Goal: Obtain resource: Download file/media

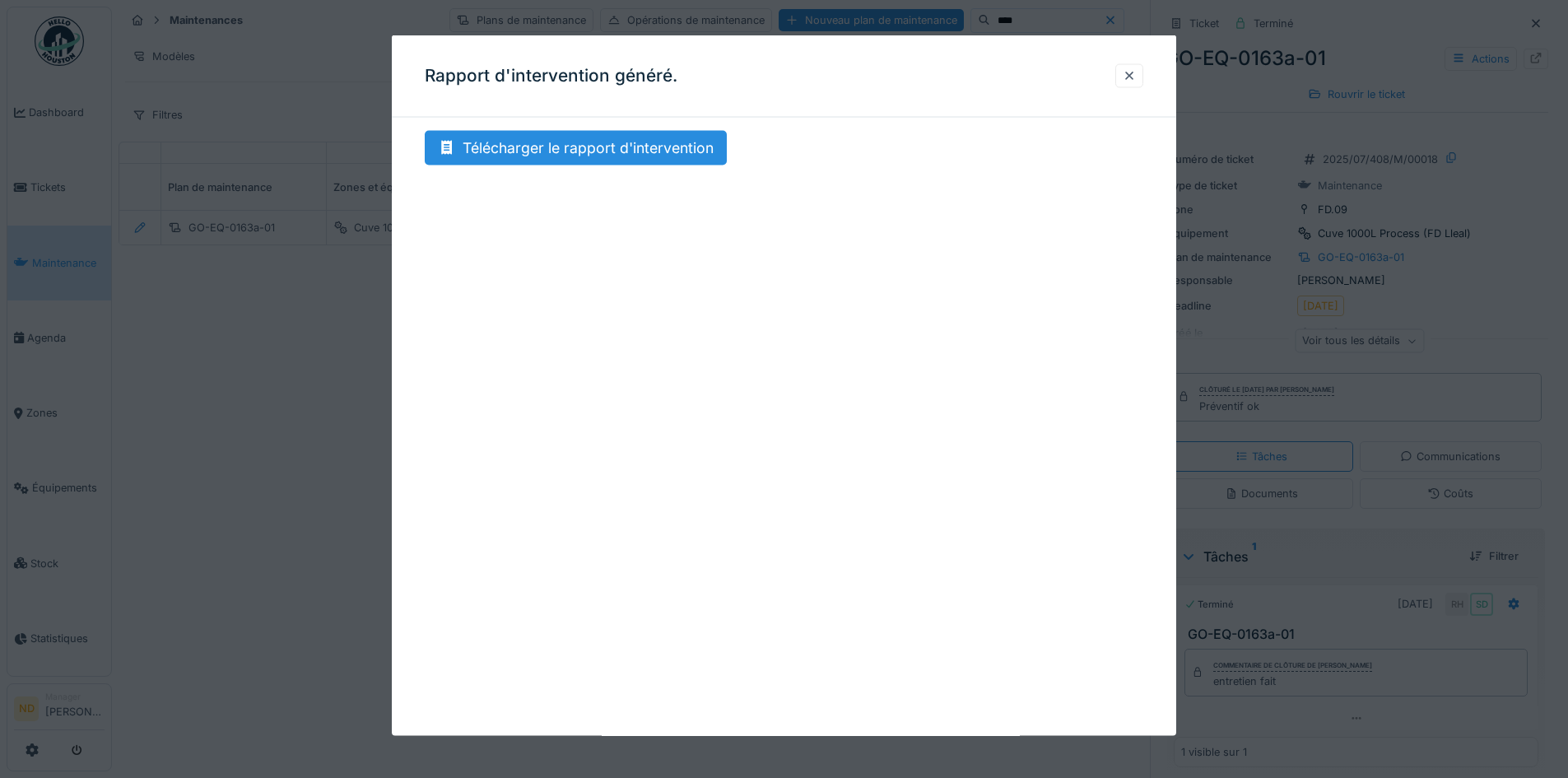
scroll to position [0, 539]
click at [1136, 80] on div at bounding box center [1129, 76] width 13 height 16
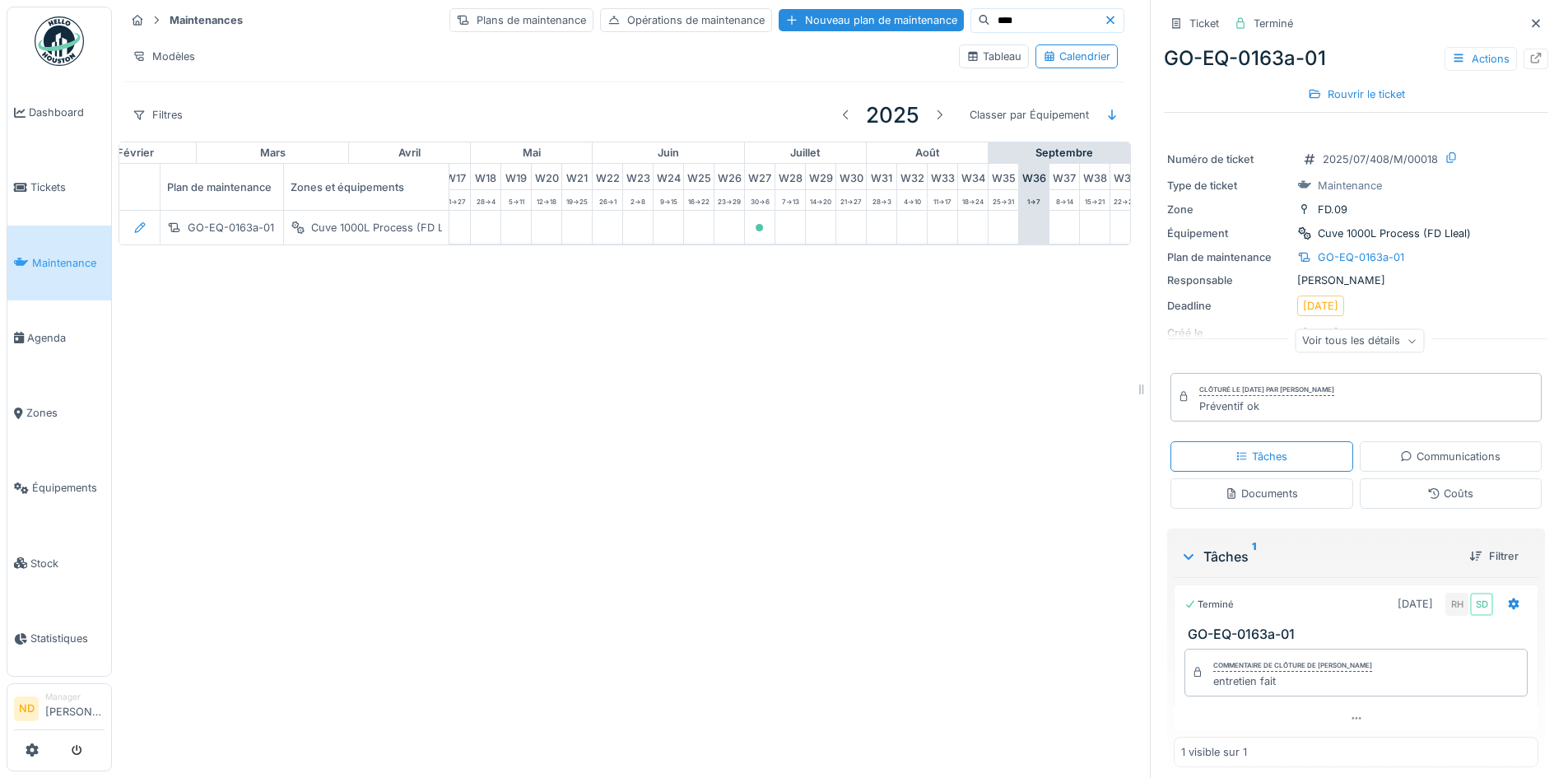
click at [990, 14] on input "****" at bounding box center [1046, 20] width 114 height 23
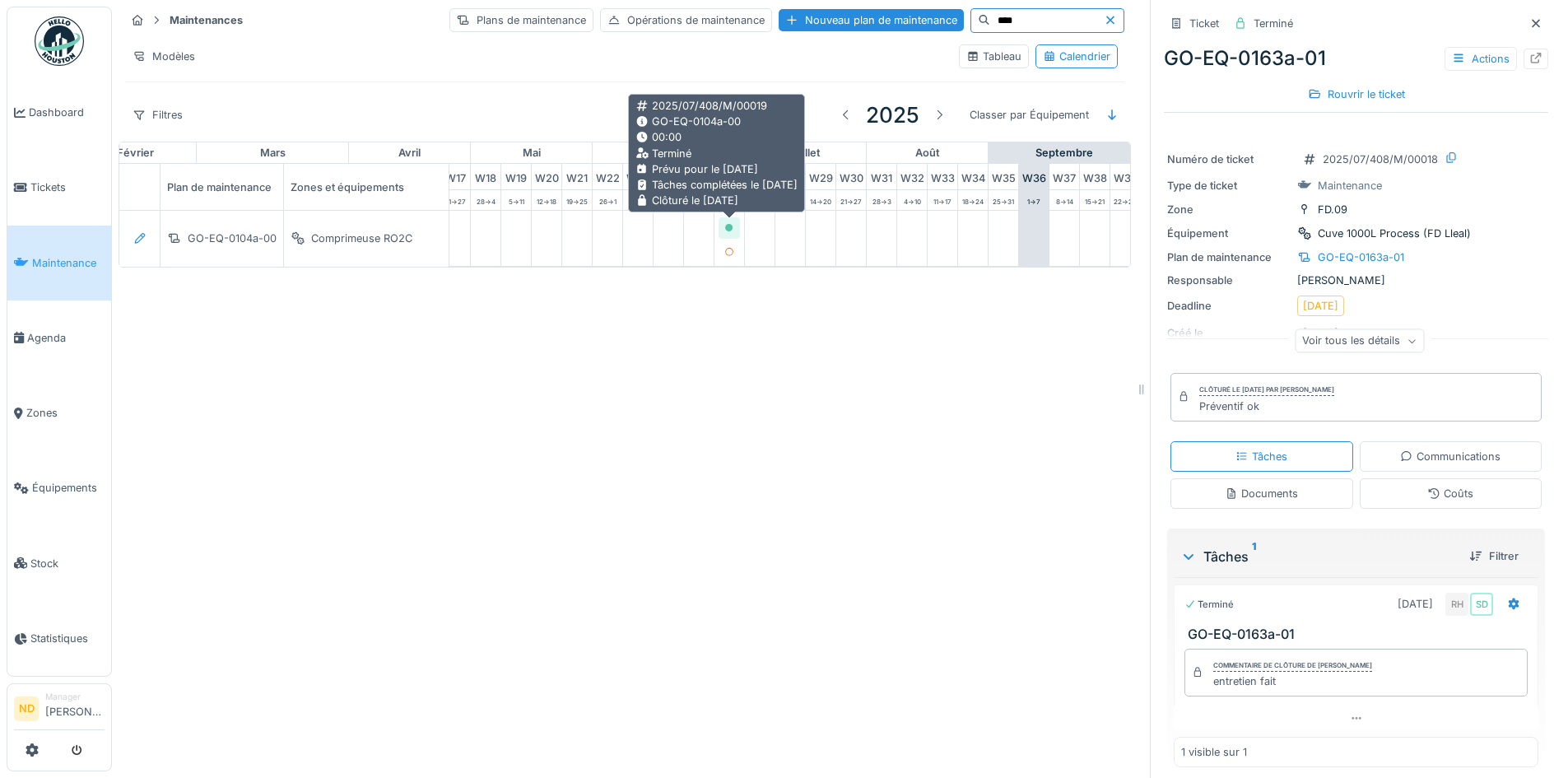
click at [729, 226] on icon at bounding box center [729, 227] width 8 height 8
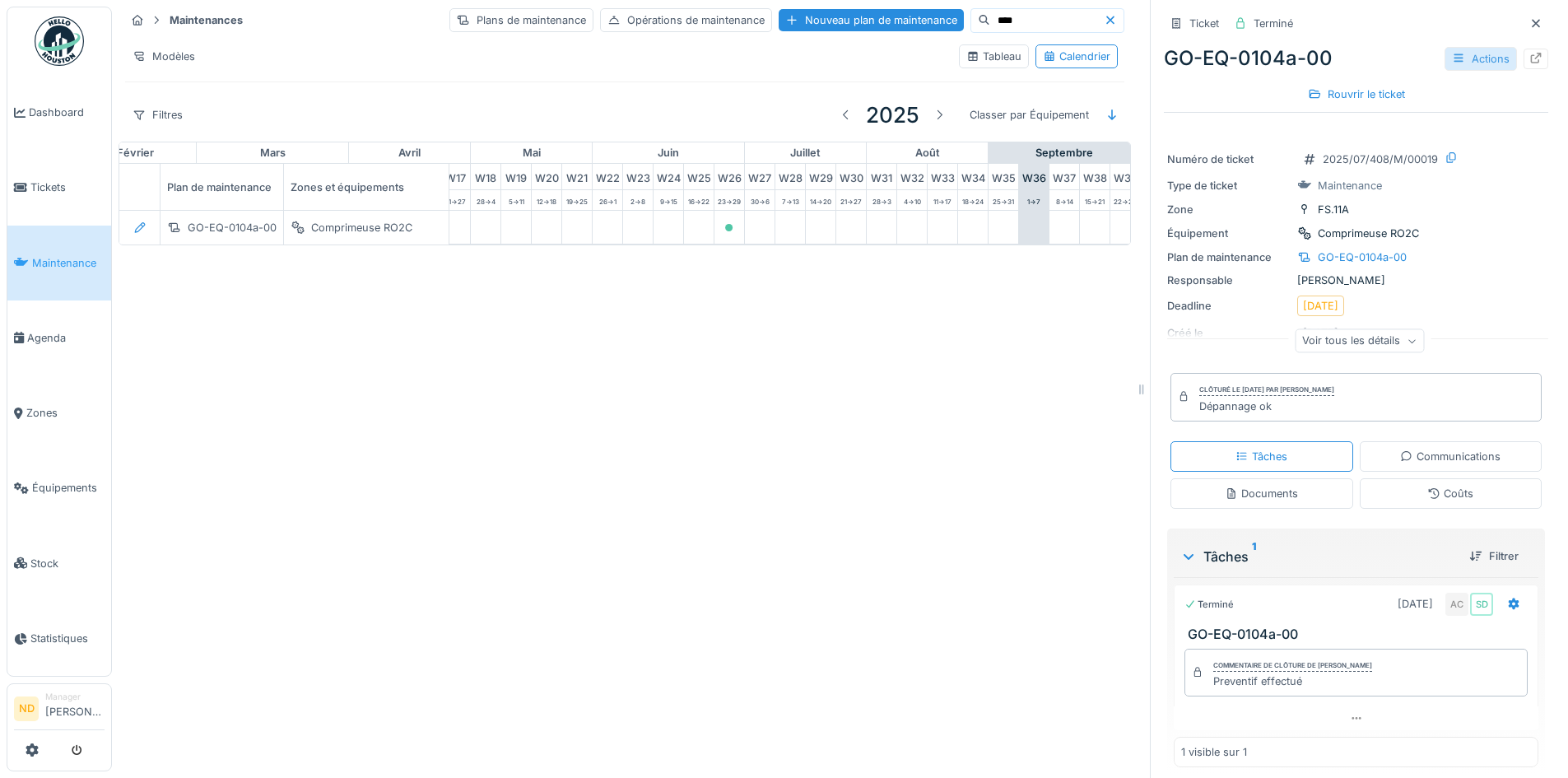
click at [1489, 61] on div "Actions" at bounding box center [1481, 58] width 72 height 24
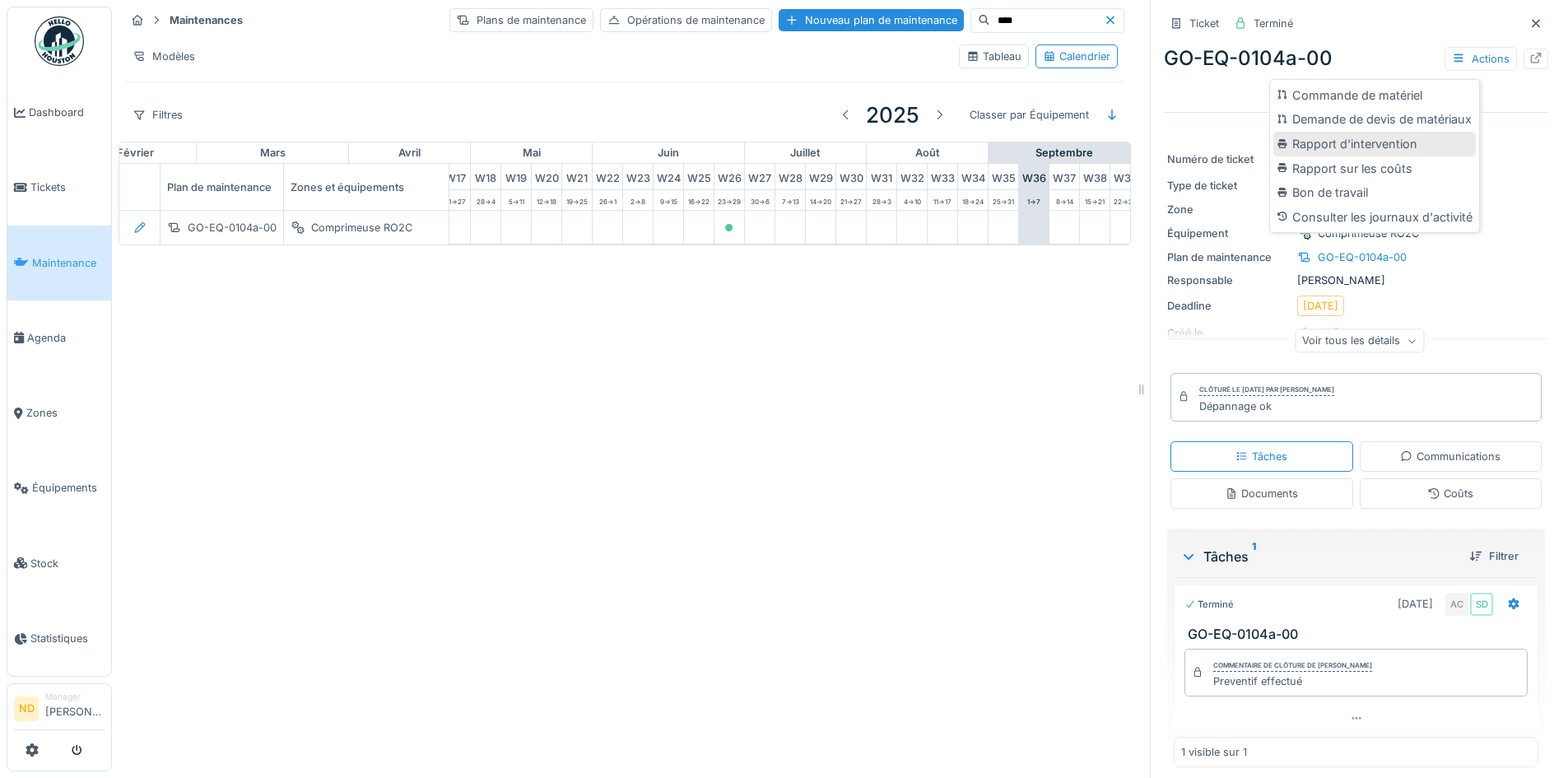
click at [1408, 144] on div "Rapport d'intervention" at bounding box center [1375, 144] width 203 height 25
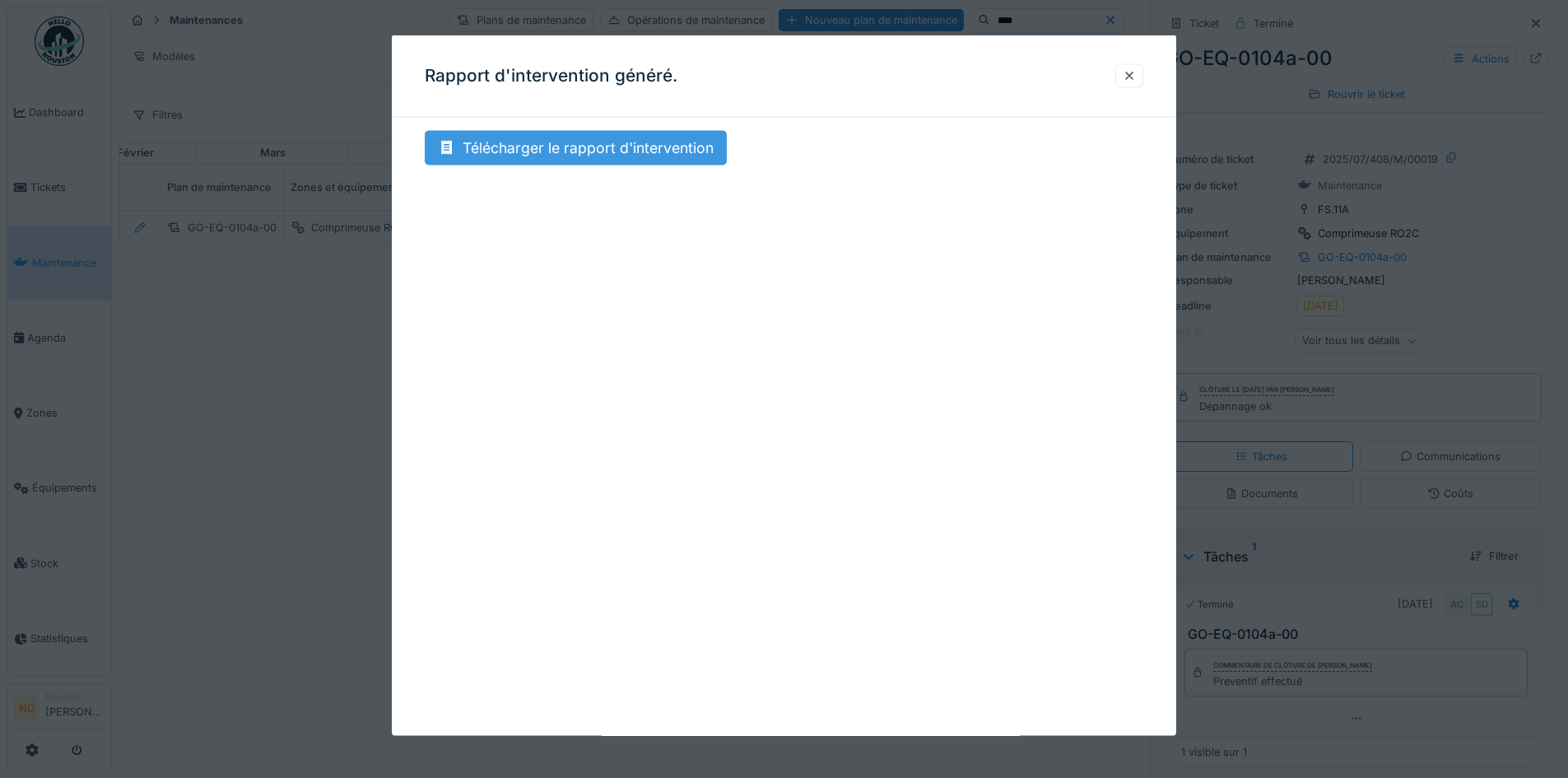
click at [585, 156] on div "Télécharger le rapport d'intervention" at bounding box center [576, 147] width 302 height 34
click at [1133, 70] on div at bounding box center [1129, 76] width 13 height 16
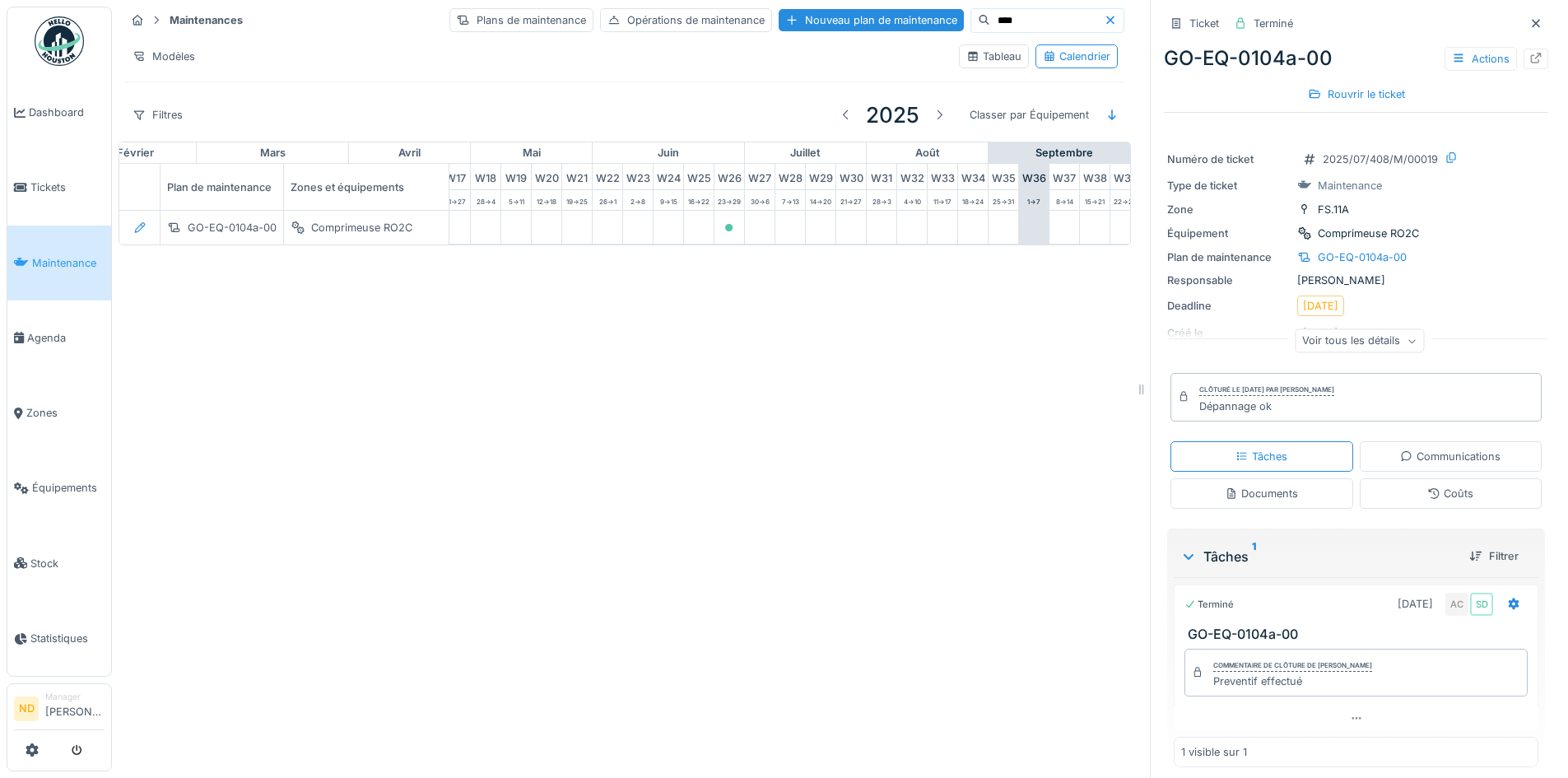
click at [990, 29] on input "****" at bounding box center [1046, 20] width 114 height 23
click at [990, 19] on input "****" at bounding box center [1046, 20] width 114 height 23
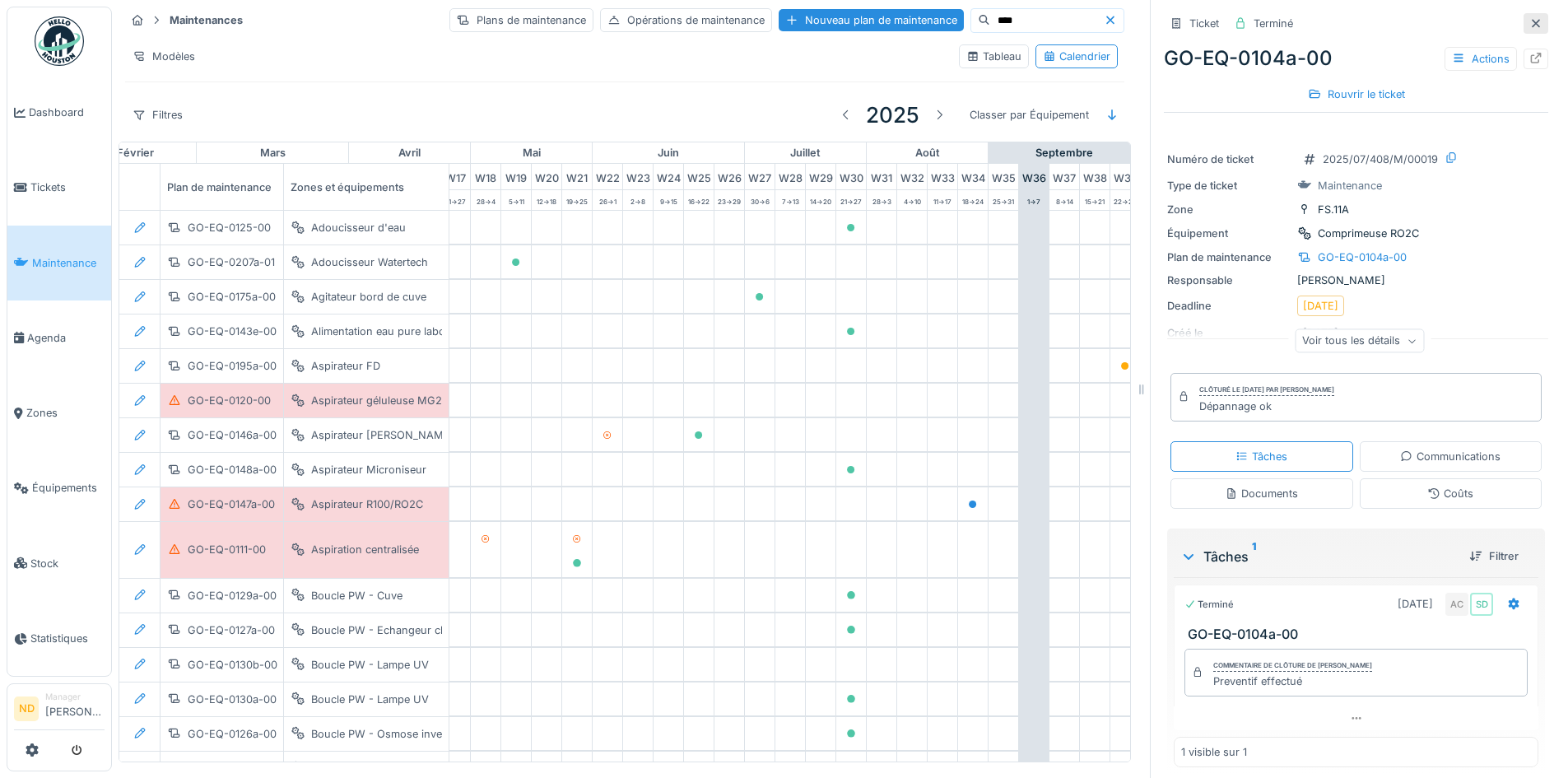
click at [1524, 19] on div at bounding box center [1536, 23] width 25 height 20
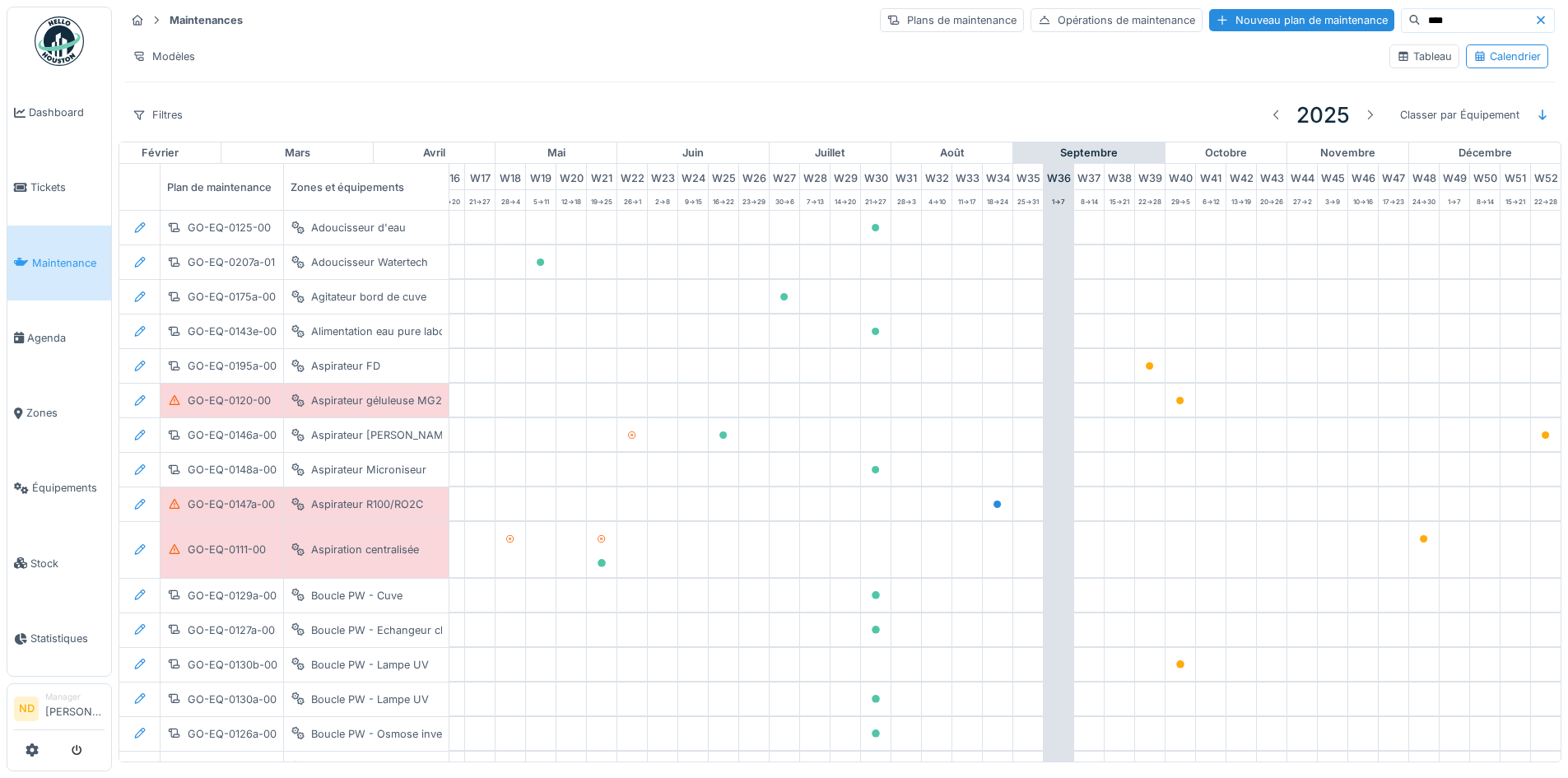
click at [1466, 20] on input "****" at bounding box center [1477, 20] width 114 height 23
type input "*"
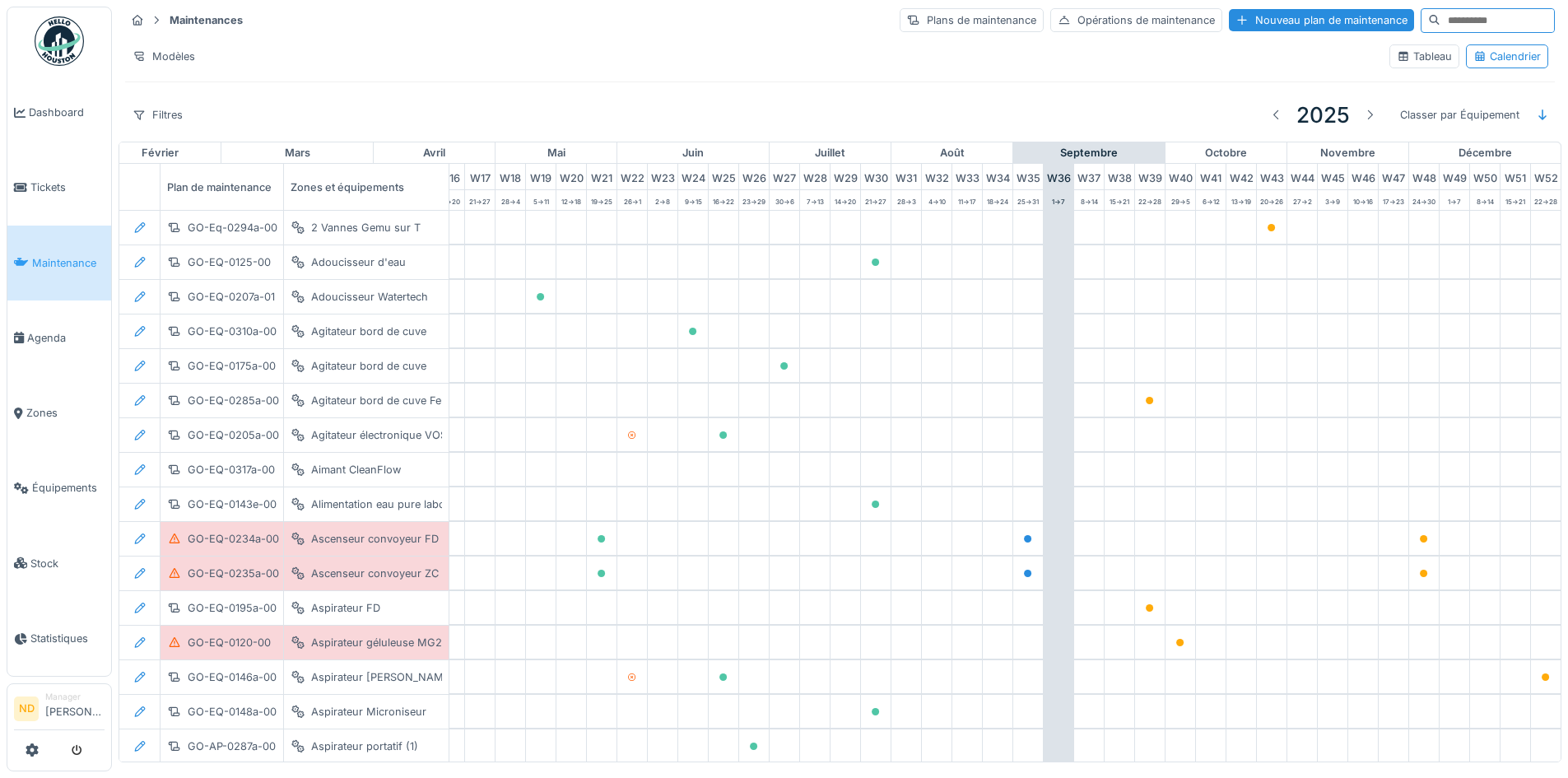
click at [1466, 20] on input at bounding box center [1497, 20] width 114 height 23
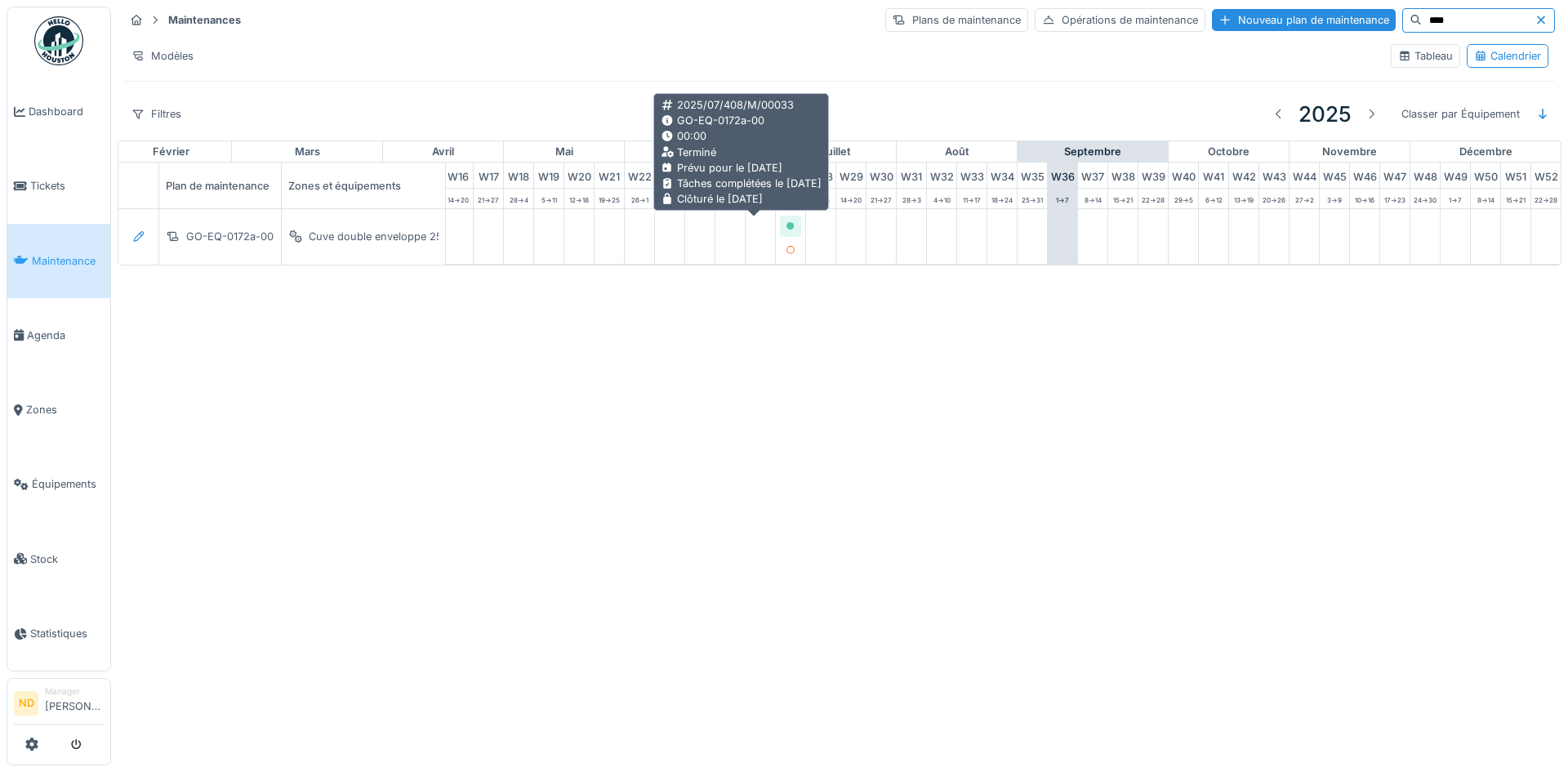
click at [786, 227] on icon at bounding box center [790, 226] width 8 height 8
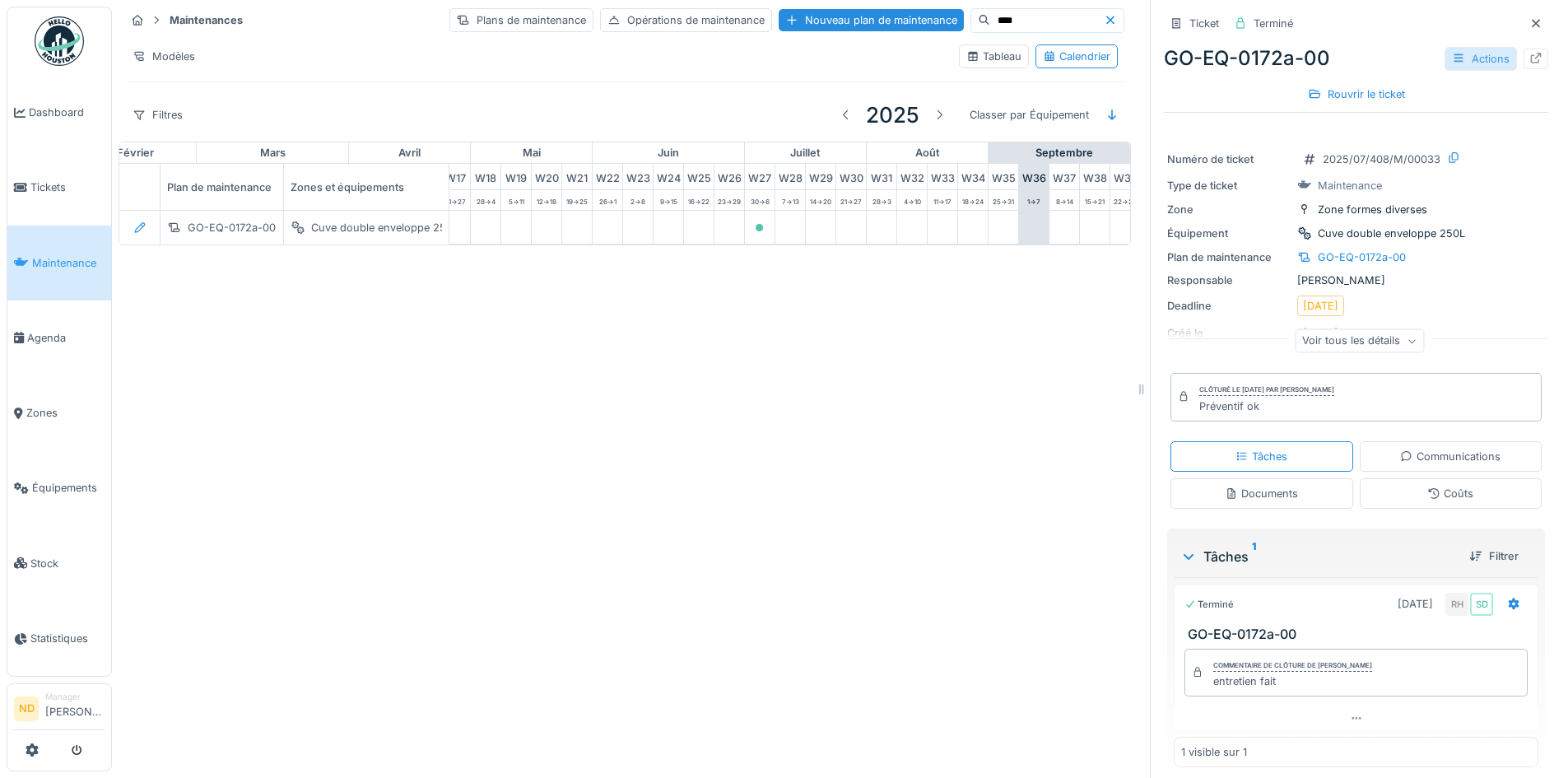
click at [1478, 58] on div "Actions" at bounding box center [1481, 58] width 72 height 24
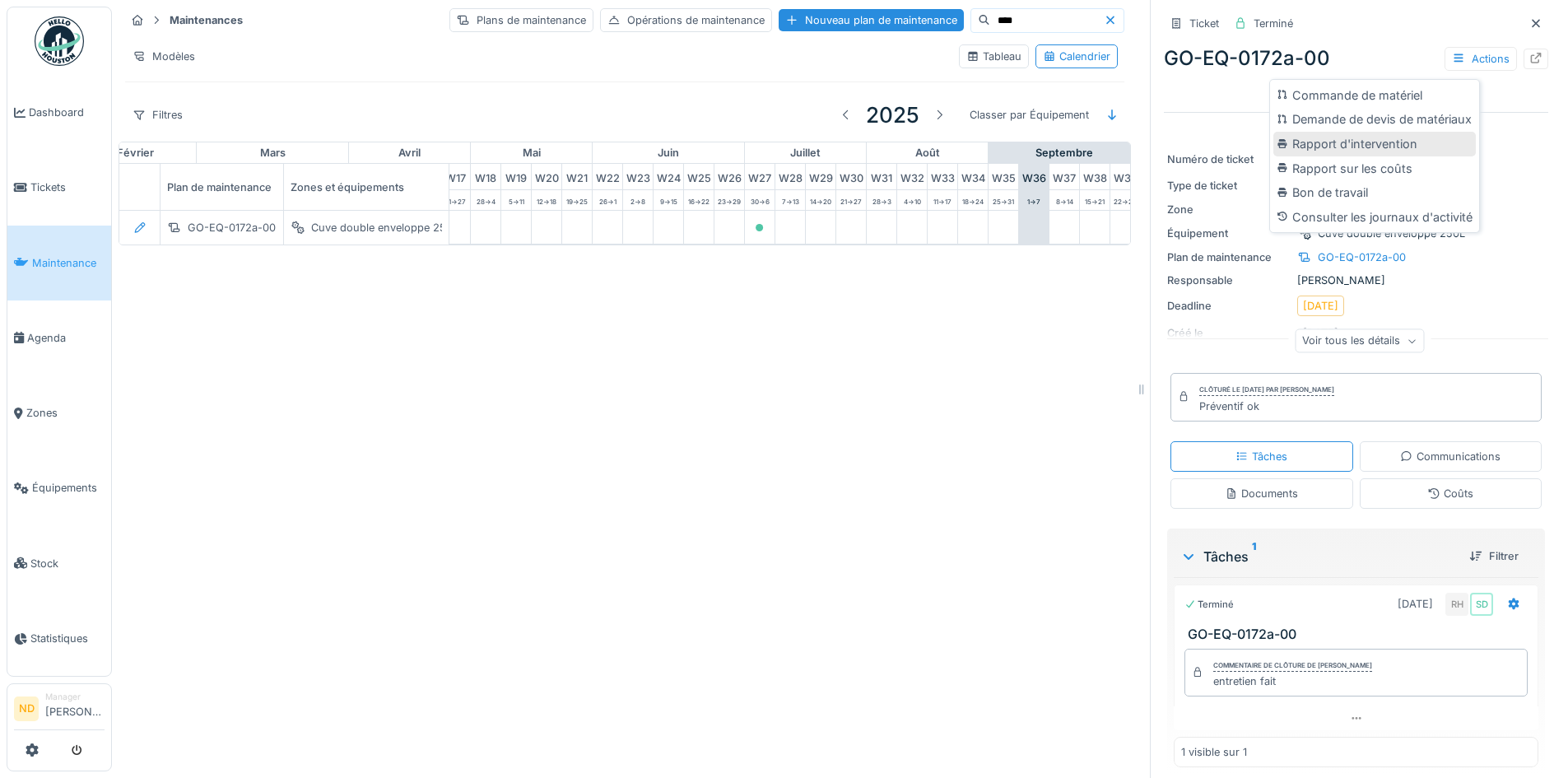
click at [1435, 136] on div "Rapport d'intervention" at bounding box center [1375, 144] width 203 height 25
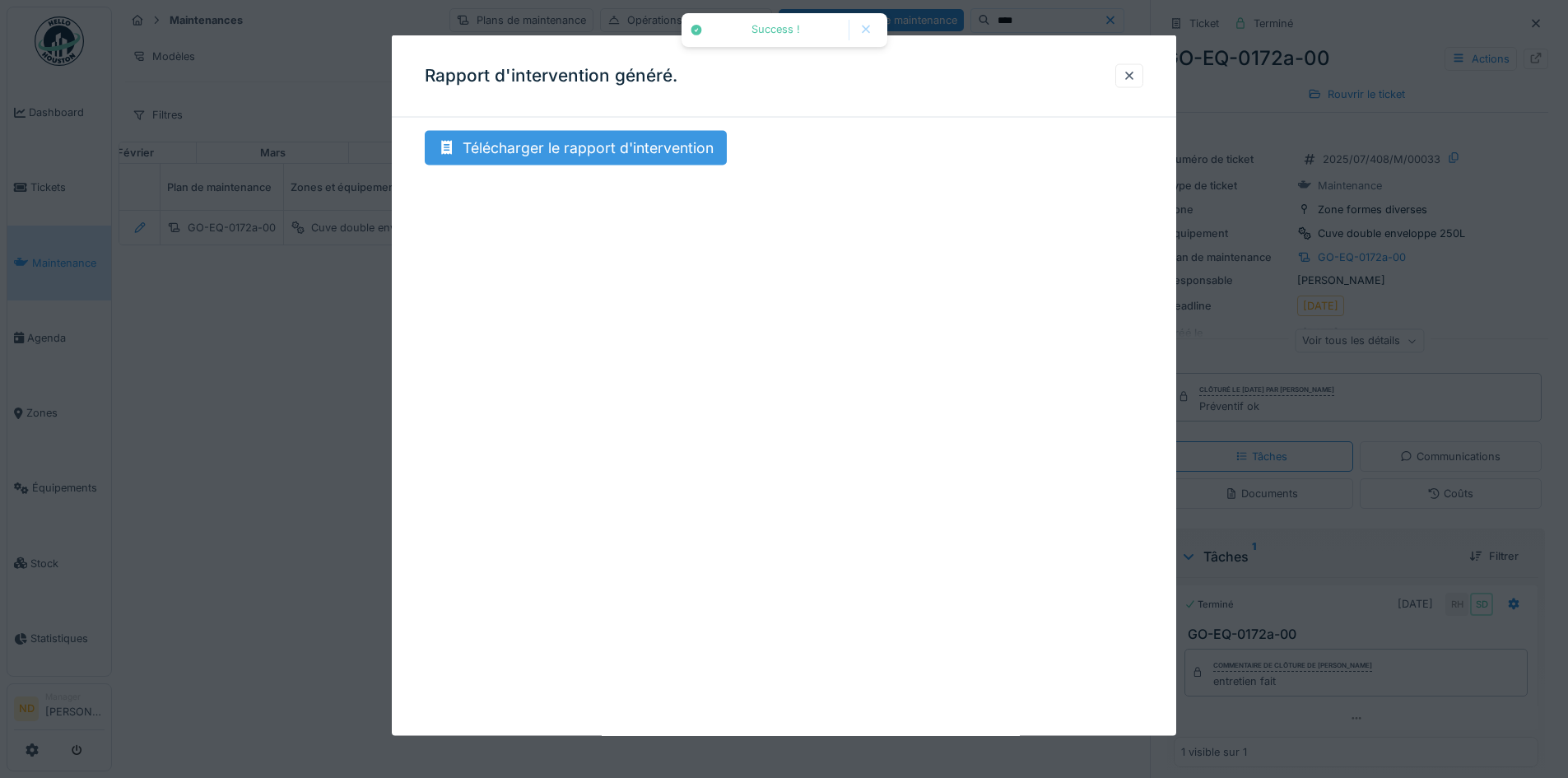
click at [698, 153] on div "Télécharger le rapport d'intervention" at bounding box center [576, 147] width 302 height 34
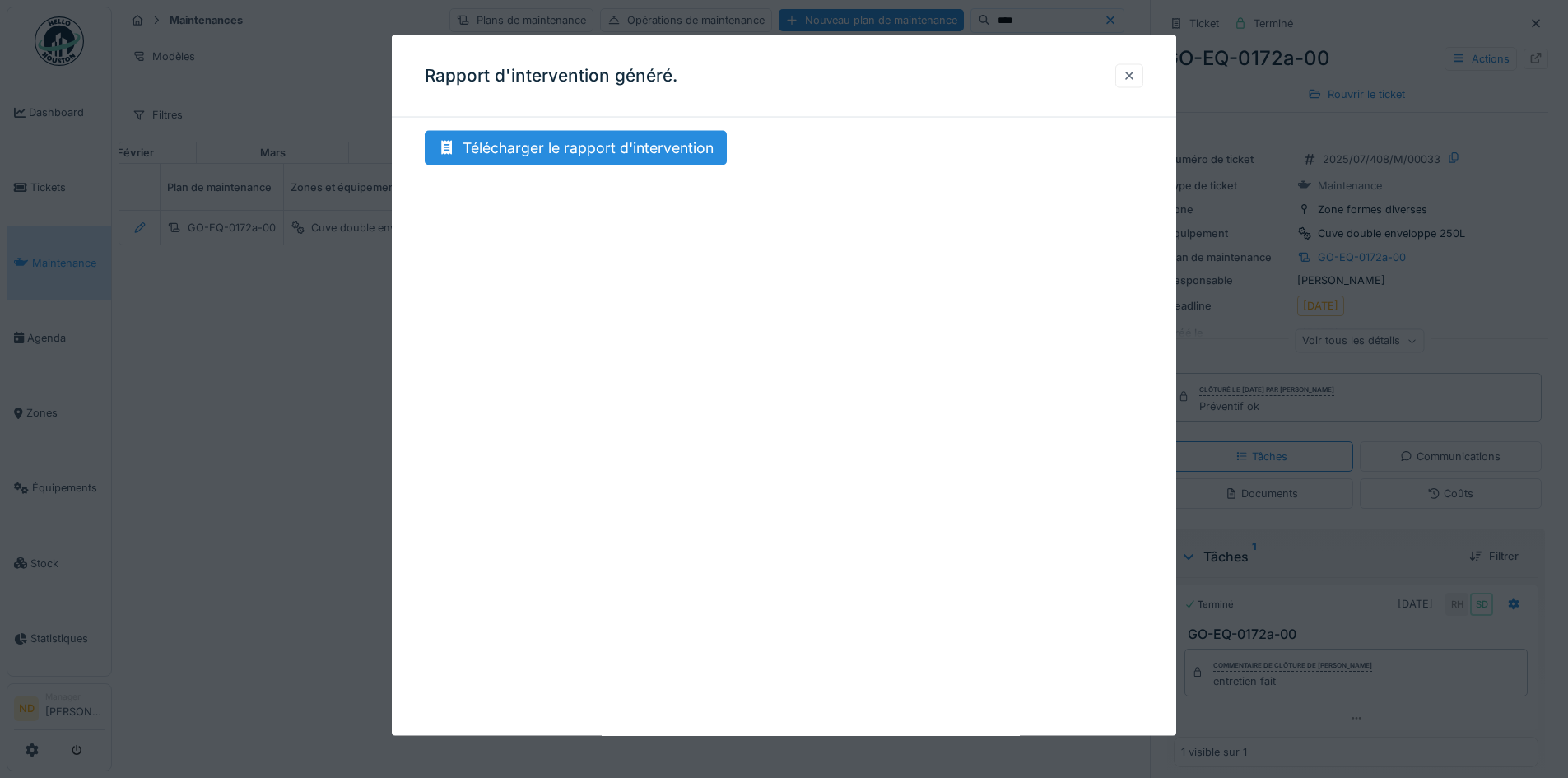
click at [1131, 73] on div at bounding box center [1129, 76] width 13 height 16
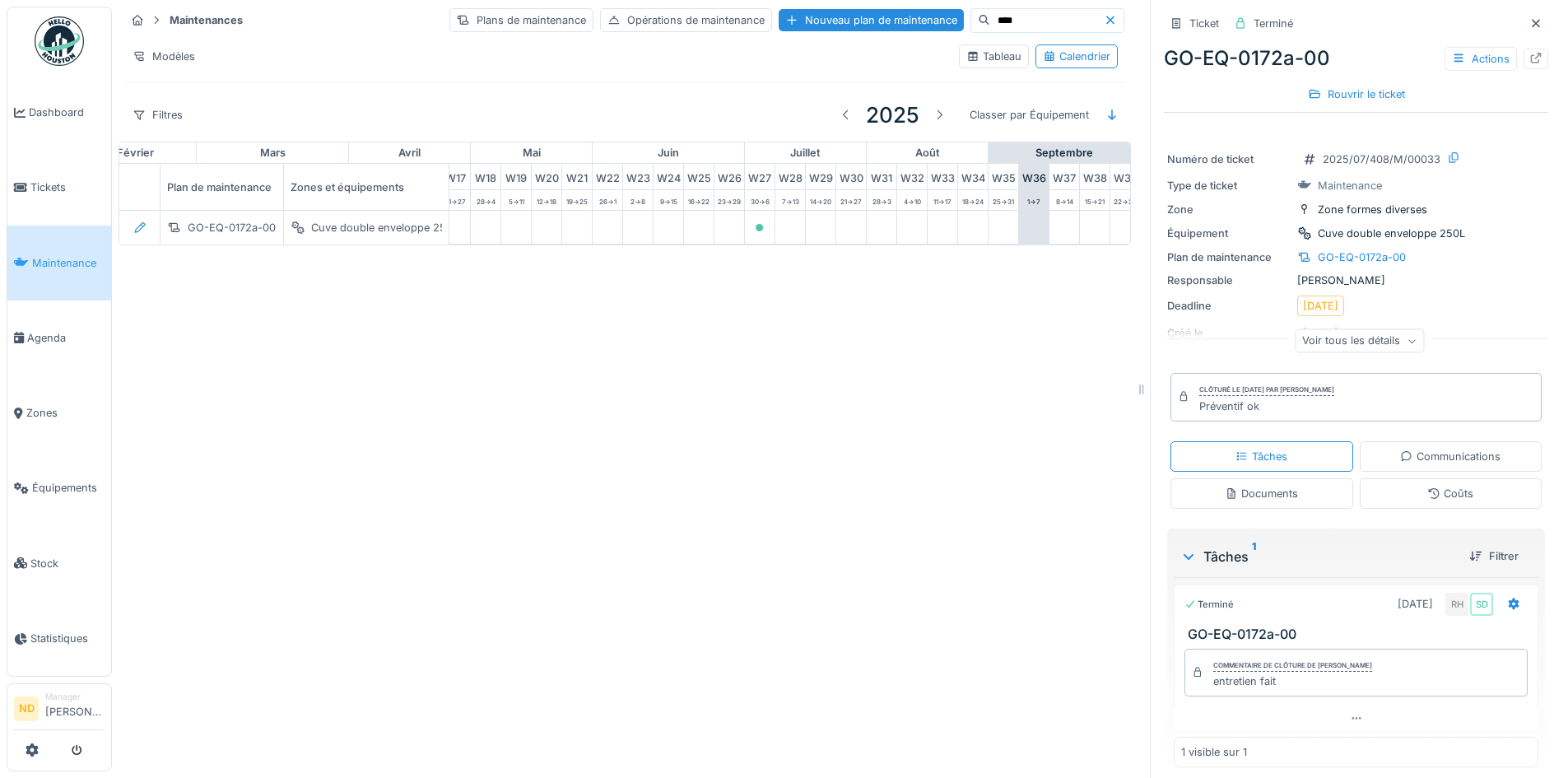
click at [1003, 17] on input "****" at bounding box center [1046, 20] width 114 height 23
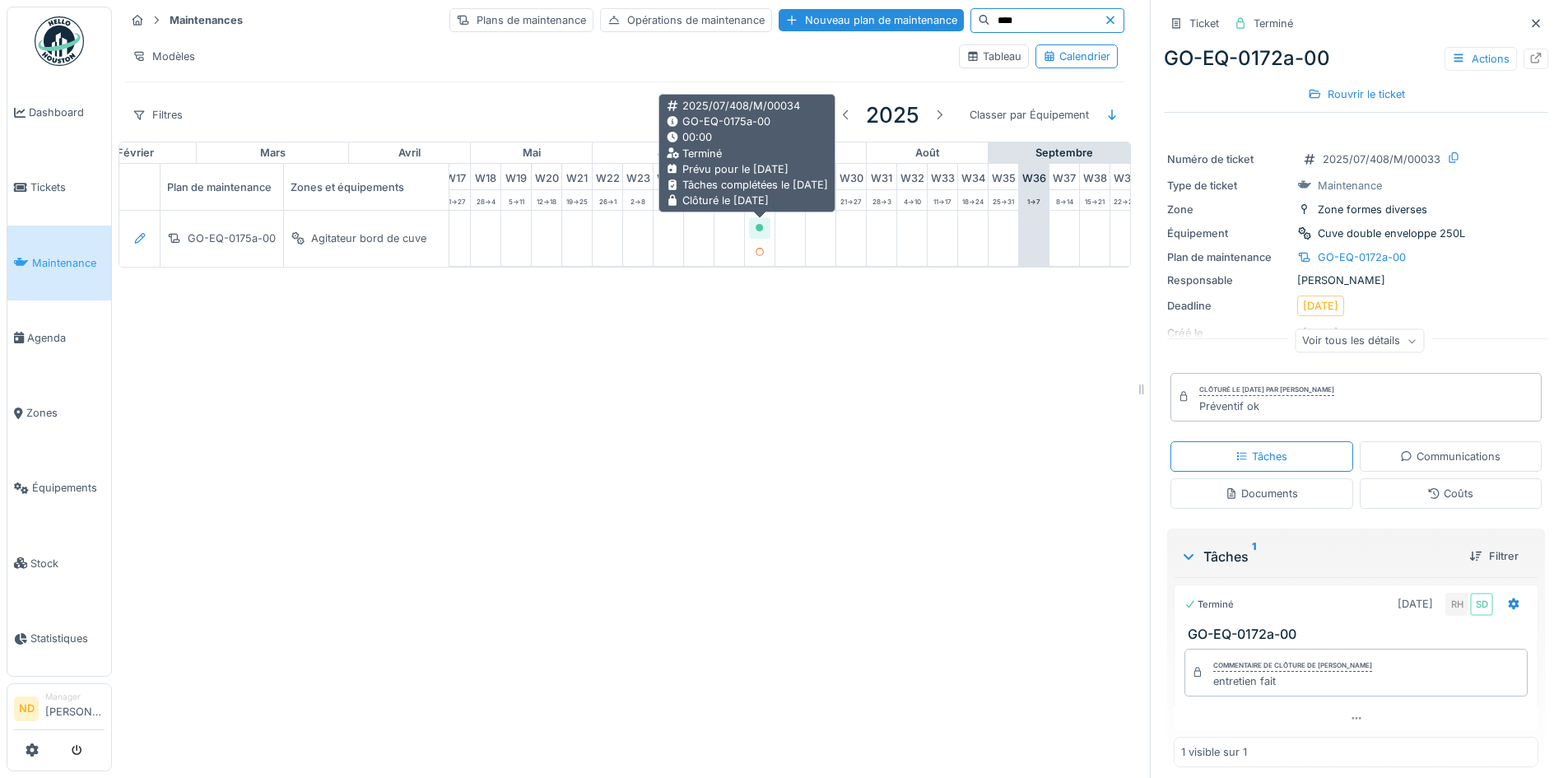
click at [762, 225] on icon at bounding box center [759, 227] width 8 height 8
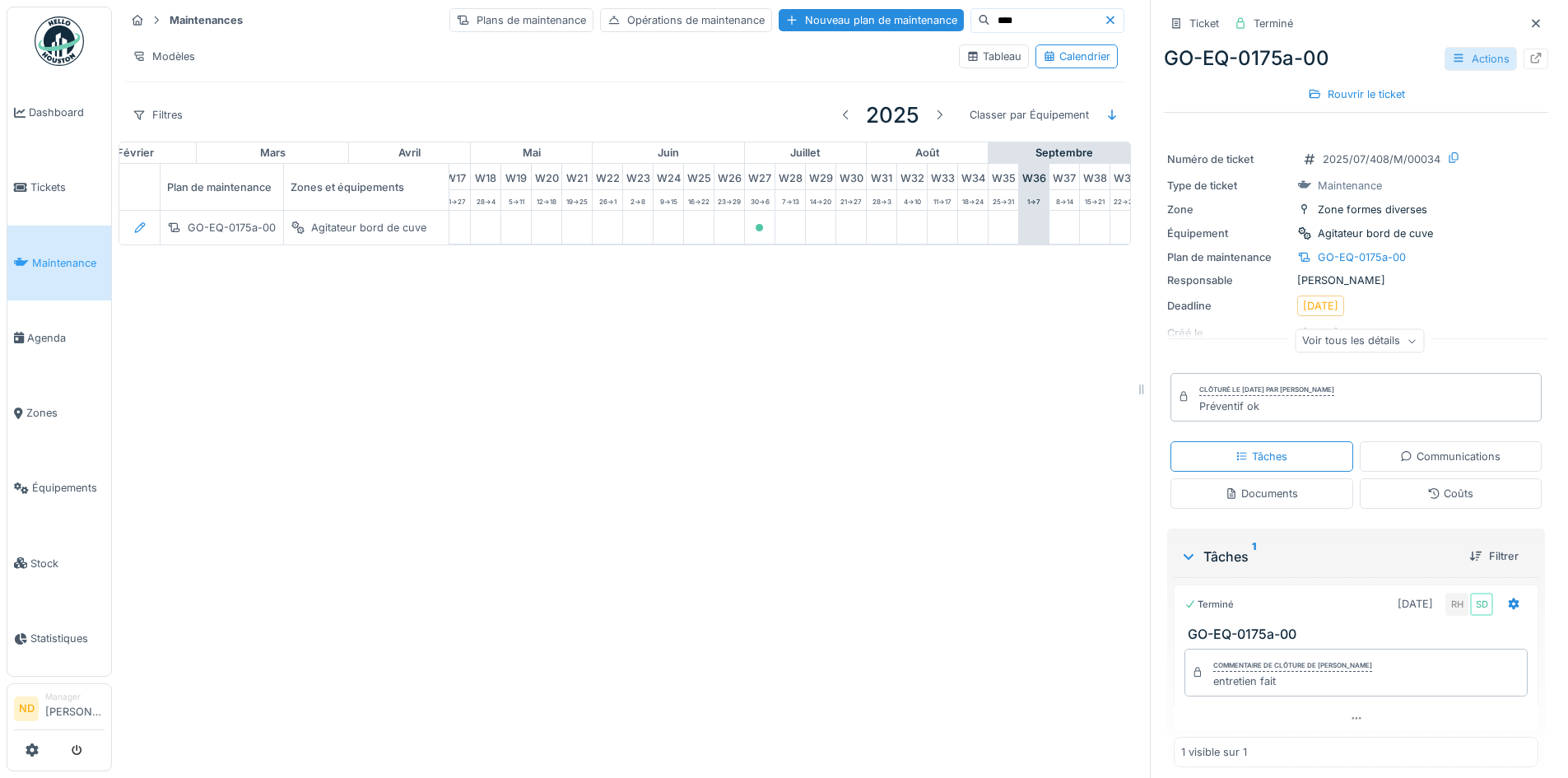
click at [1452, 56] on icon at bounding box center [1458, 58] width 13 height 11
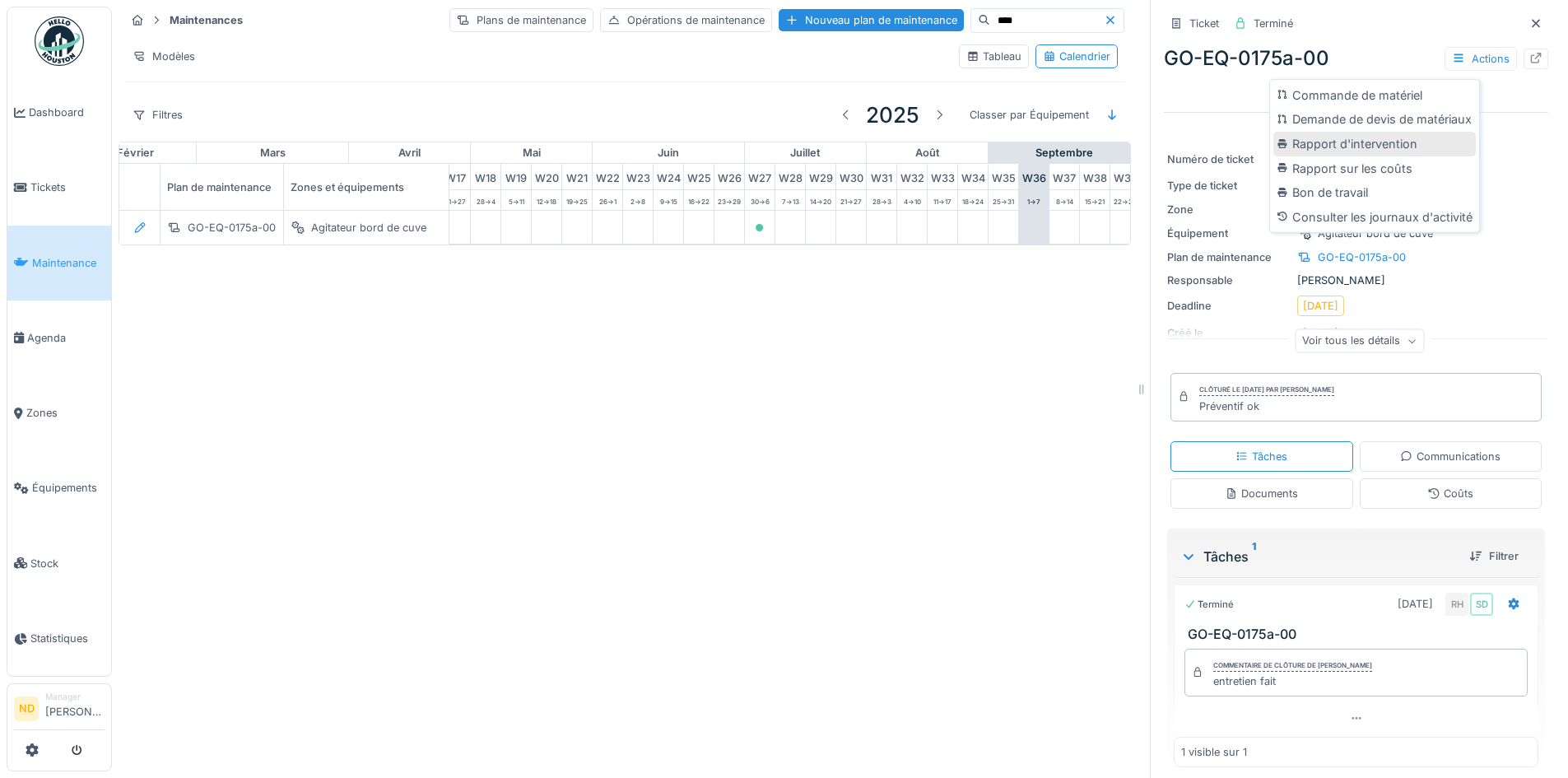
click at [1387, 146] on div "Rapport d'intervention" at bounding box center [1375, 144] width 203 height 25
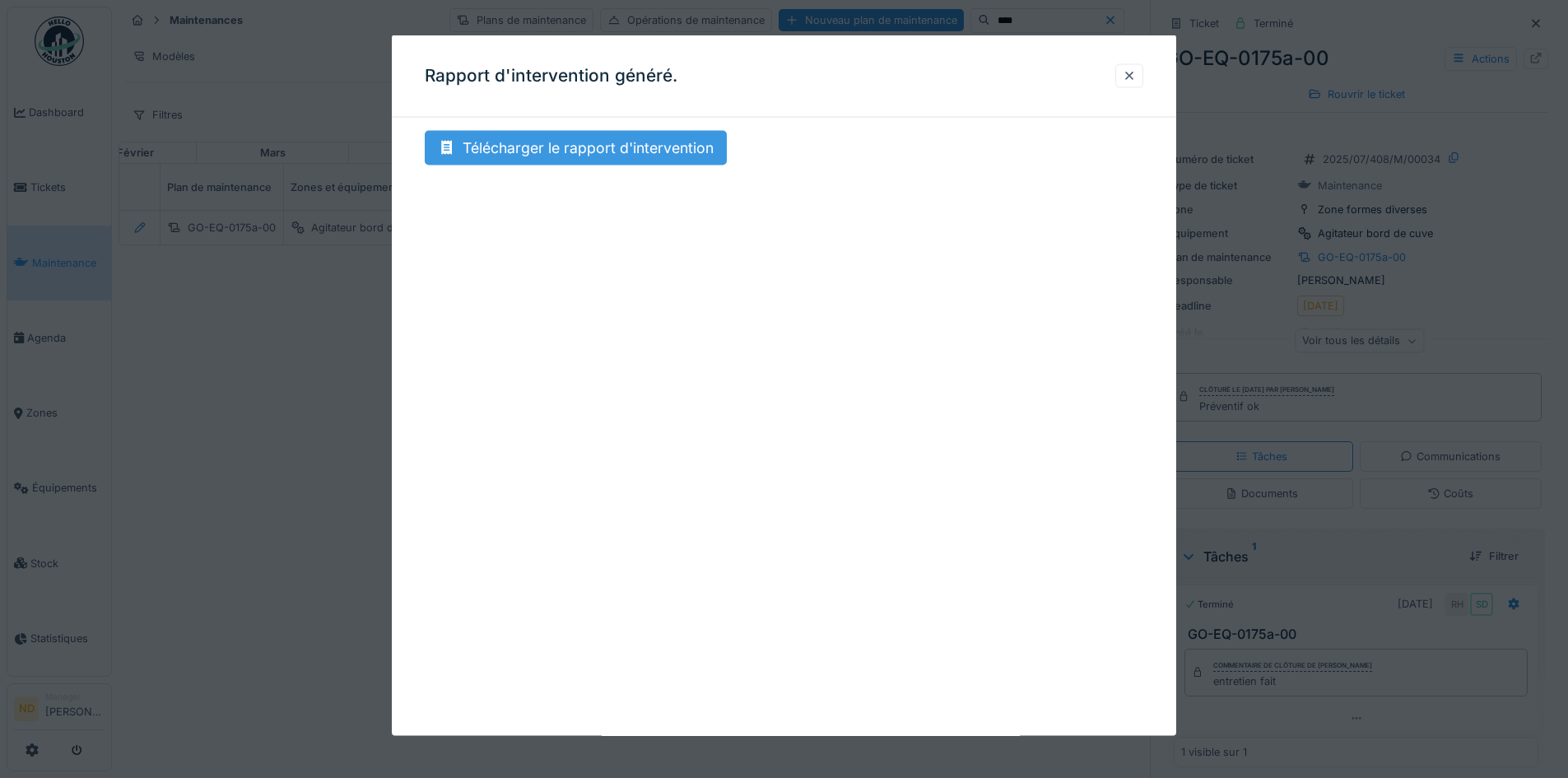
click at [619, 158] on div "Télécharger le rapport d'intervention" at bounding box center [576, 147] width 302 height 34
click at [1136, 78] on div at bounding box center [1129, 76] width 13 height 16
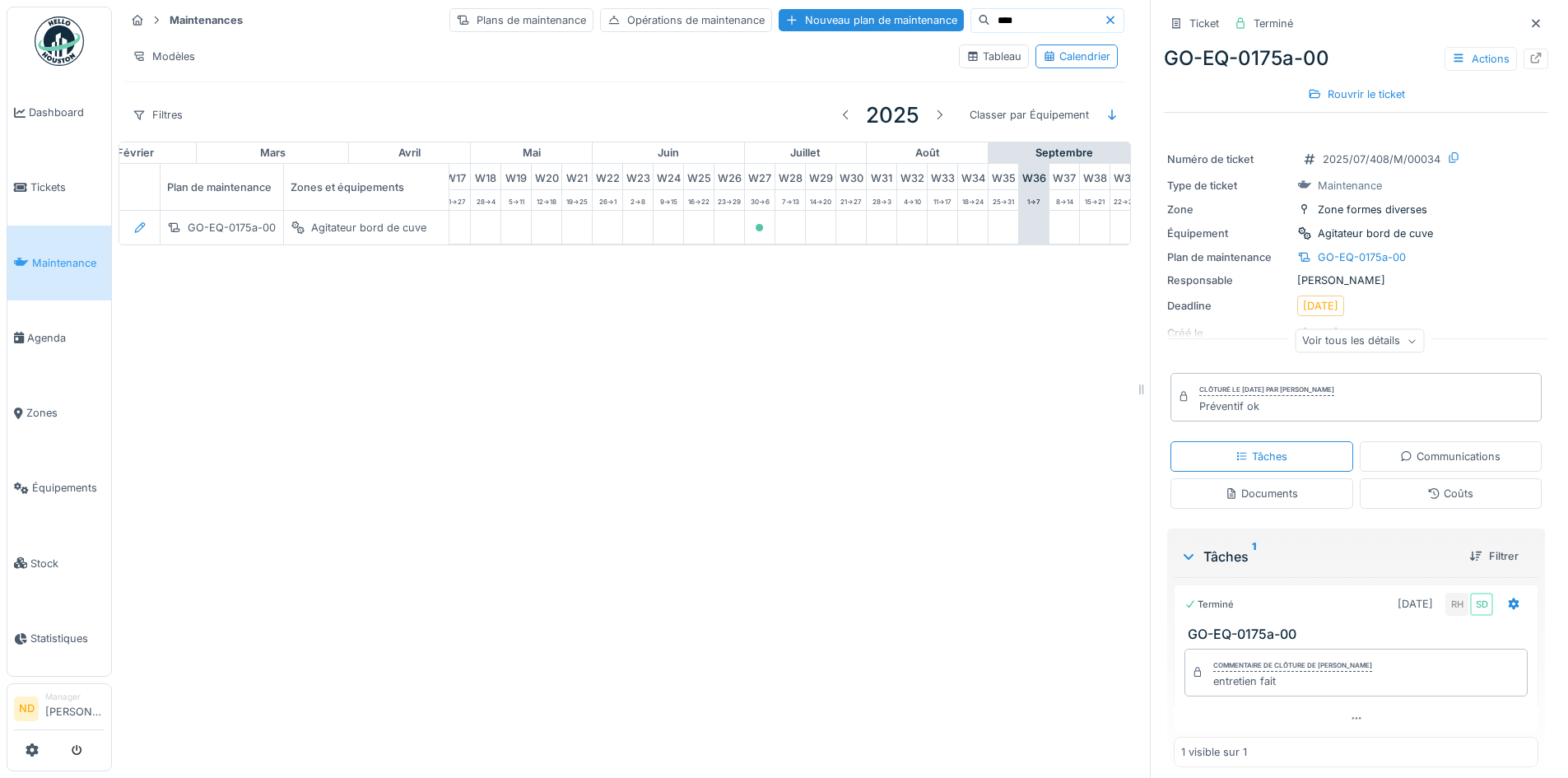
click at [1023, 12] on input "****" at bounding box center [1046, 20] width 114 height 23
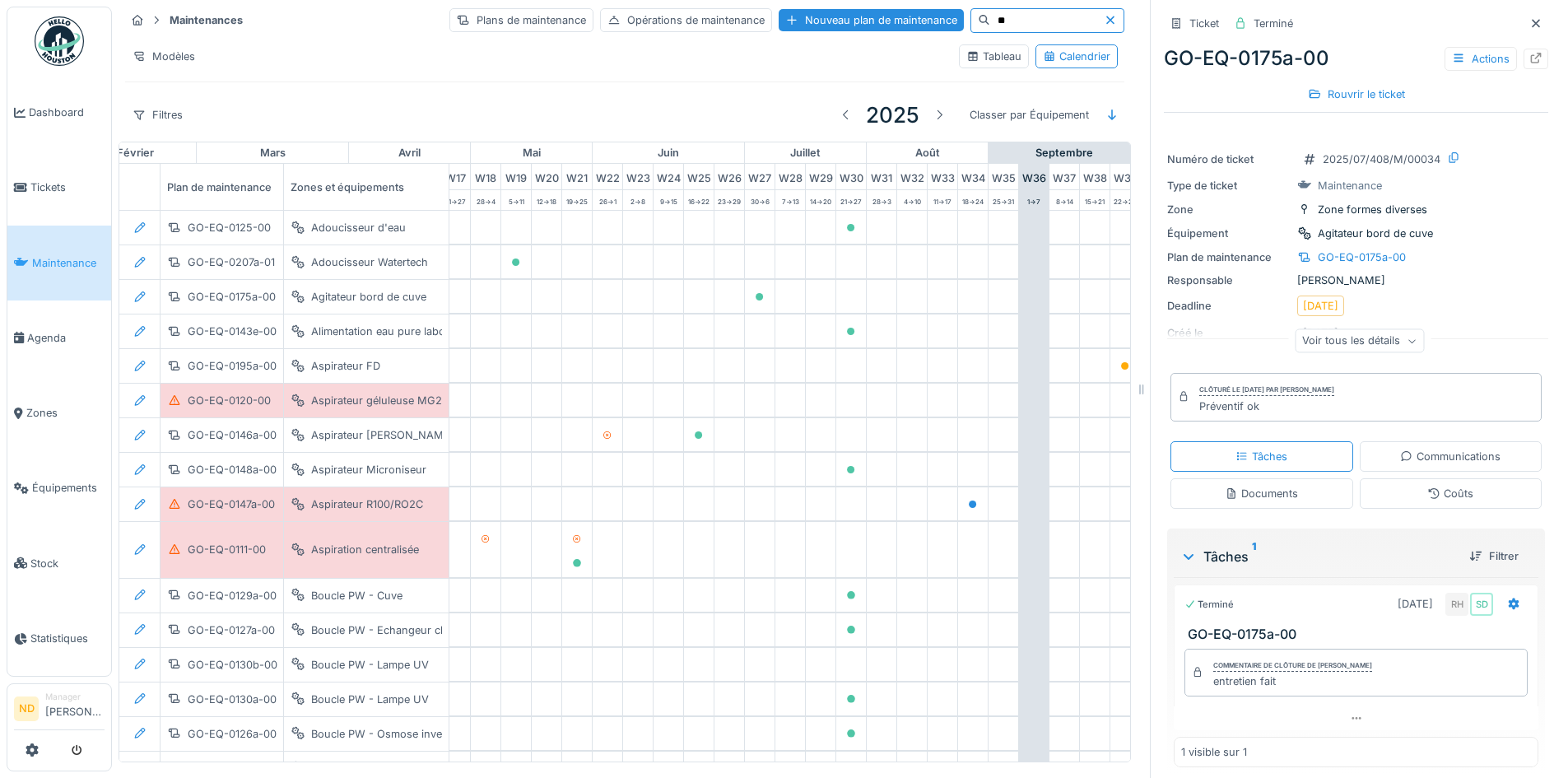
type input "*"
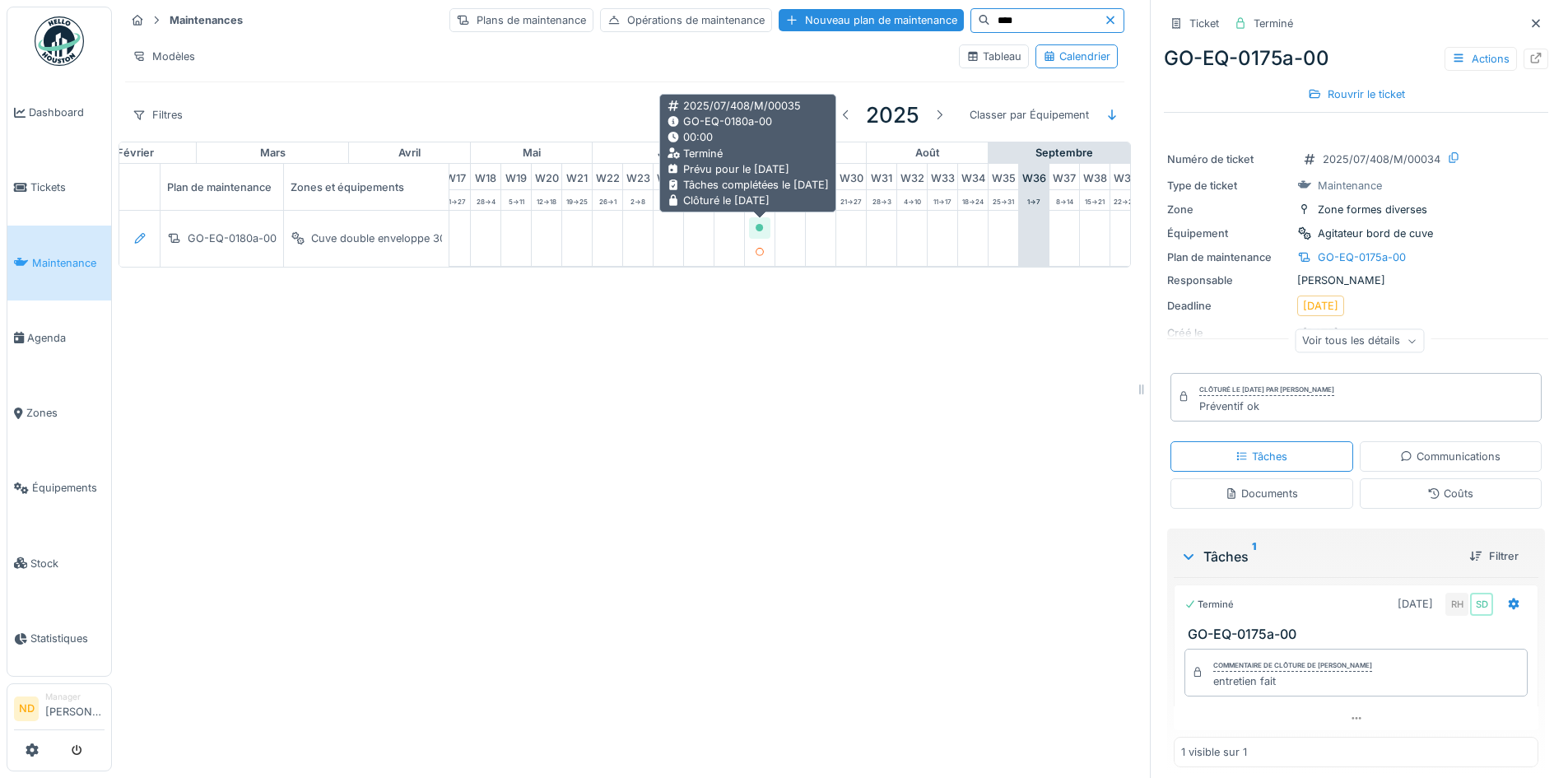
click at [759, 224] on icon at bounding box center [759, 227] width 8 height 8
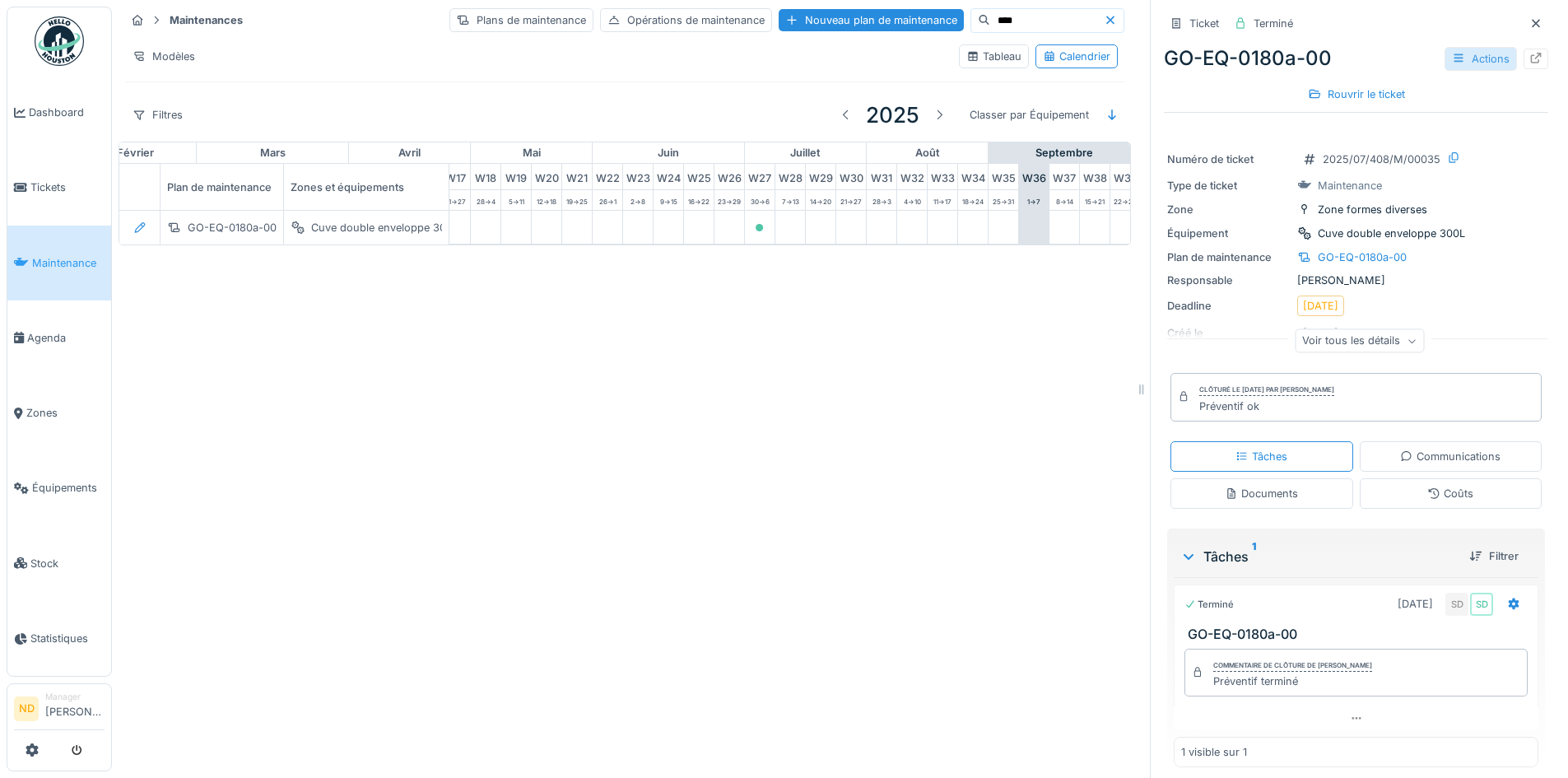
click at [1453, 58] on icon at bounding box center [1458, 58] width 9 height 8
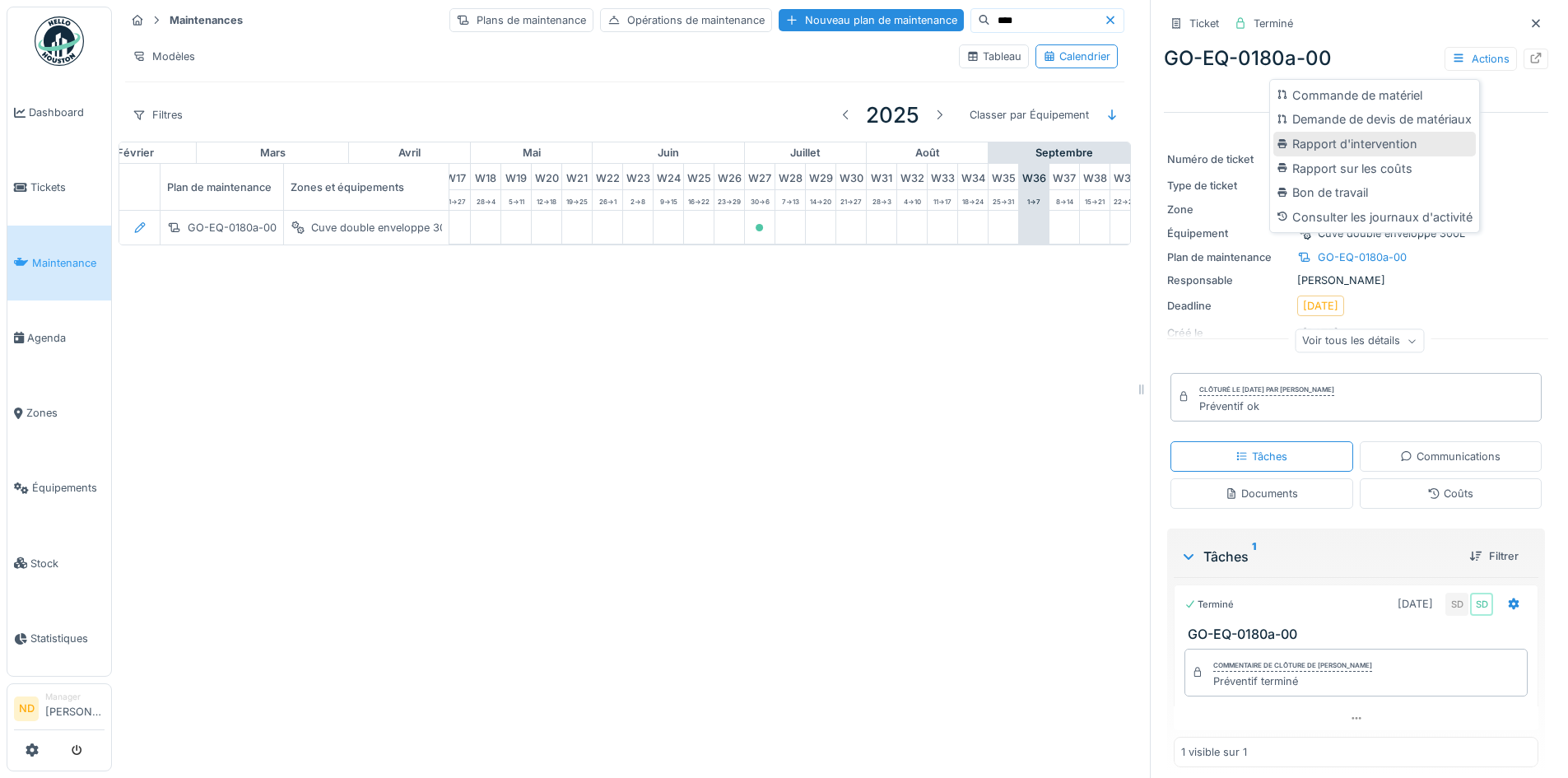
click at [1388, 150] on div "Rapport d'intervention" at bounding box center [1375, 144] width 203 height 25
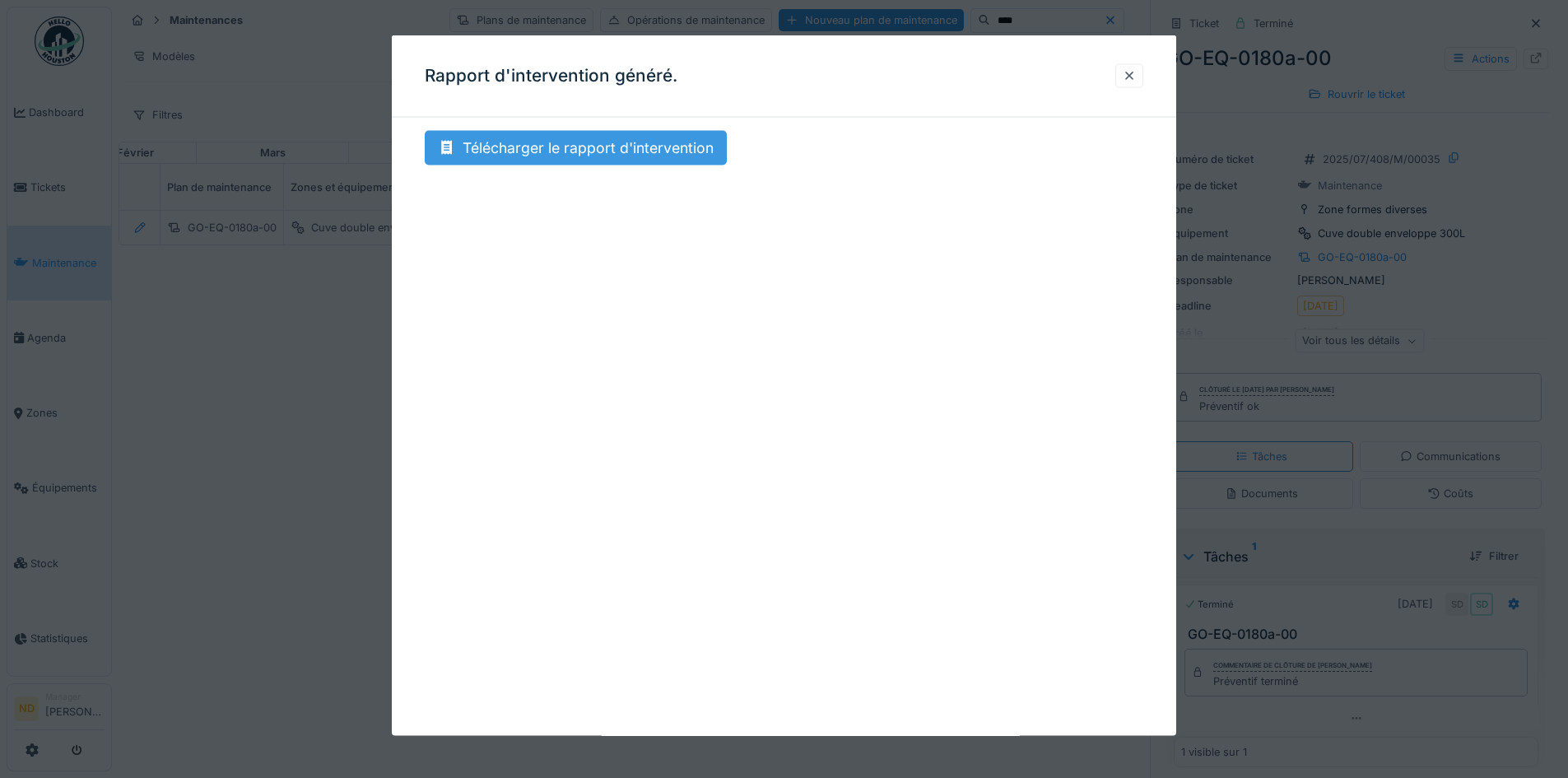
click at [606, 151] on div "Télécharger le rapport d'intervention" at bounding box center [576, 147] width 302 height 34
click at [1129, 74] on div at bounding box center [1129, 76] width 13 height 16
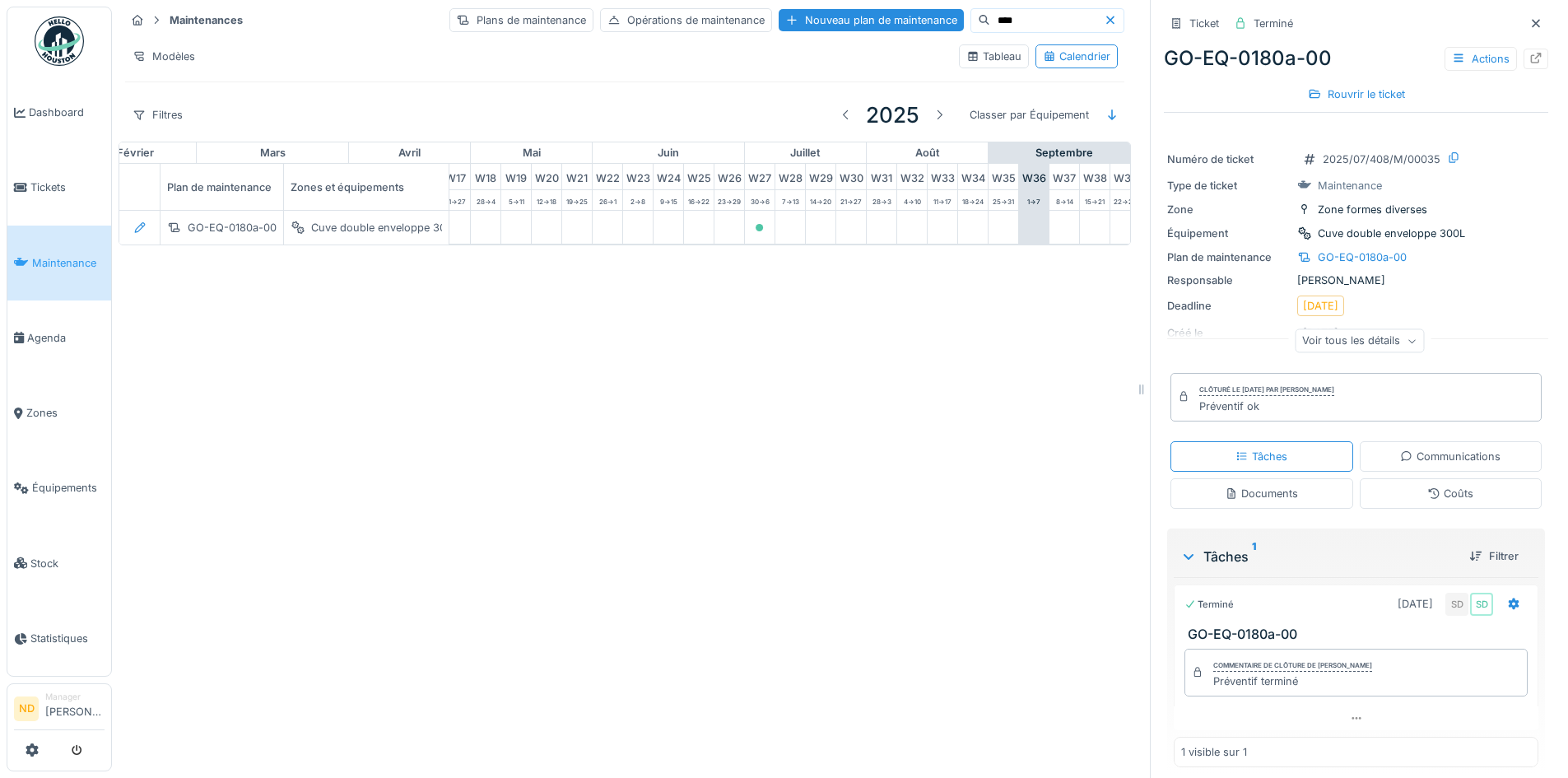
click at [990, 11] on input "****" at bounding box center [1046, 20] width 114 height 23
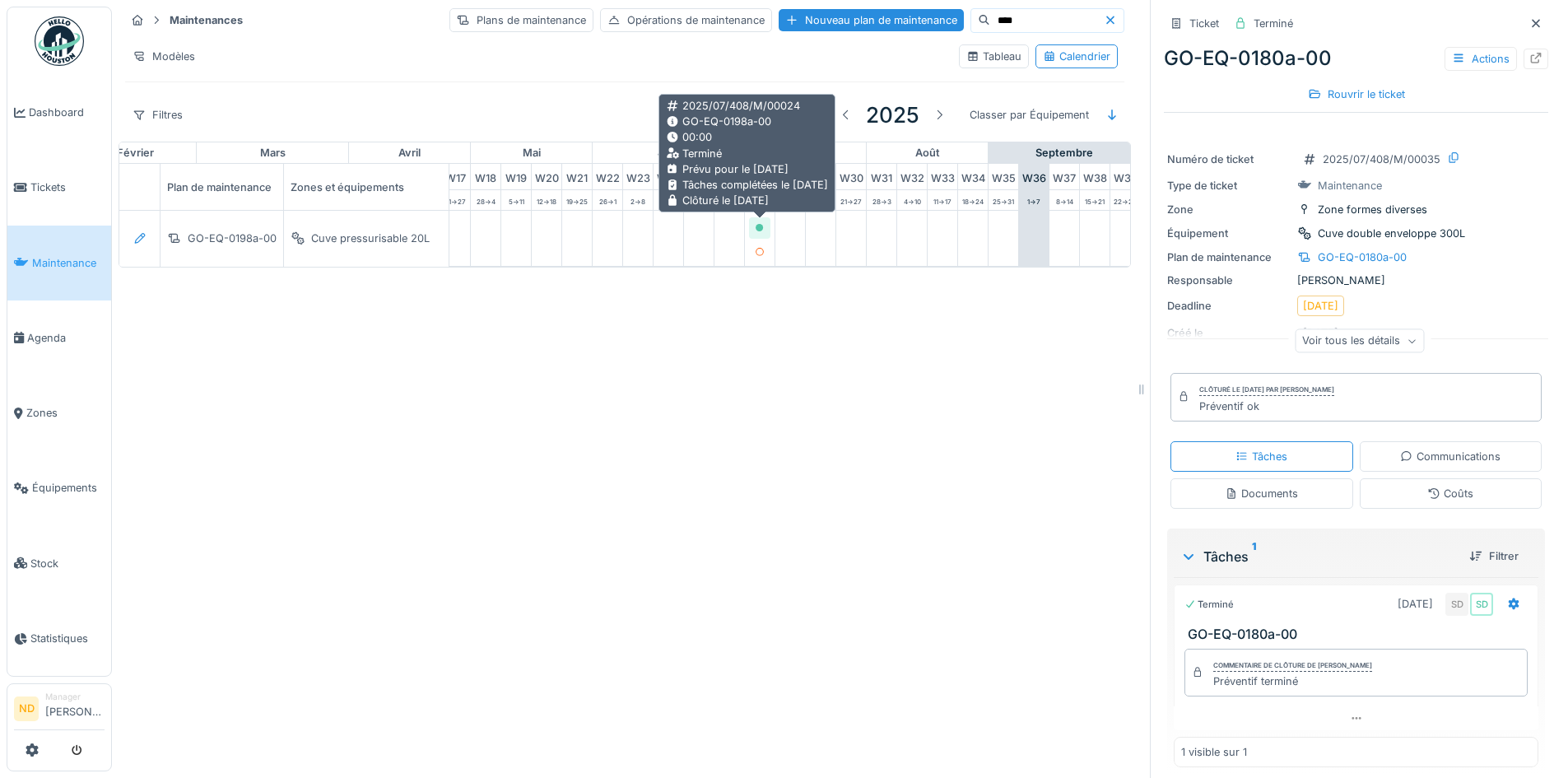
click at [760, 224] on icon at bounding box center [759, 227] width 10 height 8
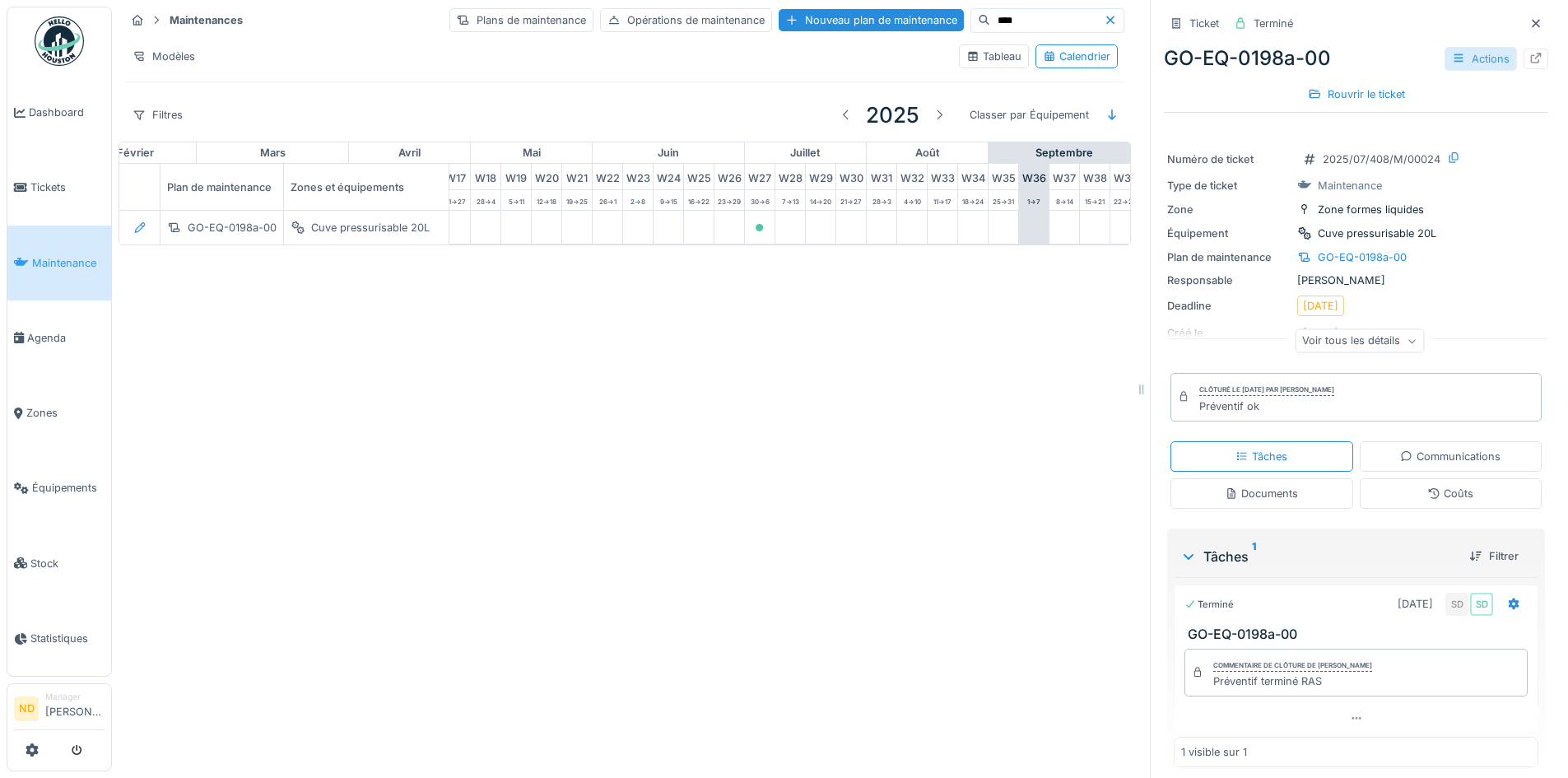
click at [1455, 63] on div "Actions" at bounding box center [1481, 58] width 72 height 24
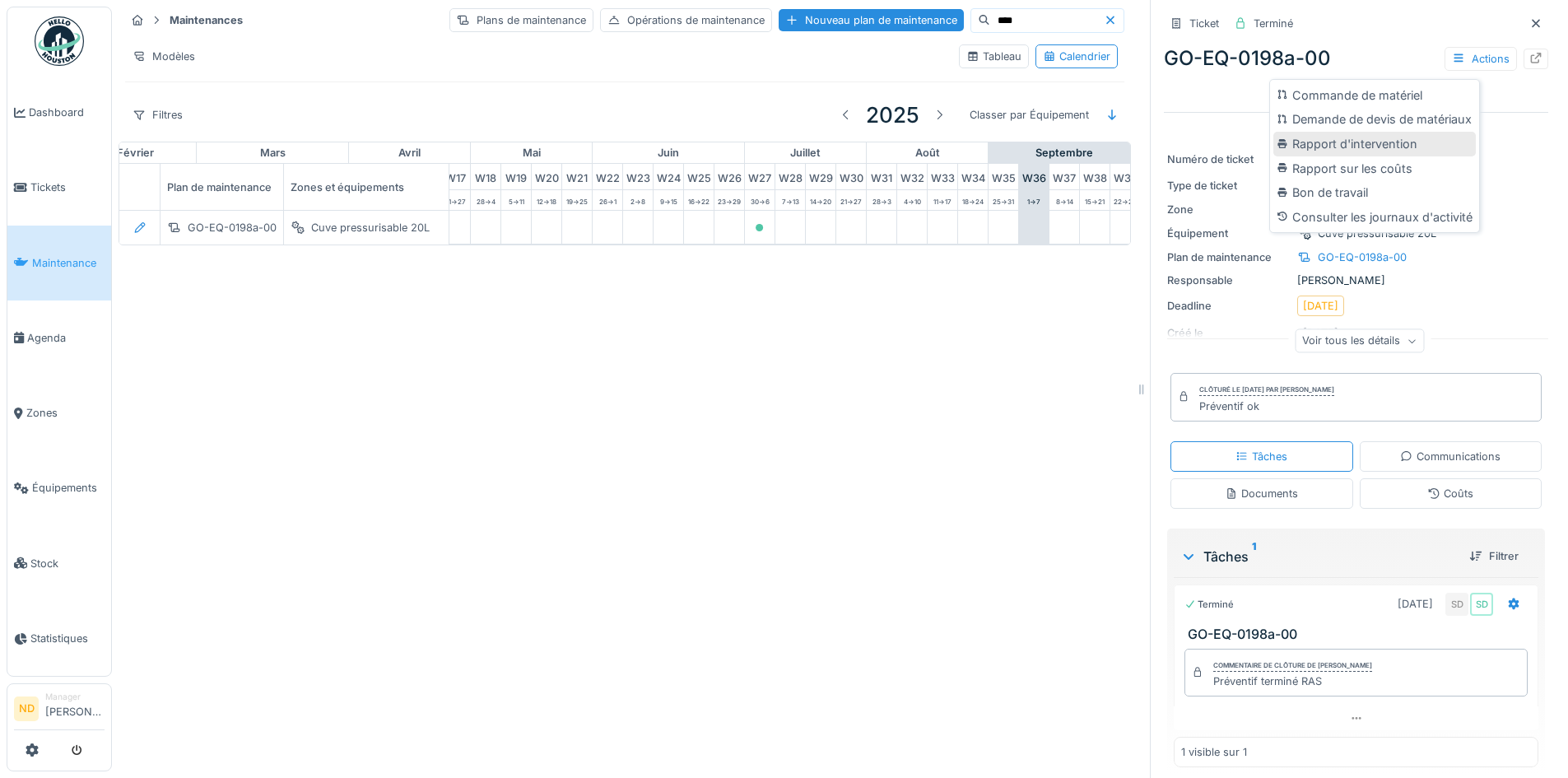
click at [1398, 142] on div "Rapport d'intervention" at bounding box center [1375, 144] width 203 height 25
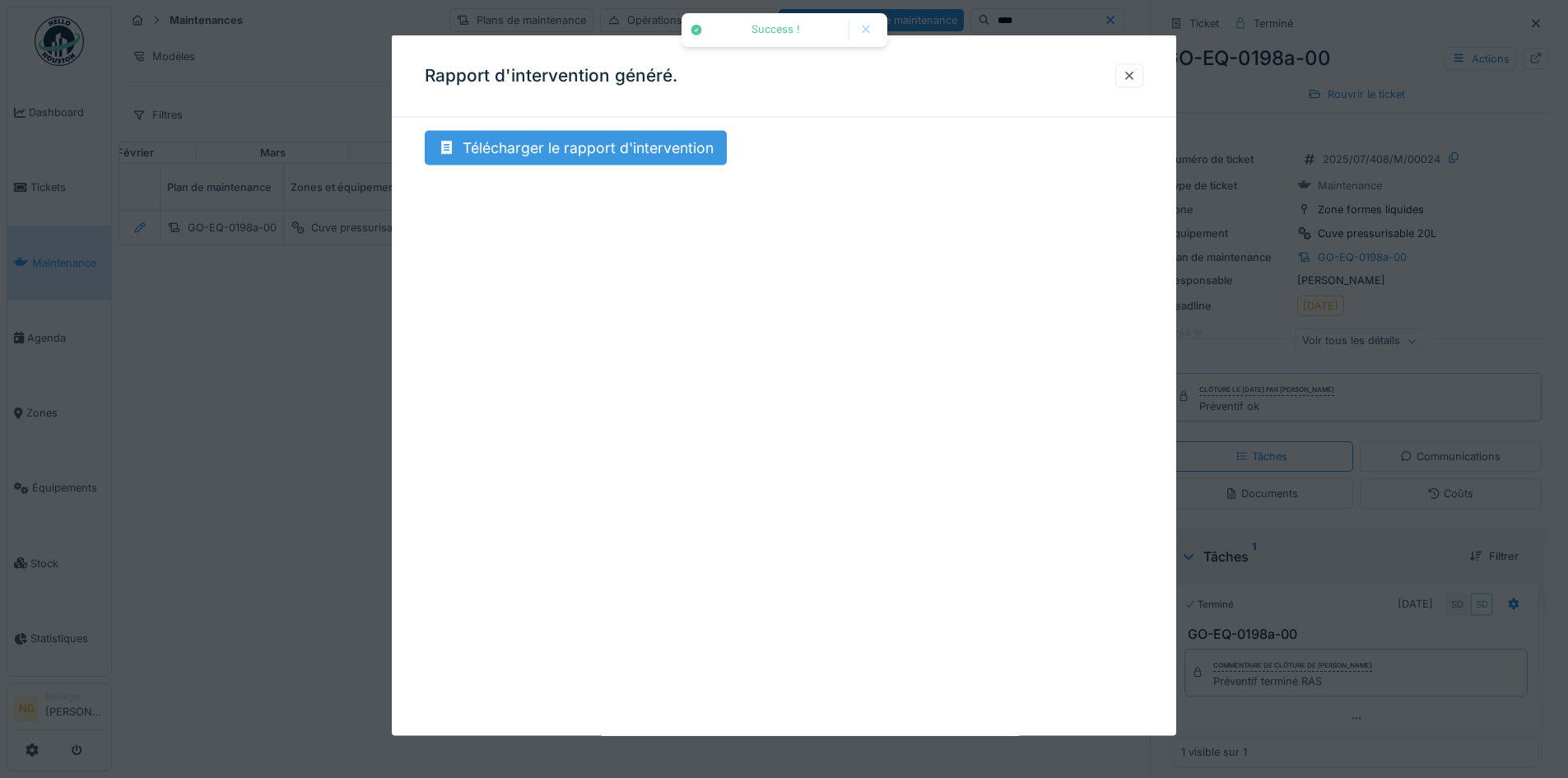
click at [584, 151] on div "Télécharger le rapport d'intervention" at bounding box center [576, 147] width 302 height 34
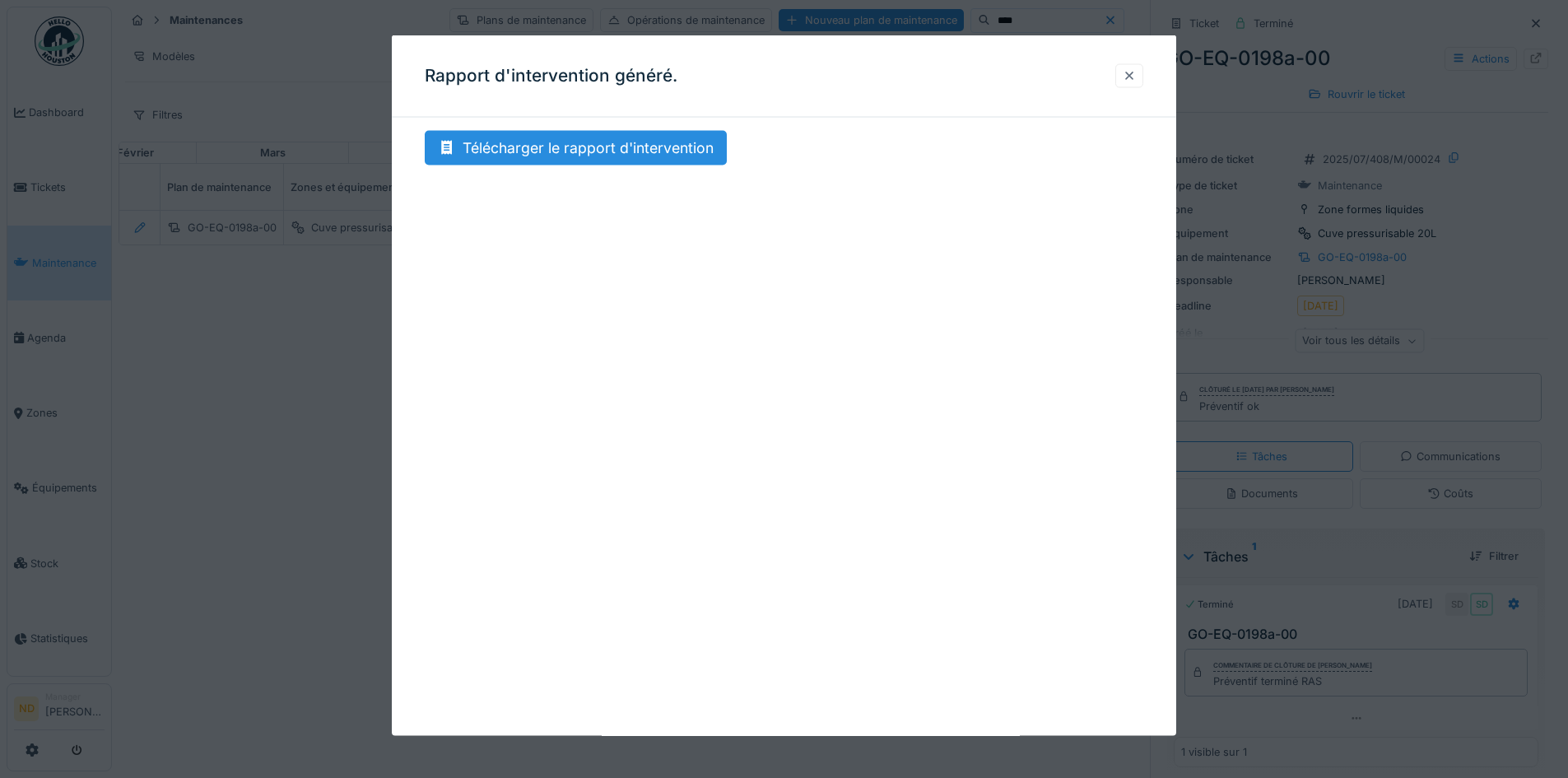
click at [1126, 78] on div at bounding box center [1129, 75] width 28 height 24
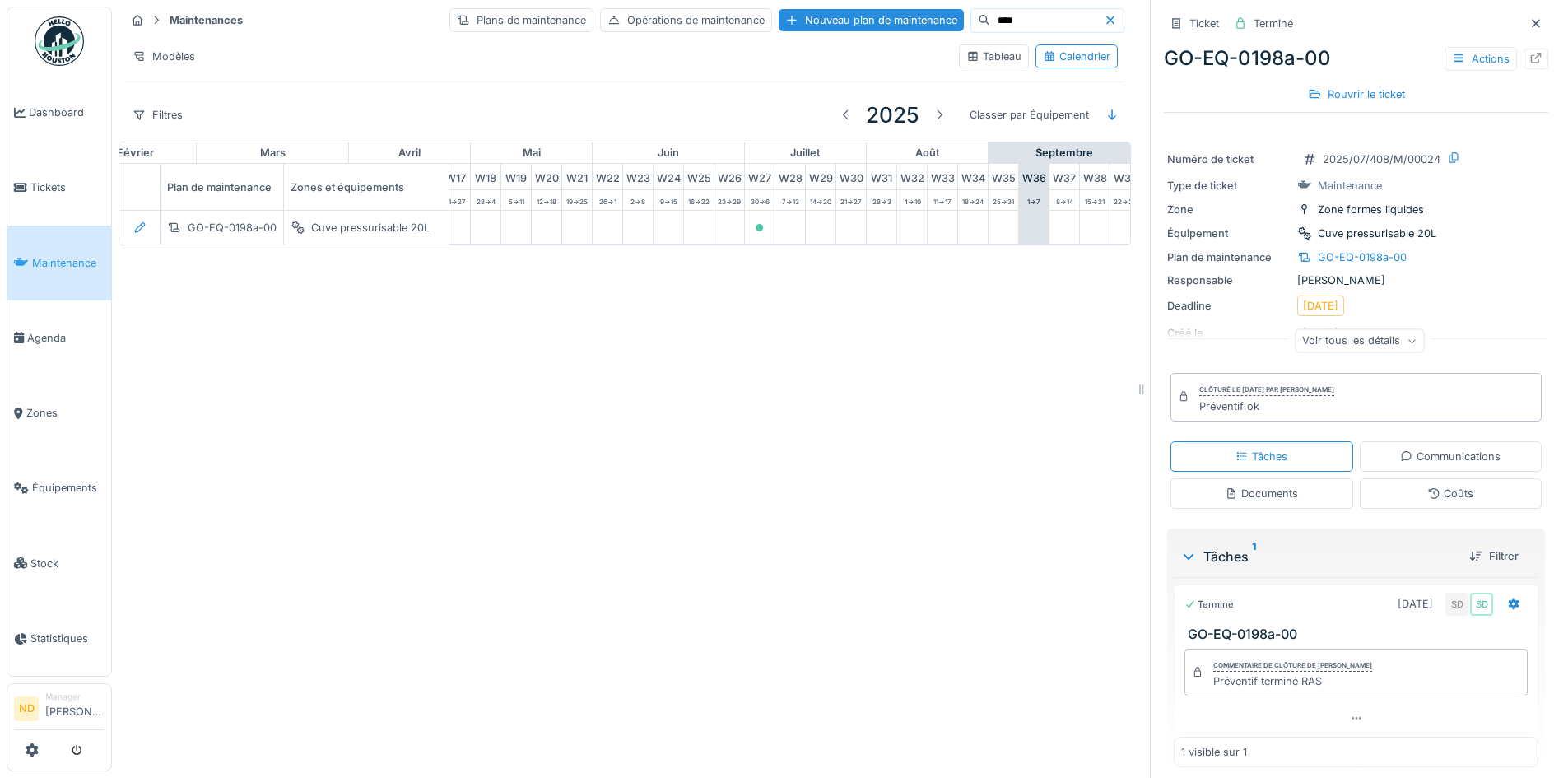
click at [1003, 19] on input "****" at bounding box center [1046, 20] width 114 height 23
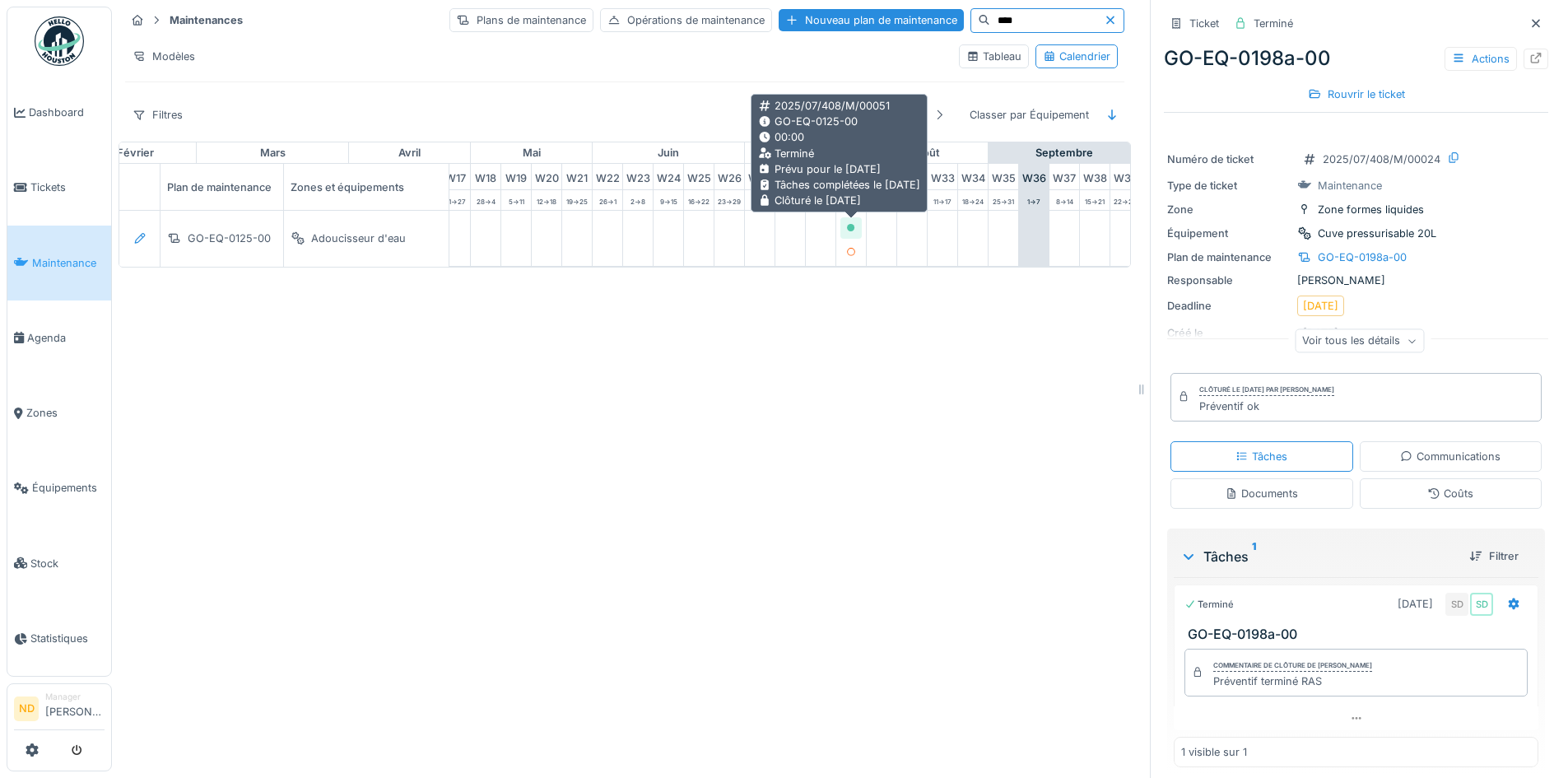
click at [849, 225] on icon at bounding box center [851, 227] width 8 height 8
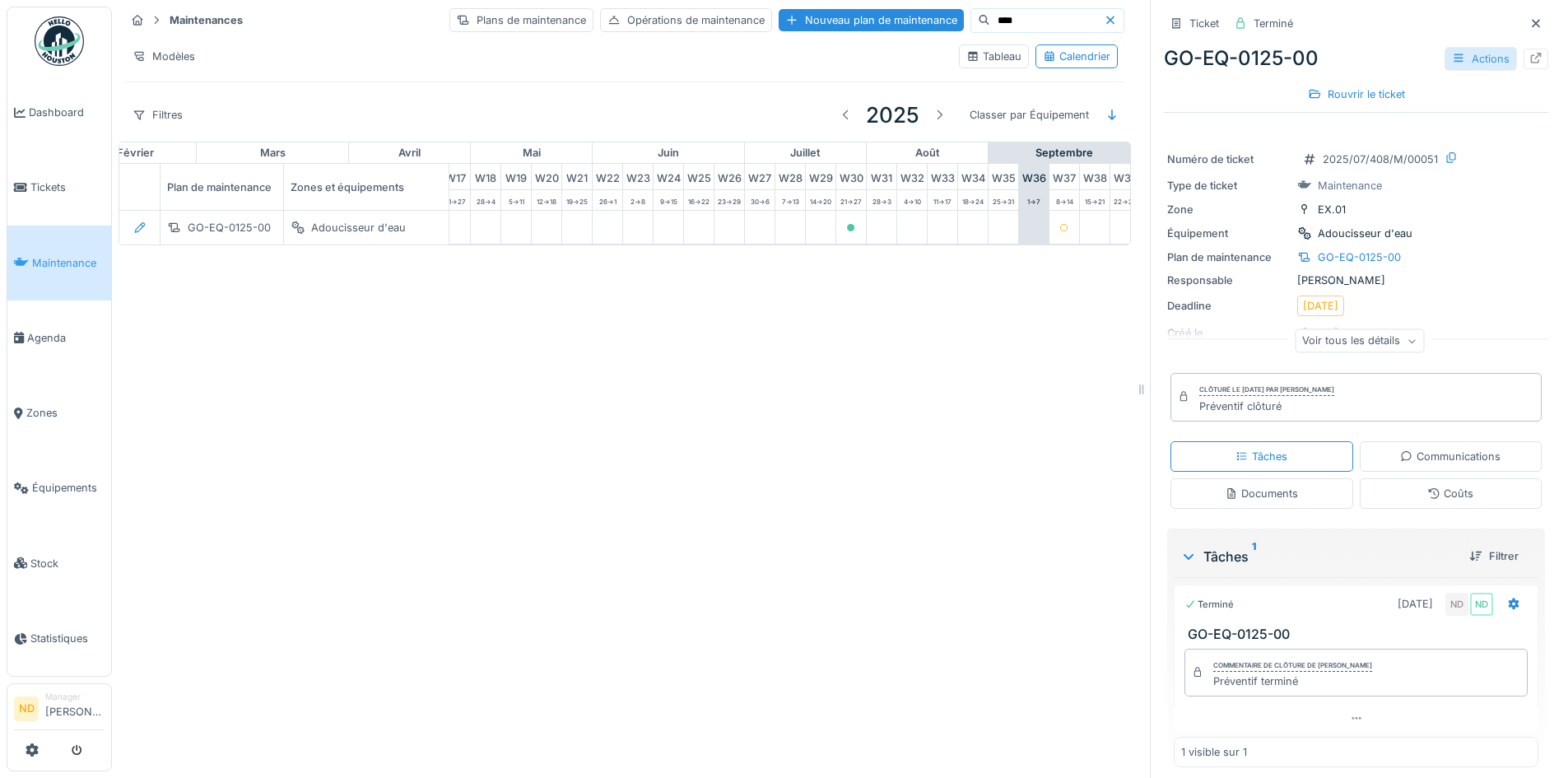
click at [1453, 61] on div "Actions" at bounding box center [1481, 58] width 72 height 24
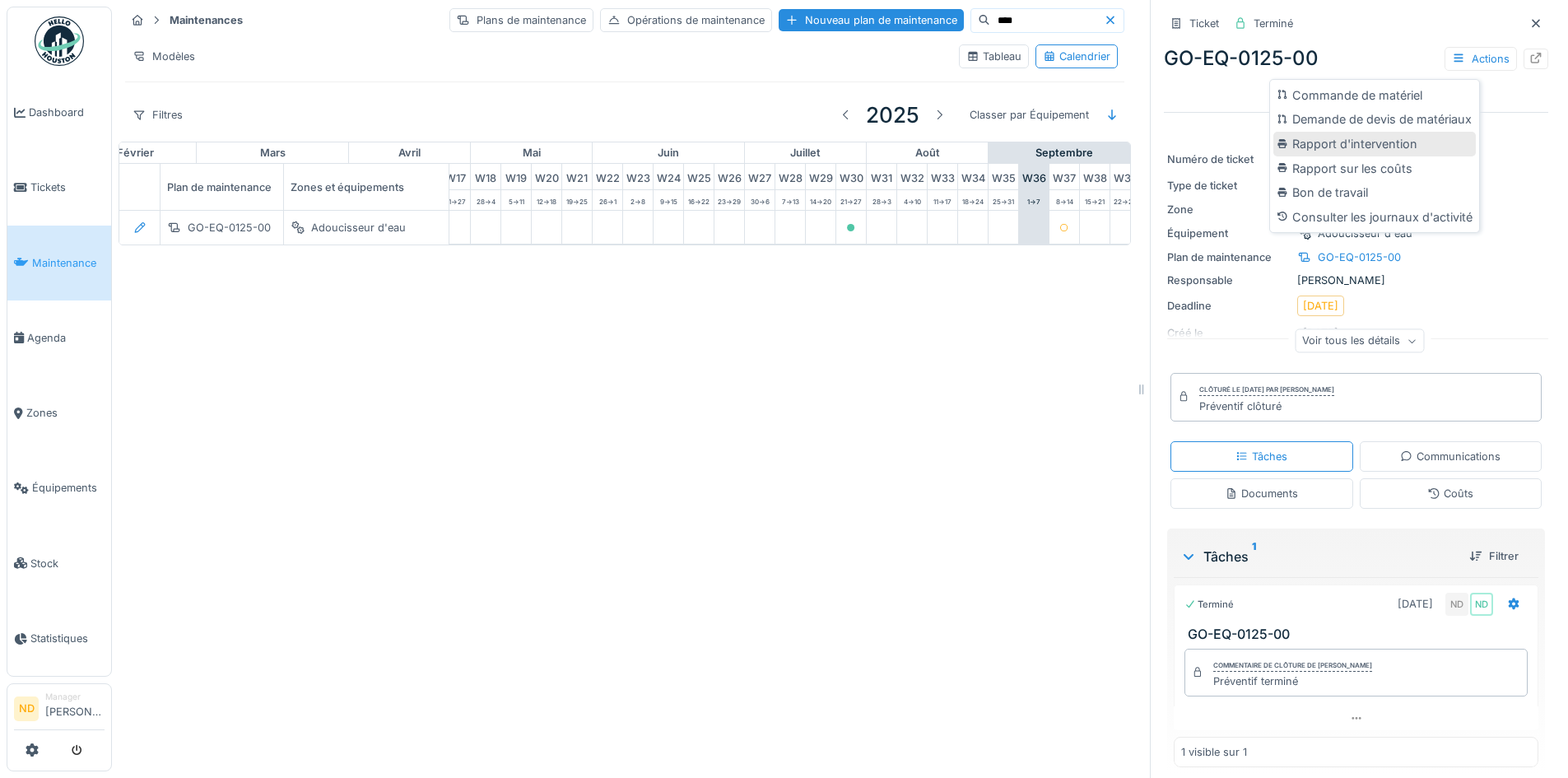
click at [1371, 131] on div "Rapport d'intervention" at bounding box center [1375, 144] width 203 height 25
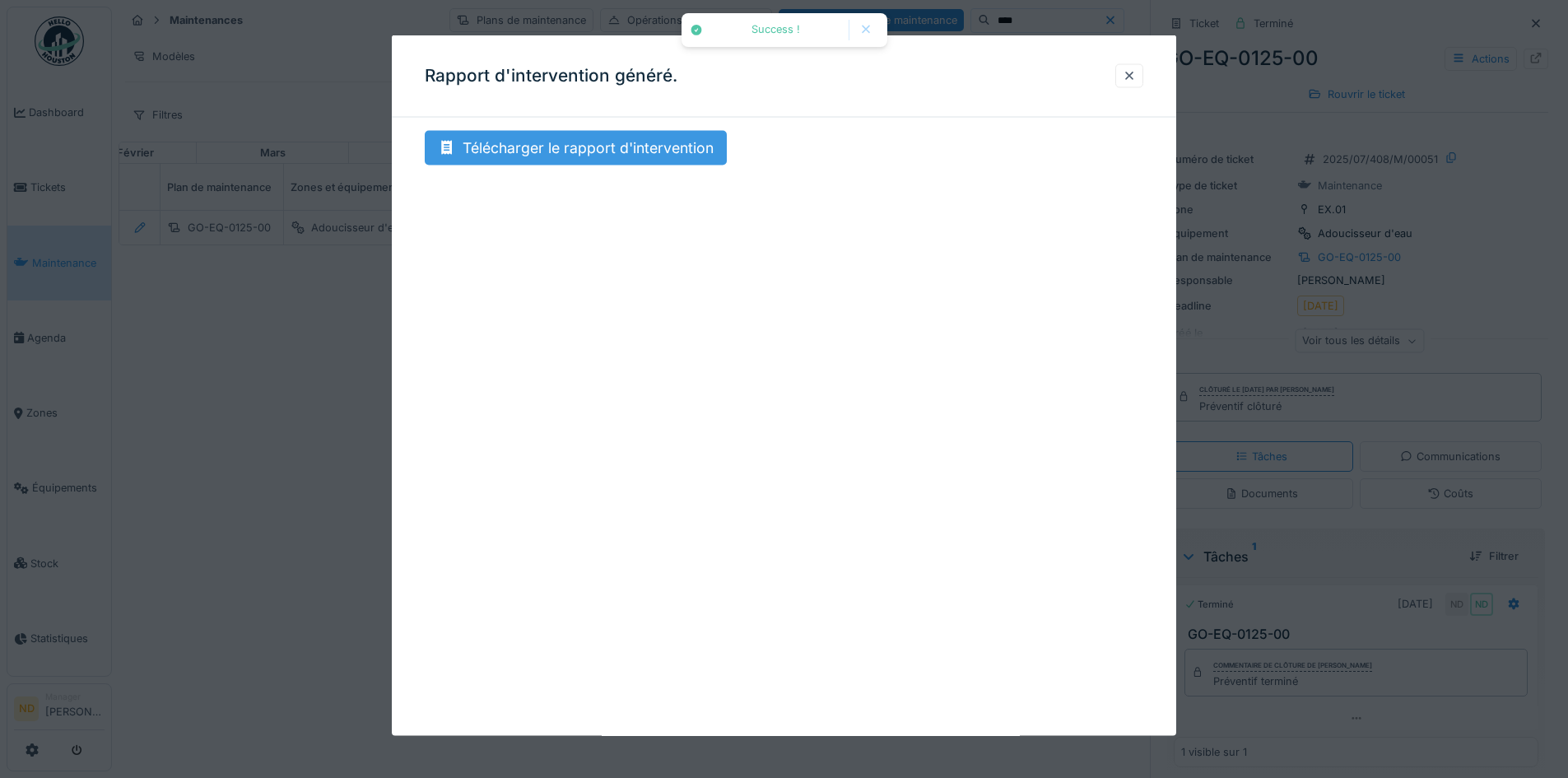
click at [568, 147] on div "Télécharger le rapport d'intervention" at bounding box center [576, 147] width 302 height 34
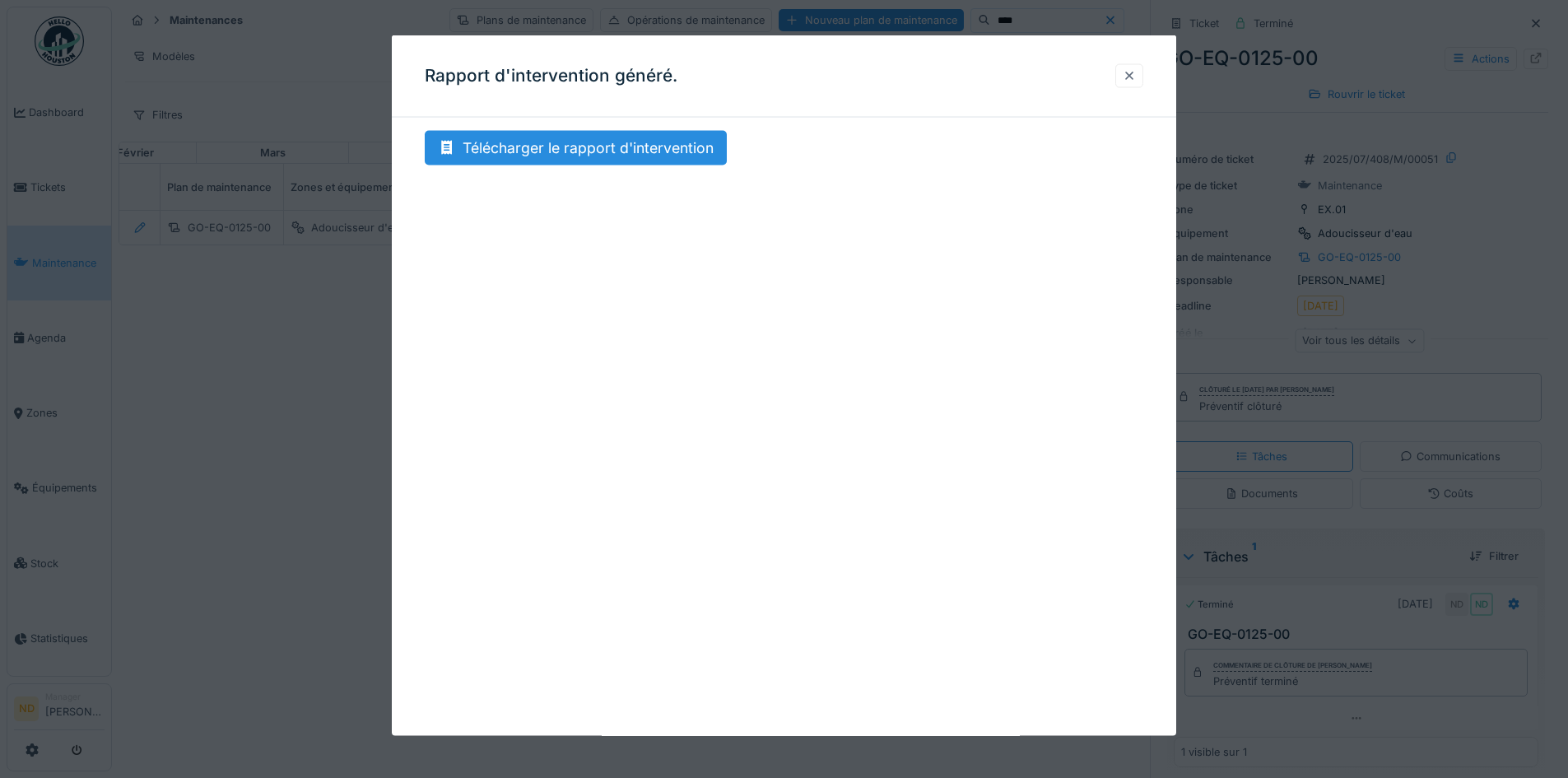
click at [1133, 73] on div at bounding box center [1129, 76] width 13 height 16
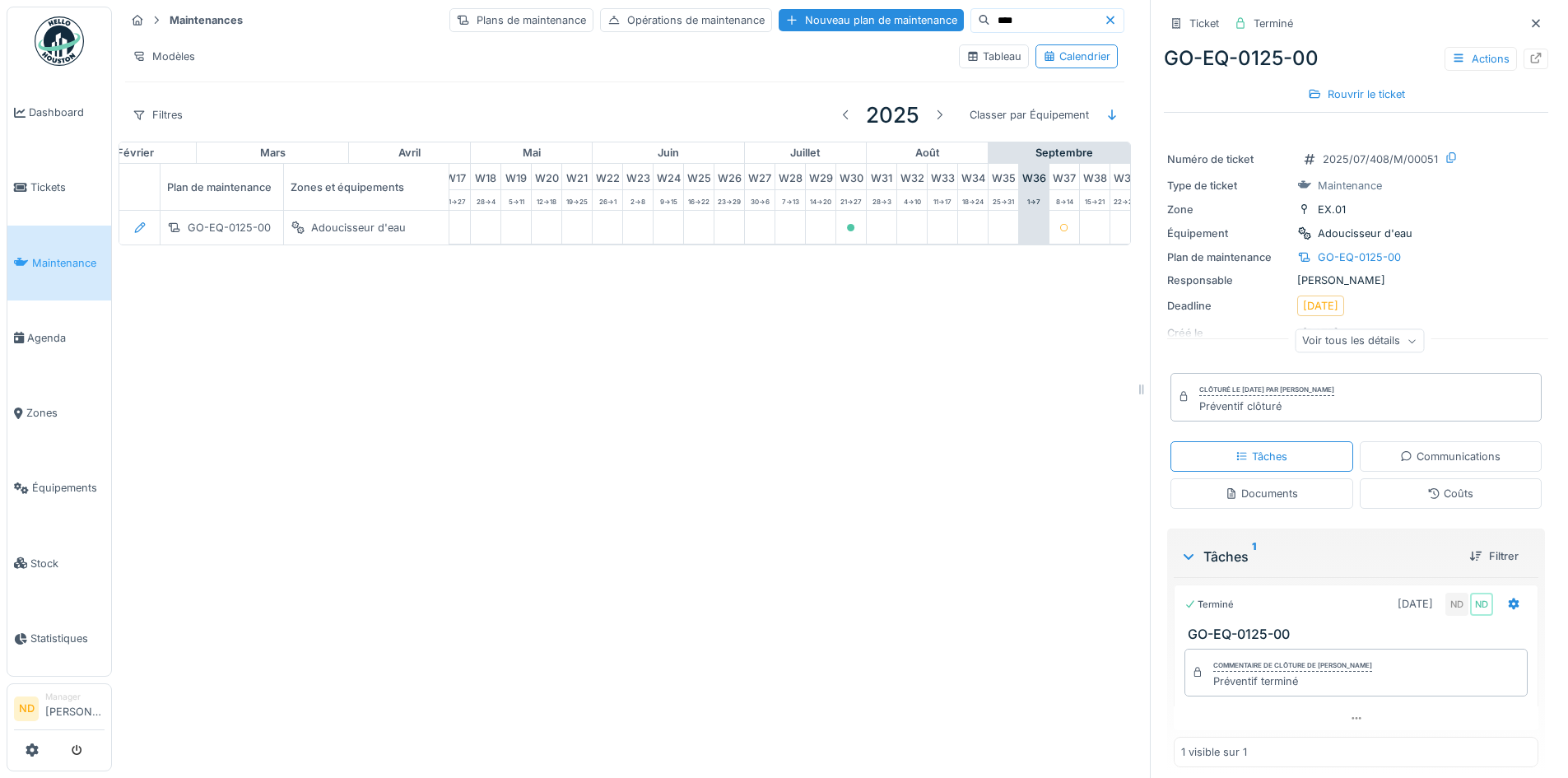
click at [1013, 23] on input "****" at bounding box center [1046, 20] width 114 height 23
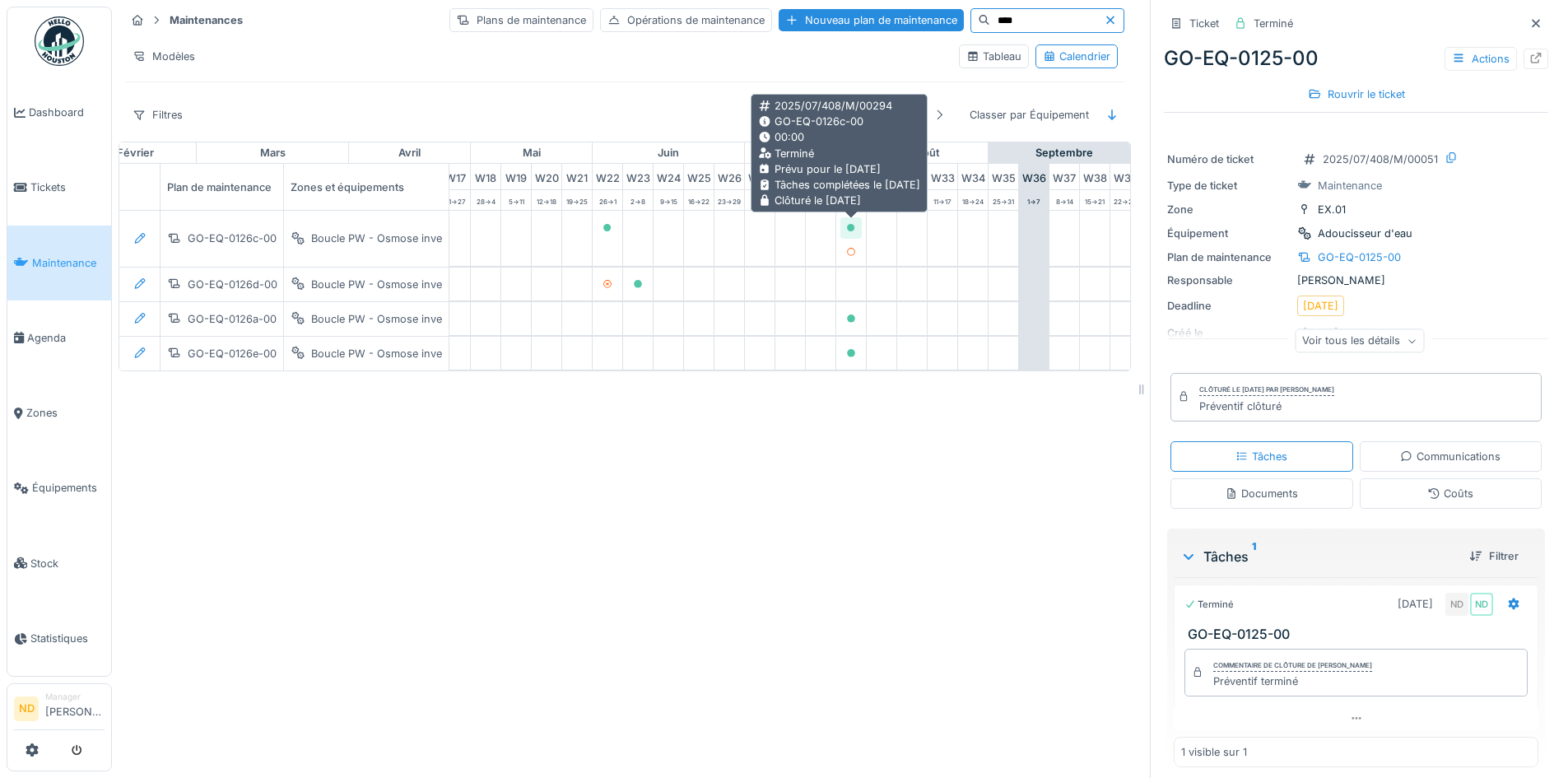
click at [855, 227] on icon at bounding box center [851, 227] width 10 height 8
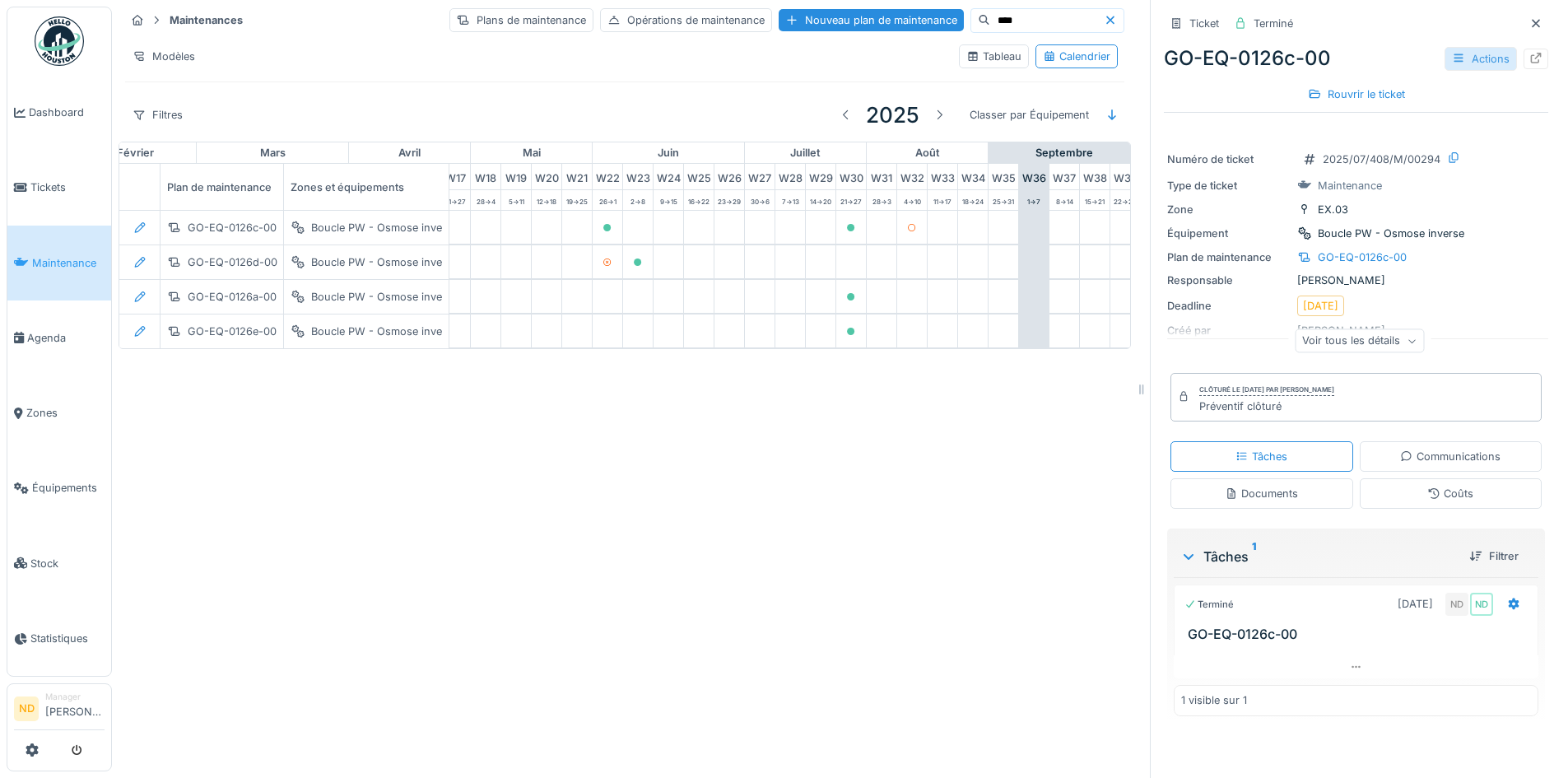
click at [1483, 58] on div "Actions" at bounding box center [1481, 58] width 72 height 24
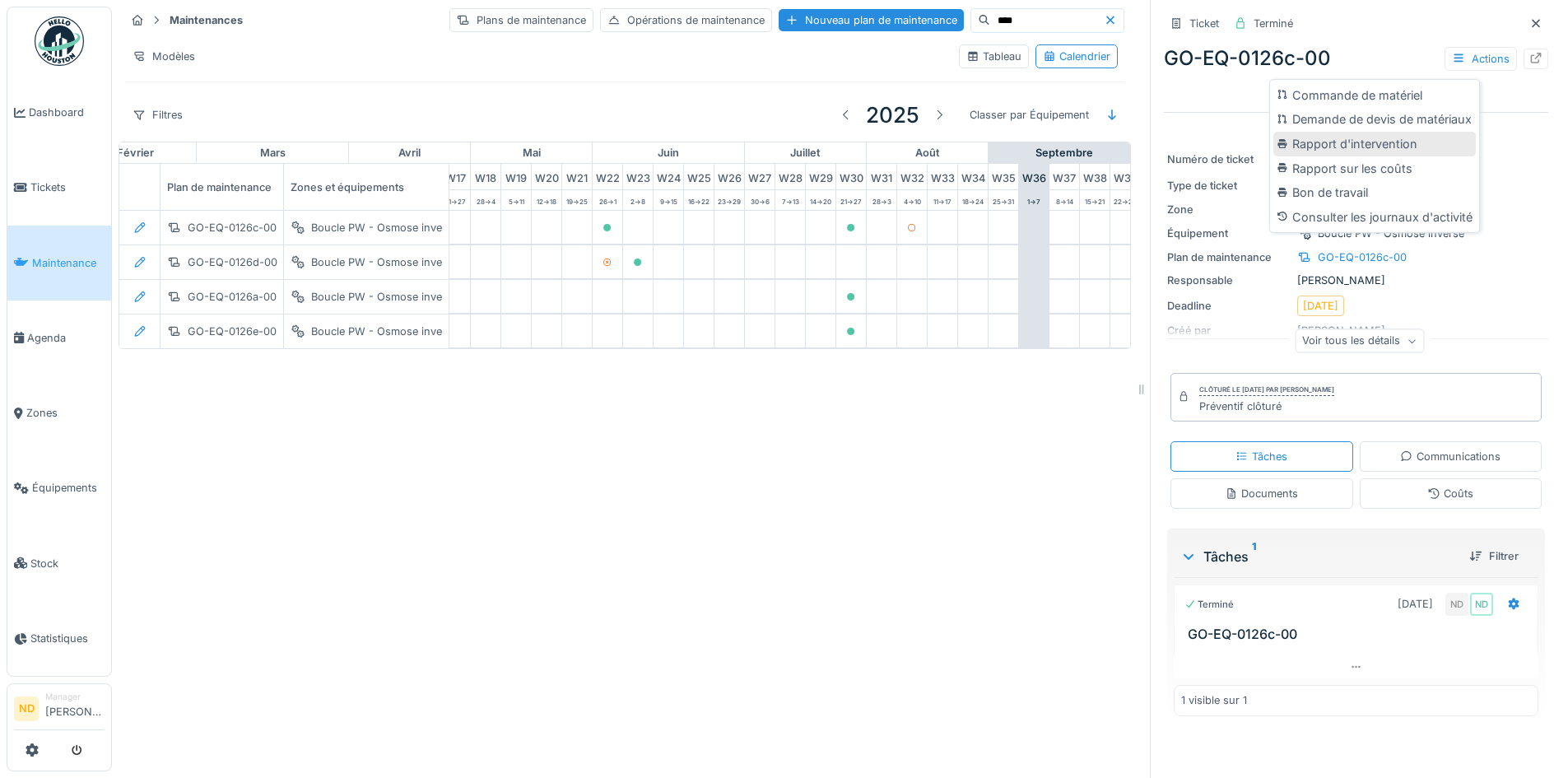
click at [1439, 139] on div "Rapport d'intervention" at bounding box center [1375, 144] width 203 height 25
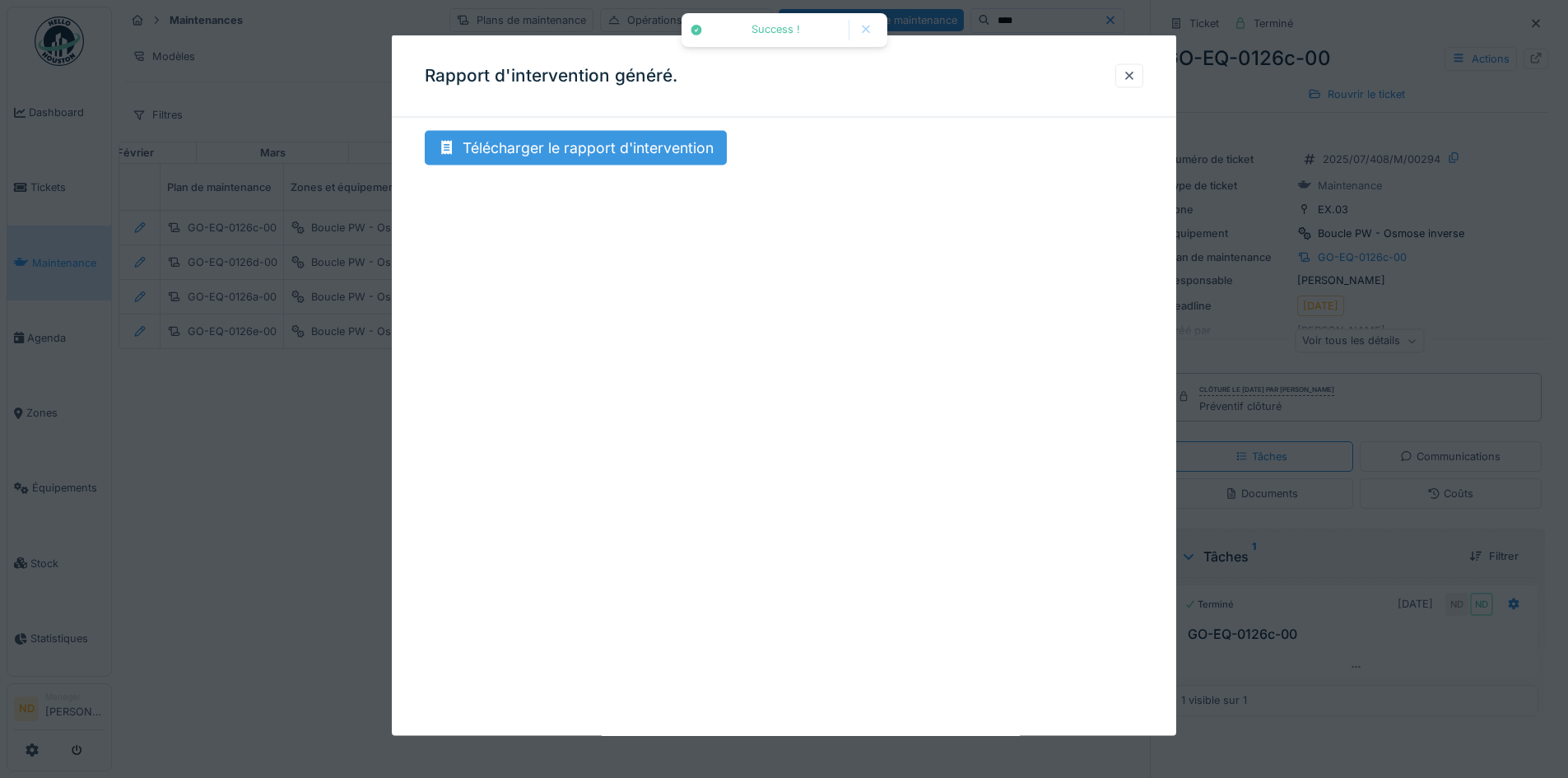
click at [602, 163] on div "Télécharger le rapport d'intervention" at bounding box center [576, 147] width 302 height 34
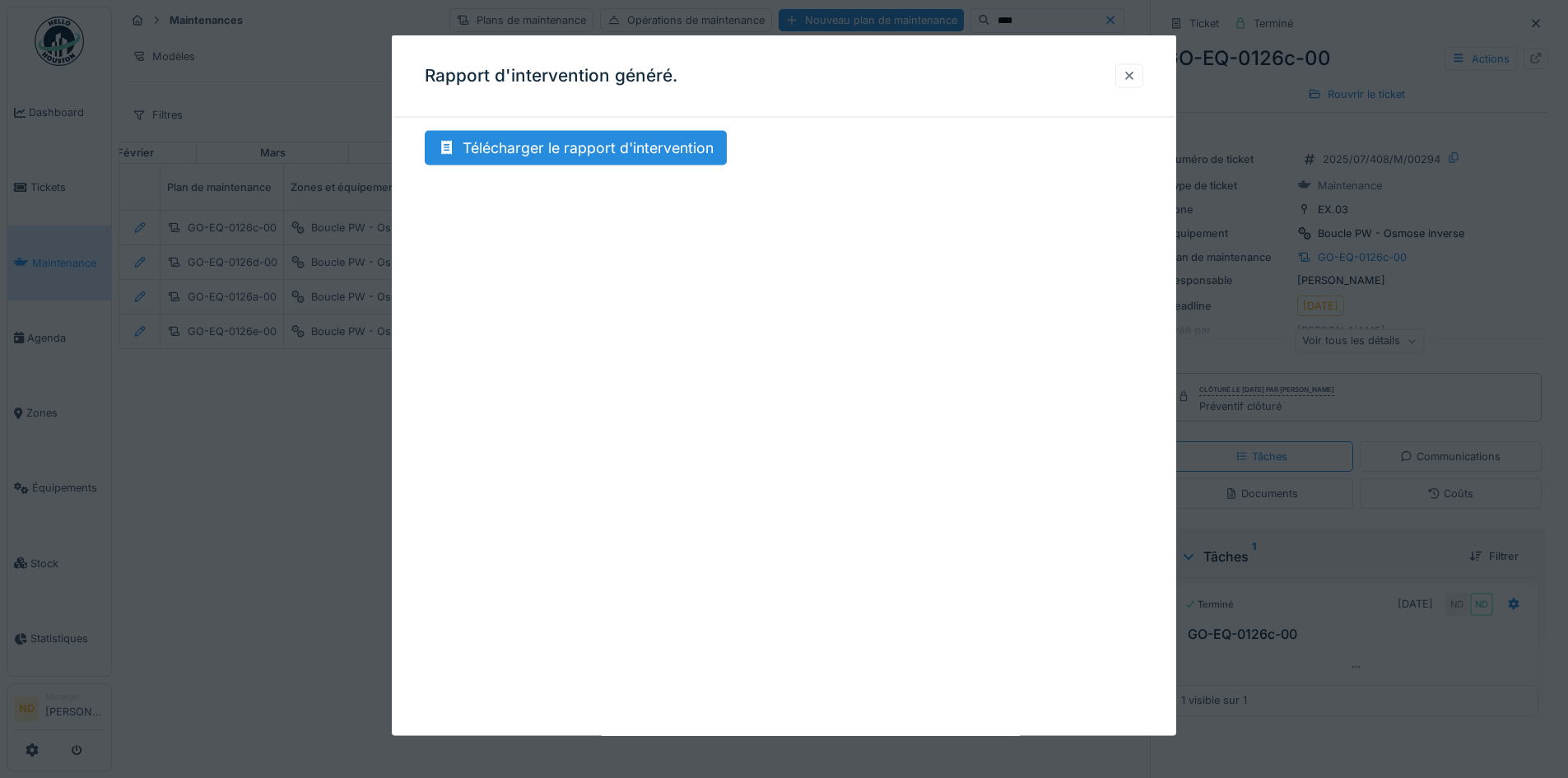
click at [1143, 74] on div at bounding box center [1129, 75] width 28 height 24
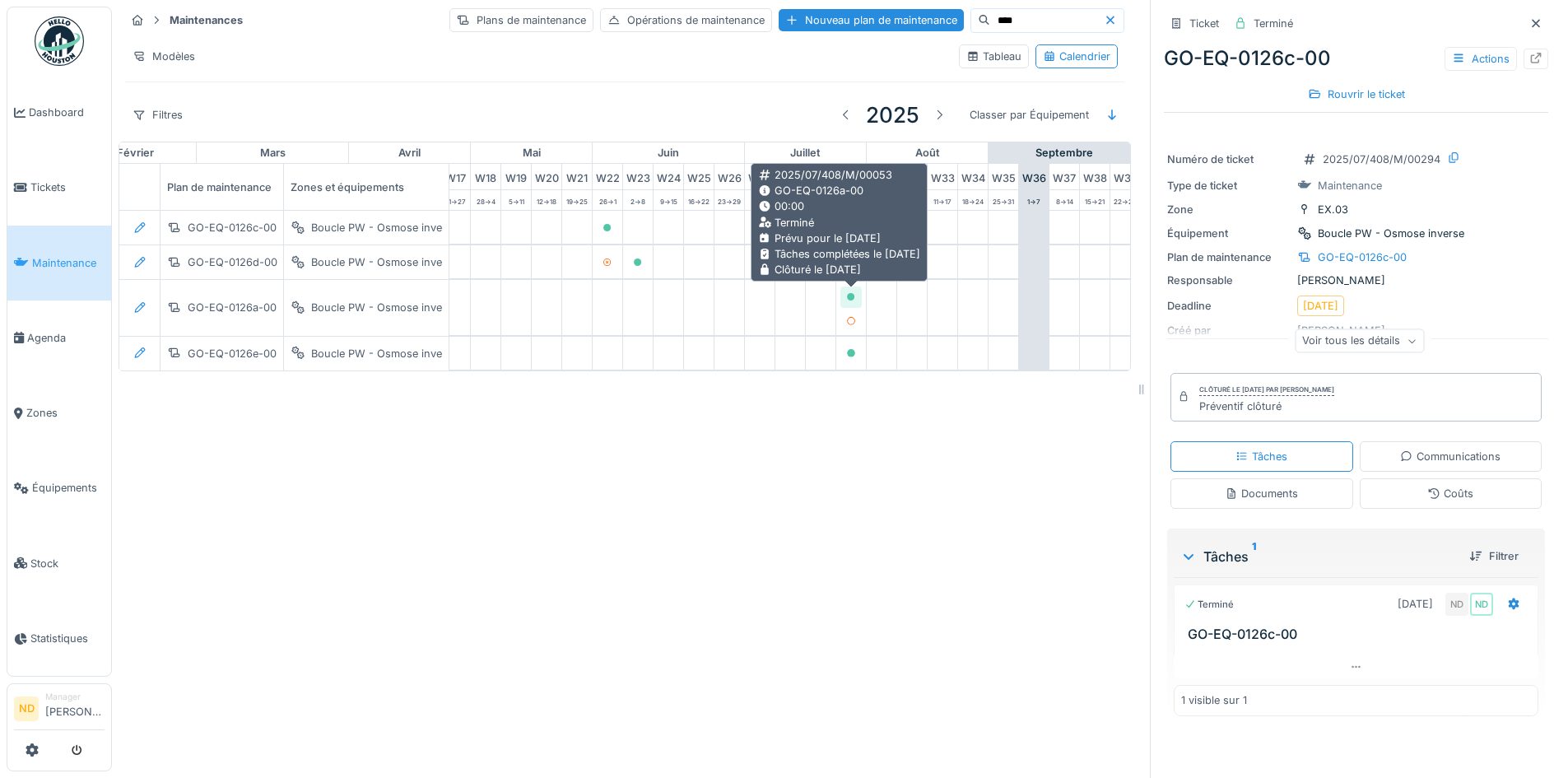
click at [848, 299] on icon at bounding box center [851, 296] width 8 height 8
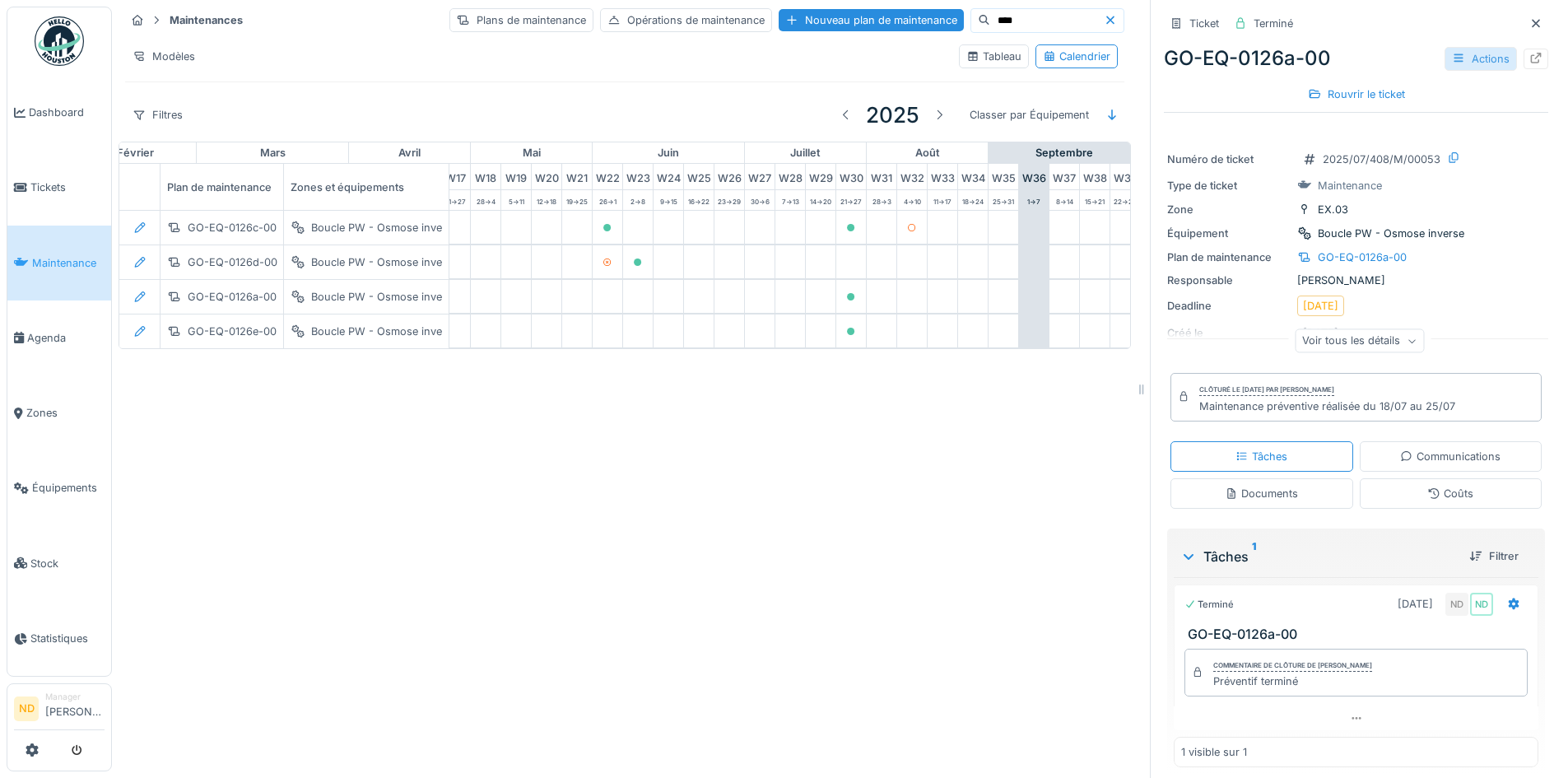
click at [1453, 62] on icon at bounding box center [1458, 58] width 9 height 8
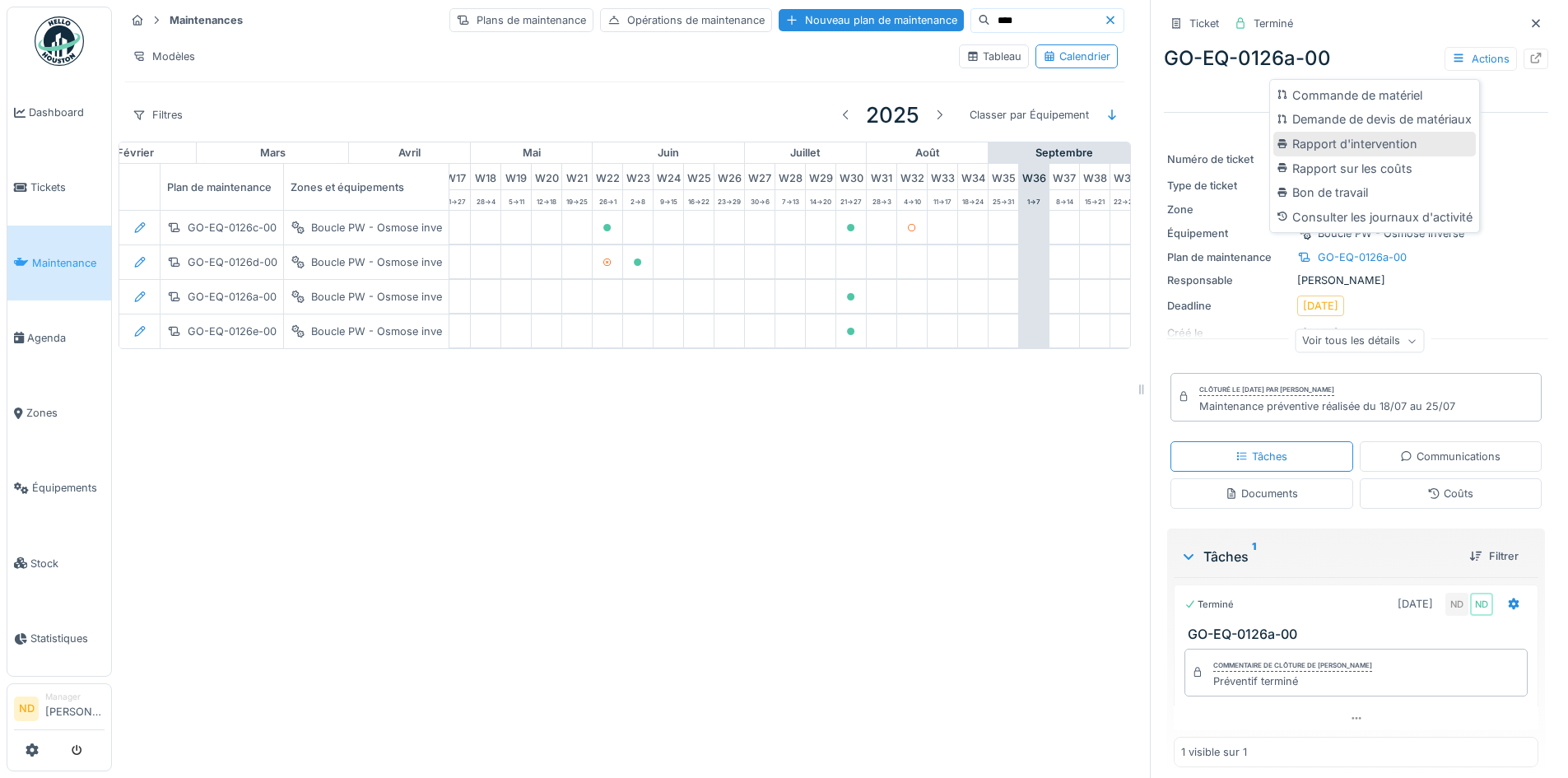
click at [1376, 151] on div "Rapport d'intervention" at bounding box center [1375, 144] width 203 height 25
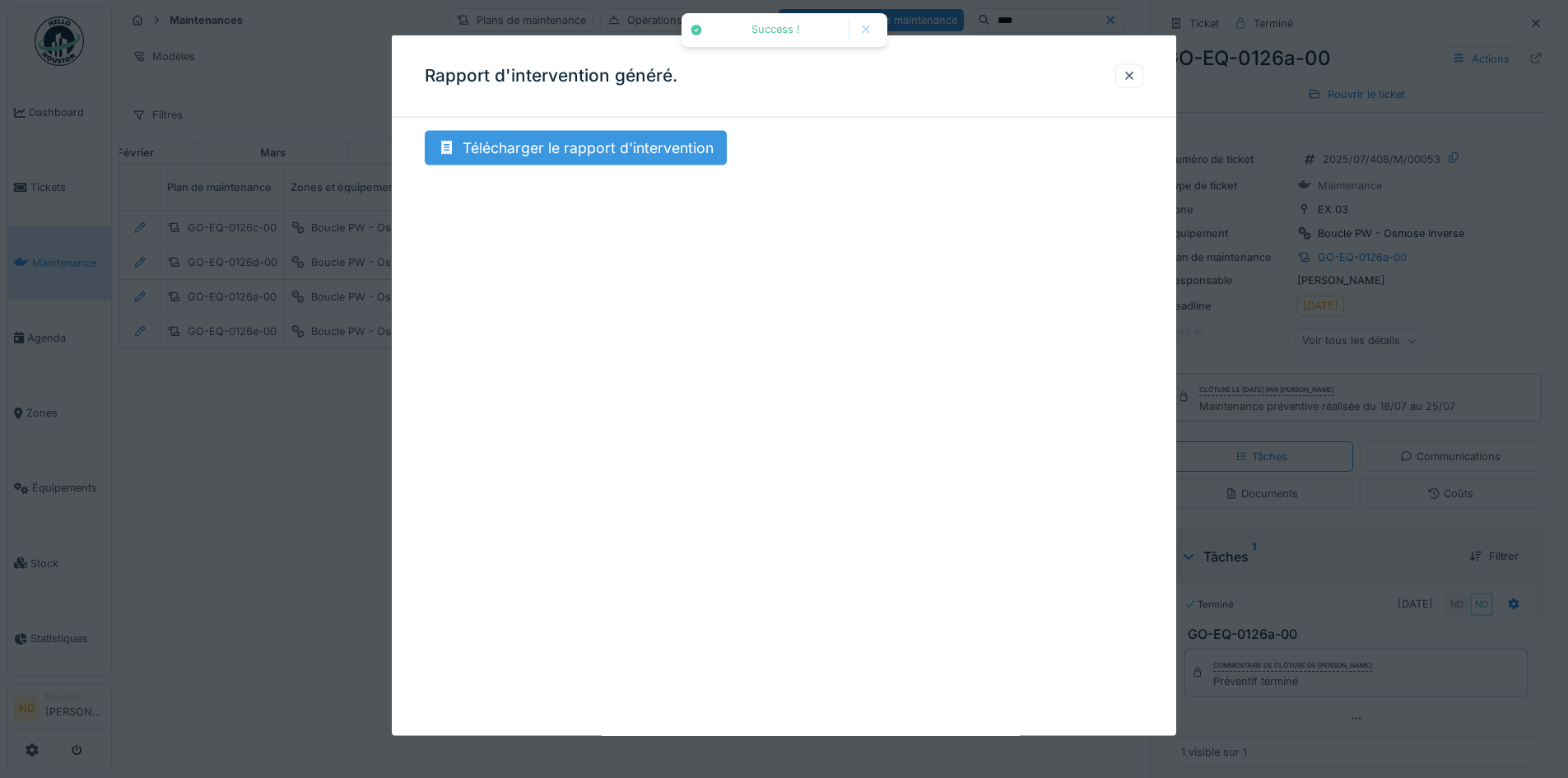
click at [651, 158] on div "Télécharger le rapport d'intervention" at bounding box center [576, 147] width 302 height 34
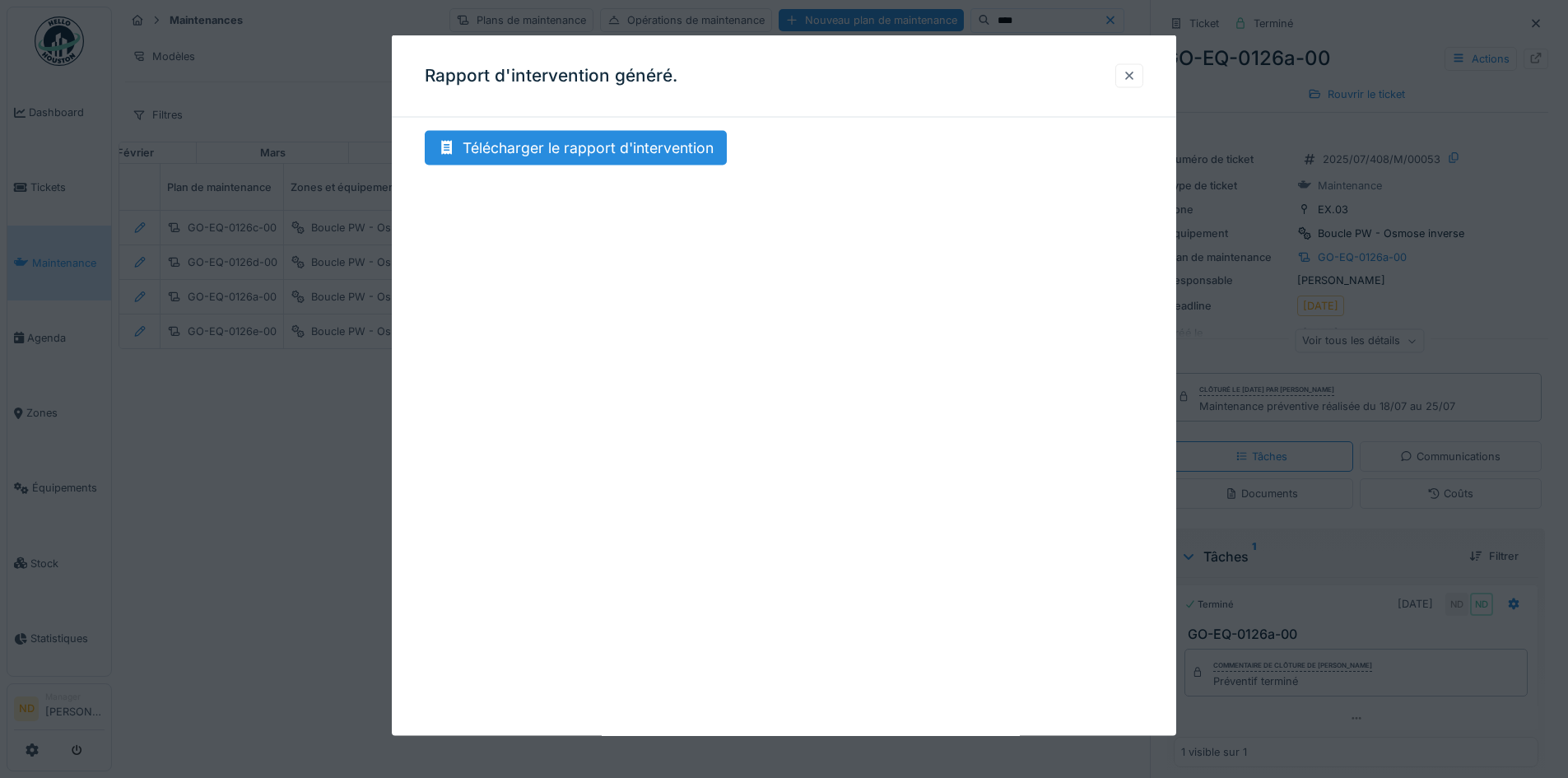
click at [1133, 81] on div at bounding box center [1129, 76] width 13 height 16
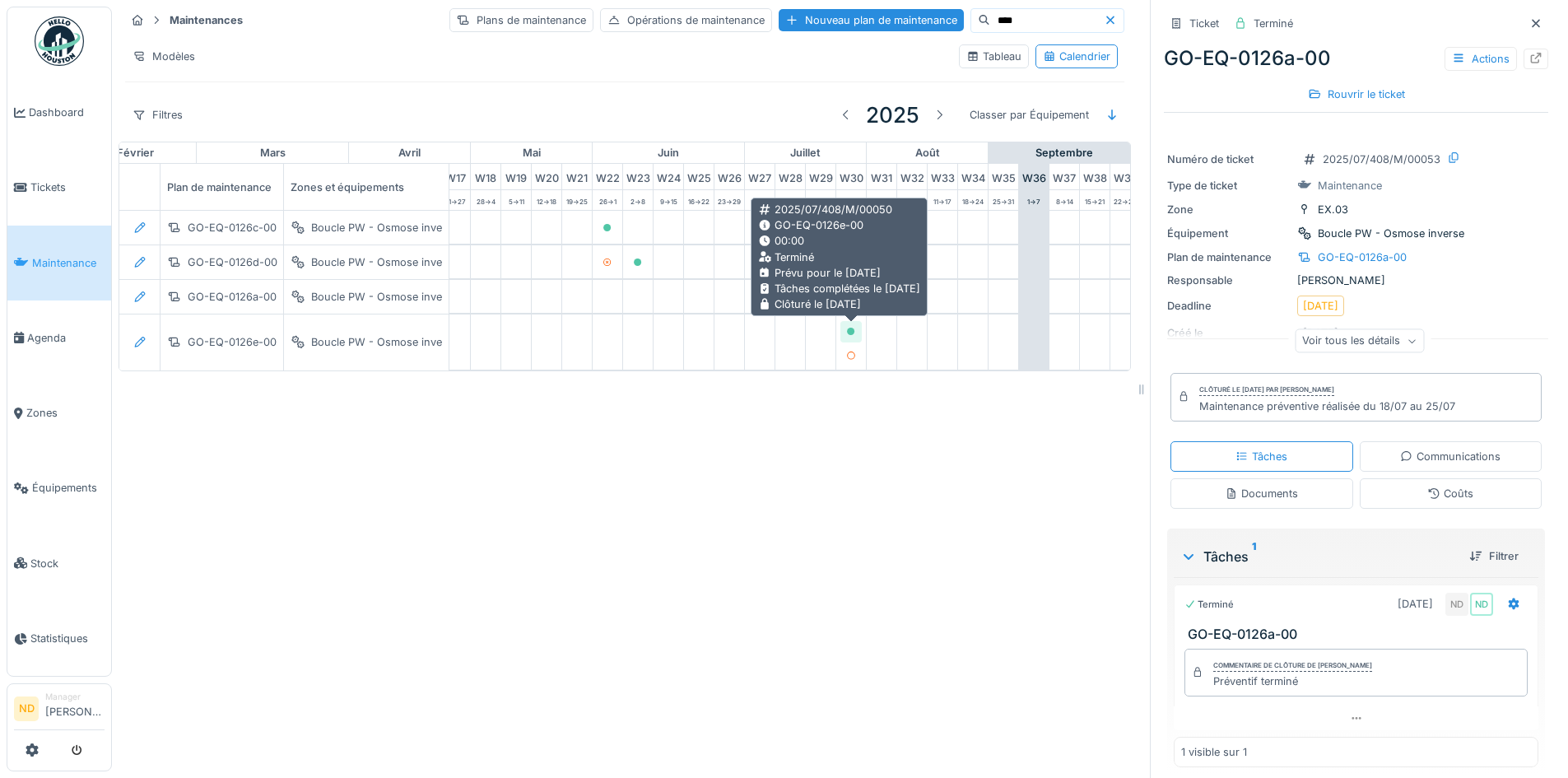
click at [853, 330] on icon at bounding box center [851, 331] width 8 height 8
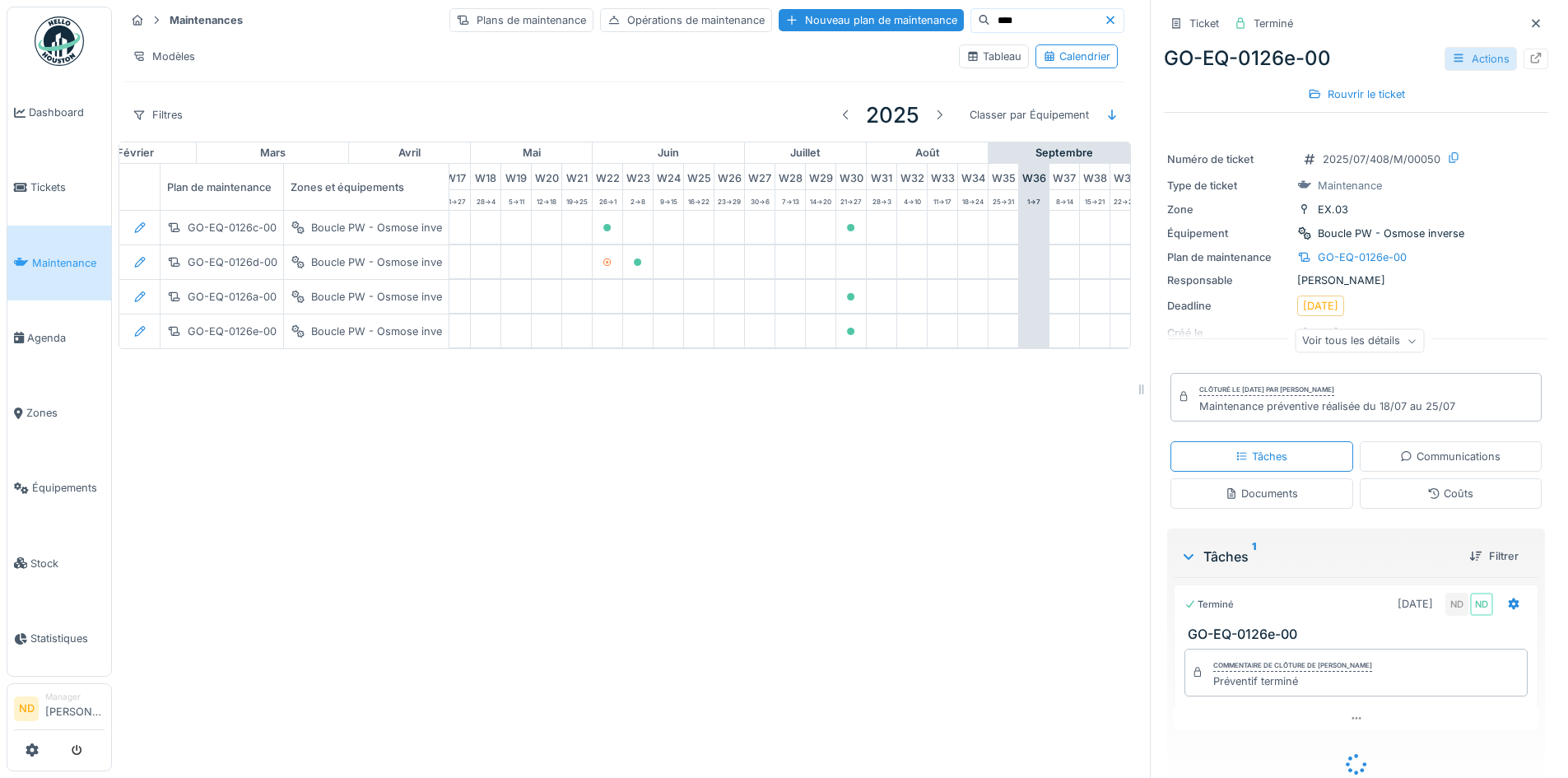
click at [1473, 60] on div "Actions" at bounding box center [1481, 58] width 72 height 24
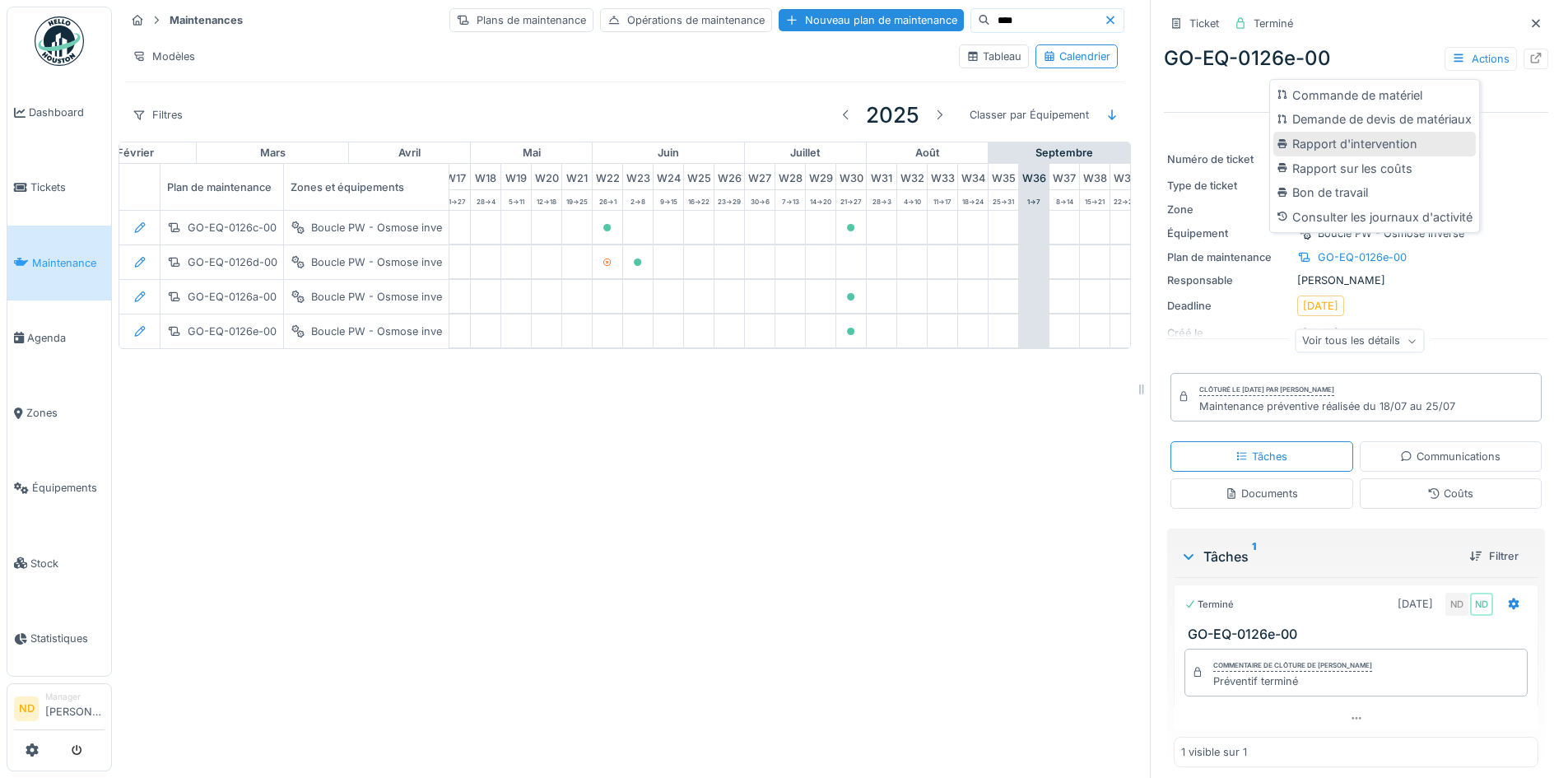
click at [1362, 149] on div "Rapport d'intervention" at bounding box center [1375, 144] width 203 height 25
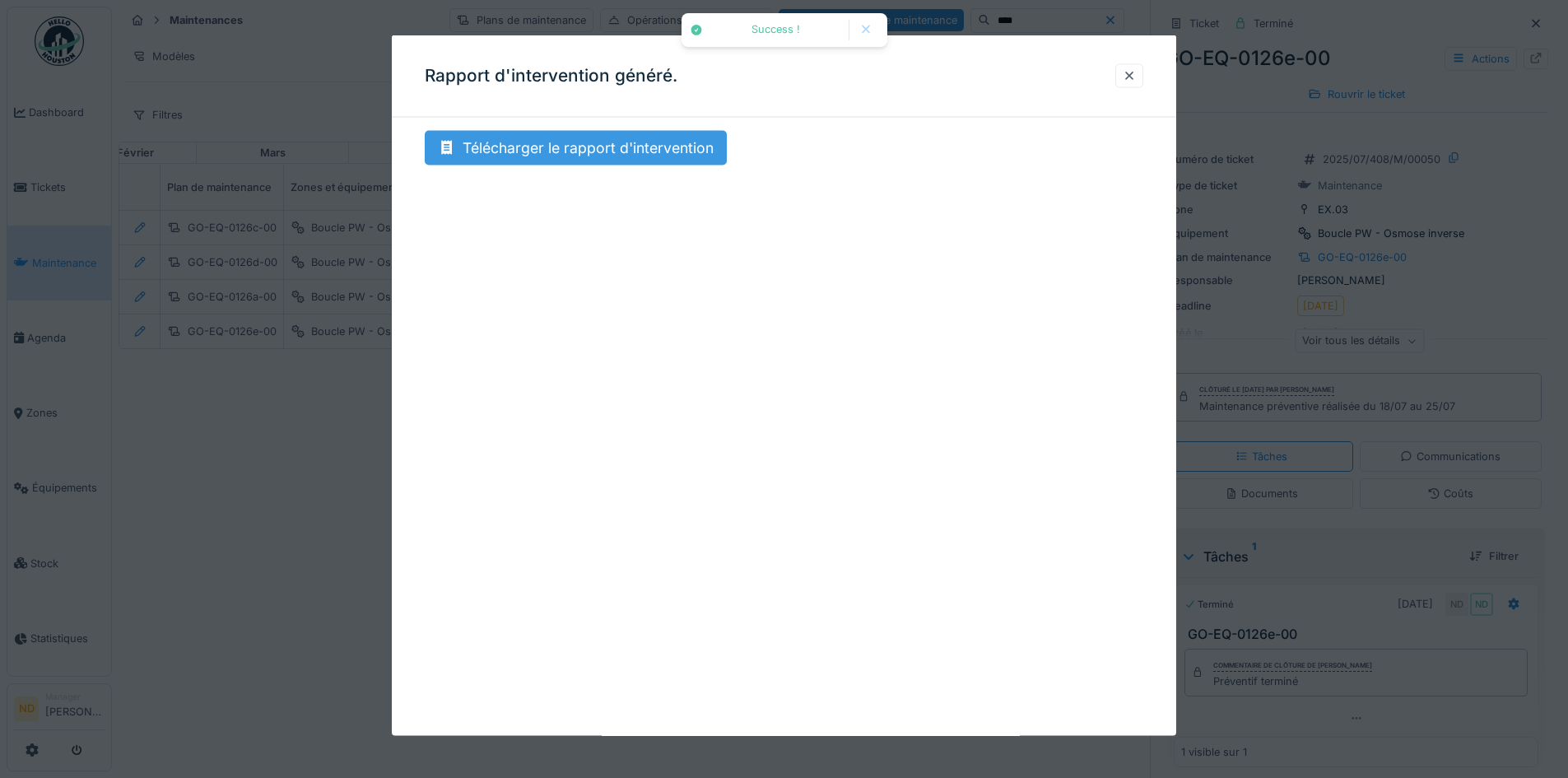
click at [542, 149] on div "Télécharger le rapport d'intervention" at bounding box center [576, 147] width 302 height 34
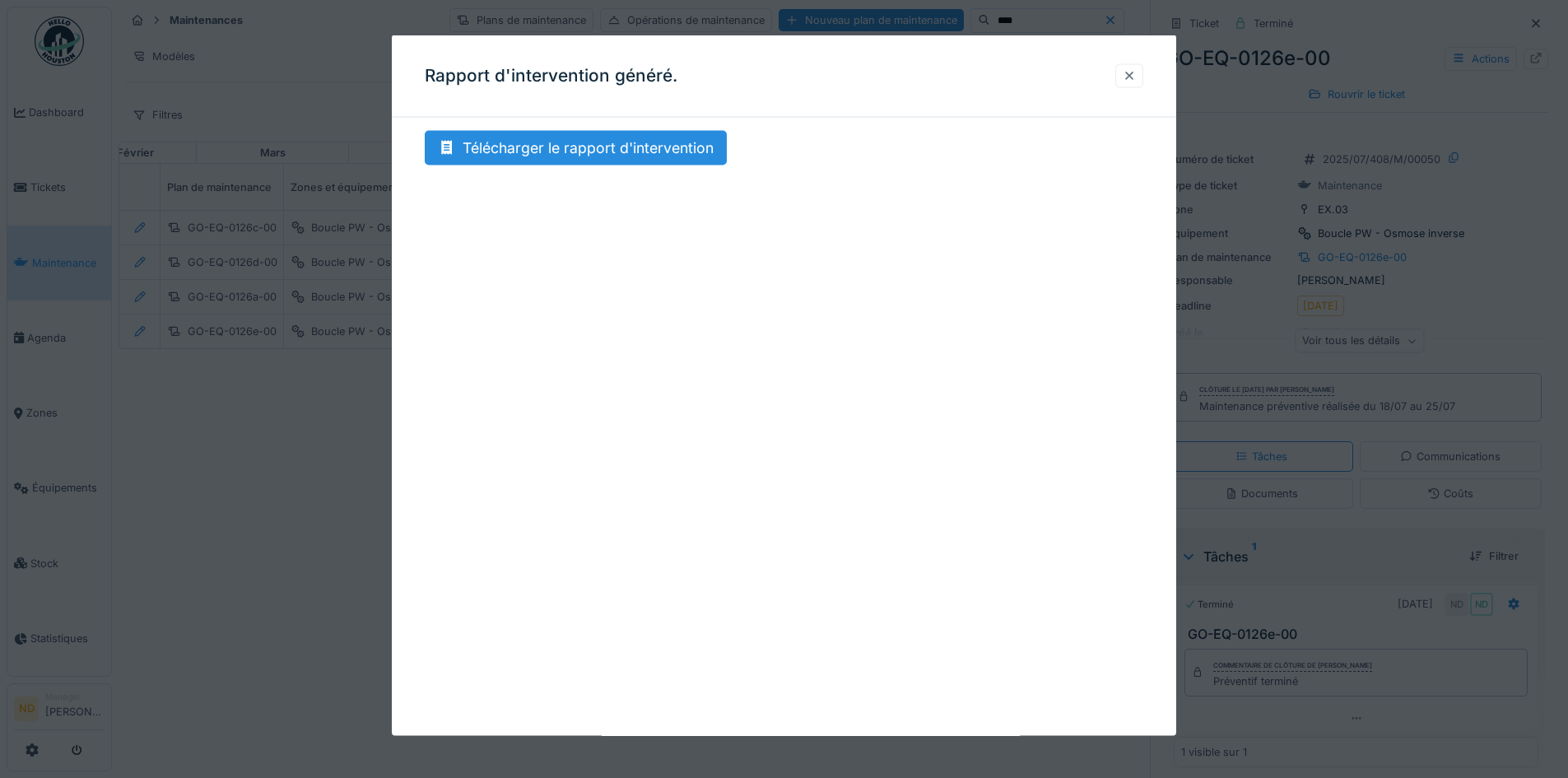
click at [1128, 72] on div at bounding box center [1129, 76] width 13 height 16
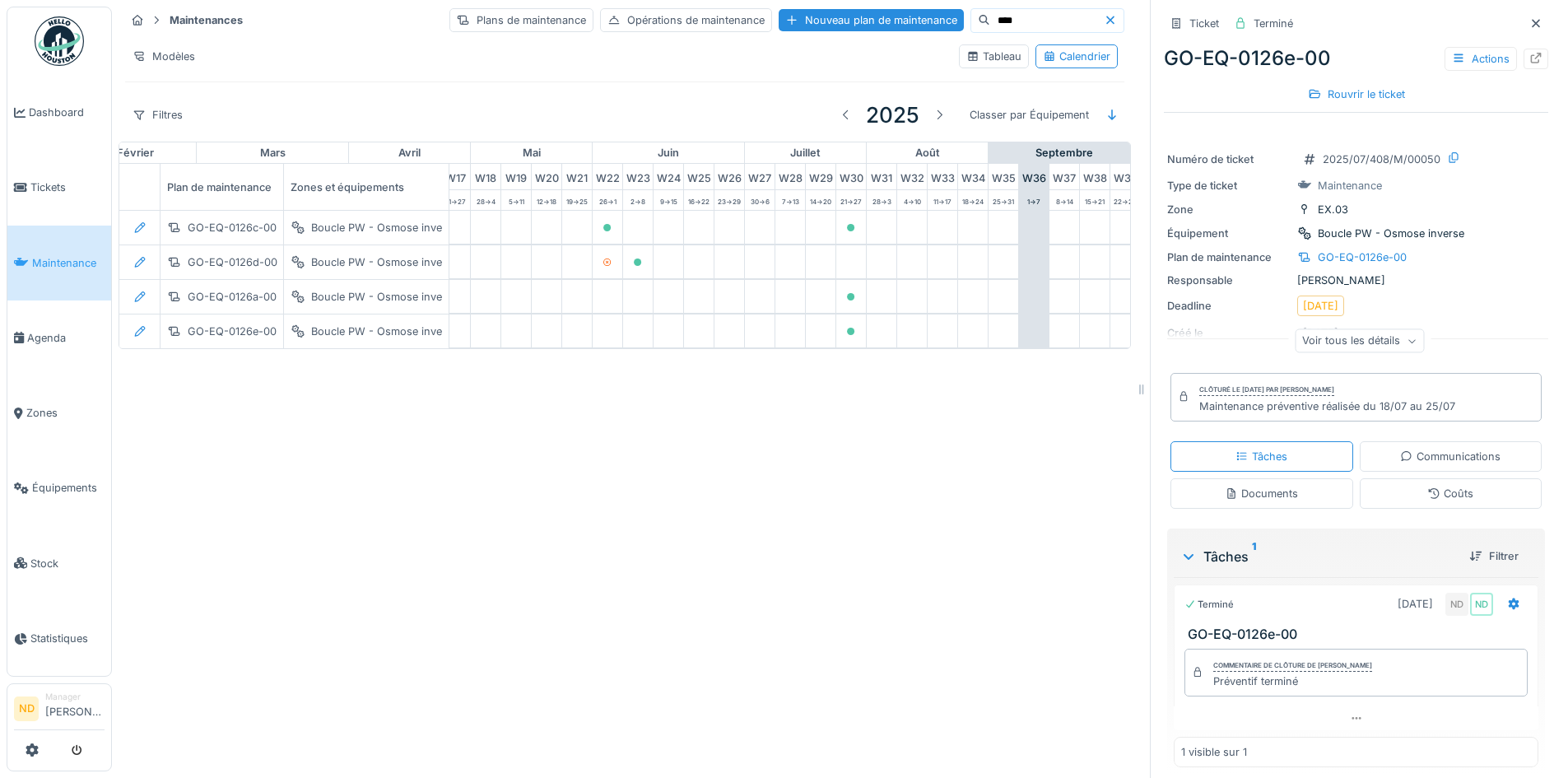
click at [999, 20] on input "****" at bounding box center [1046, 20] width 114 height 23
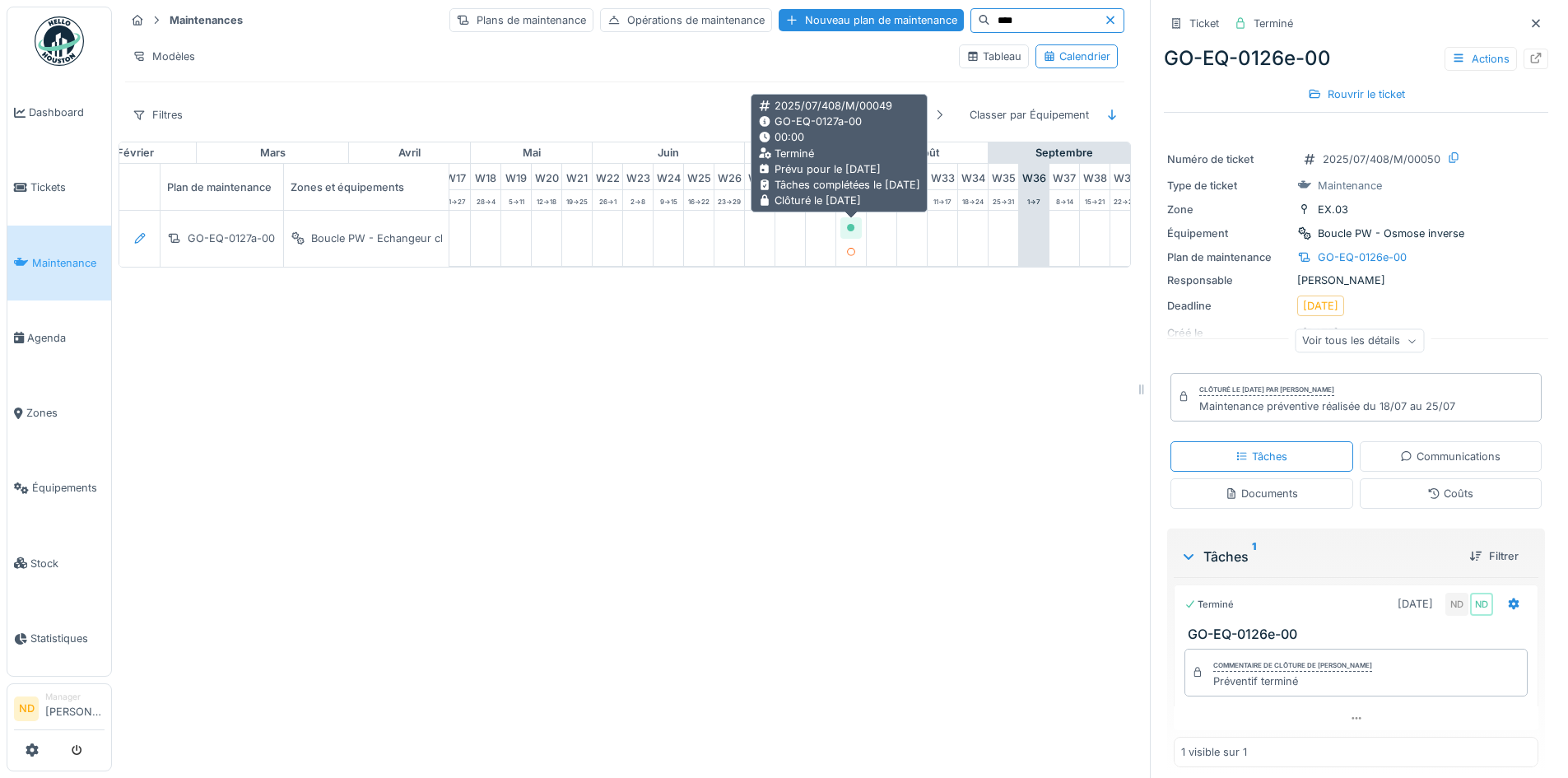
click at [856, 224] on div at bounding box center [851, 227] width 21 height 20
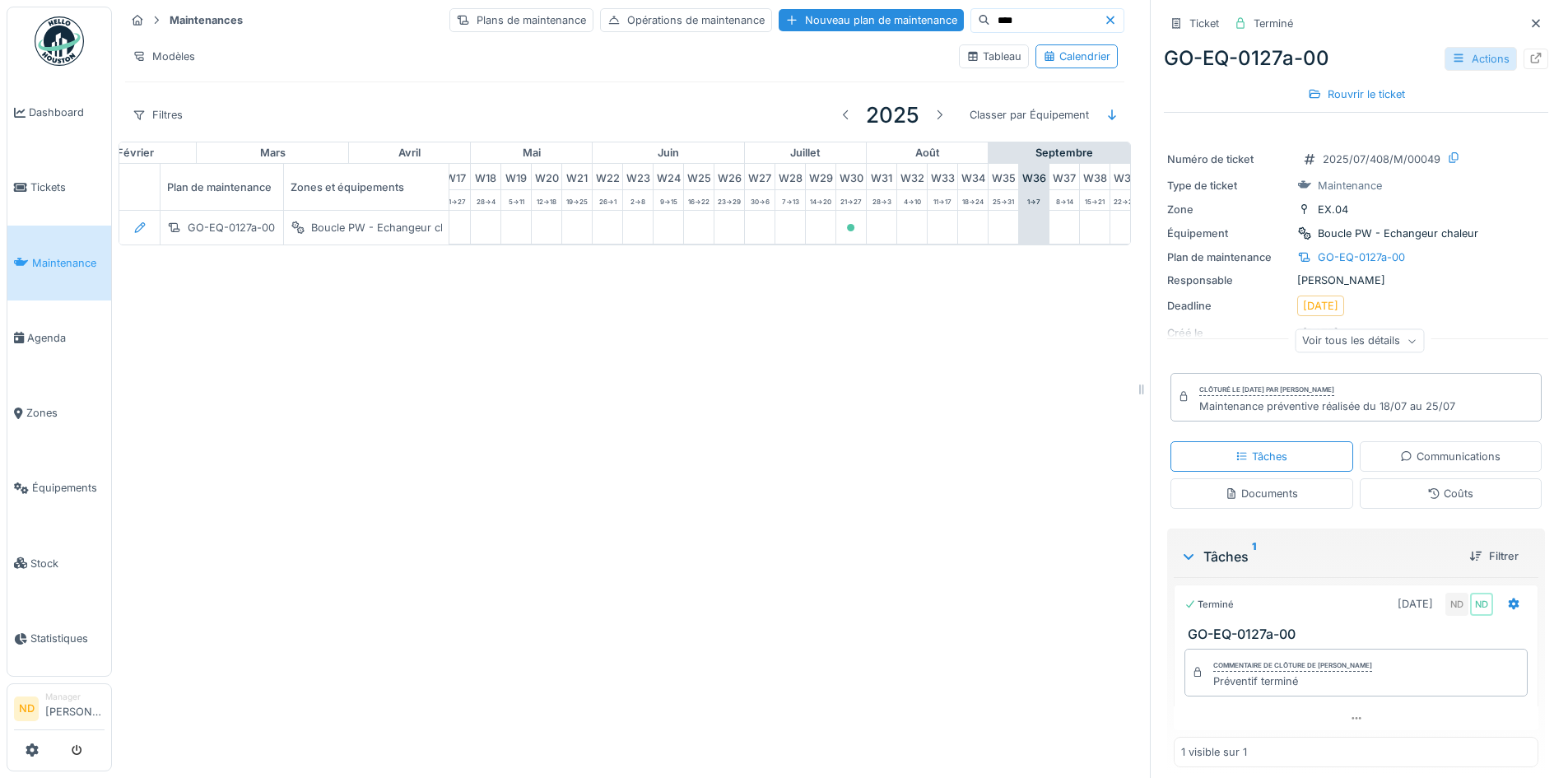
click at [1480, 63] on div "Actions" at bounding box center [1481, 58] width 72 height 24
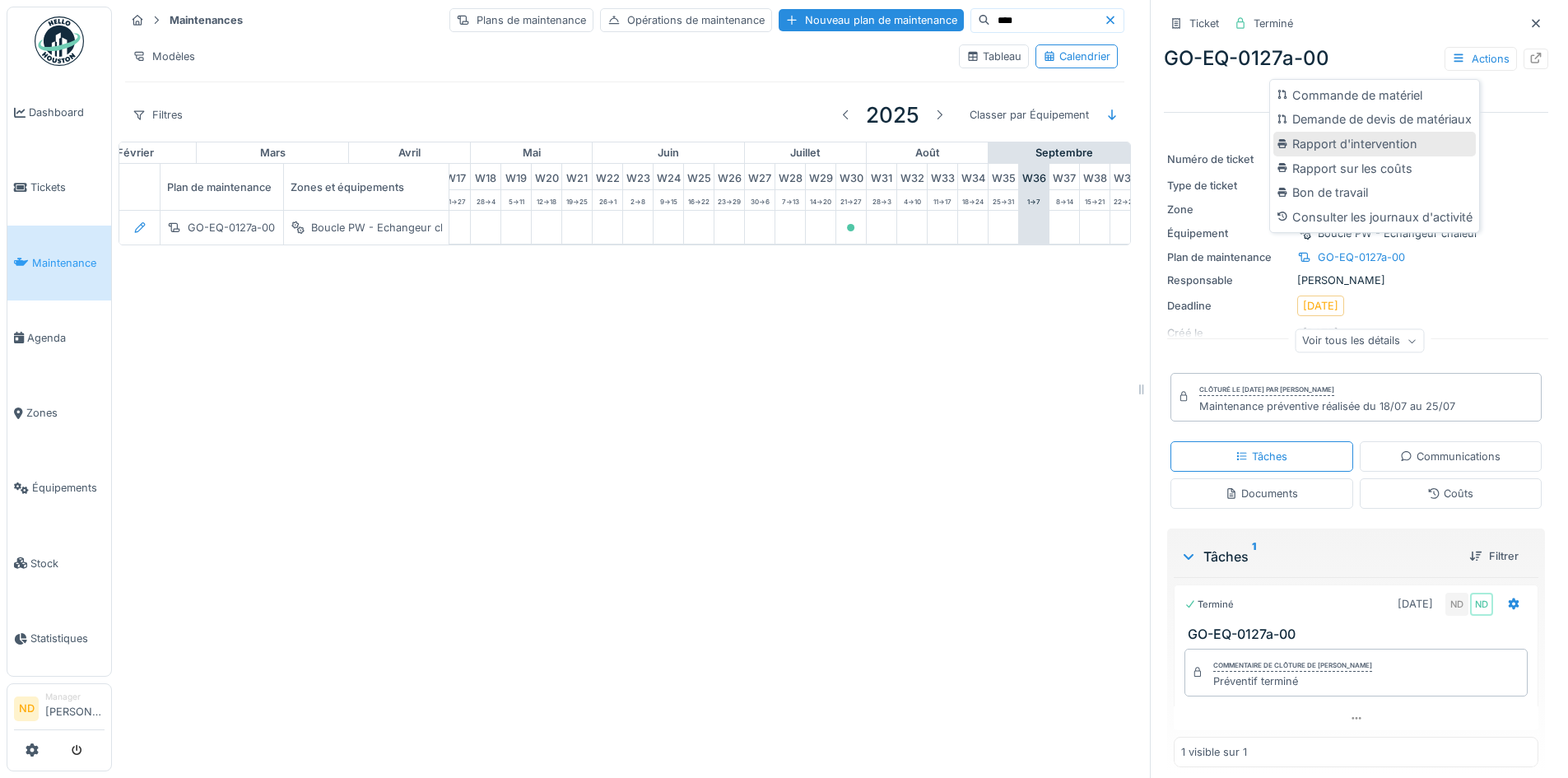
click at [1431, 144] on div "Rapport d'intervention" at bounding box center [1375, 144] width 203 height 25
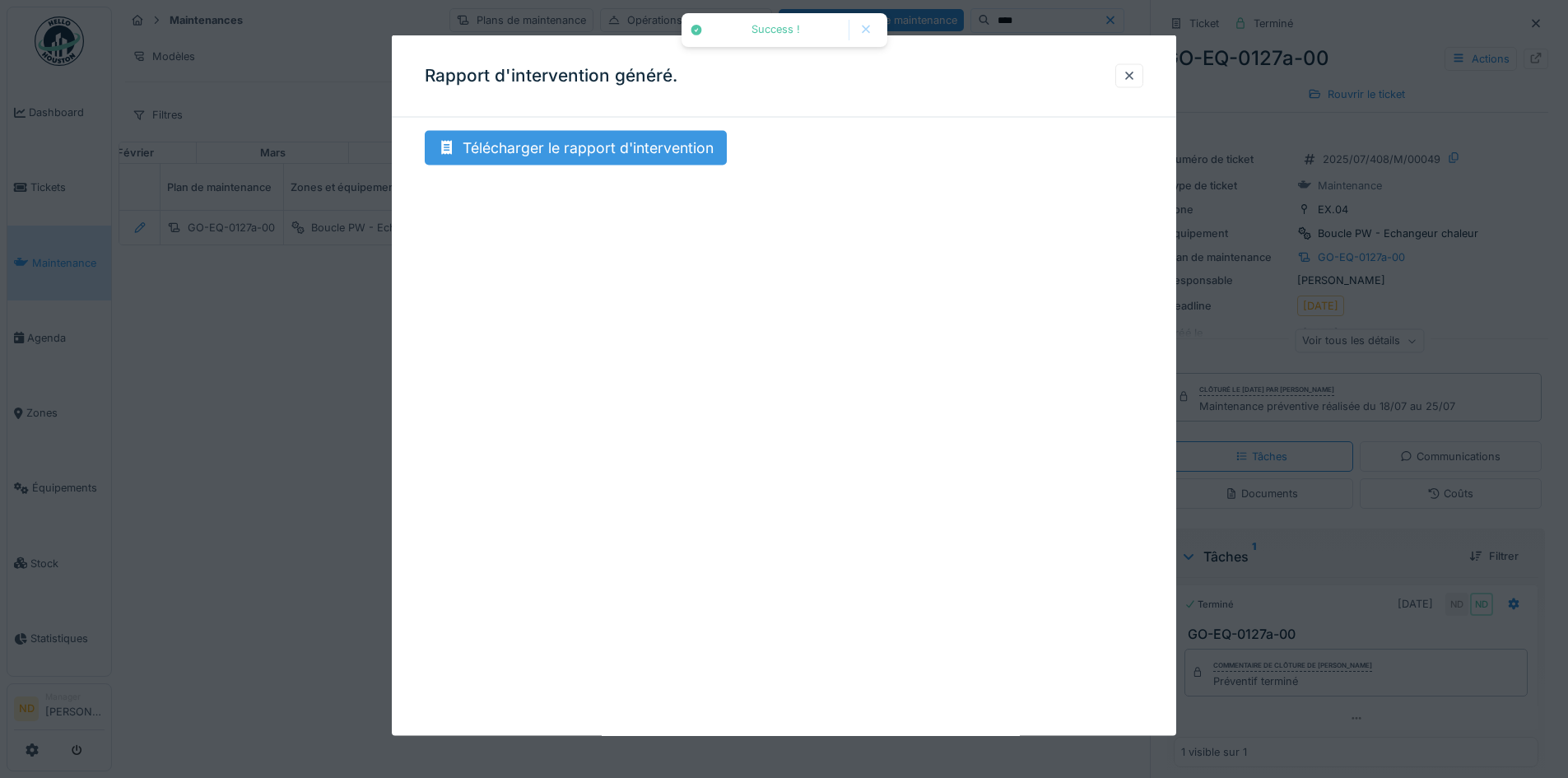
click at [623, 149] on div "Télécharger le rapport d'intervention" at bounding box center [576, 147] width 302 height 34
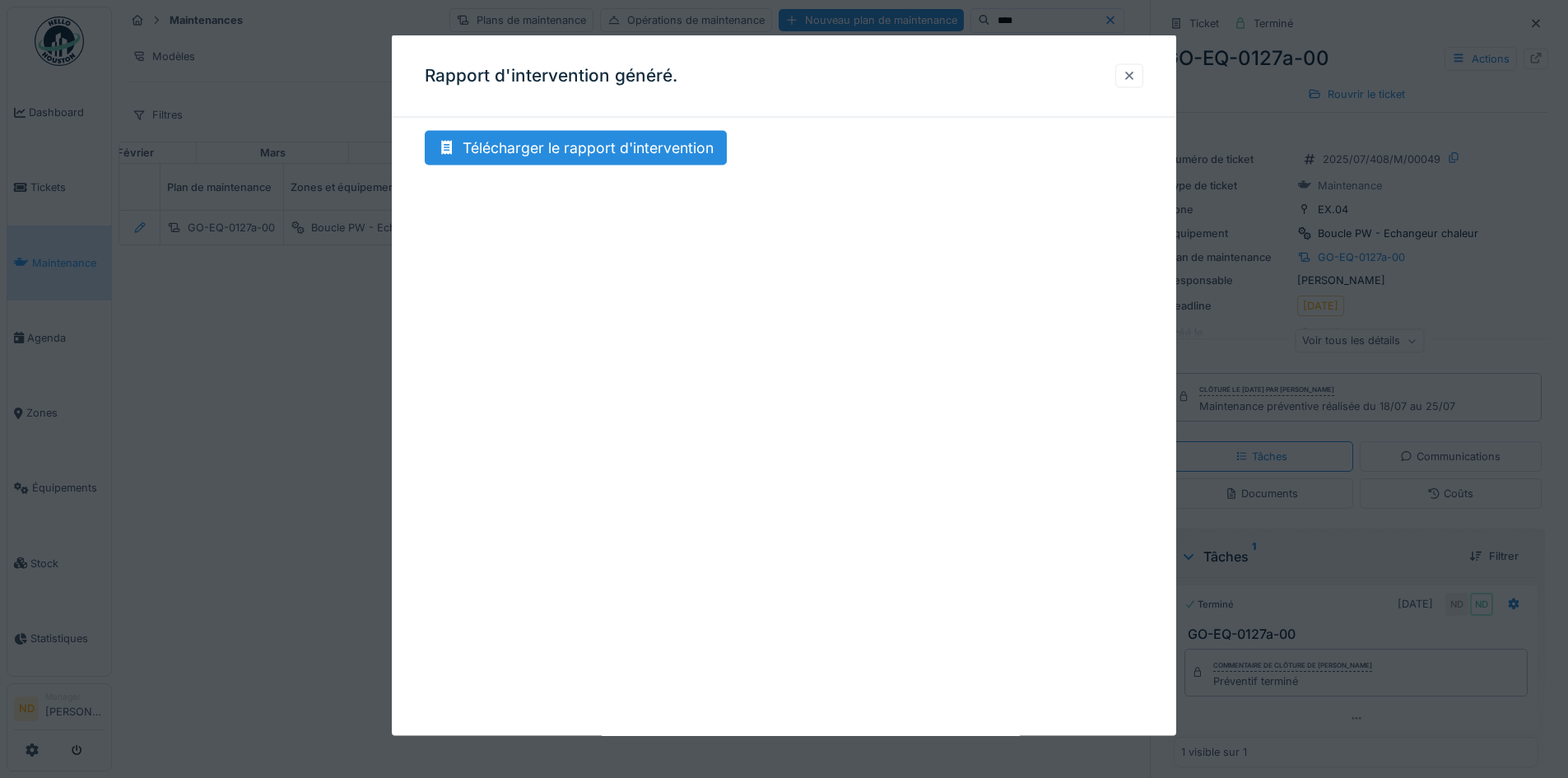
click at [1143, 80] on div at bounding box center [1129, 75] width 28 height 24
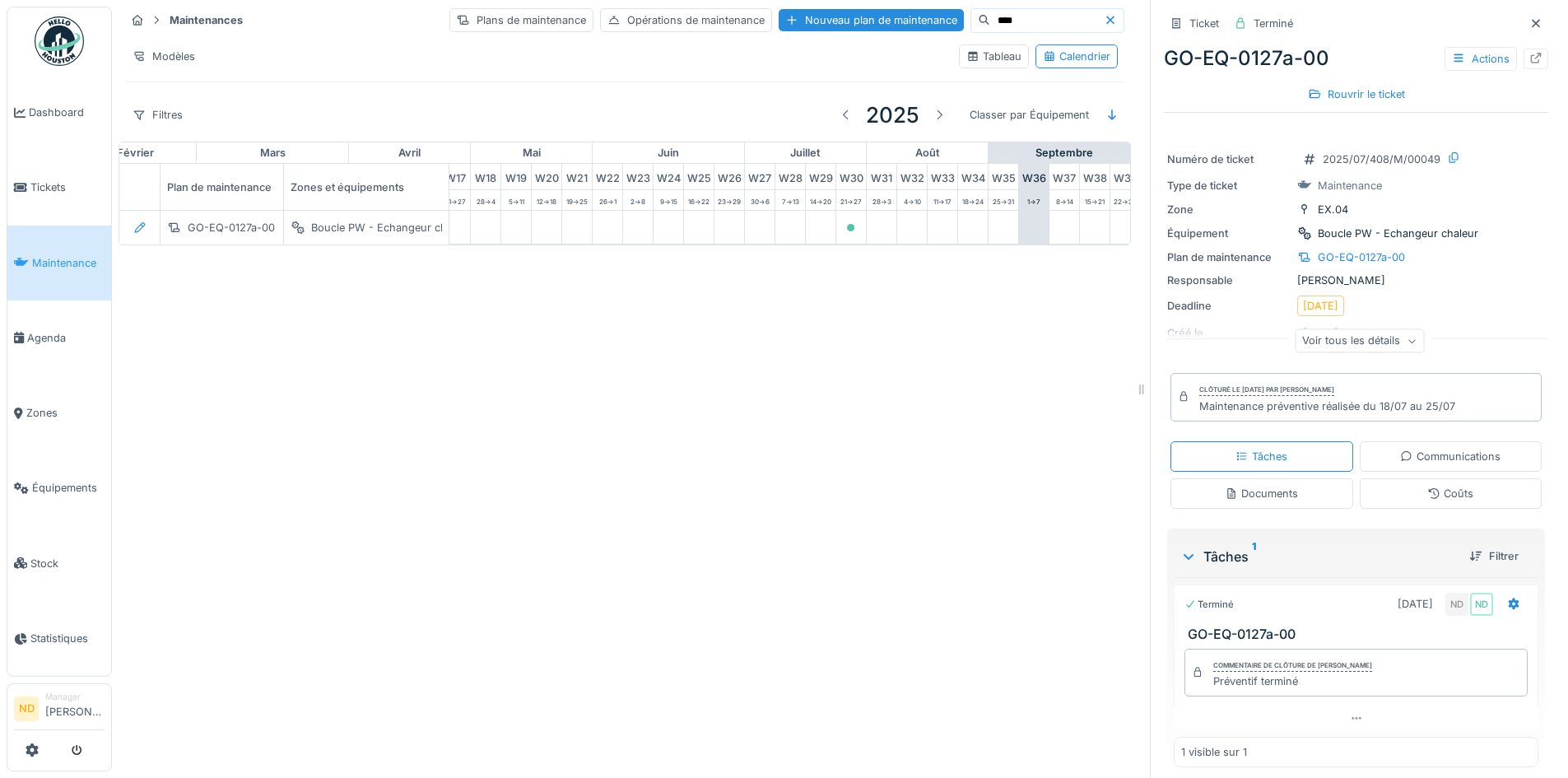
click at [991, 21] on input "****" at bounding box center [1046, 20] width 114 height 23
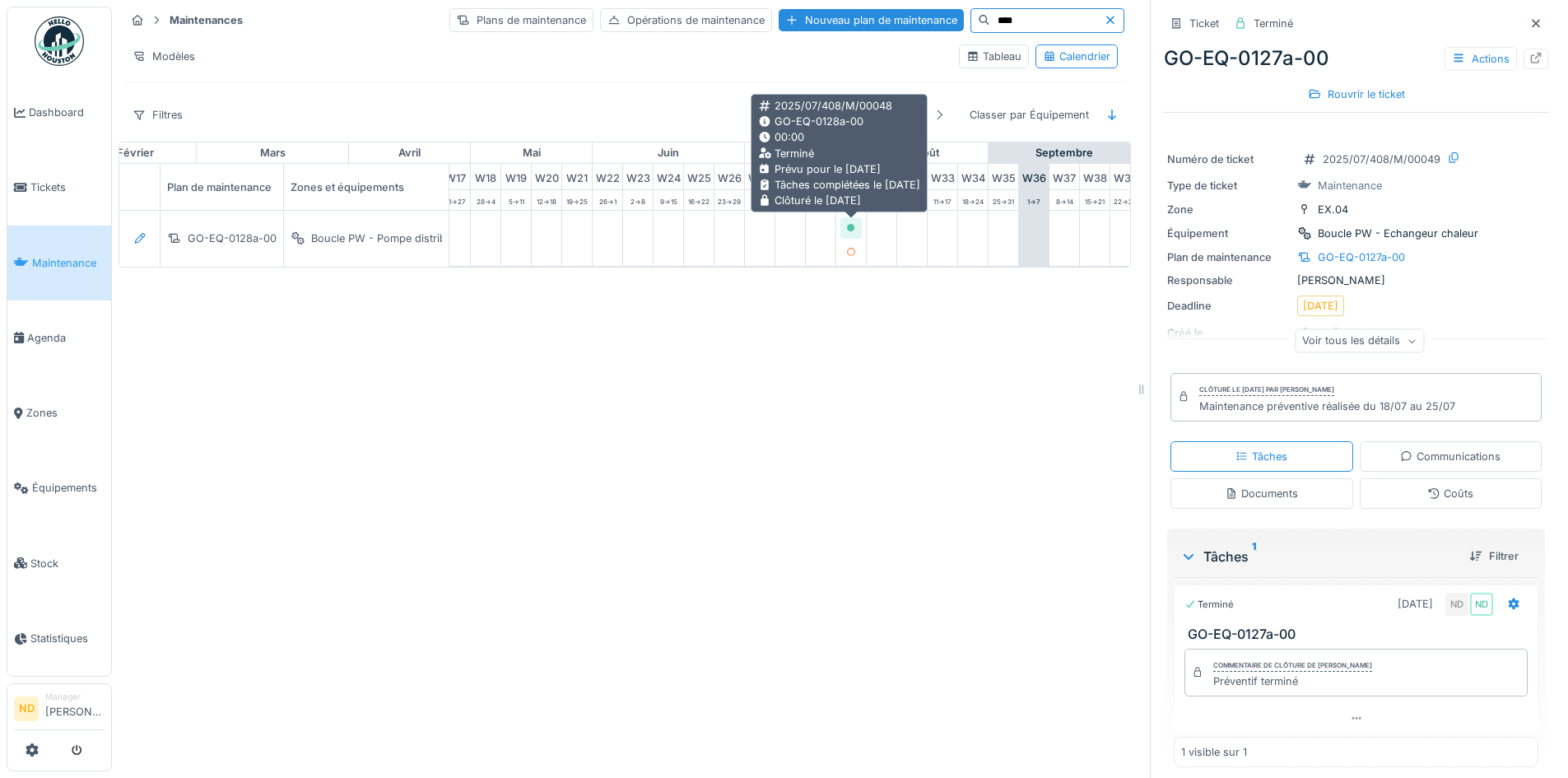
click at [853, 228] on icon at bounding box center [851, 227] width 8 height 8
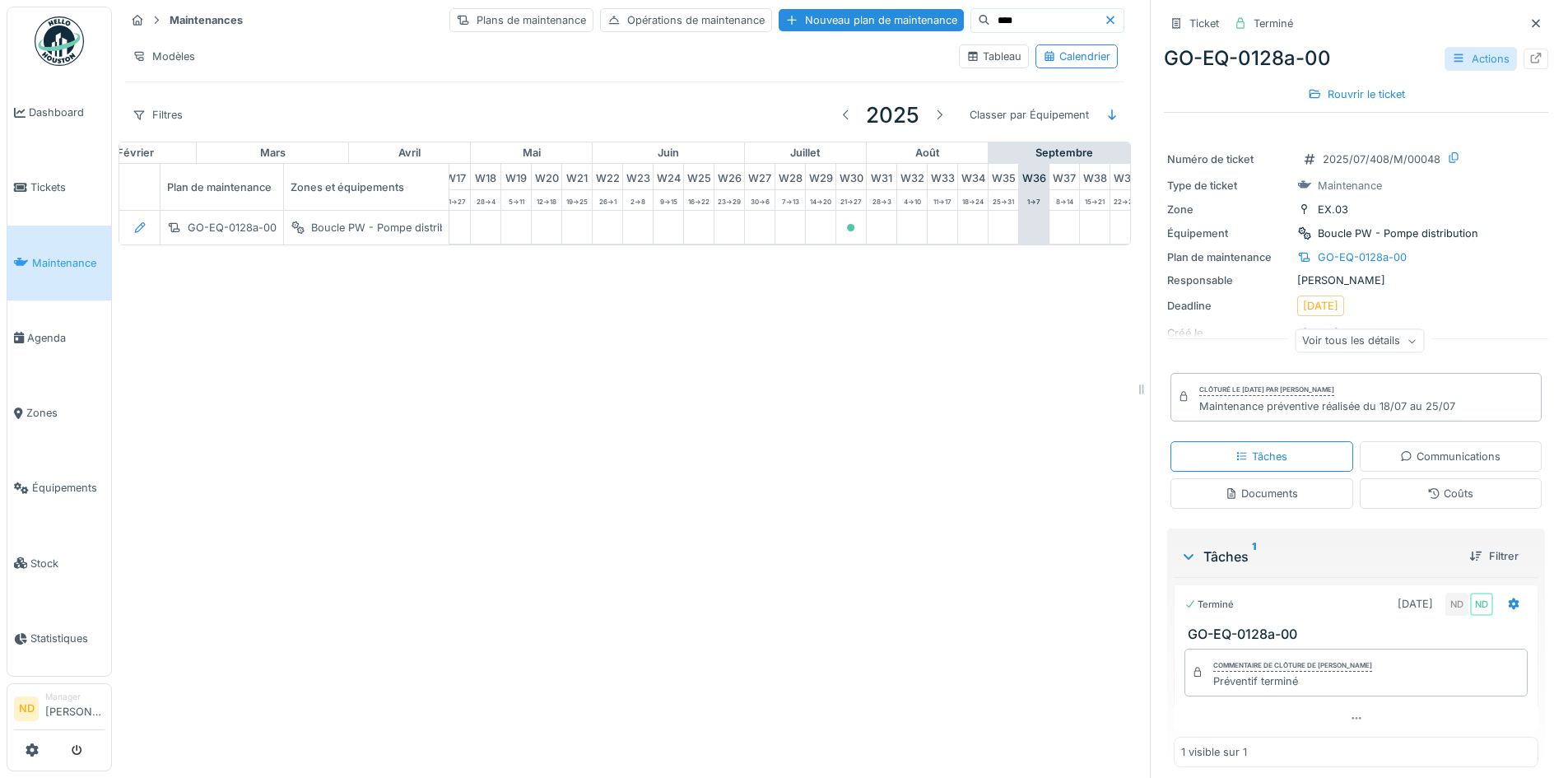
click at [1463, 63] on div "Actions" at bounding box center [1481, 58] width 72 height 24
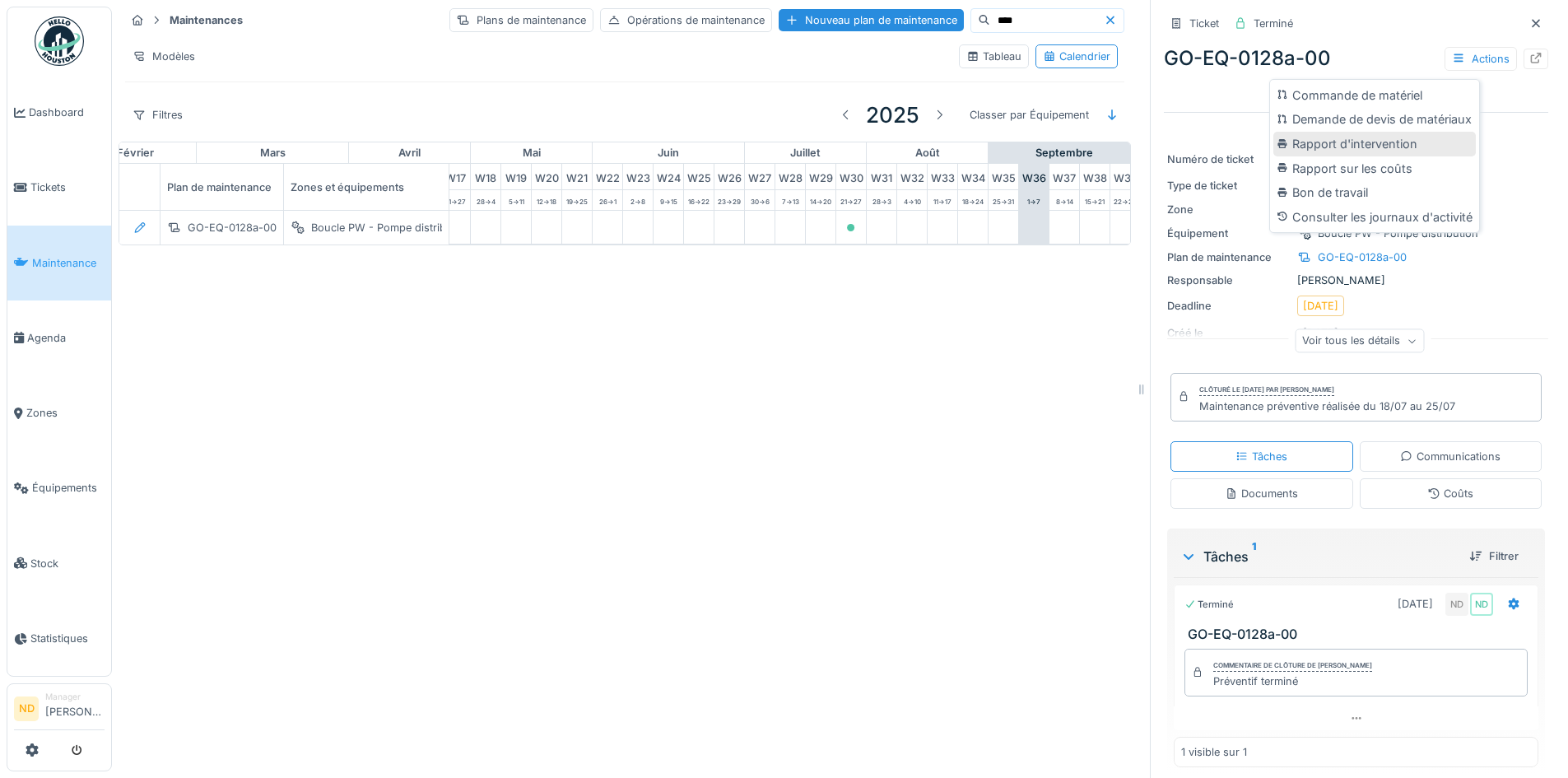
click at [1416, 143] on div "Rapport d'intervention" at bounding box center [1375, 144] width 203 height 25
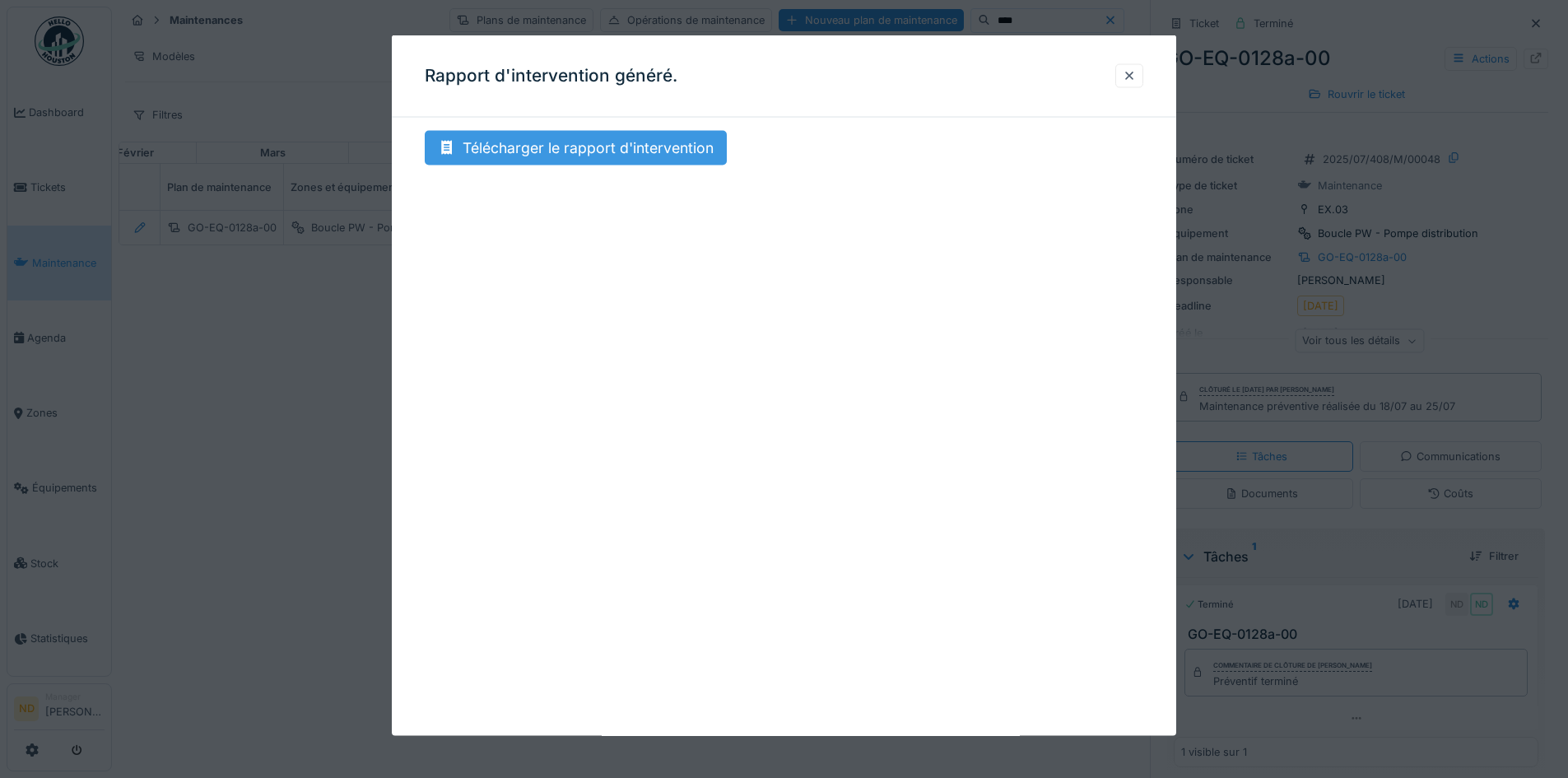
click at [658, 156] on div "Télécharger le rapport d'intervention" at bounding box center [576, 147] width 302 height 34
click at [1129, 67] on div at bounding box center [1129, 75] width 28 height 24
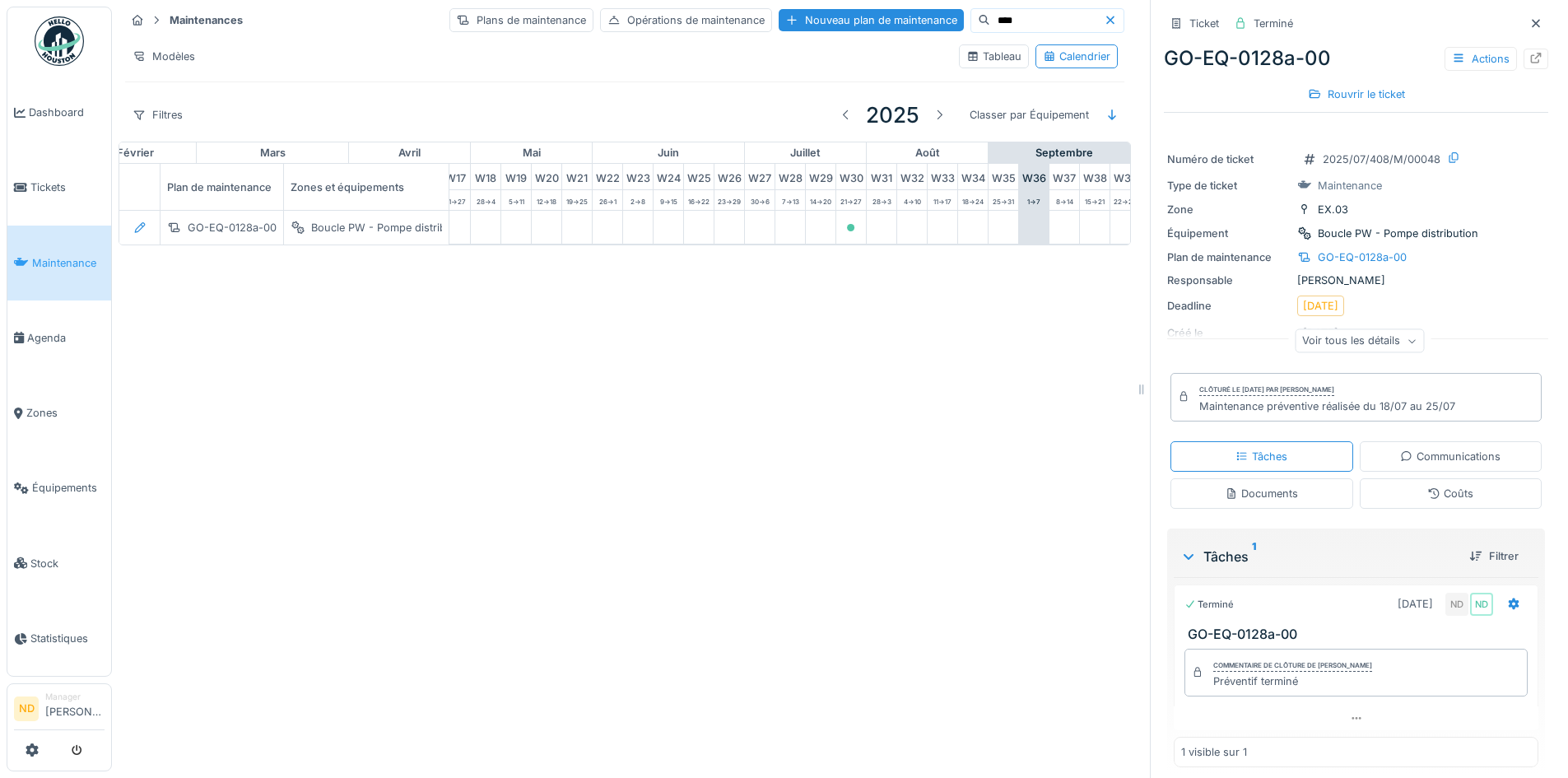
click at [999, 20] on input "****" at bounding box center [1046, 20] width 114 height 23
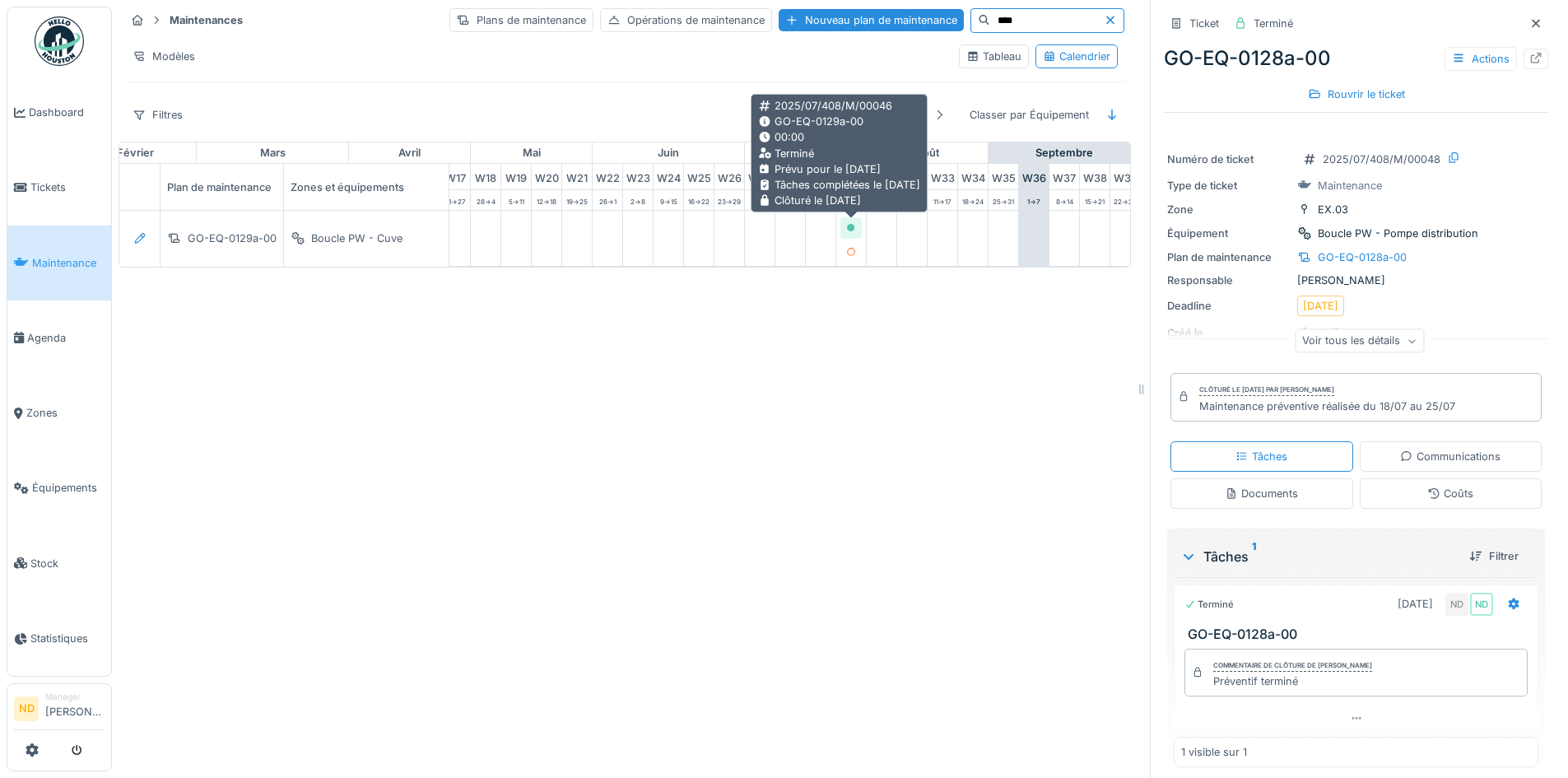
click at [843, 224] on div at bounding box center [851, 227] width 21 height 20
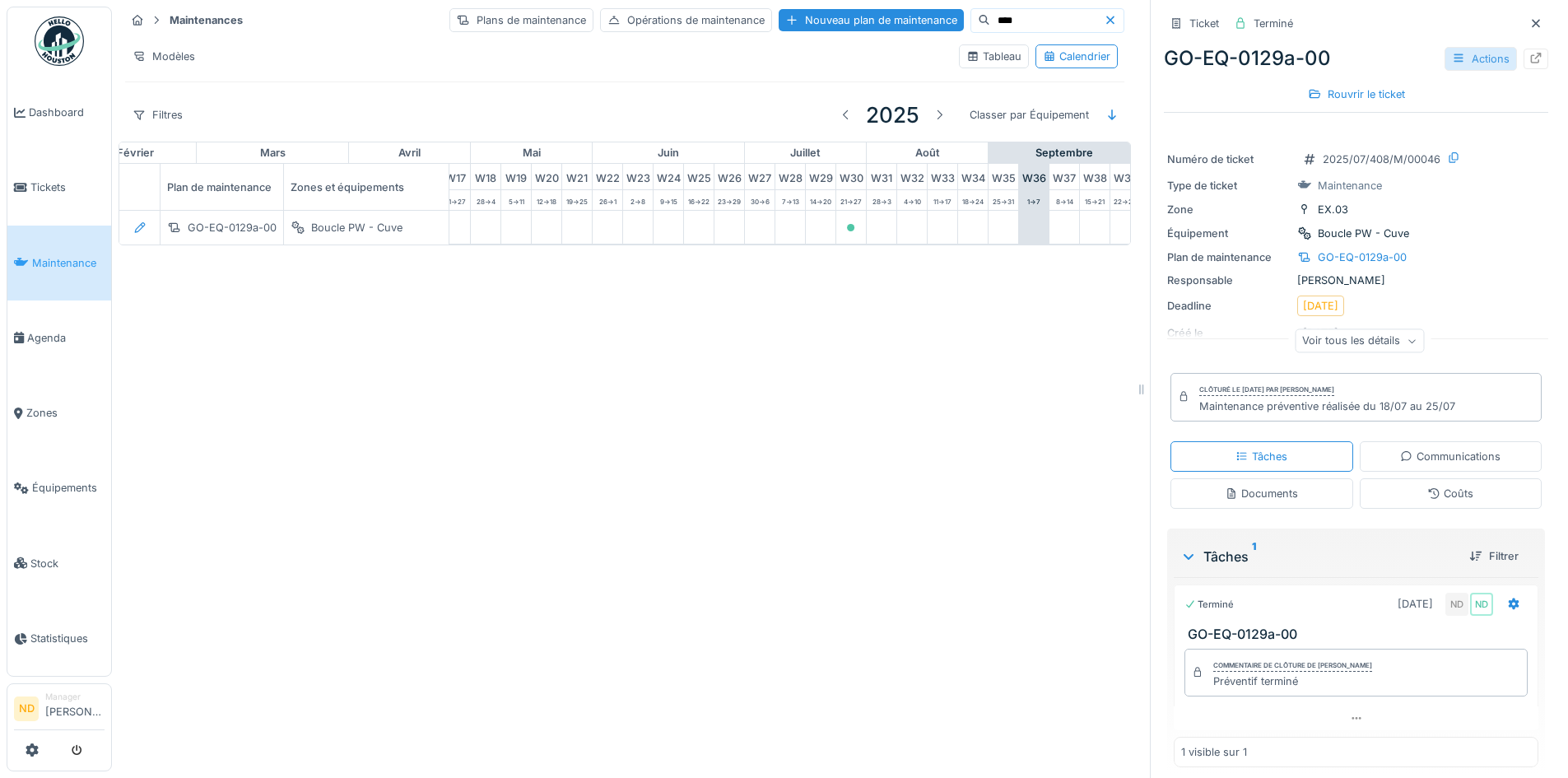
click at [1480, 68] on div "Actions" at bounding box center [1481, 58] width 72 height 24
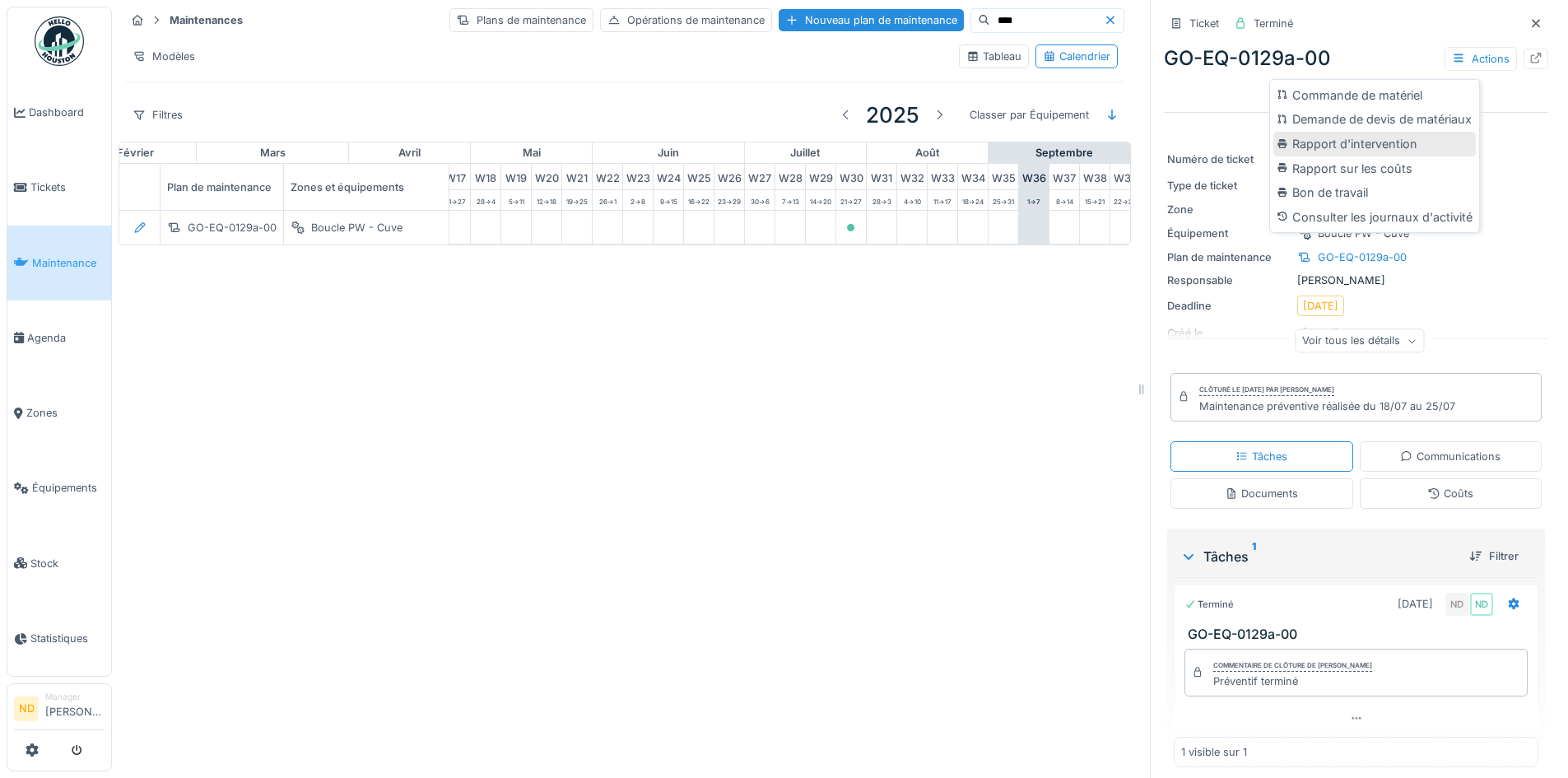
click at [1435, 144] on div "Rapport d'intervention" at bounding box center [1375, 144] width 203 height 25
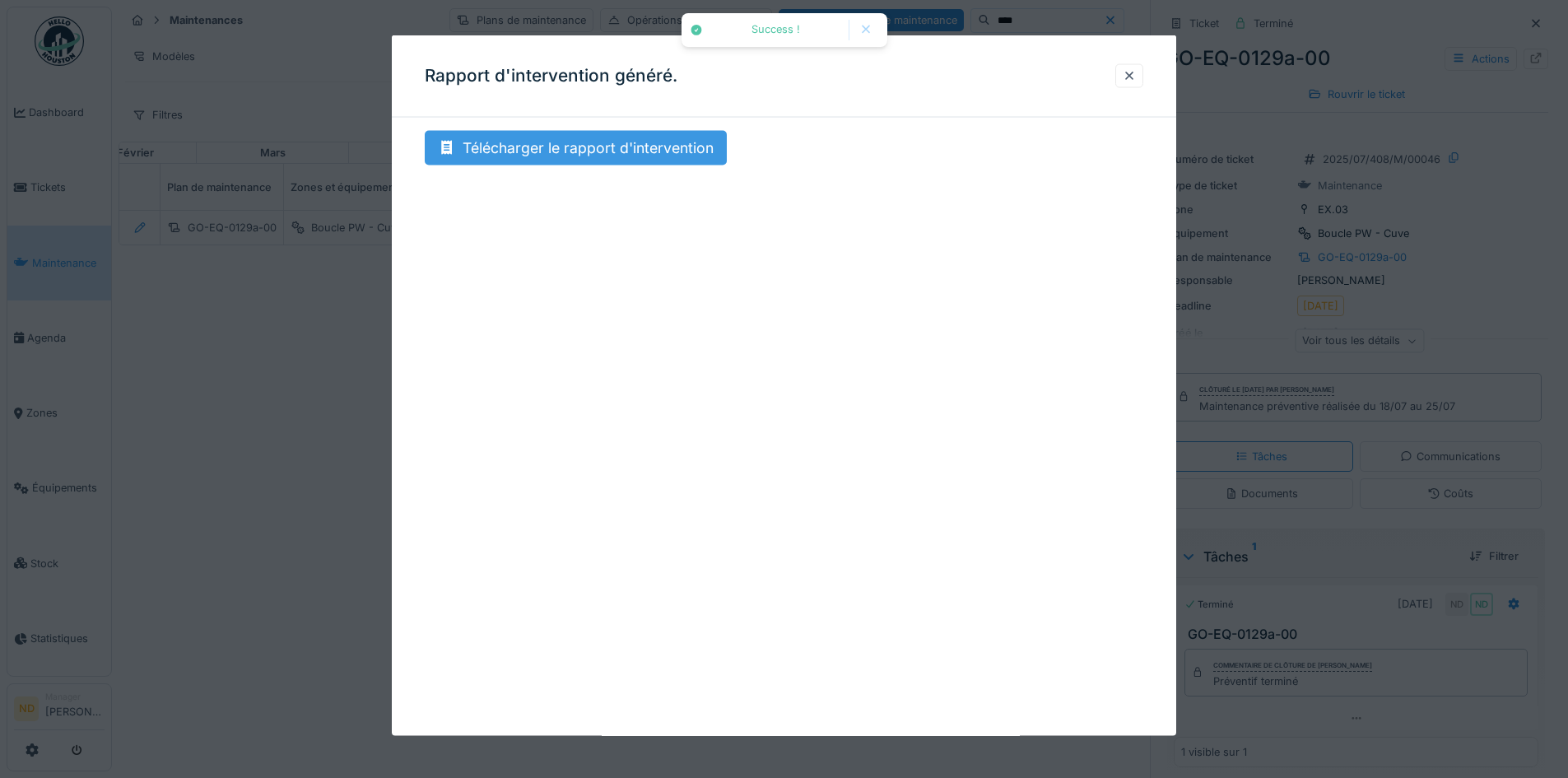
click at [583, 154] on div "Télécharger le rapport d'intervention" at bounding box center [576, 147] width 302 height 34
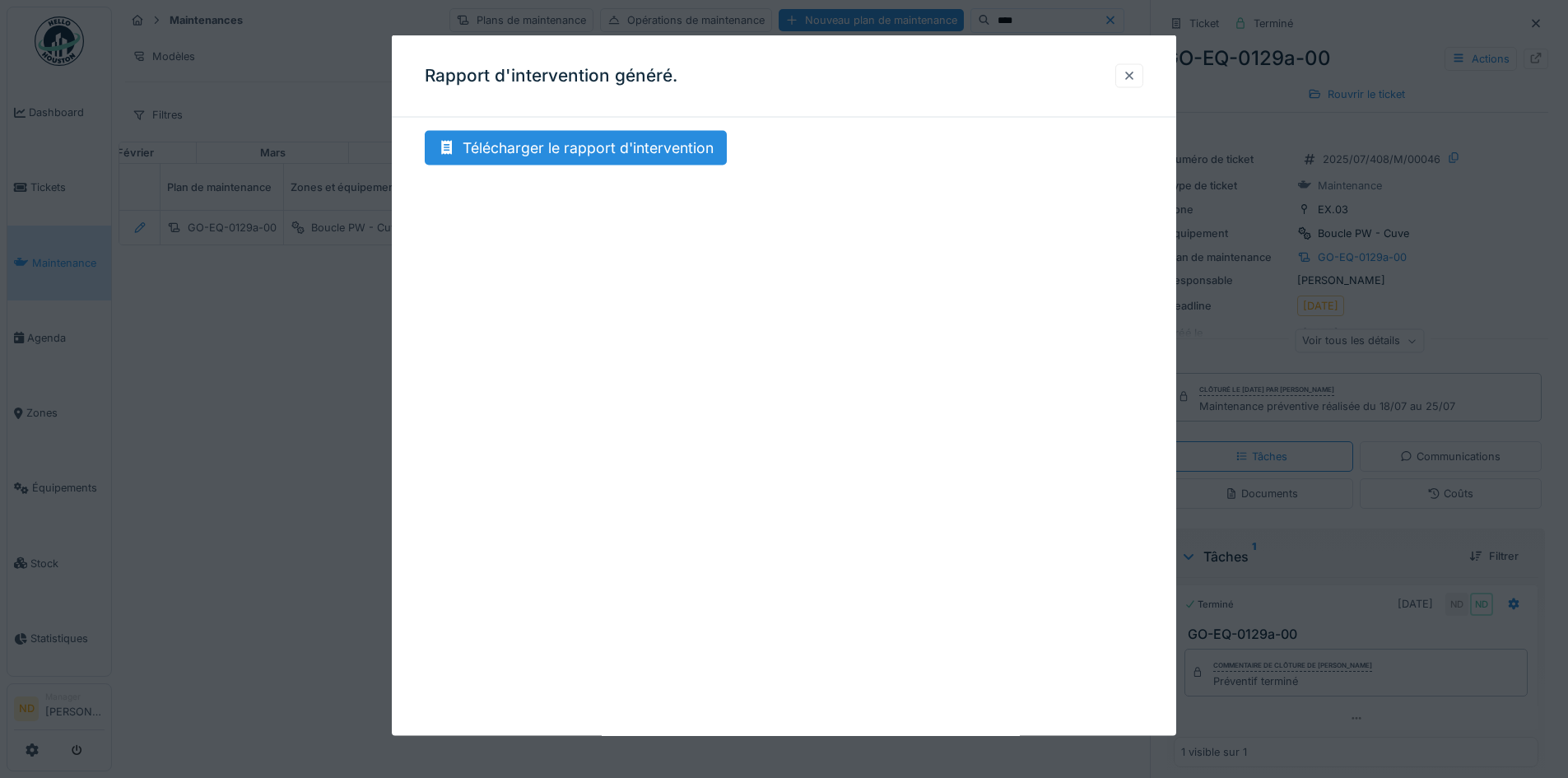
click at [1127, 82] on div at bounding box center [1129, 75] width 28 height 24
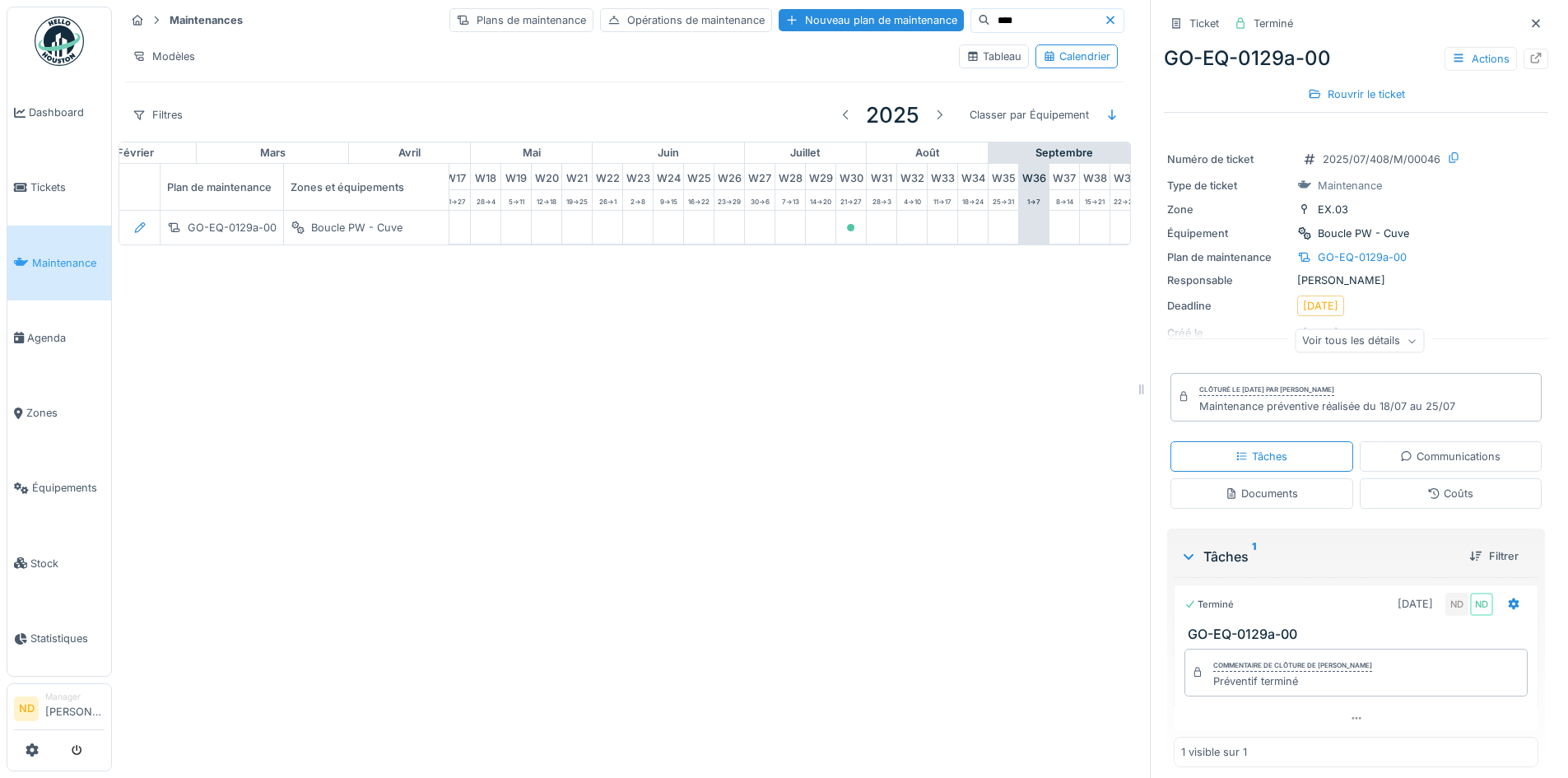
click at [990, 14] on input "****" at bounding box center [1046, 20] width 114 height 23
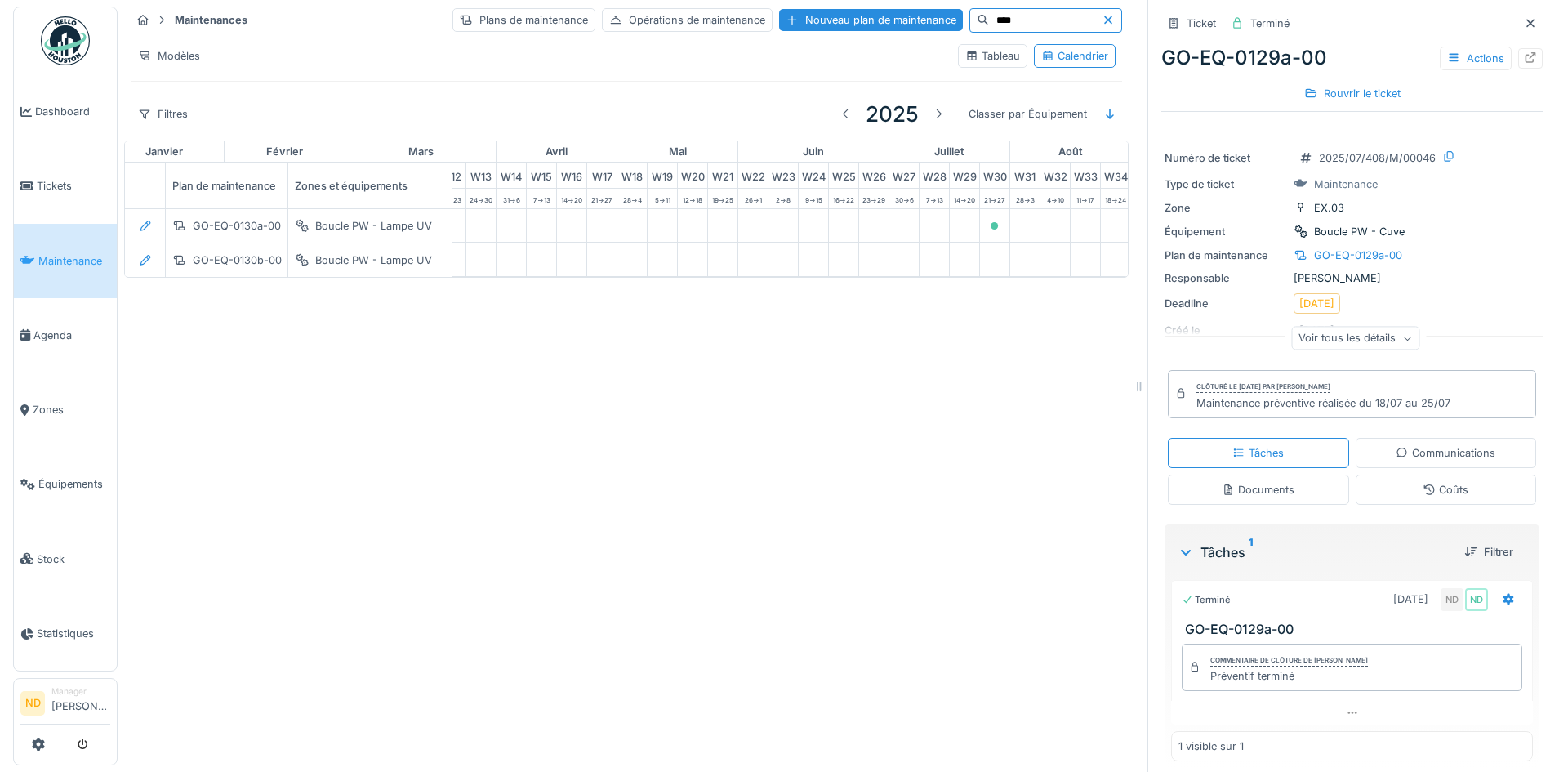
scroll to position [0, 561]
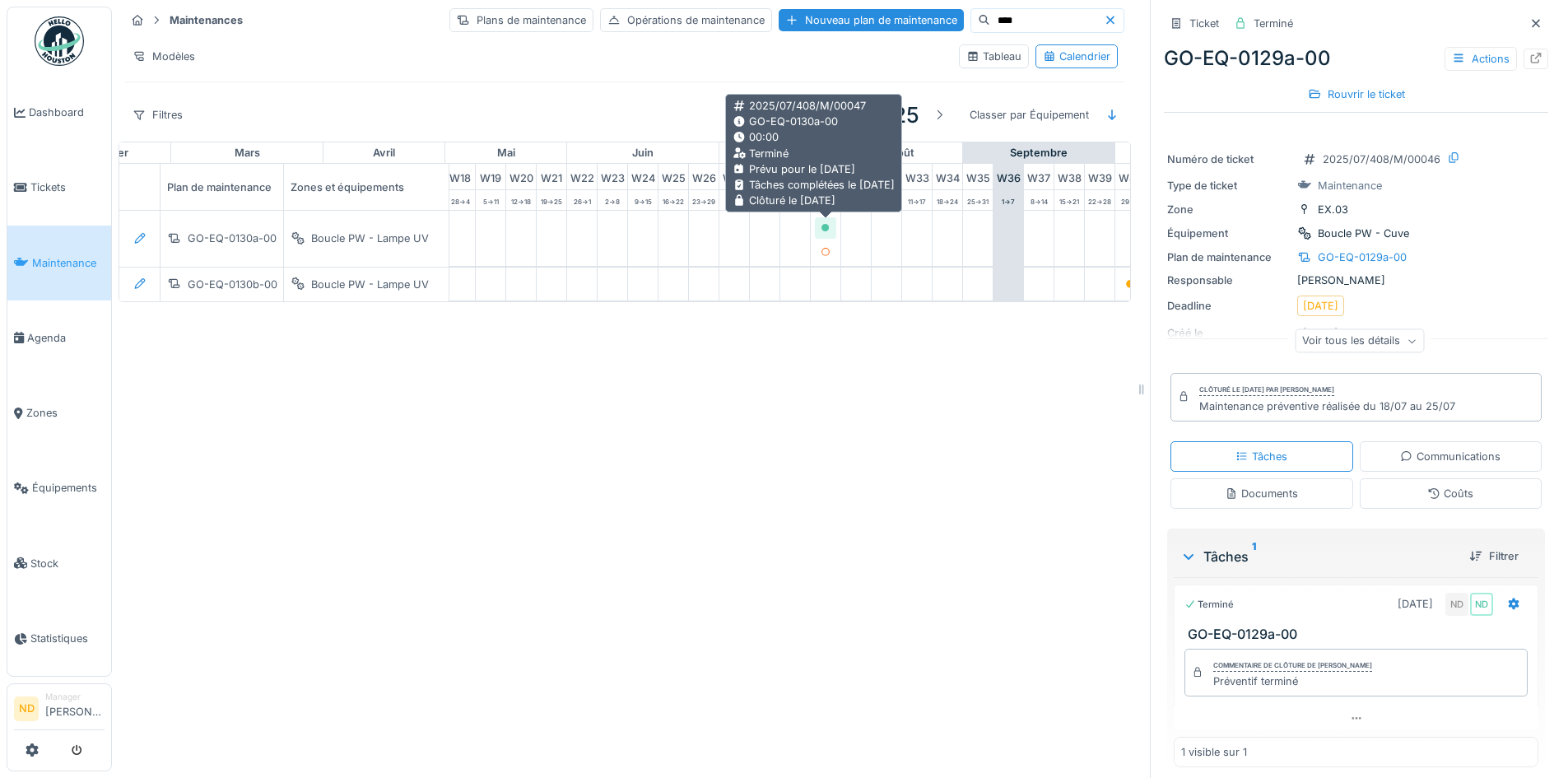
click at [821, 229] on icon at bounding box center [825, 227] width 10 height 8
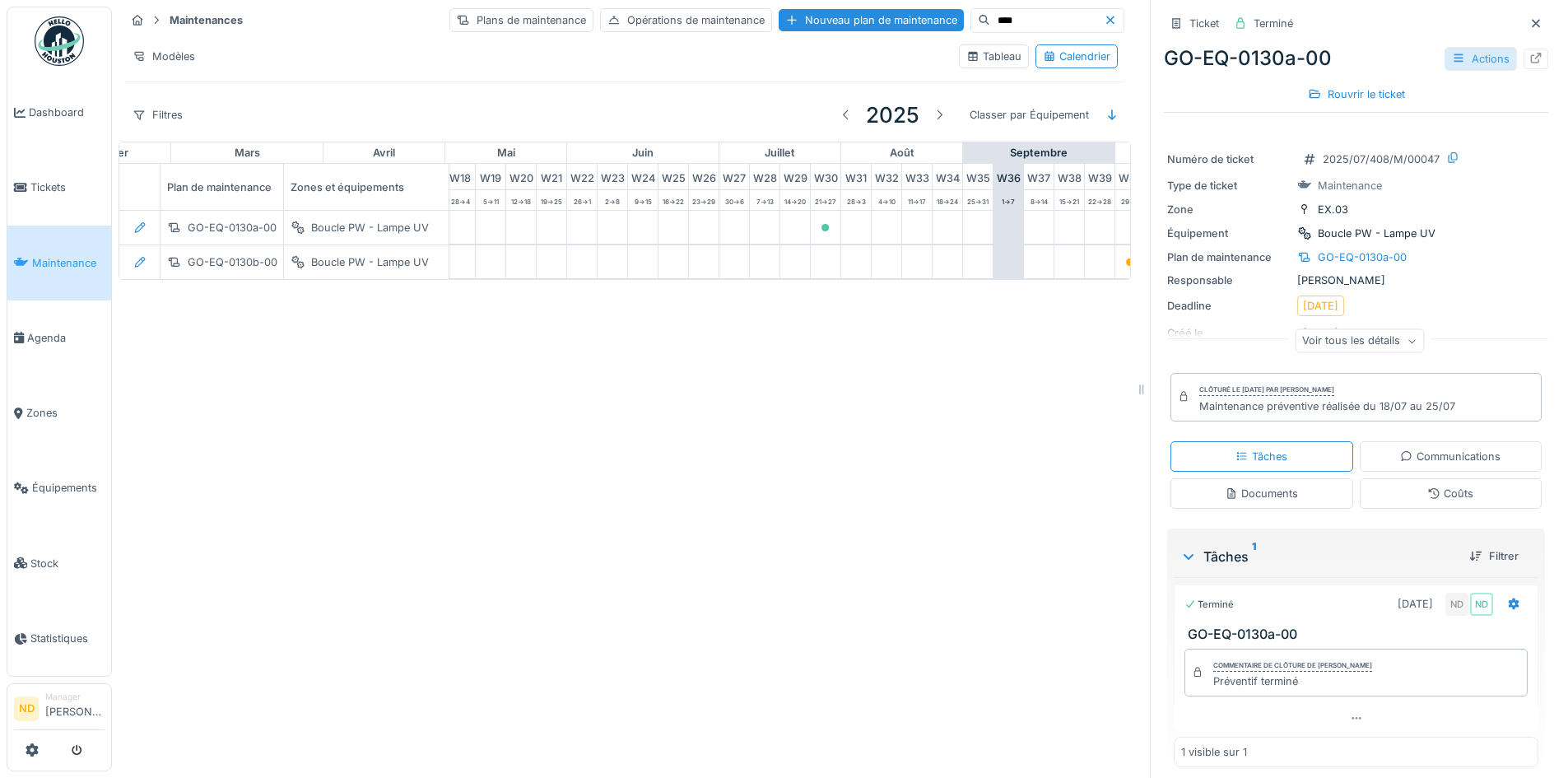
click at [1473, 59] on div "Actions" at bounding box center [1481, 58] width 72 height 24
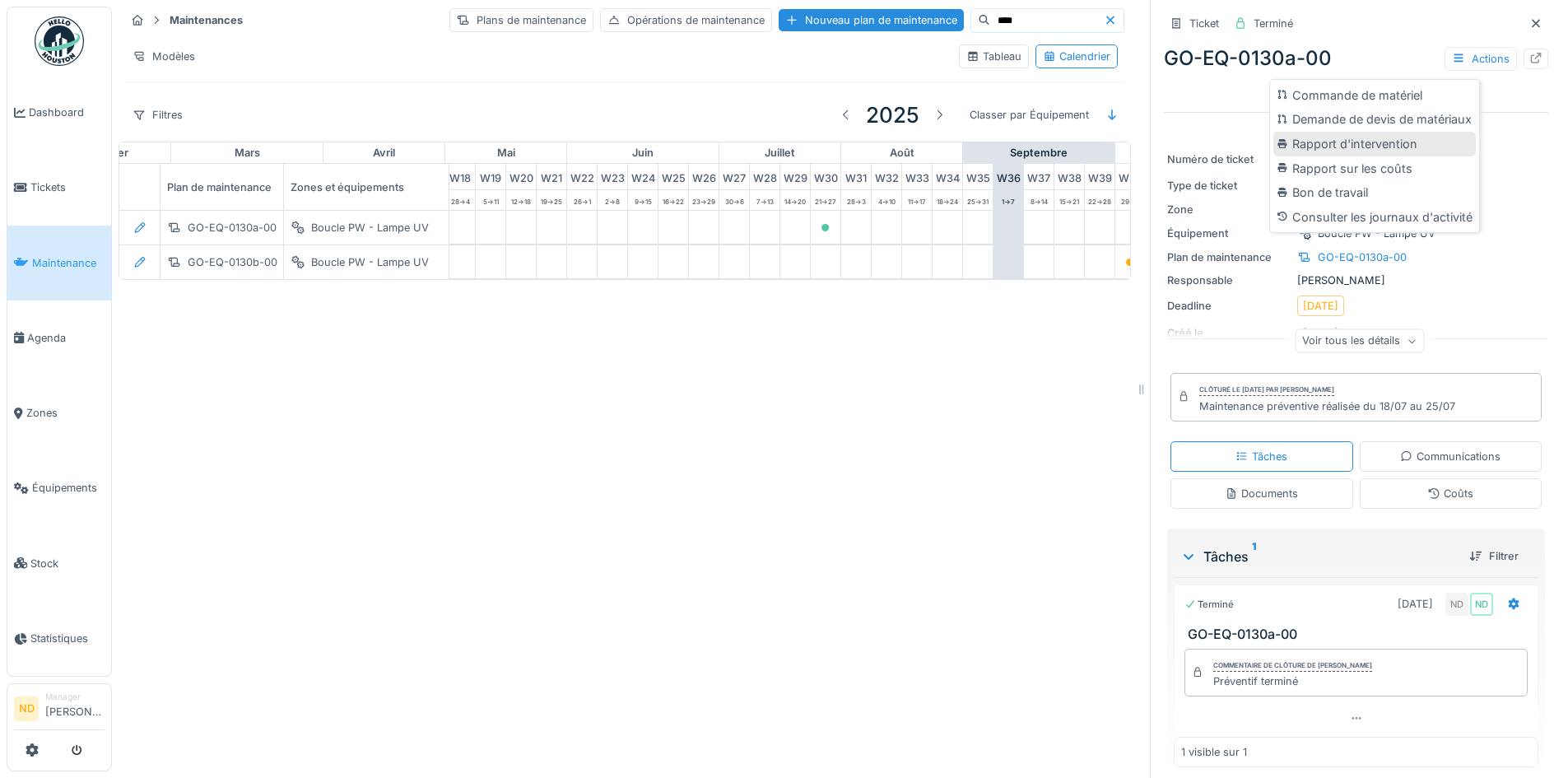
click at [1401, 143] on div "Rapport d'intervention" at bounding box center [1375, 144] width 203 height 25
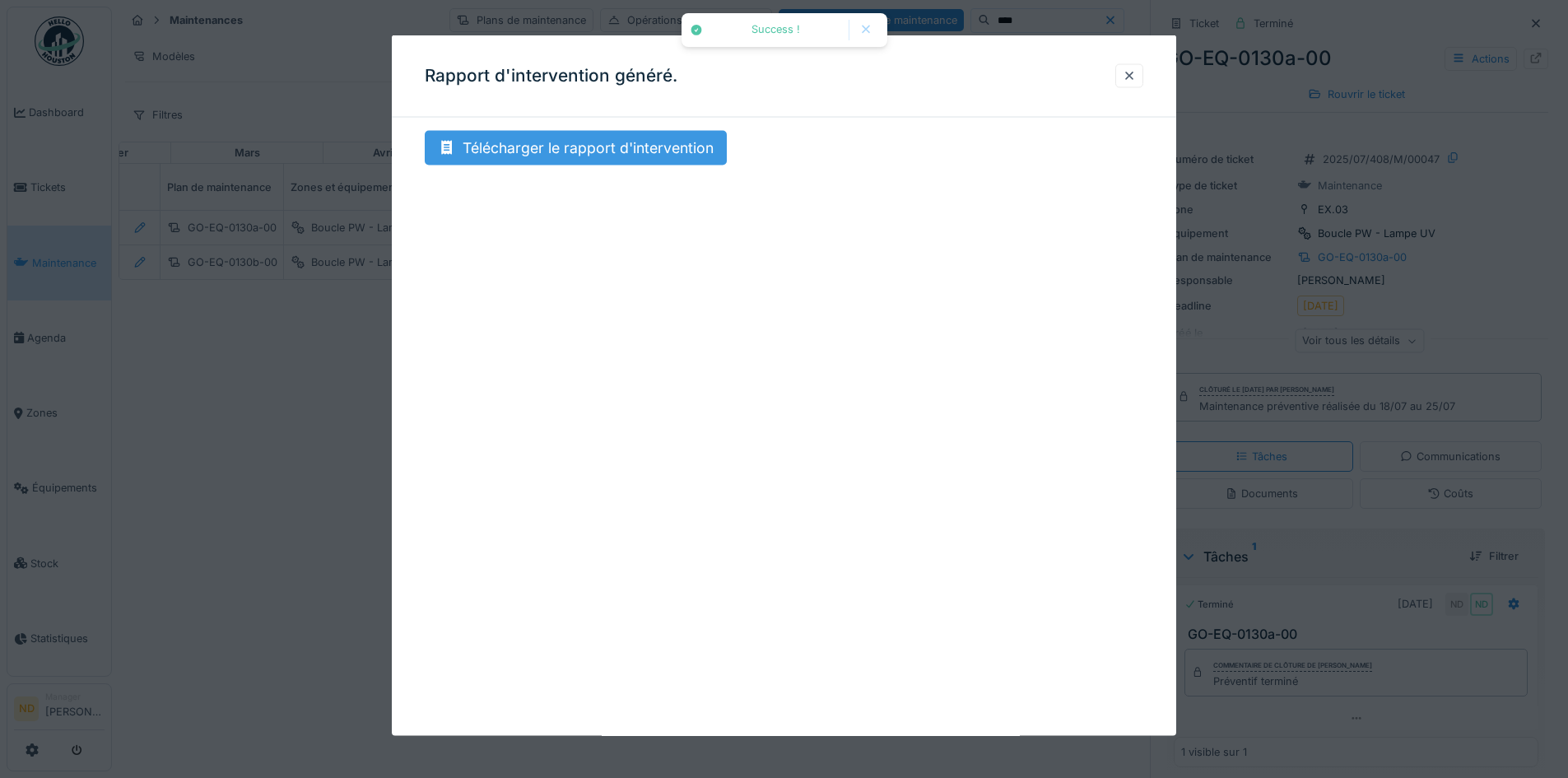
click at [589, 144] on div "Télécharger le rapport d'intervention" at bounding box center [576, 147] width 302 height 34
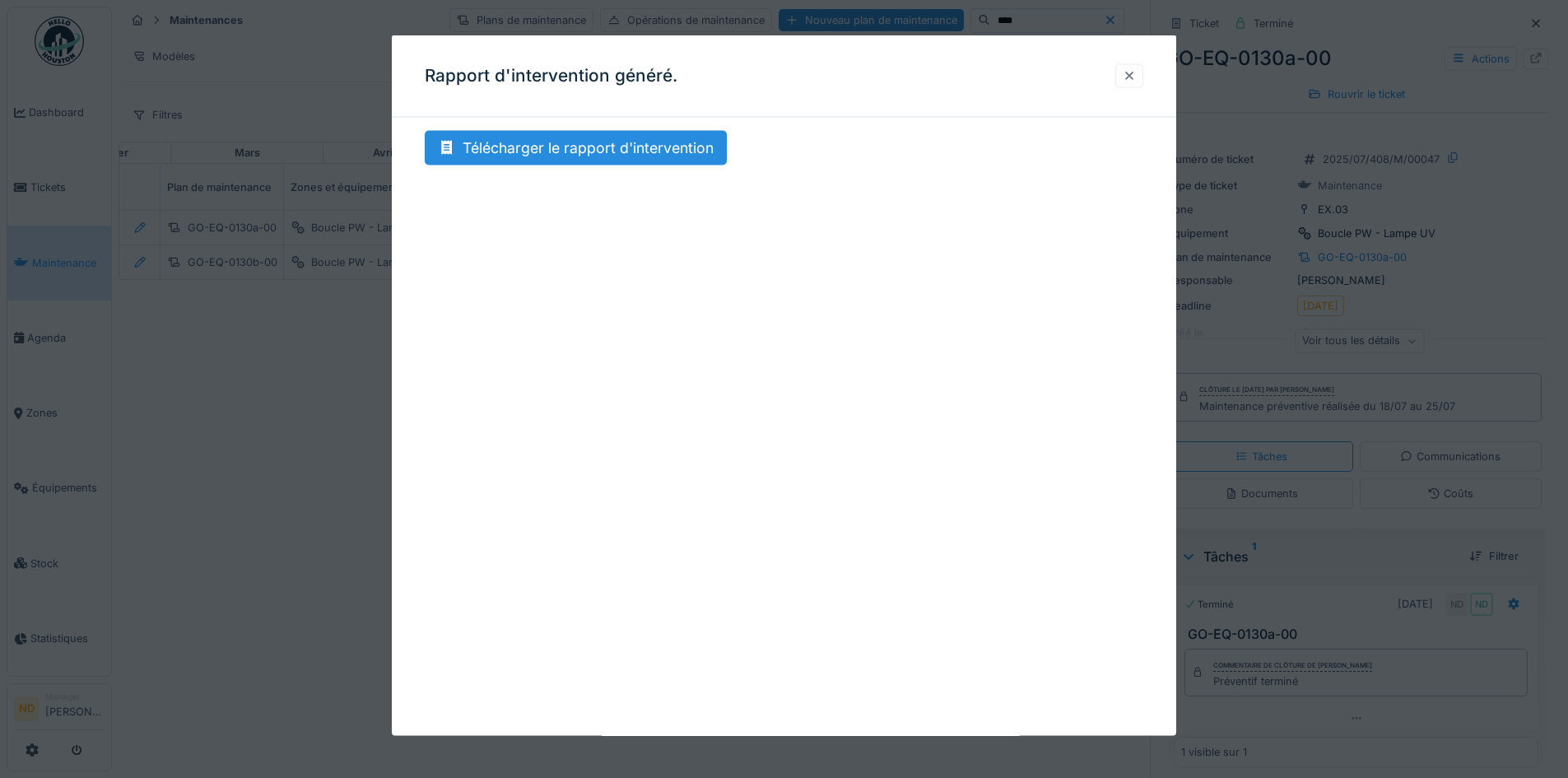
click at [1136, 75] on div at bounding box center [1129, 76] width 13 height 16
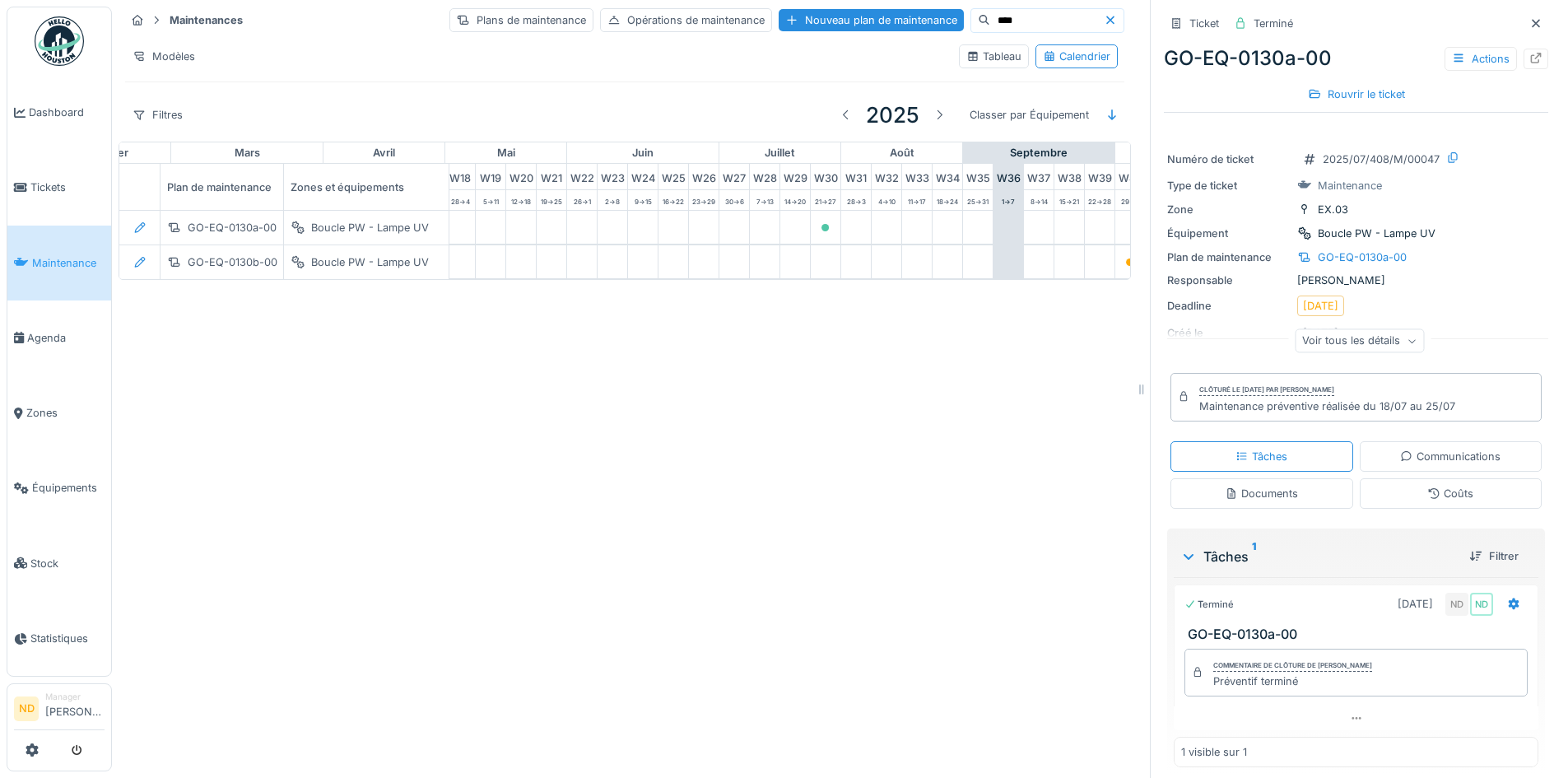
click at [990, 28] on input "****" at bounding box center [1046, 20] width 114 height 23
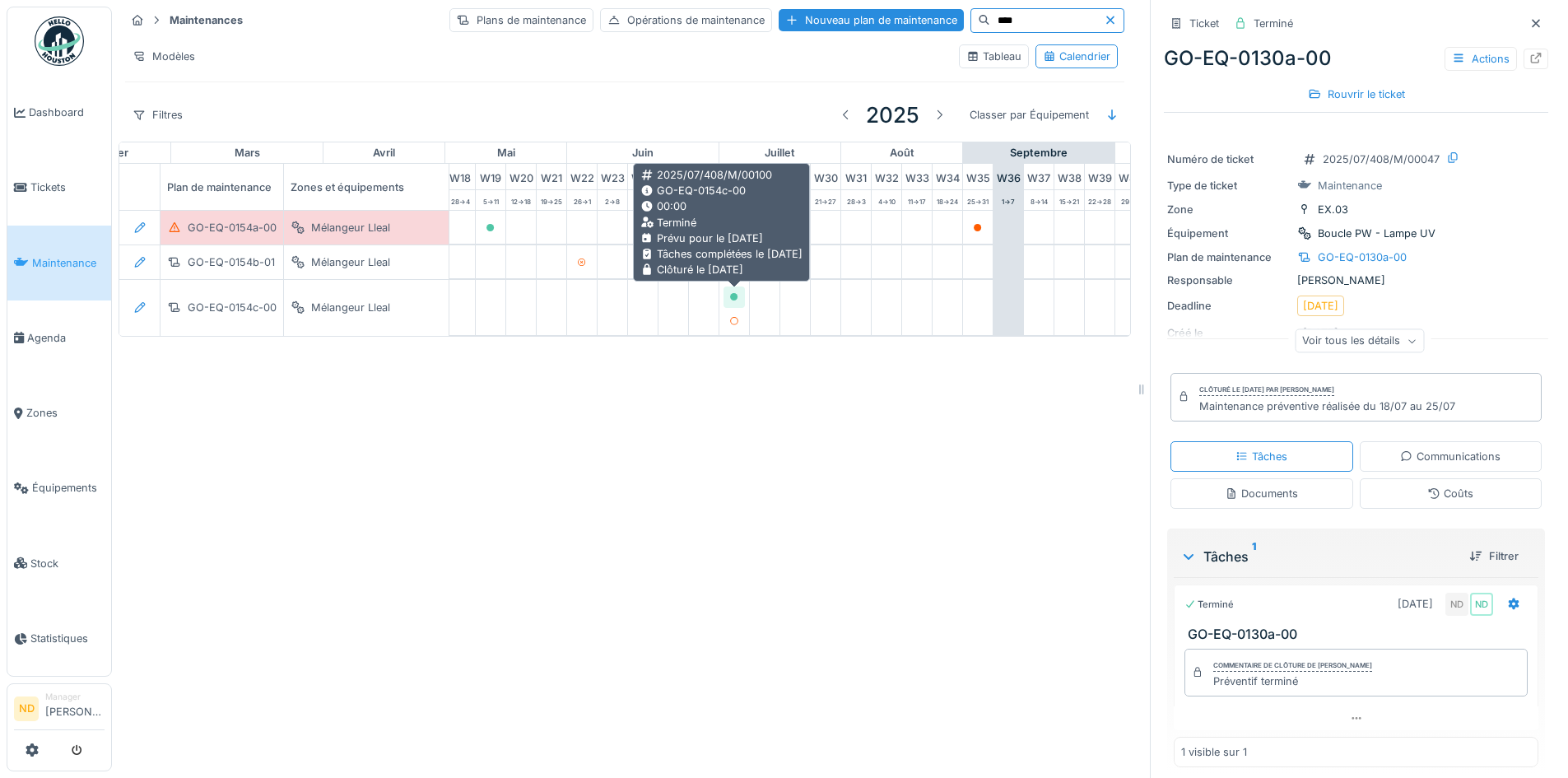
click at [736, 299] on icon at bounding box center [733, 296] width 8 height 8
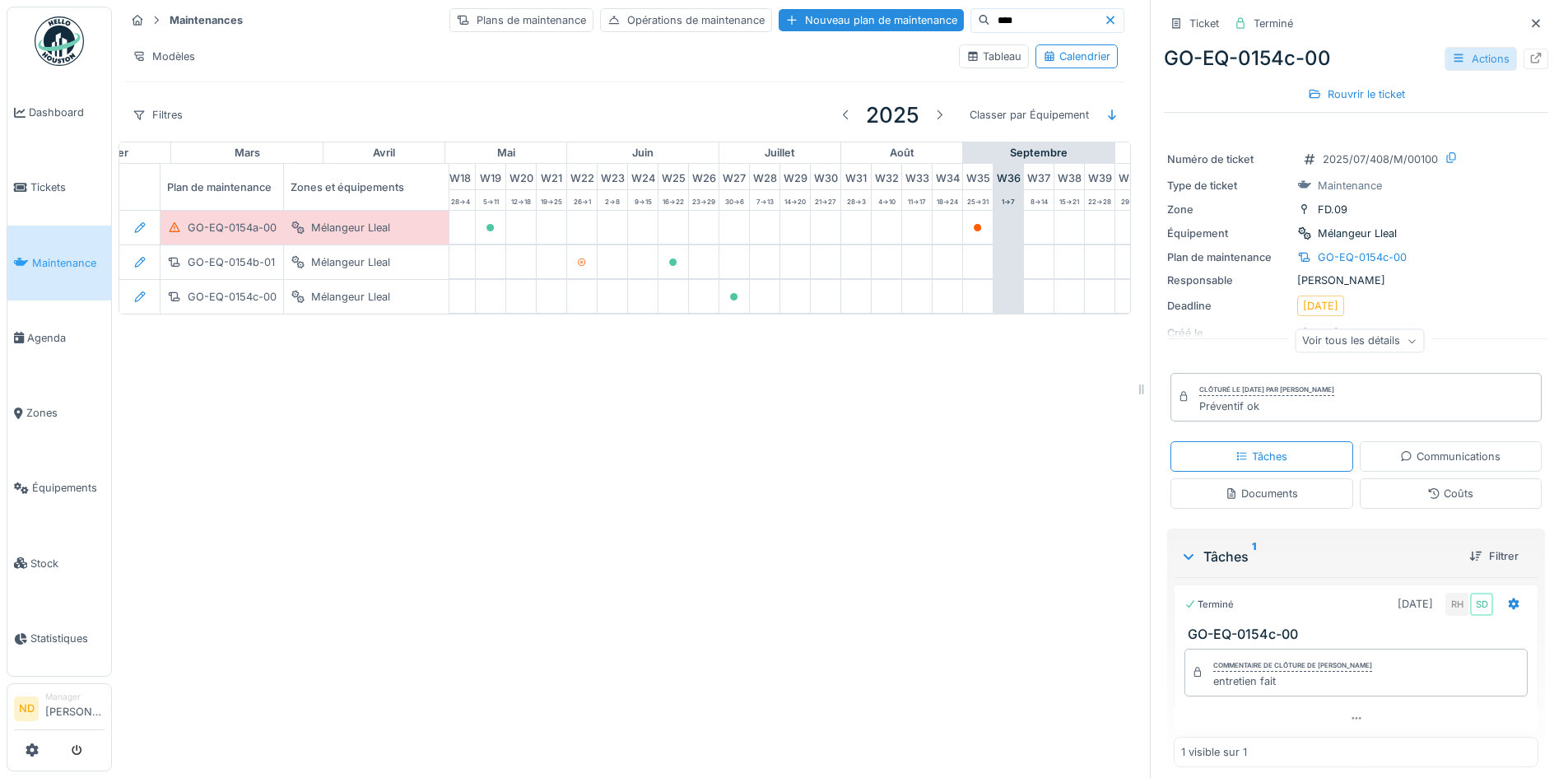
click at [1469, 63] on div "Actions" at bounding box center [1481, 58] width 72 height 24
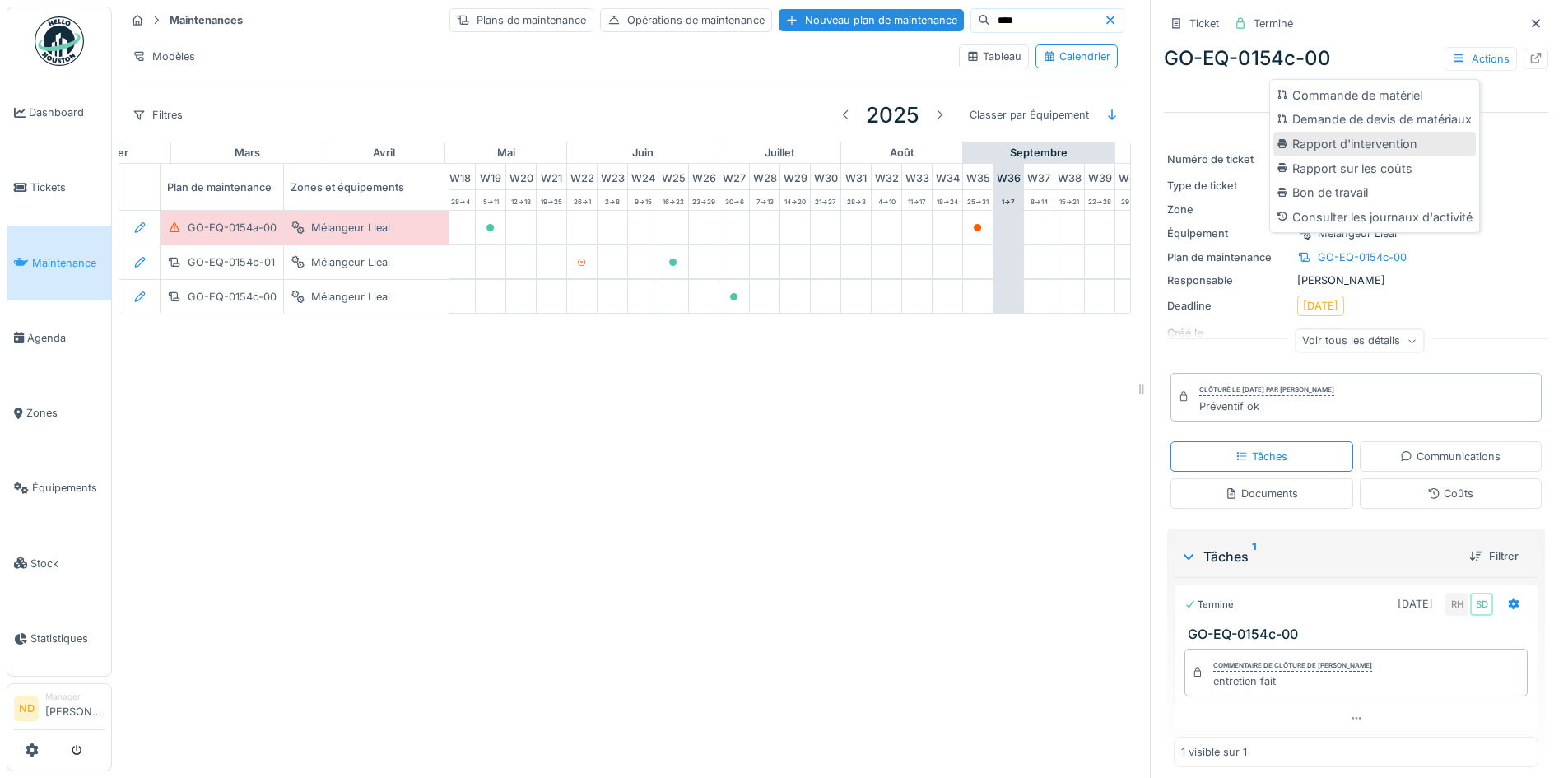
click at [1413, 146] on div "Rapport d'intervention" at bounding box center [1375, 144] width 203 height 25
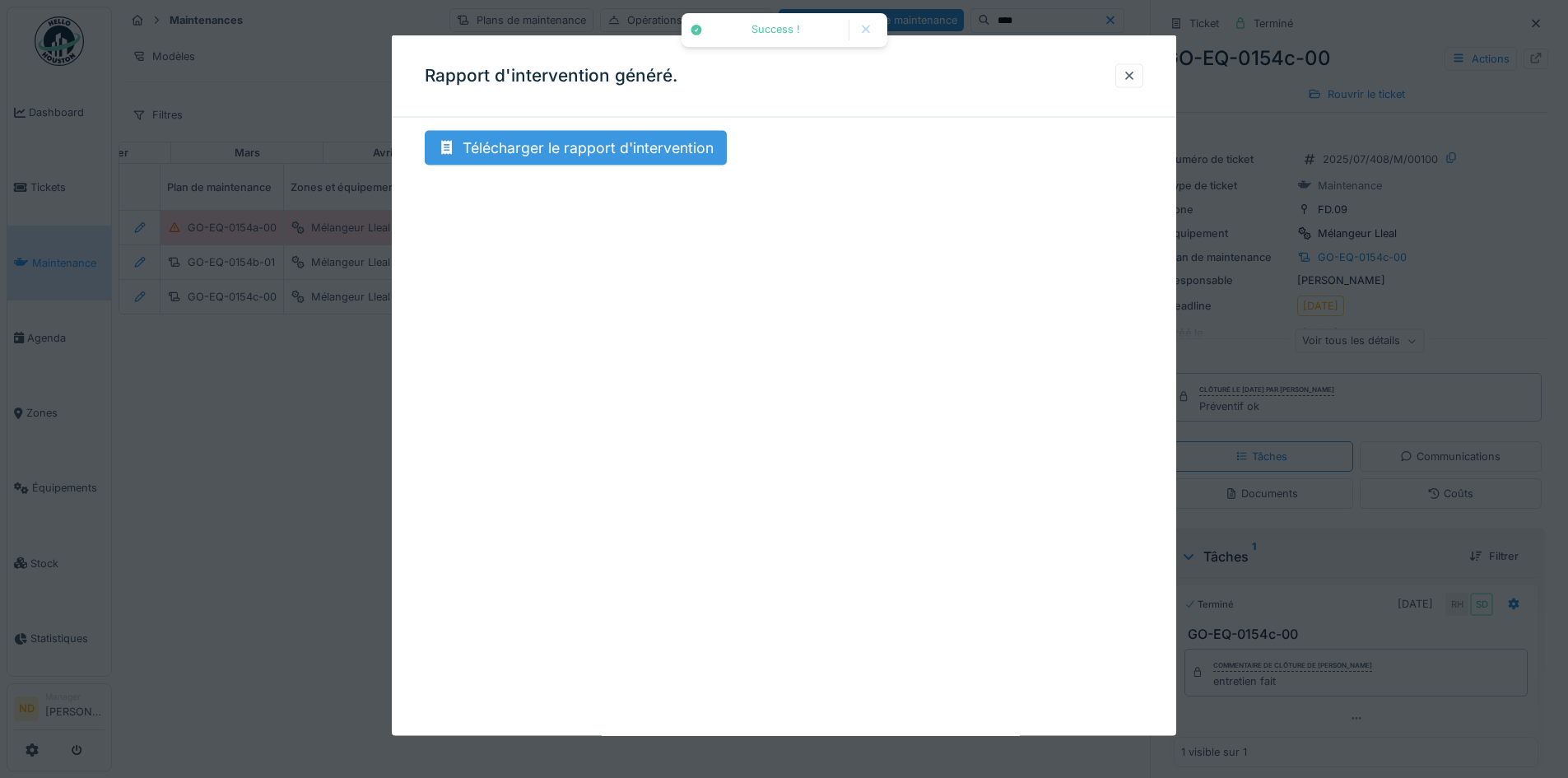
click at [658, 156] on div "Télécharger le rapport d'intervention" at bounding box center [576, 147] width 302 height 34
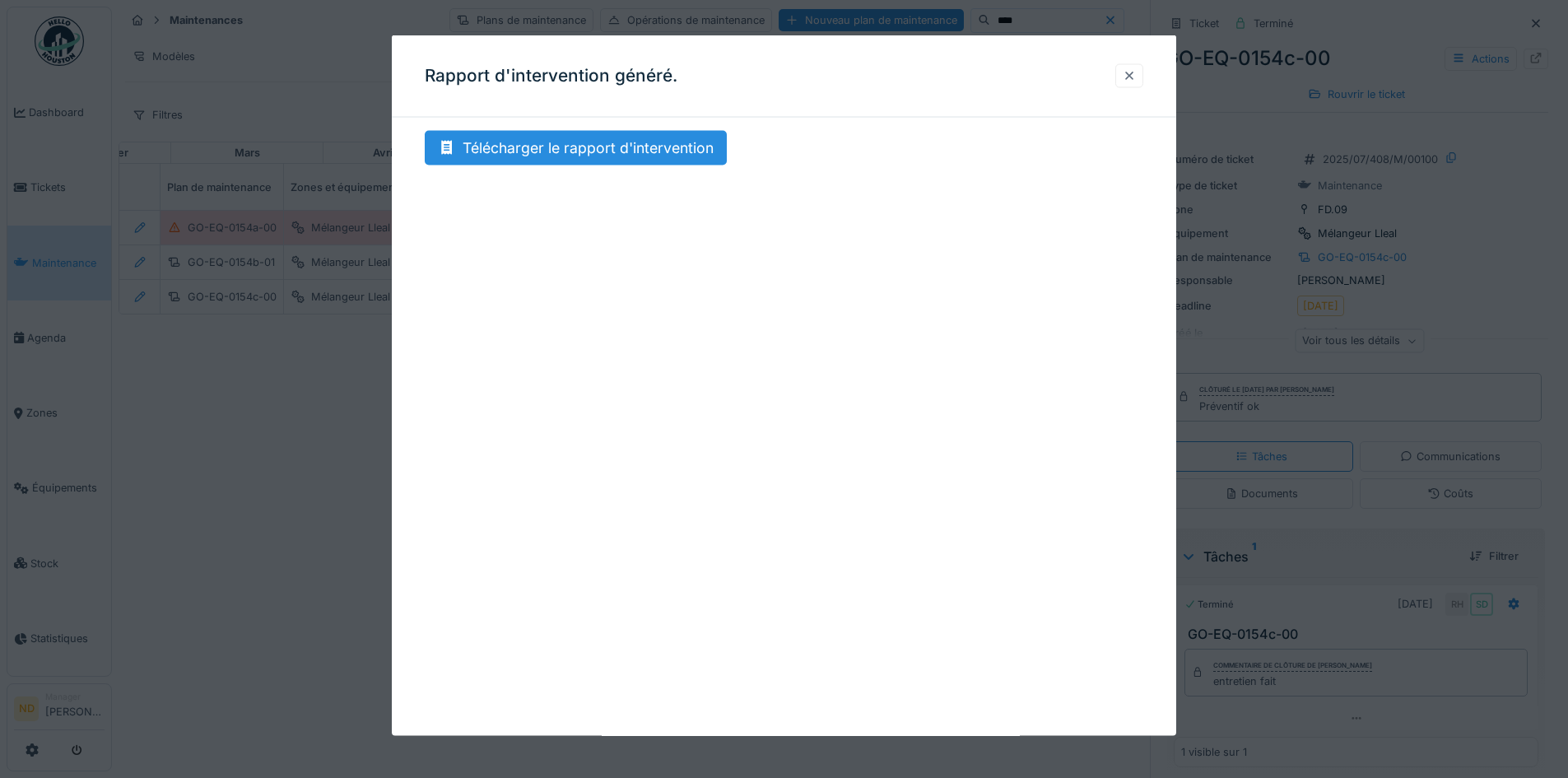
click at [1127, 77] on div at bounding box center [1129, 75] width 28 height 24
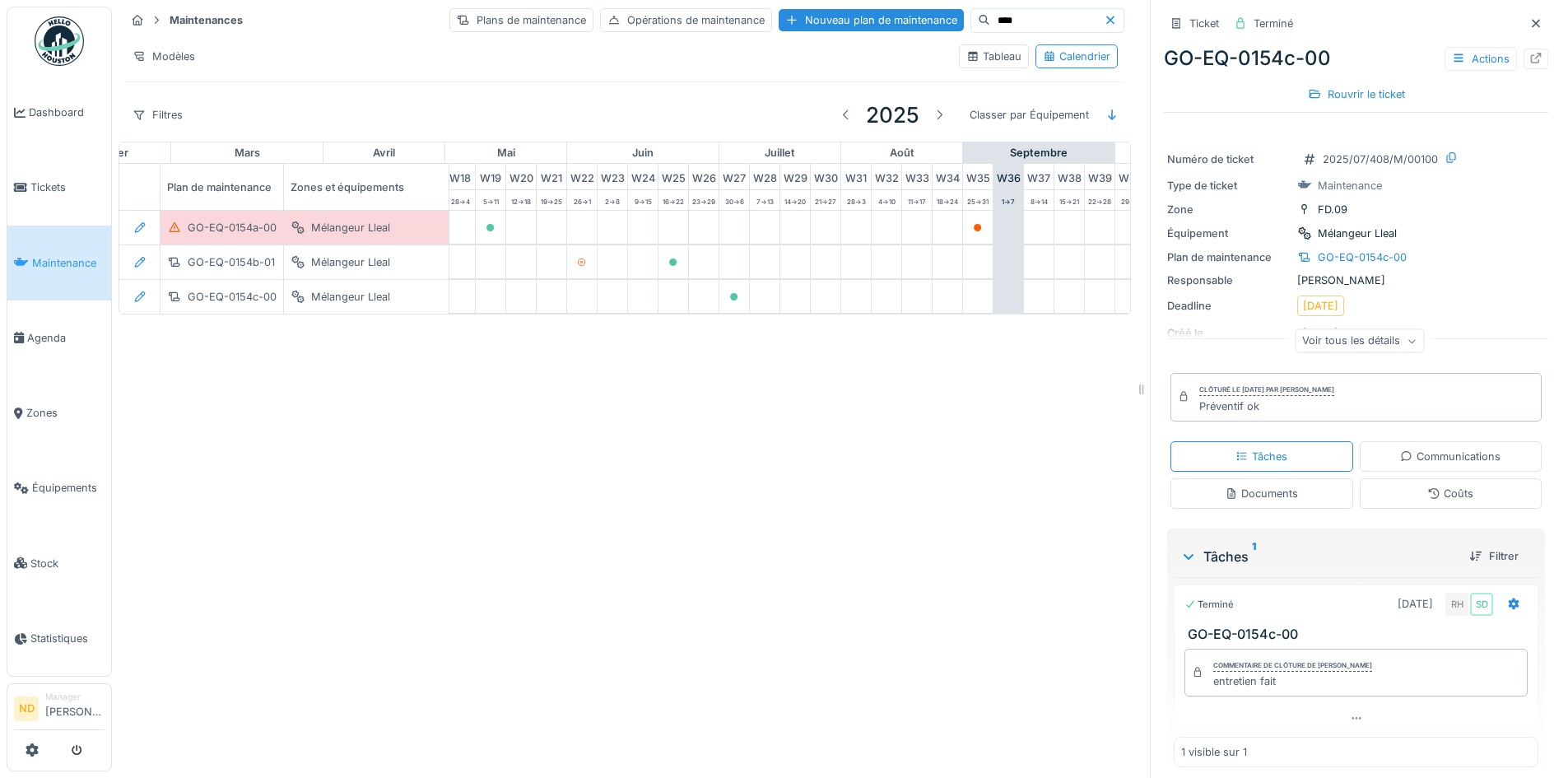
click at [990, 15] on input "****" at bounding box center [1046, 20] width 114 height 23
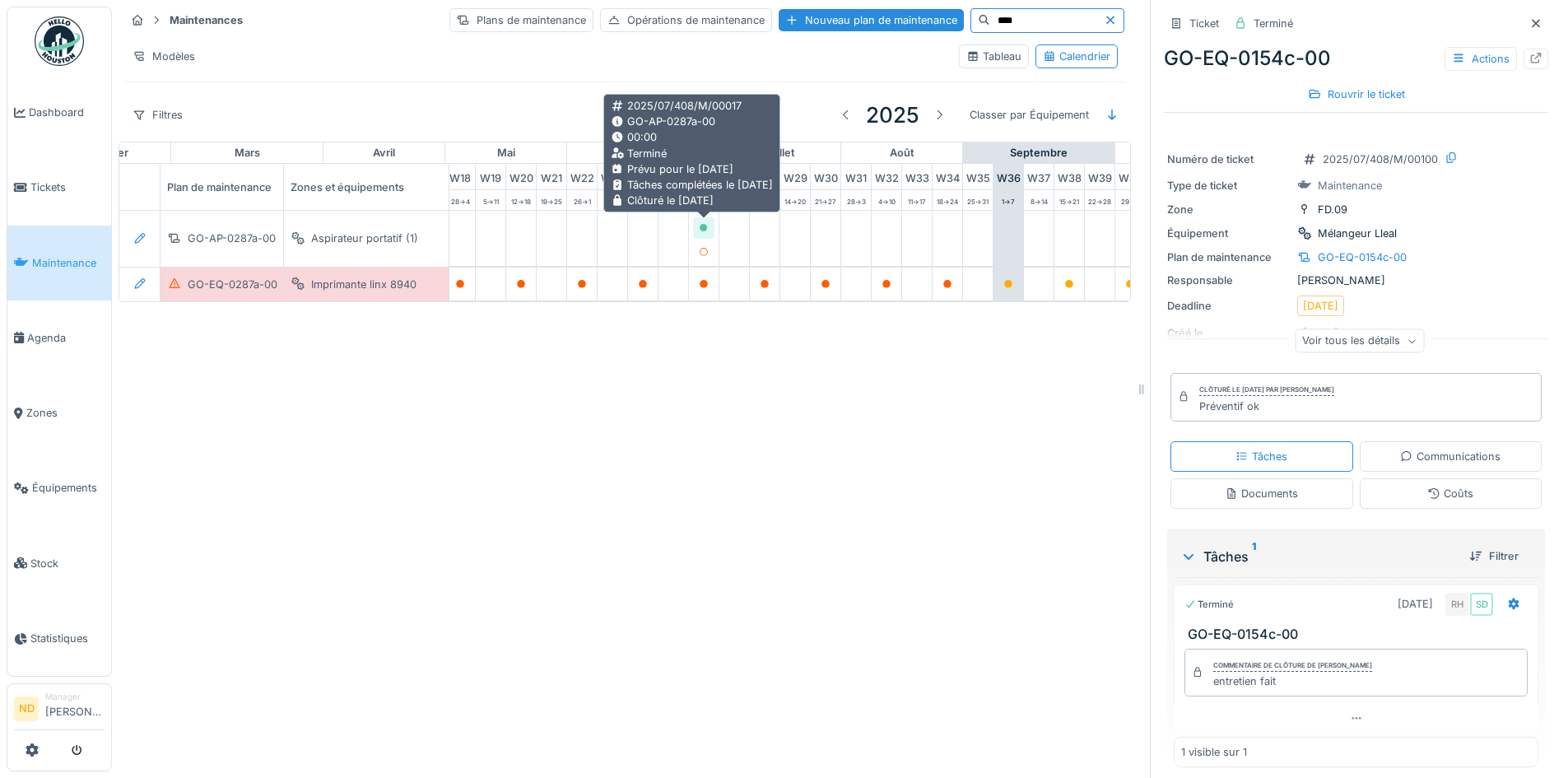
click at [702, 230] on icon at bounding box center [703, 227] width 8 height 8
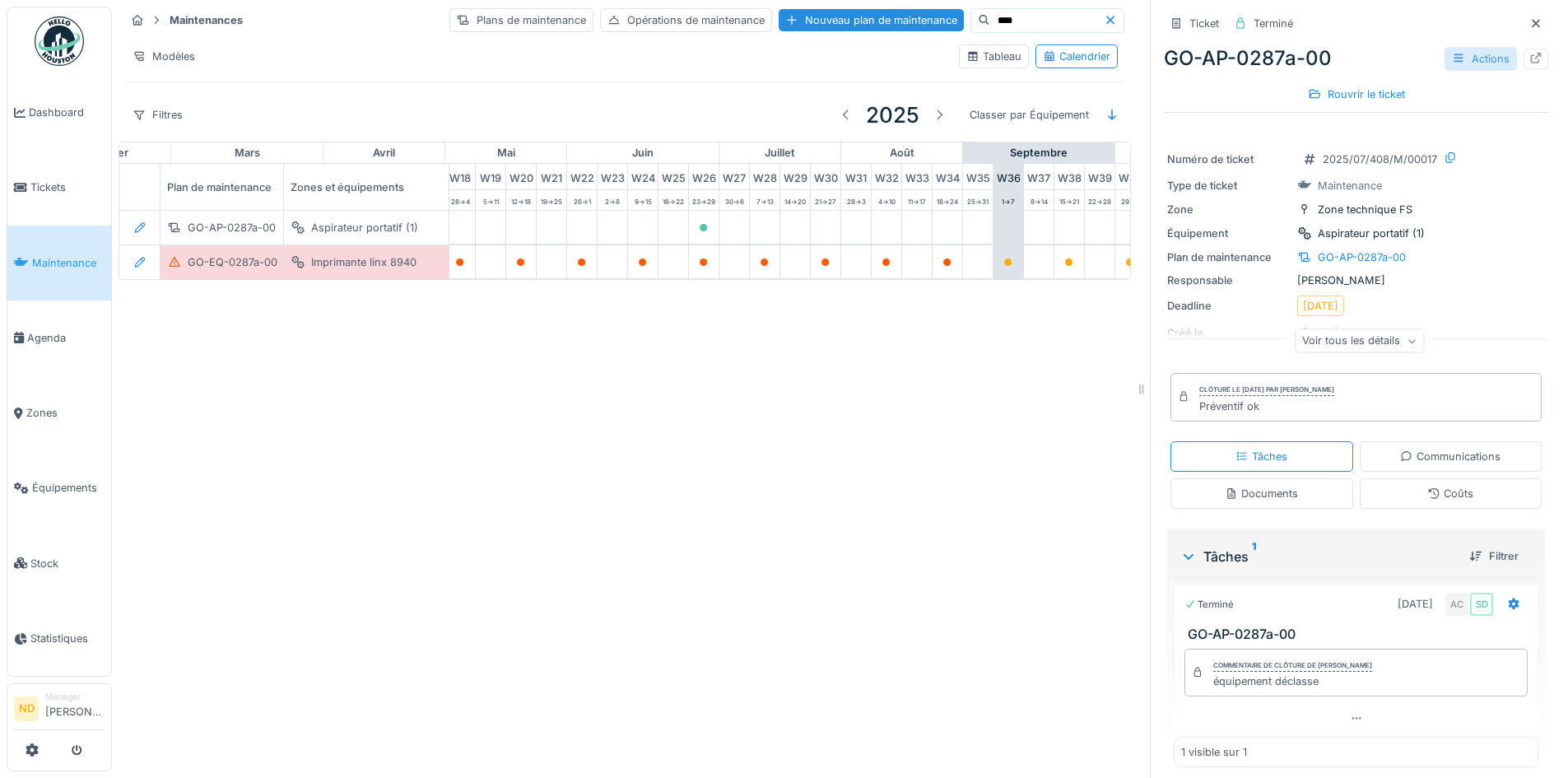
click at [1460, 64] on div "Actions" at bounding box center [1481, 58] width 72 height 24
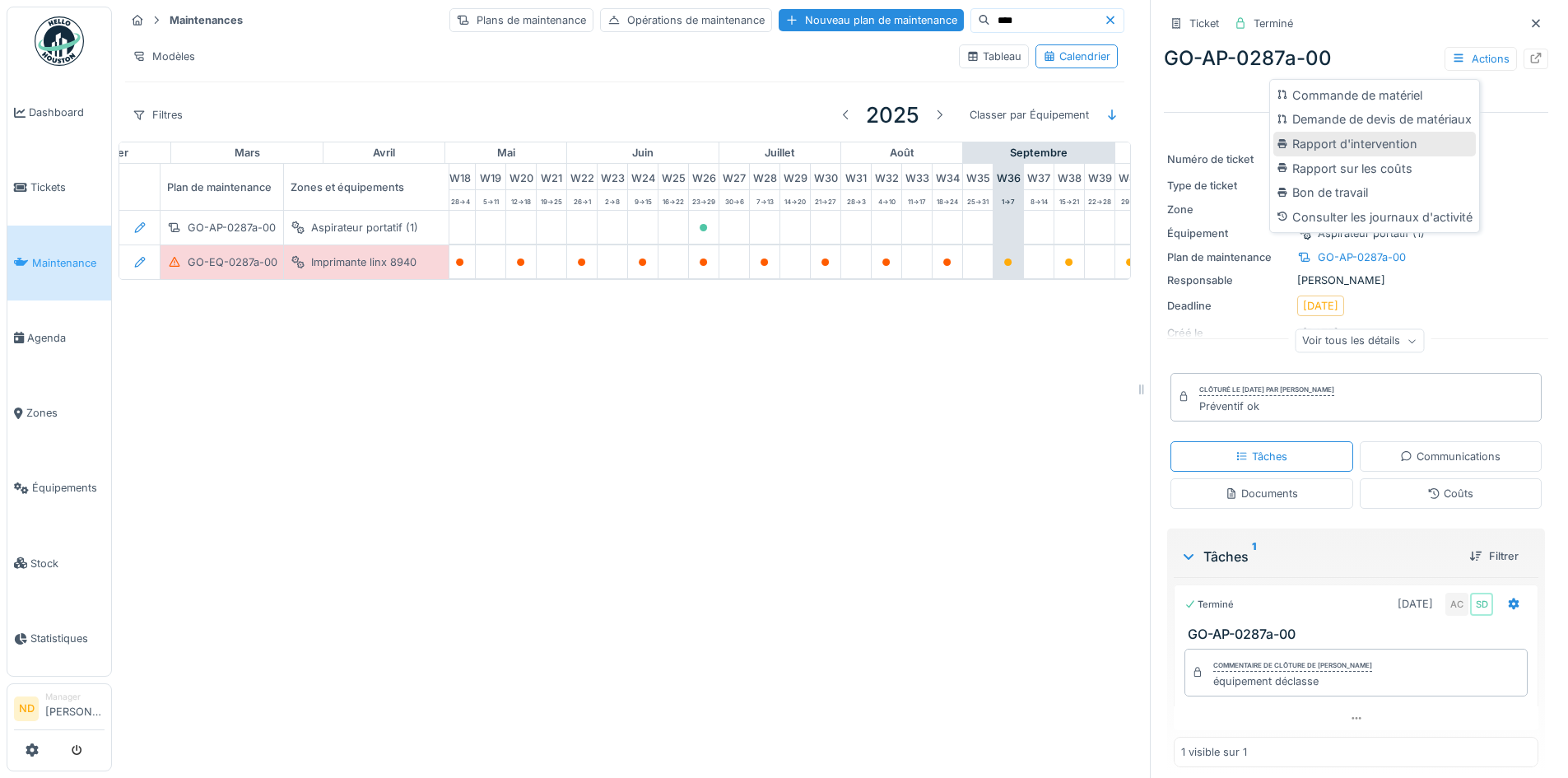
click at [1401, 149] on div "Rapport d'intervention" at bounding box center [1375, 144] width 203 height 25
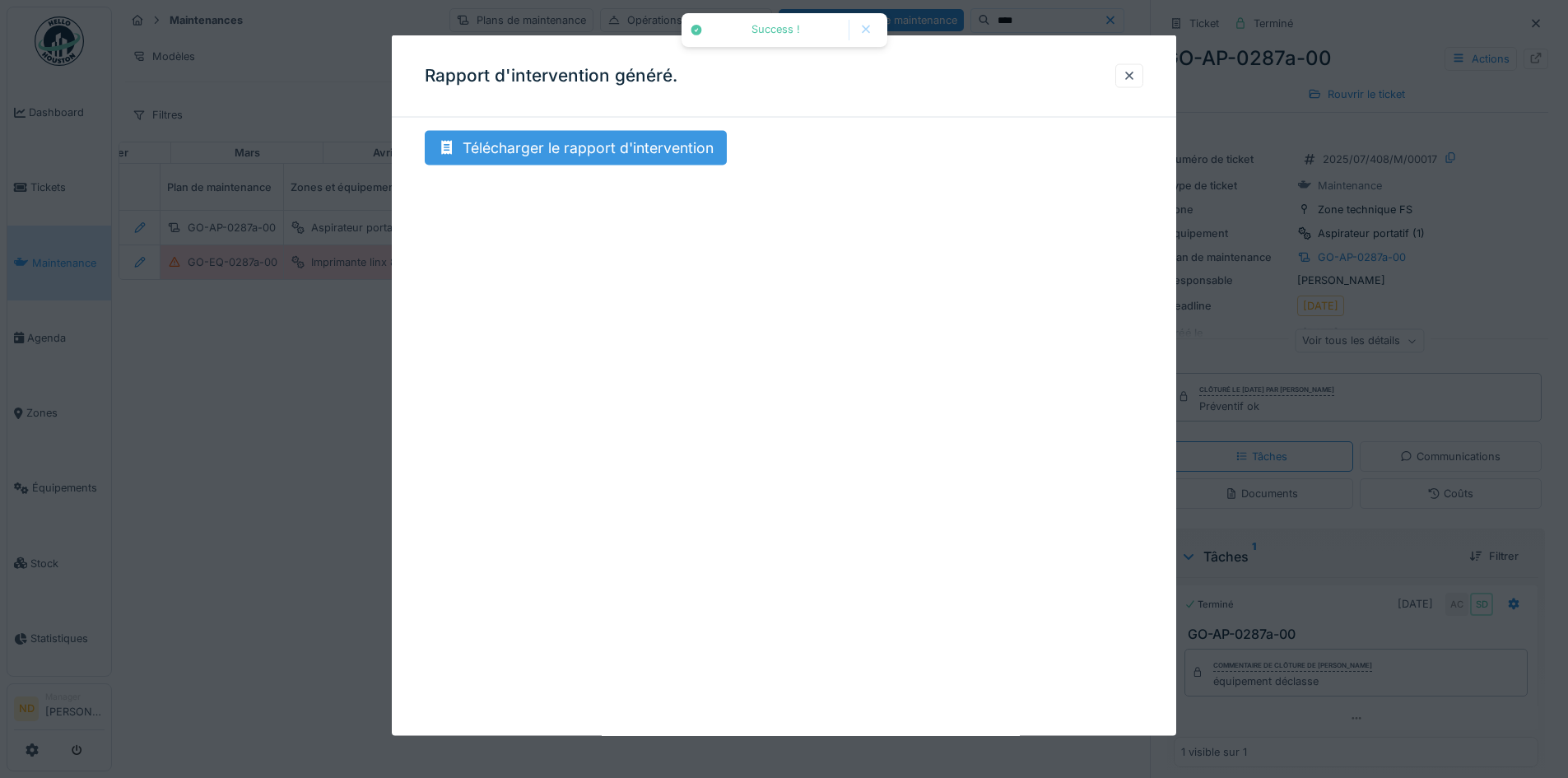
click at [612, 137] on div "Télécharger le rapport d'intervention" at bounding box center [576, 147] width 302 height 34
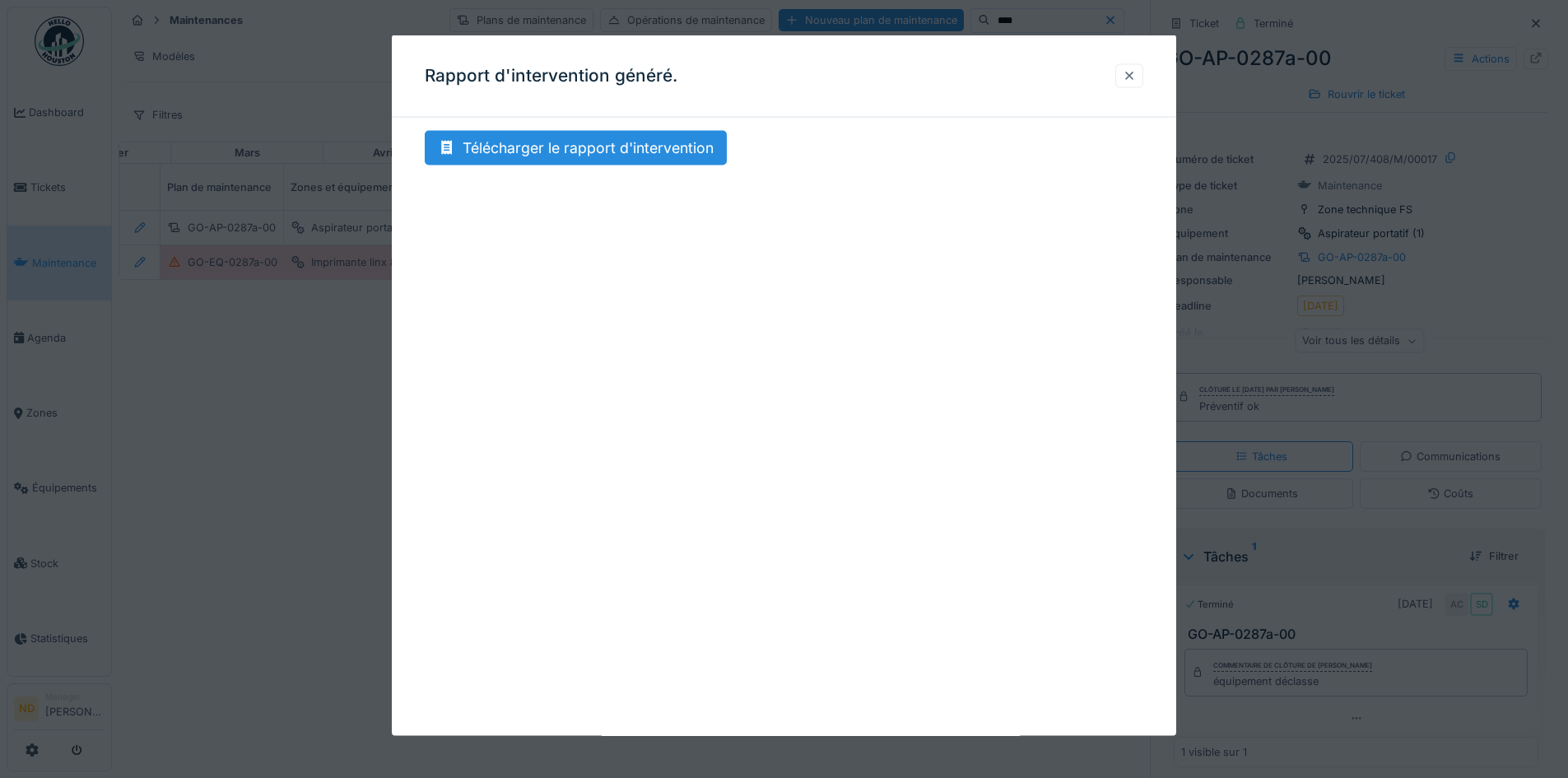
click at [1130, 77] on div at bounding box center [1129, 76] width 13 height 16
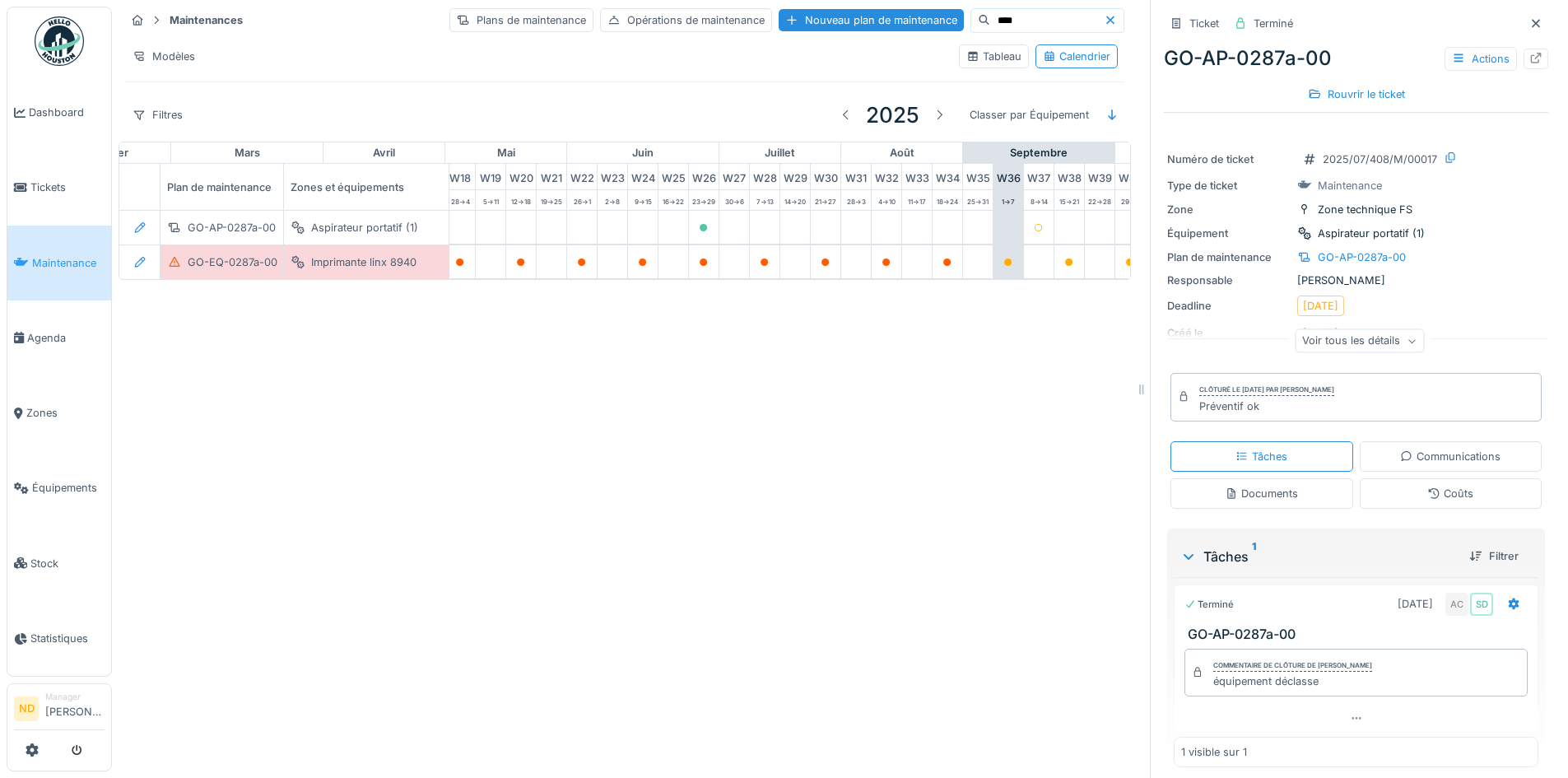
click at [990, 22] on input "****" at bounding box center [1046, 20] width 114 height 23
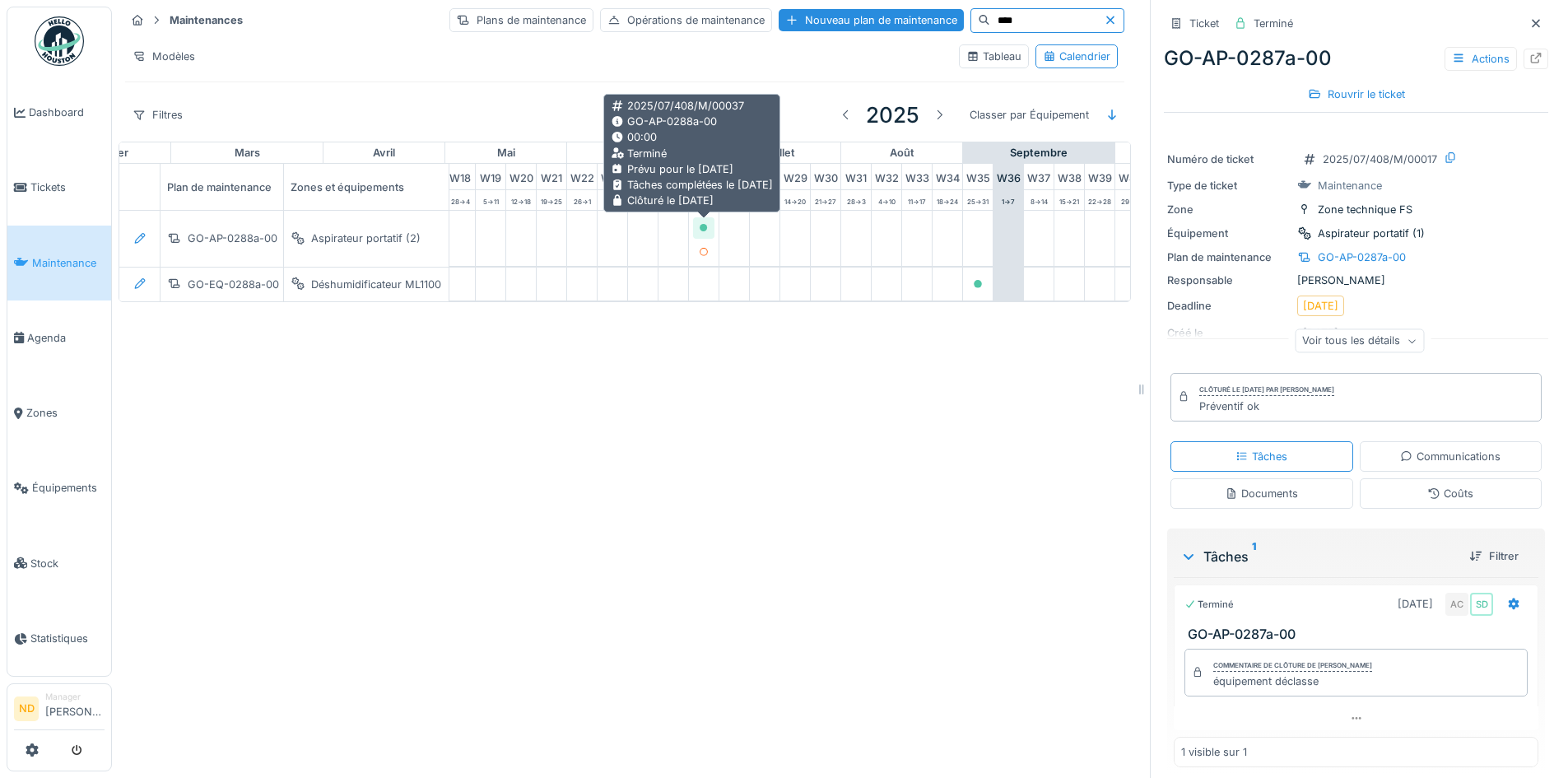
click at [705, 232] on div at bounding box center [703, 227] width 10 height 16
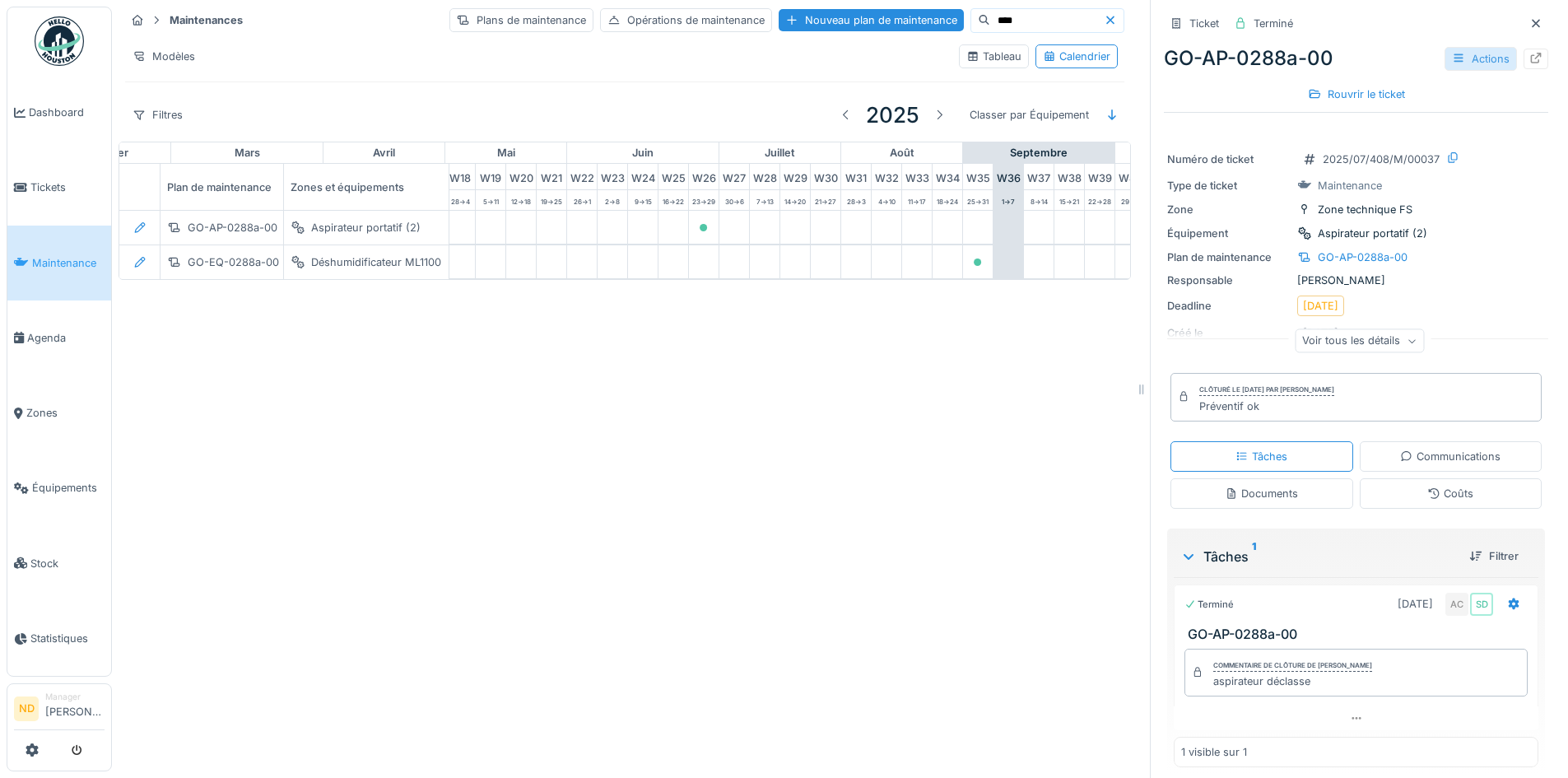
click at [1466, 63] on div "Actions" at bounding box center [1481, 58] width 72 height 24
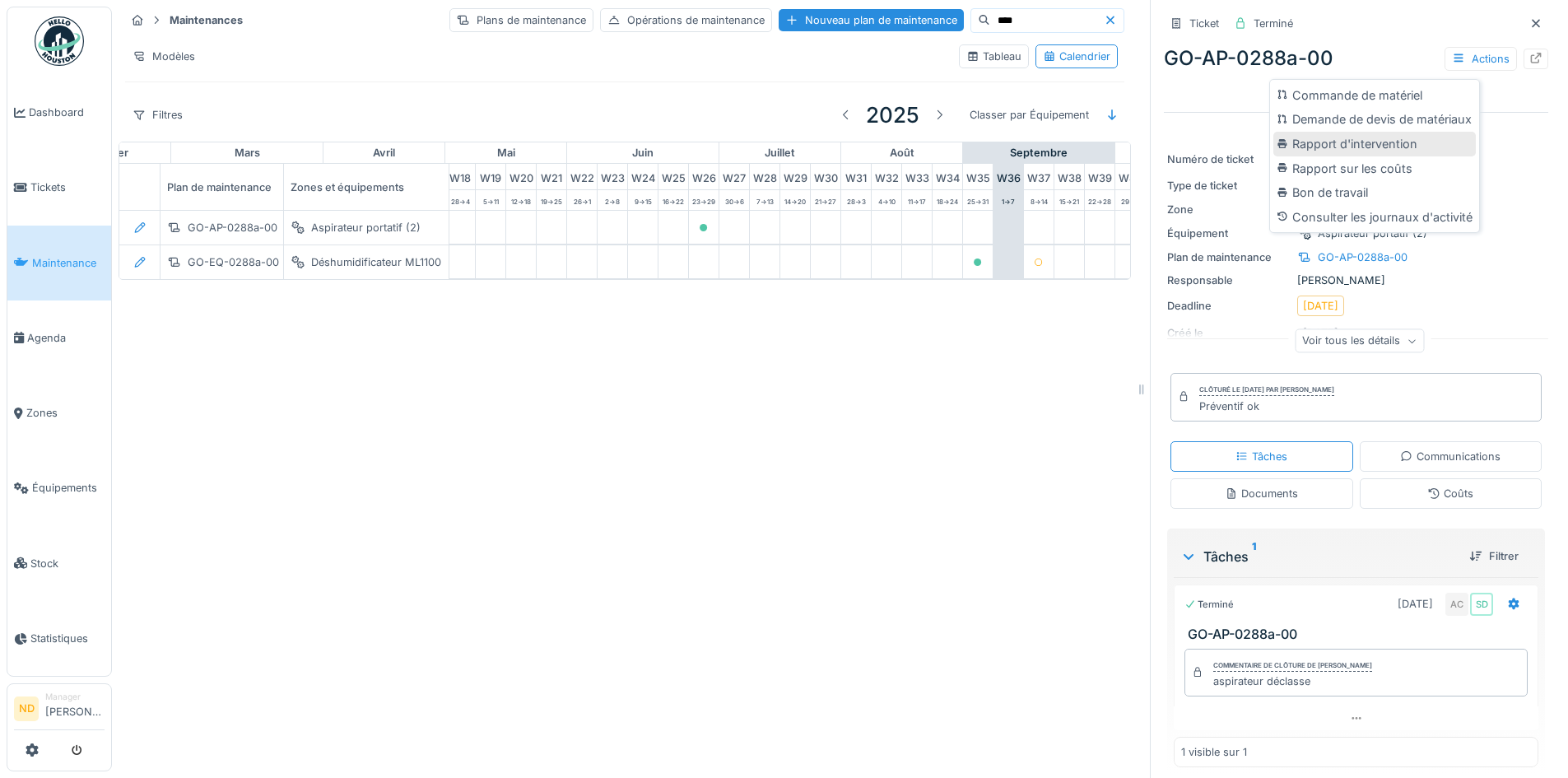
click at [1381, 146] on div "Rapport d'intervention" at bounding box center [1375, 144] width 203 height 25
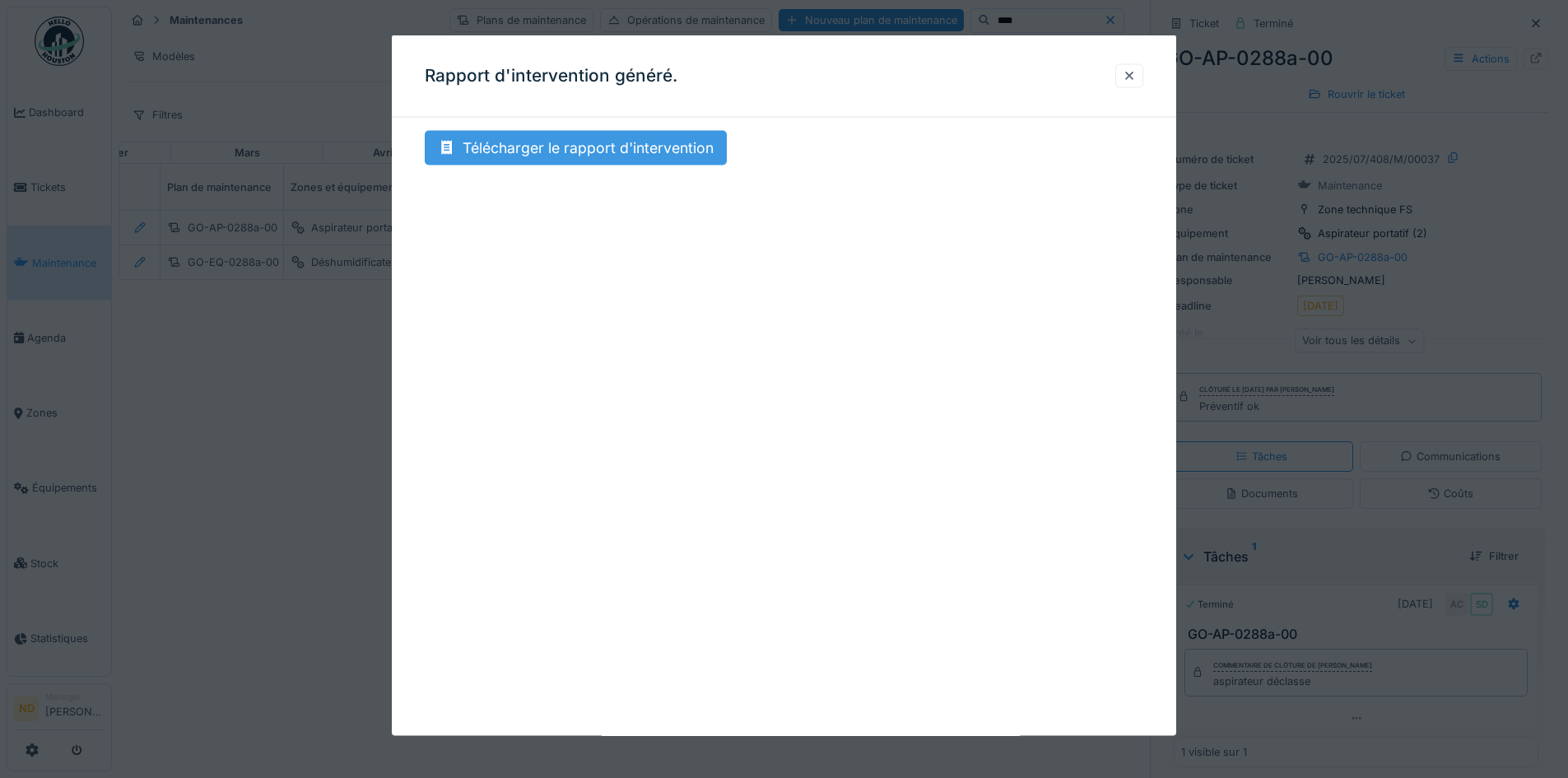
click at [516, 136] on div "Télécharger le rapport d'intervention" at bounding box center [576, 147] width 302 height 34
click at [1136, 77] on div at bounding box center [1129, 76] width 13 height 16
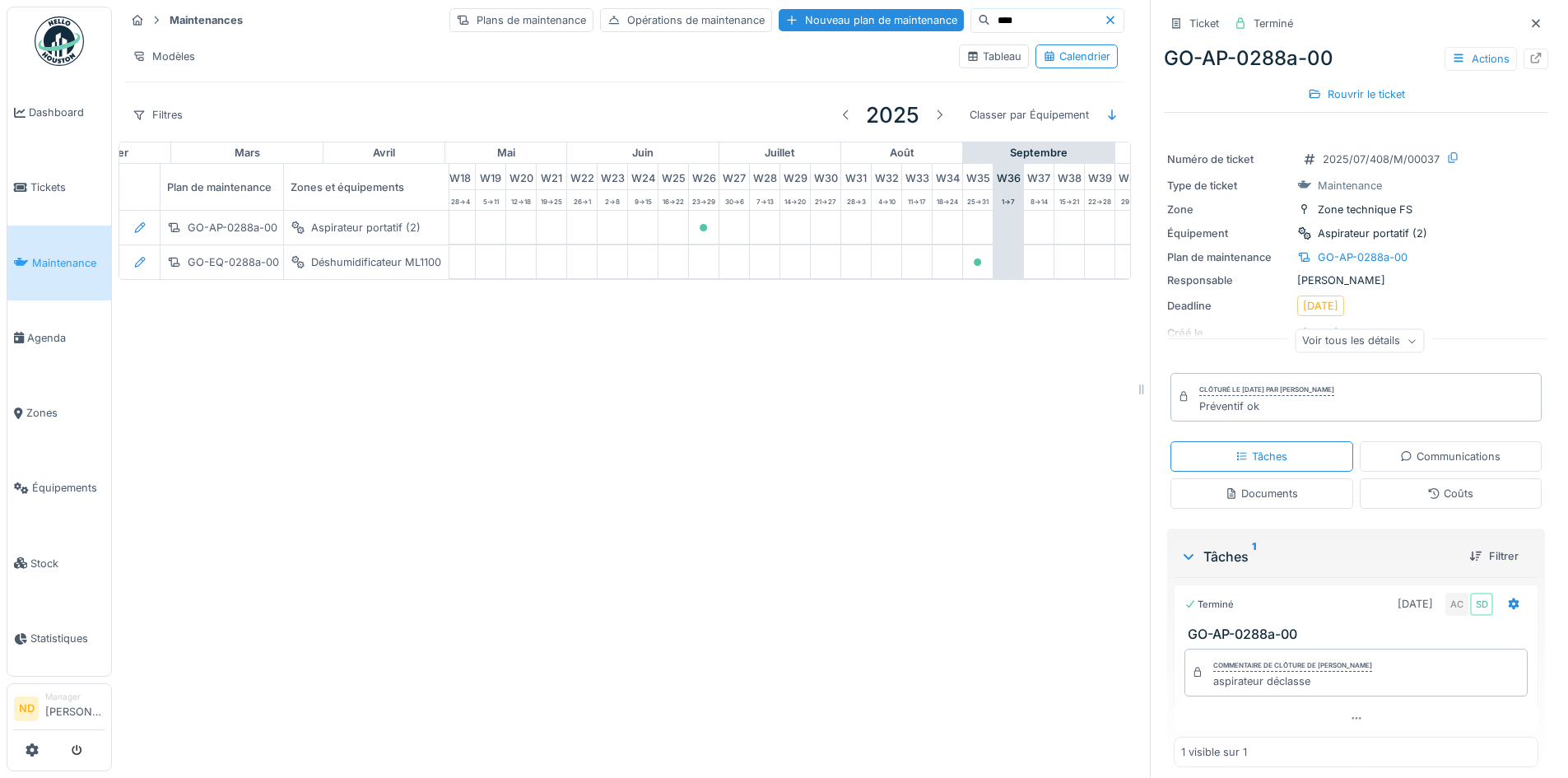
click at [998, 21] on input "****" at bounding box center [1046, 20] width 114 height 23
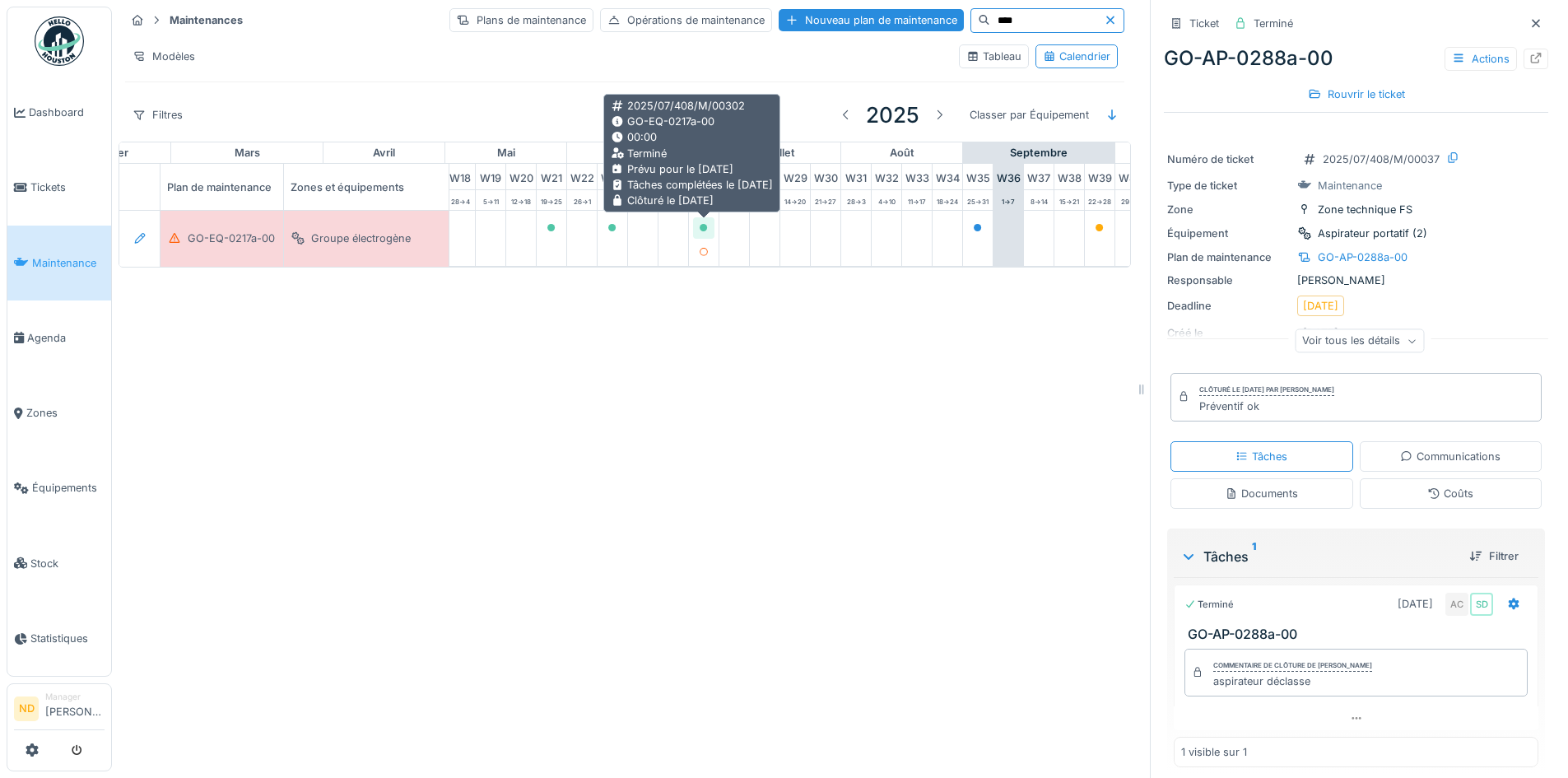
click at [702, 222] on div at bounding box center [703, 227] width 10 height 16
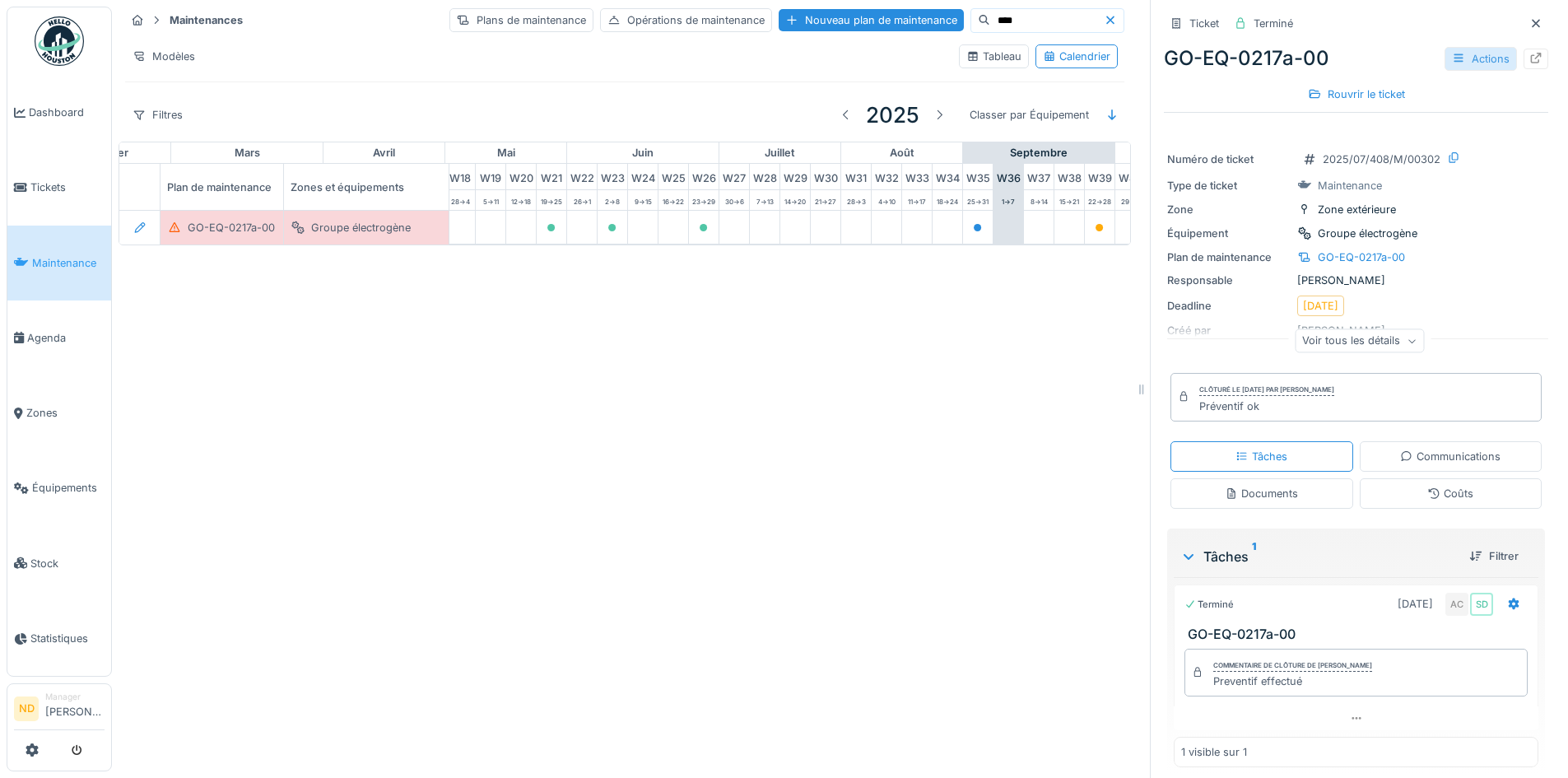
click at [1451, 54] on div "Actions" at bounding box center [1481, 58] width 72 height 24
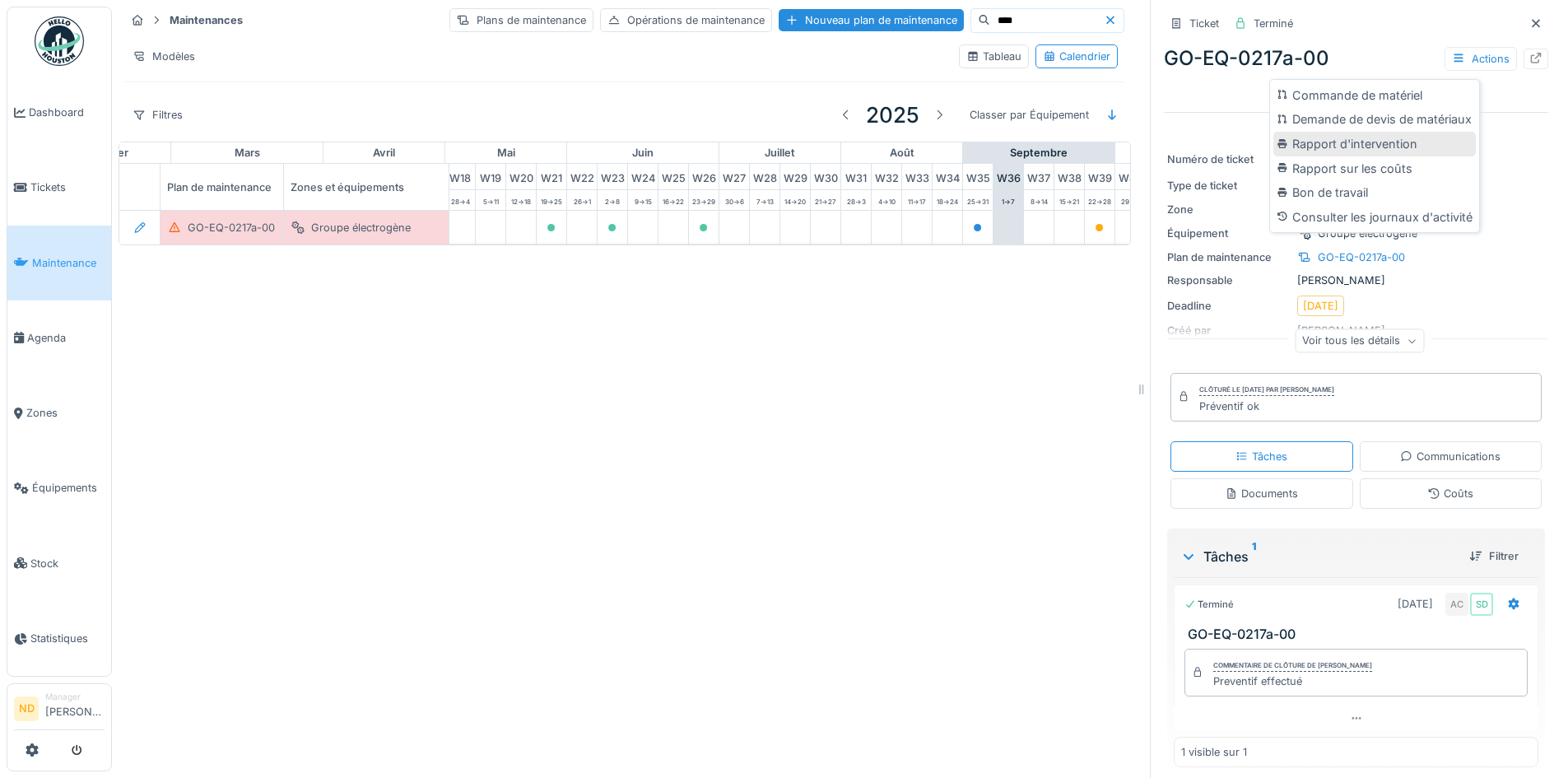
click at [1404, 147] on div "Rapport d'intervention" at bounding box center [1375, 144] width 203 height 25
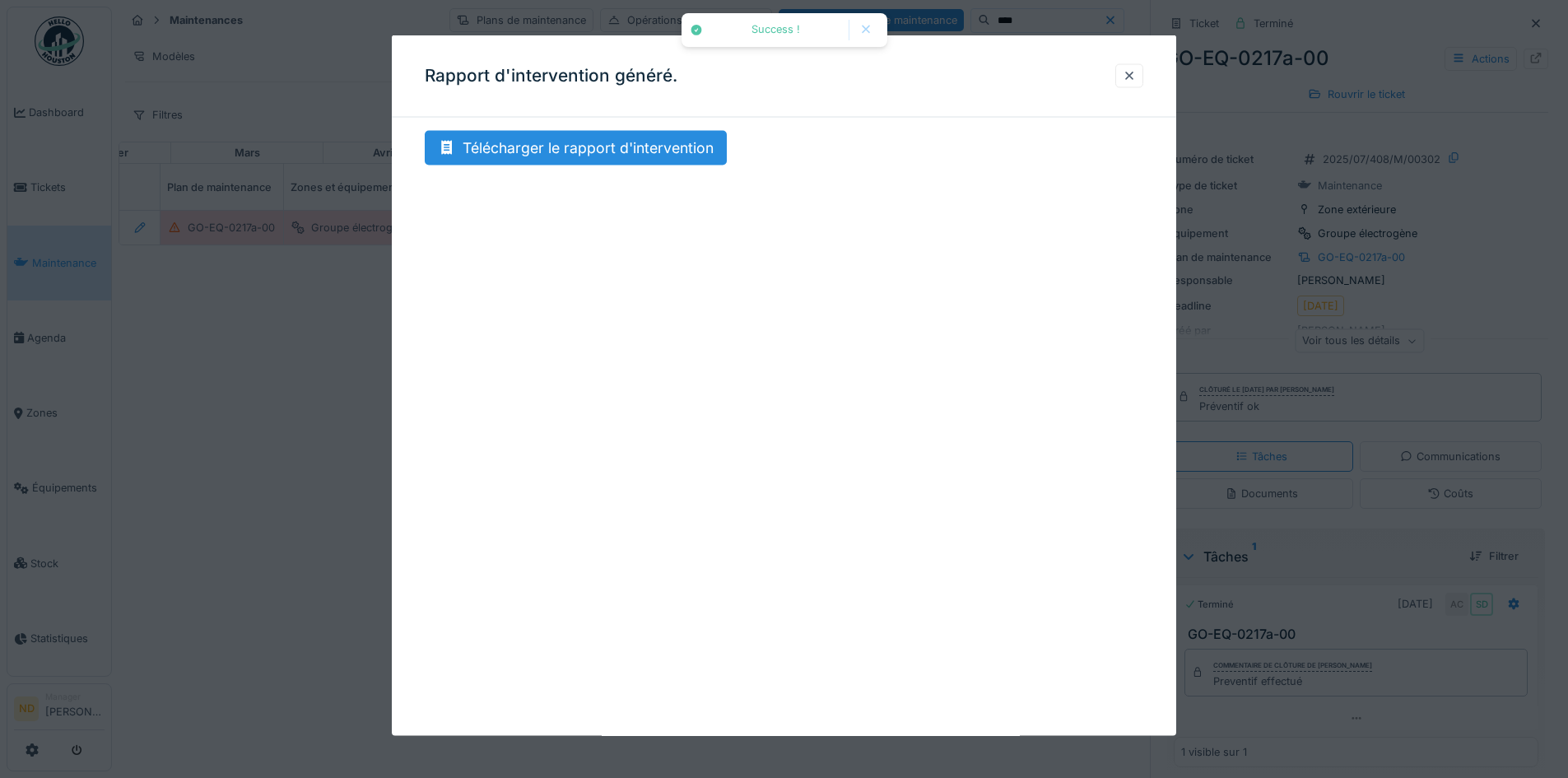
click at [494, 168] on div "Télécharger le rapport d'intervention" at bounding box center [784, 164] width 784 height 68
click at [502, 151] on div "Télécharger le rapport d'intervention" at bounding box center [576, 147] width 302 height 34
click at [1143, 73] on div at bounding box center [1129, 75] width 28 height 24
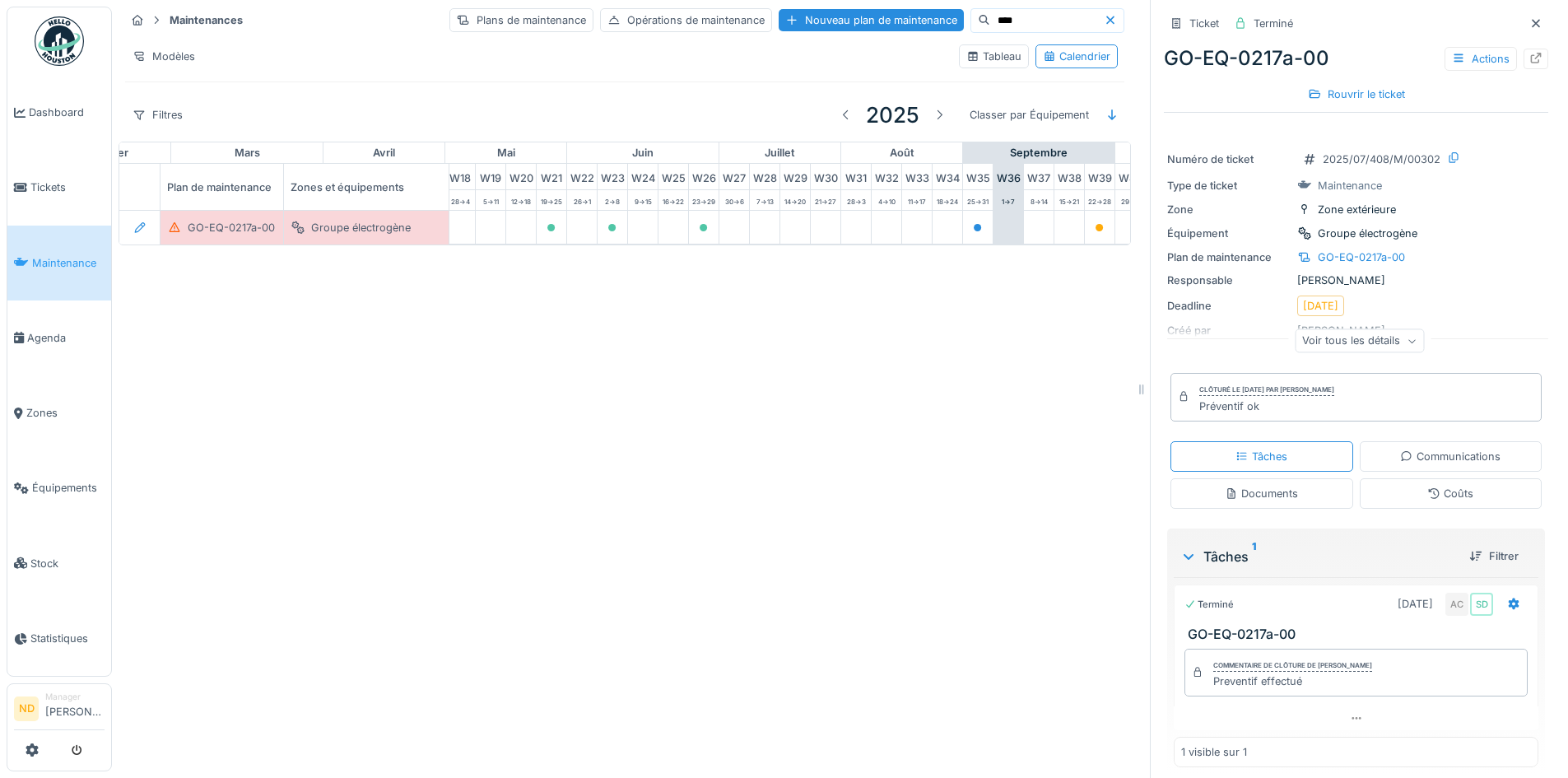
click at [1022, 0] on div "Maintenances Plans de maintenance Opérations de maintenance Nouveau plan de mai…" at bounding box center [624, 70] width 1013 height 142
click at [990, 26] on input "****" at bounding box center [1046, 20] width 114 height 23
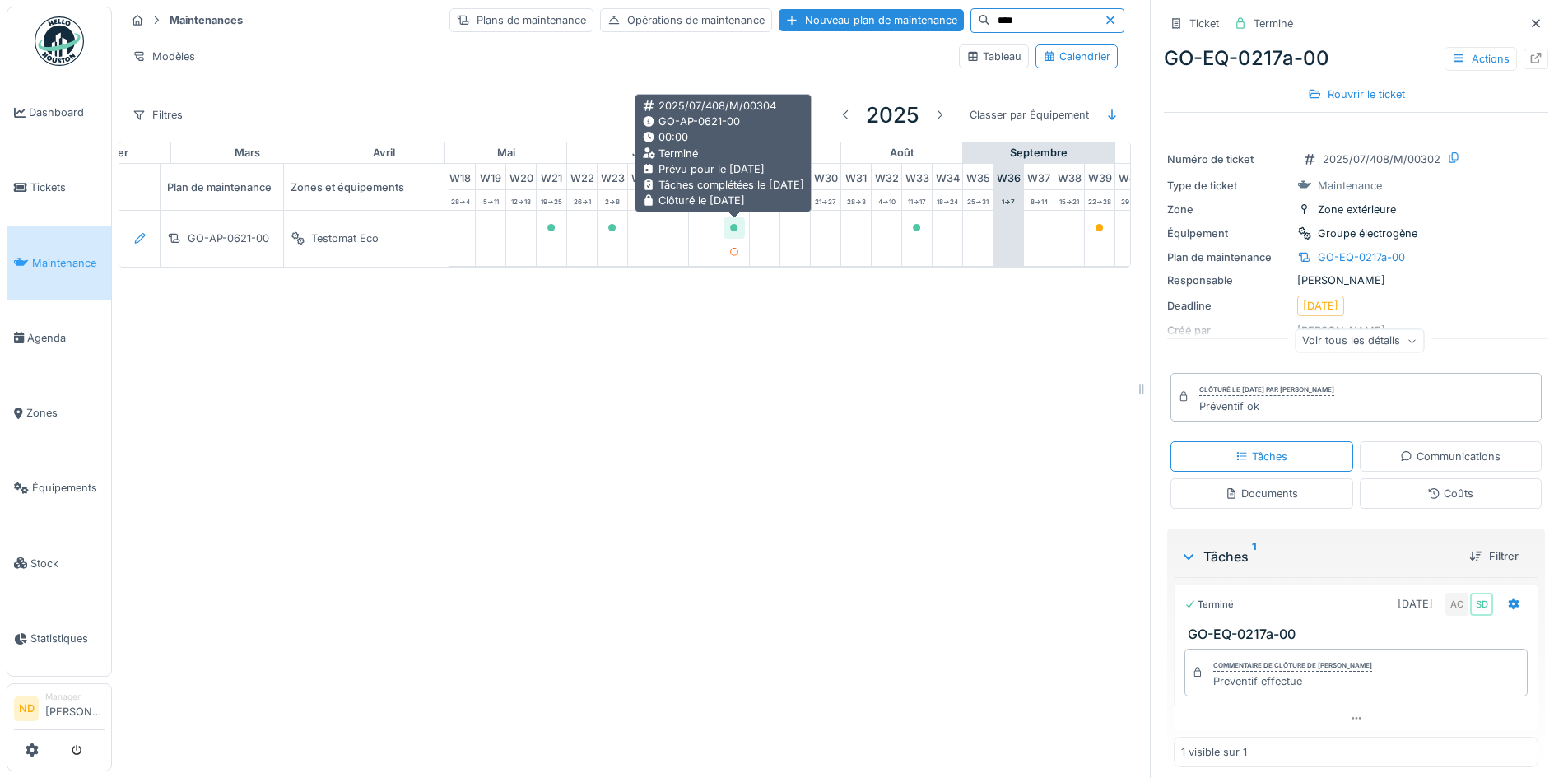
type input "****"
click at [732, 230] on icon at bounding box center [733, 227] width 8 height 8
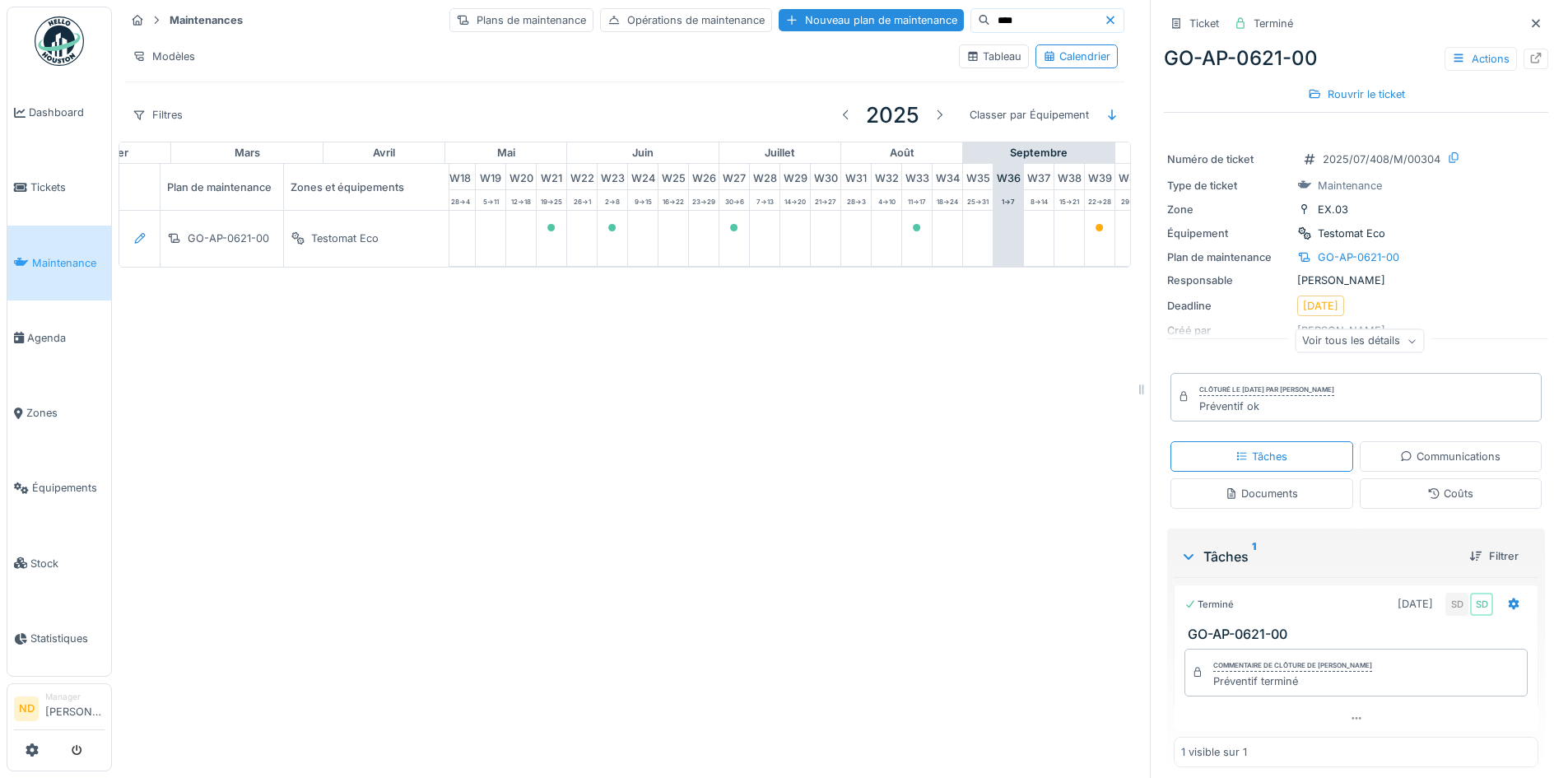
drag, startPoint x: 1519, startPoint y: 25, endPoint x: 1279, endPoint y: 43, distance: 240.7
click at [1524, 25] on div at bounding box center [1536, 23] width 25 height 20
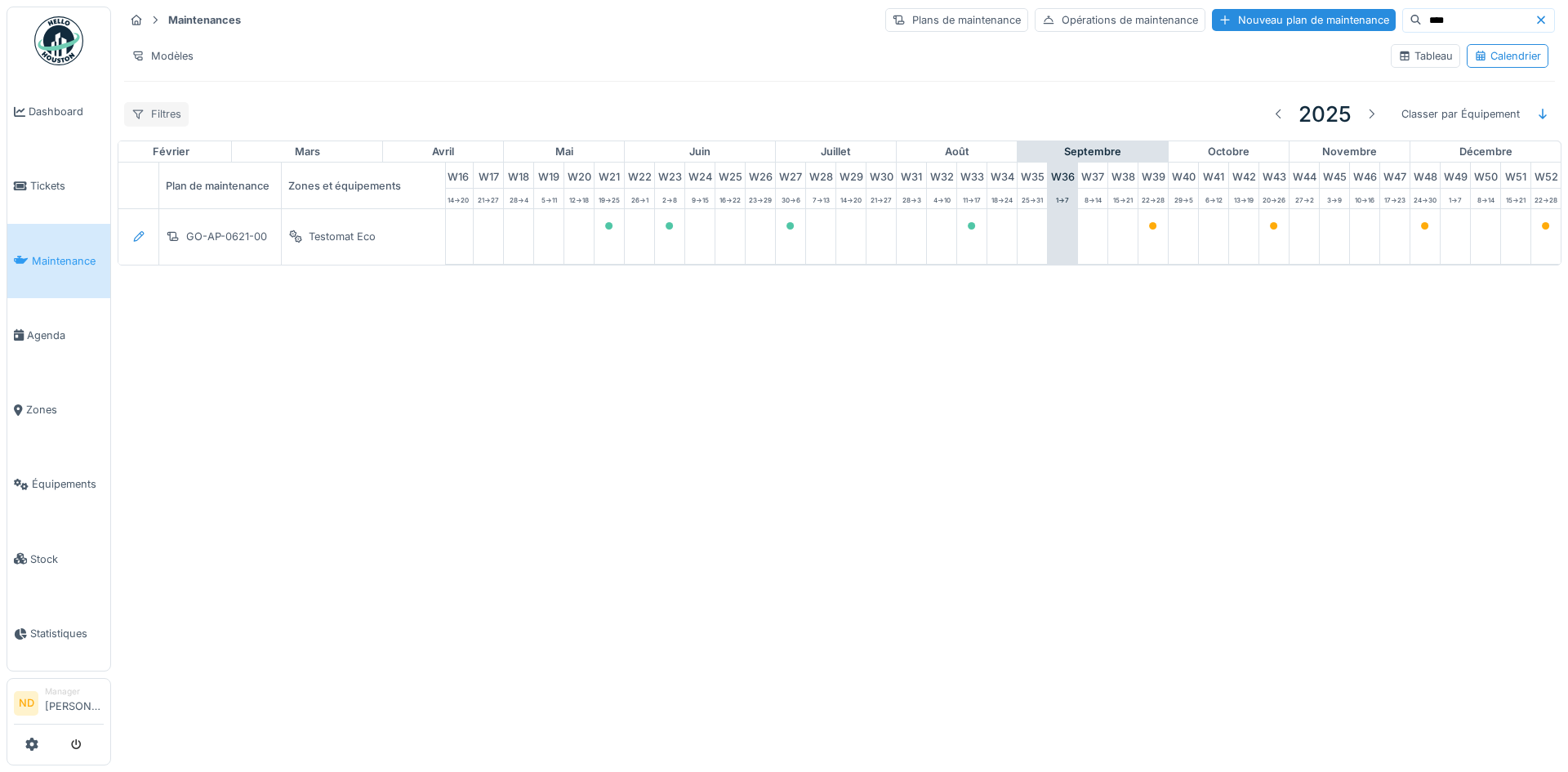
click at [139, 121] on div at bounding box center [137, 114] width 13 height 16
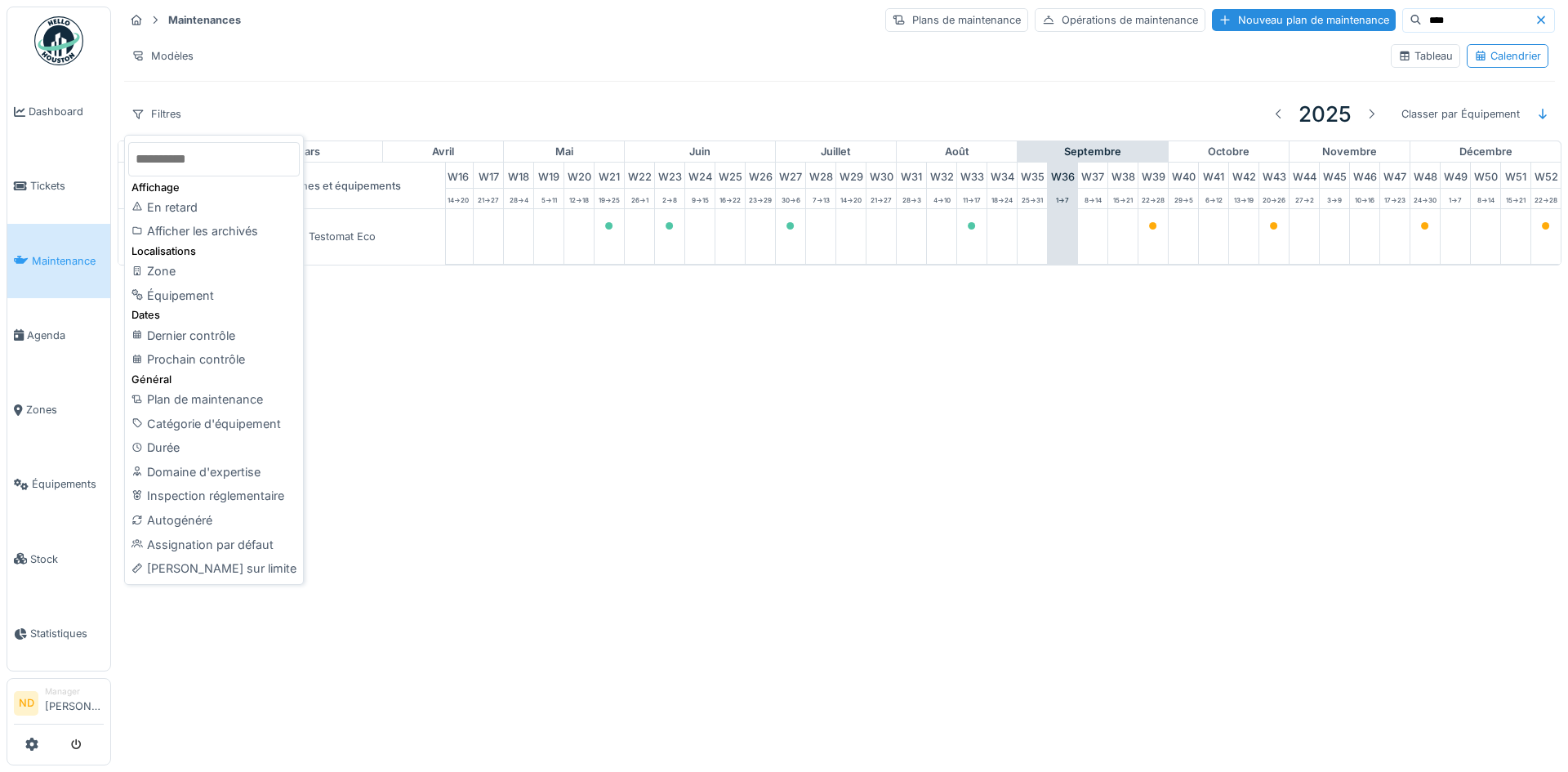
click at [1535, 23] on icon at bounding box center [1541, 20] width 13 height 10
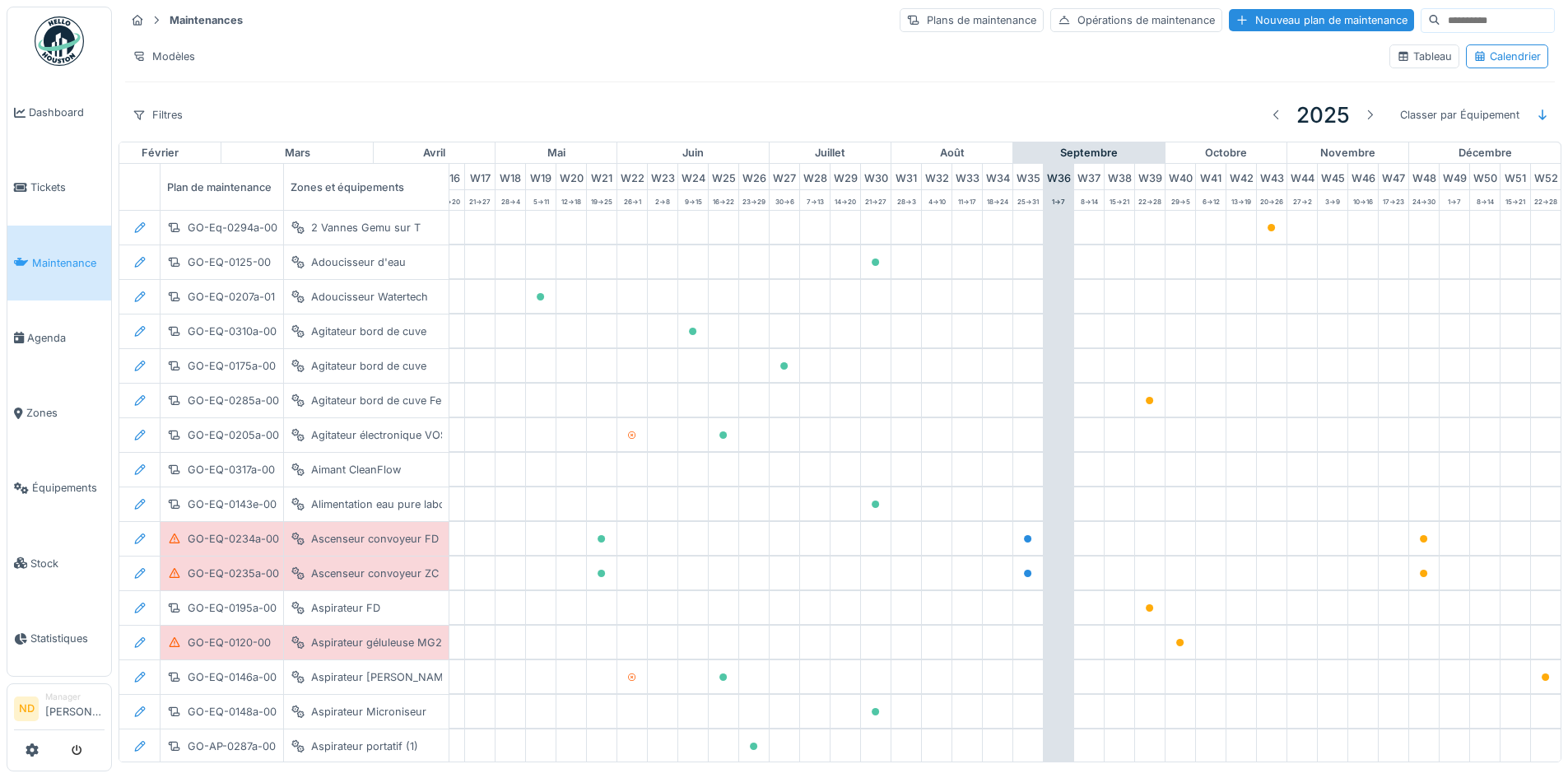
click at [151, 93] on div "Maintenances Plans de maintenance Opérations de maintenance Nouveau plan de mai…" at bounding box center [839, 70] width 1443 height 142
click at [157, 110] on div "Filtres" at bounding box center [158, 115] width 65 height 24
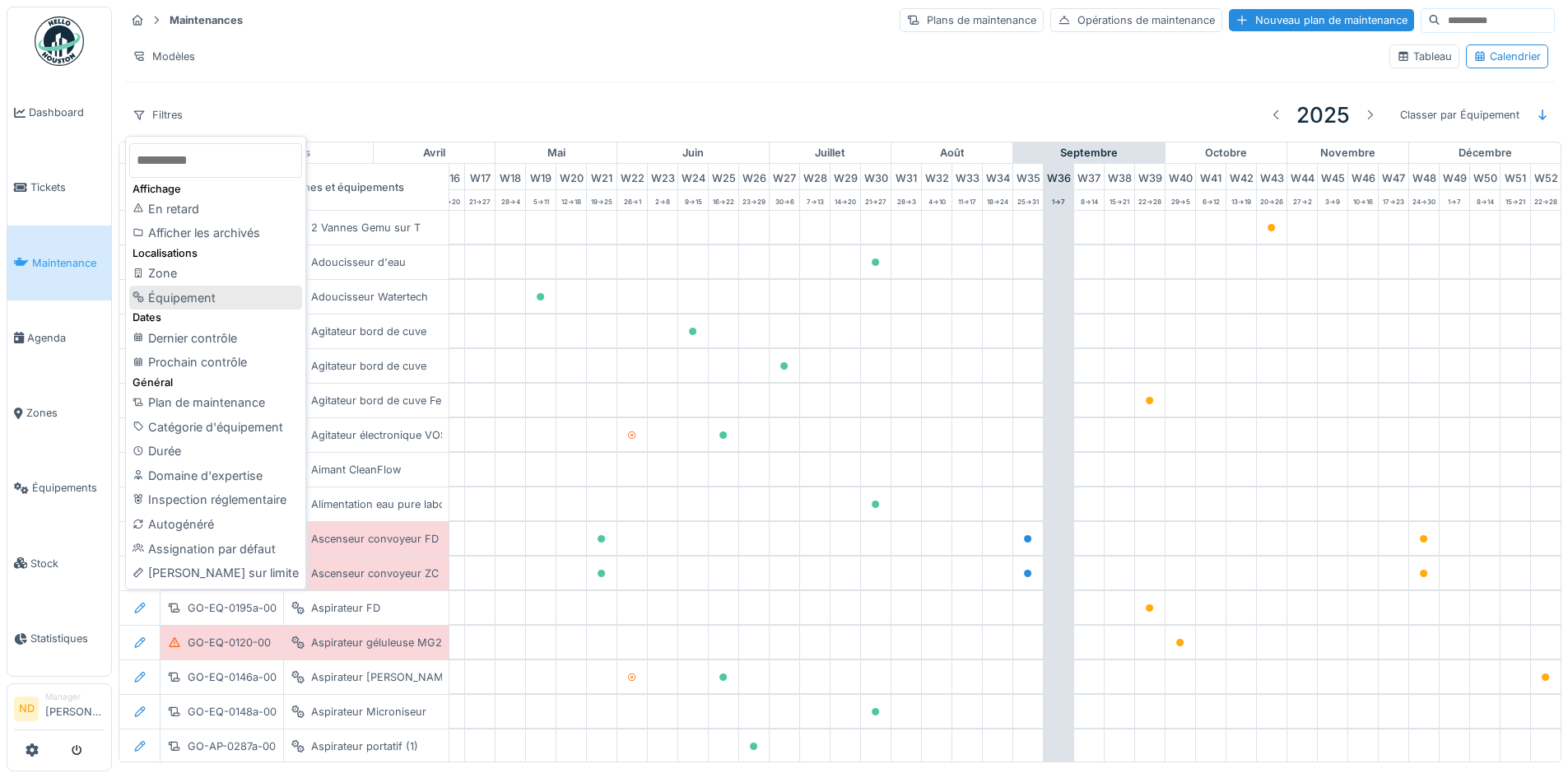
click at [238, 300] on div "Équipement" at bounding box center [216, 298] width 173 height 25
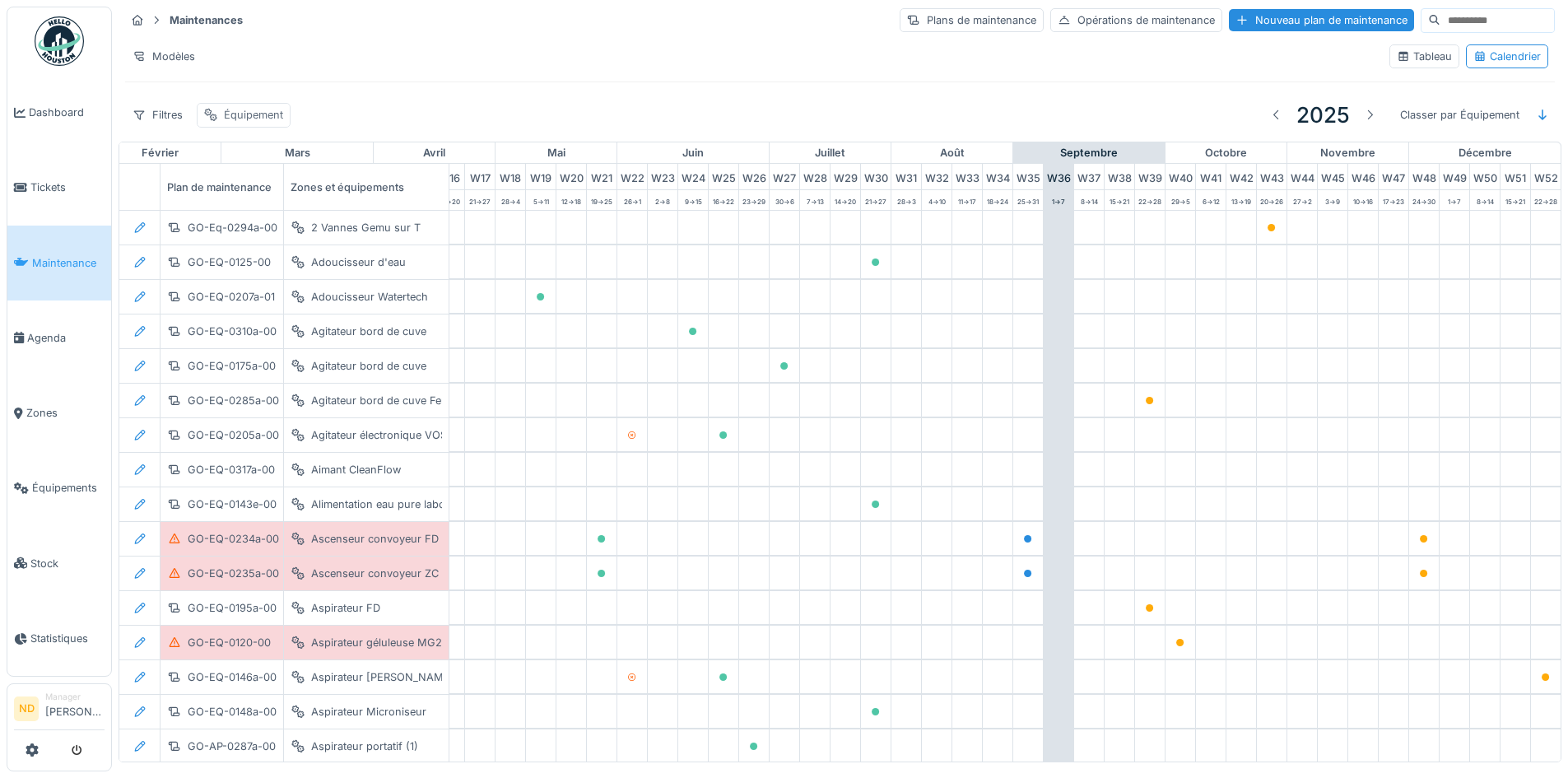
click at [270, 114] on div "Équipement" at bounding box center [253, 115] width 59 height 16
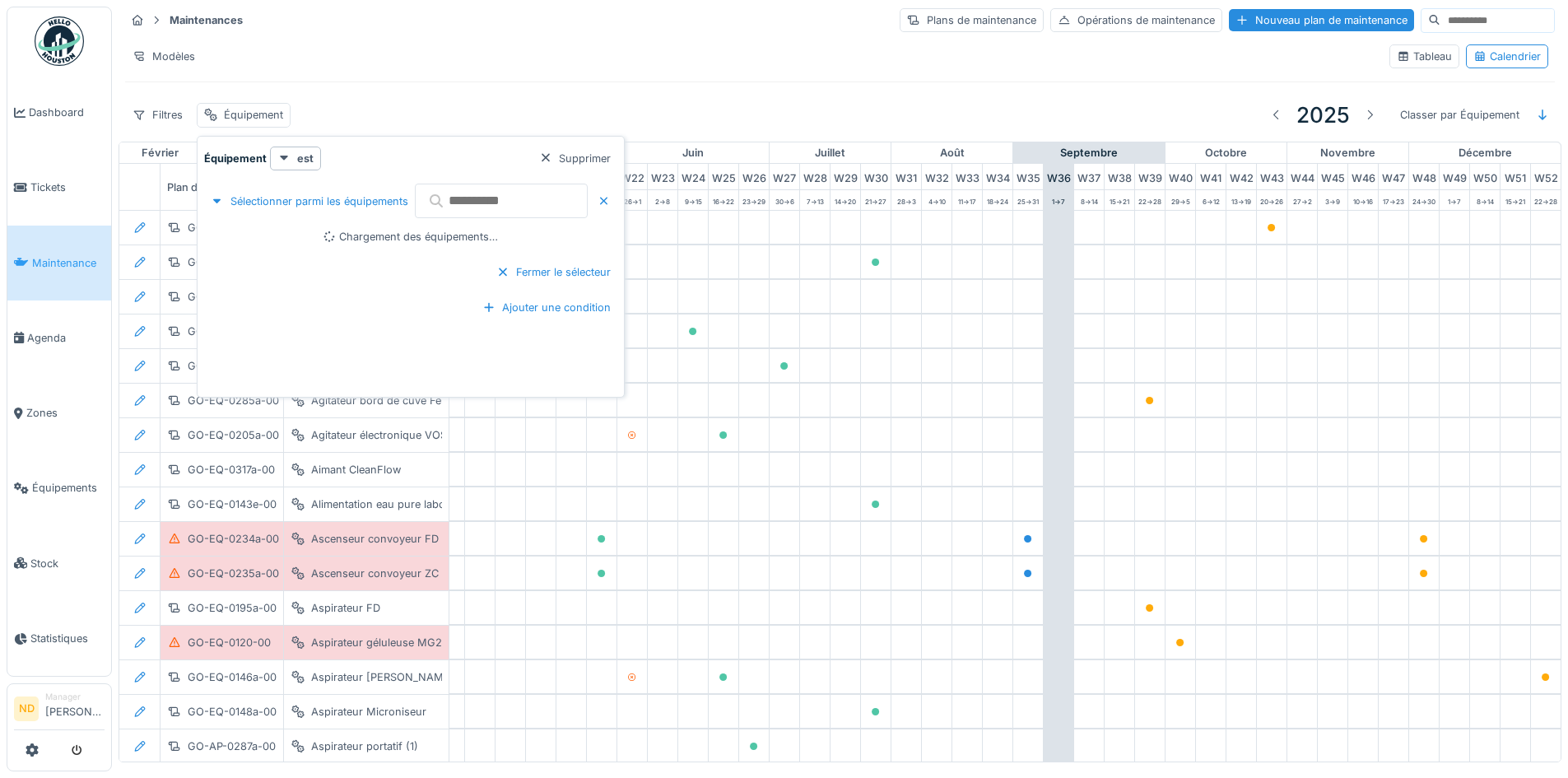
click at [480, 204] on input "text" at bounding box center [502, 200] width 173 height 34
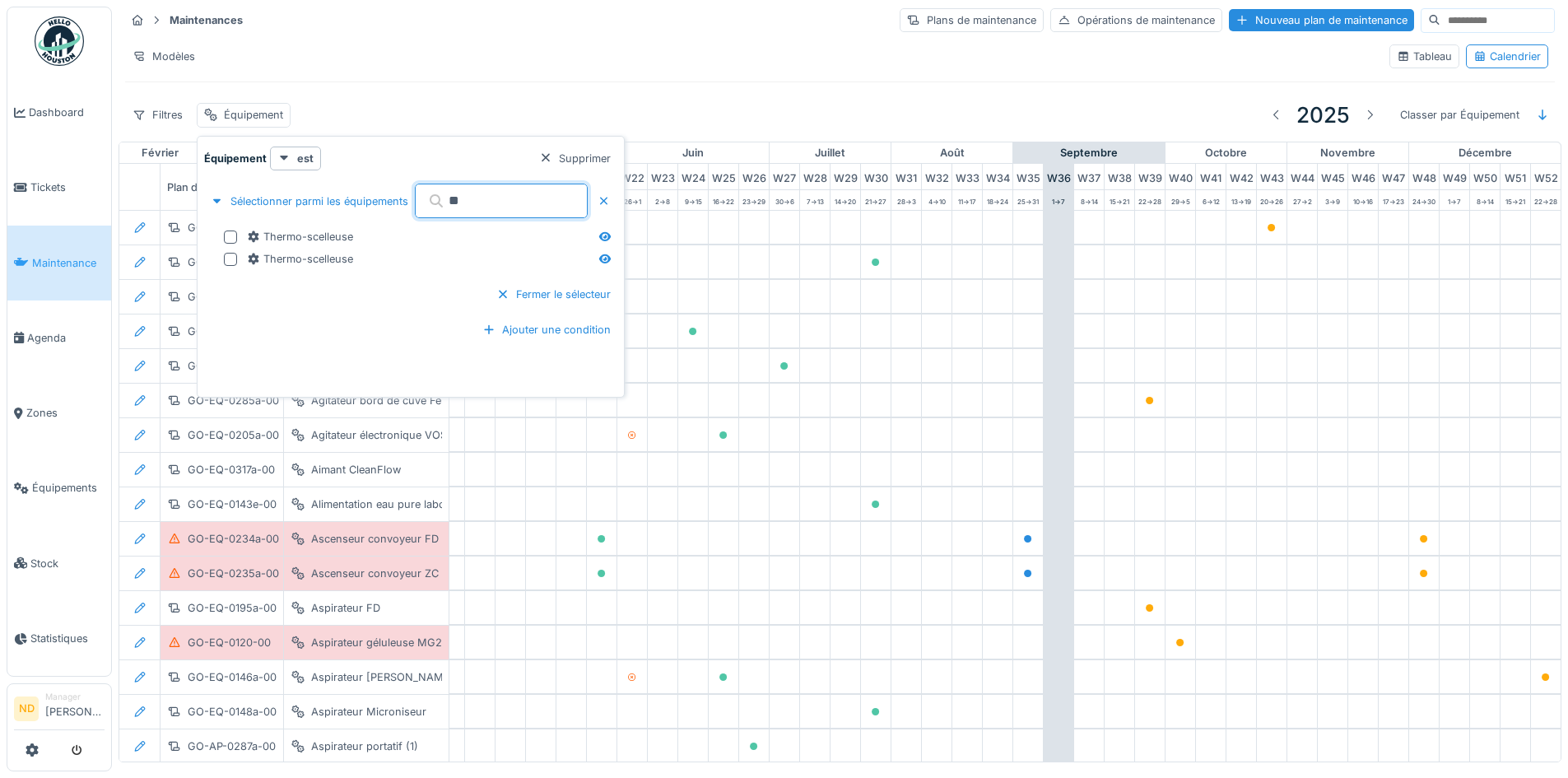
type input "*"
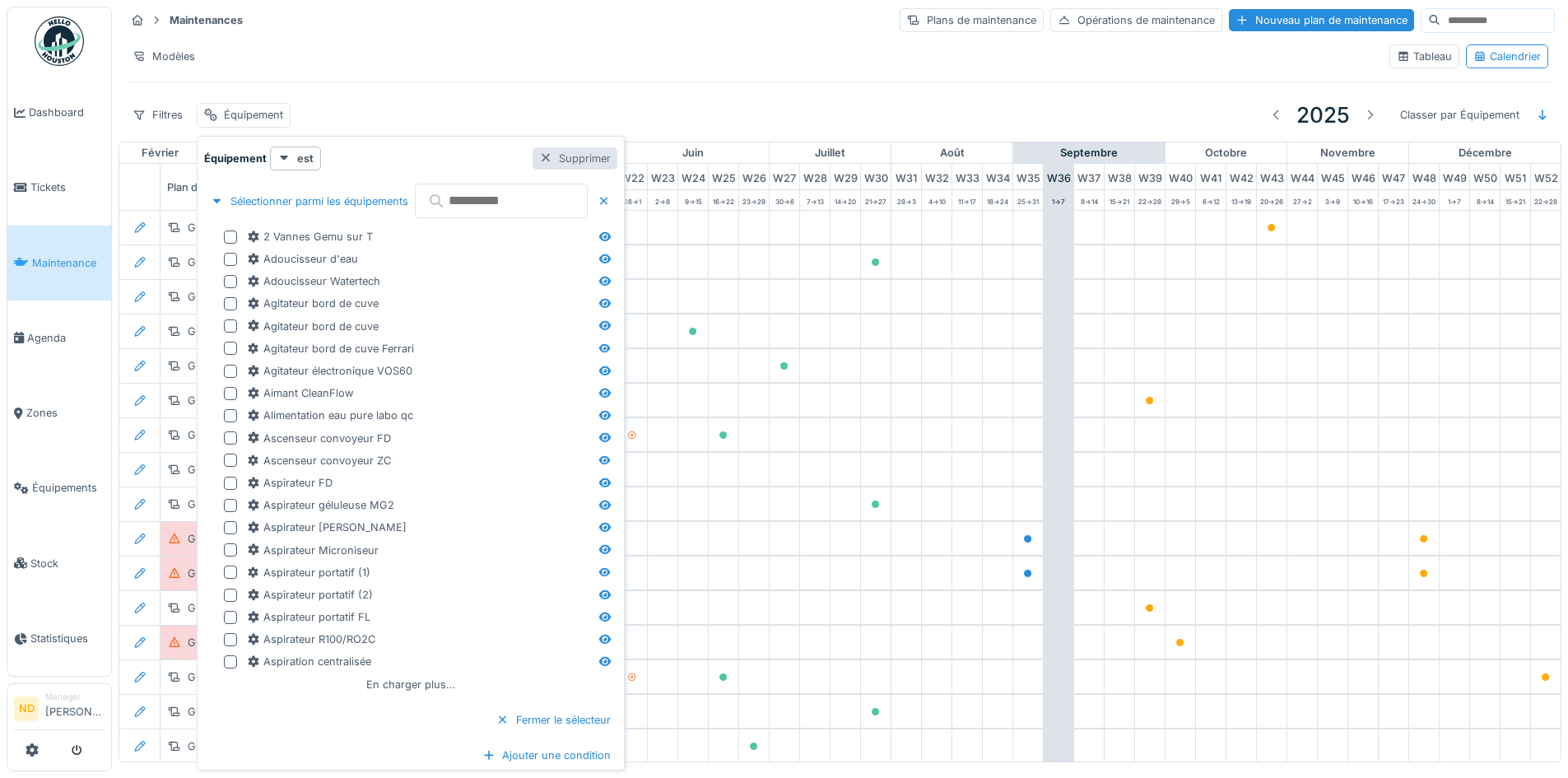
click at [617, 152] on div "Supprimer" at bounding box center [575, 158] width 85 height 22
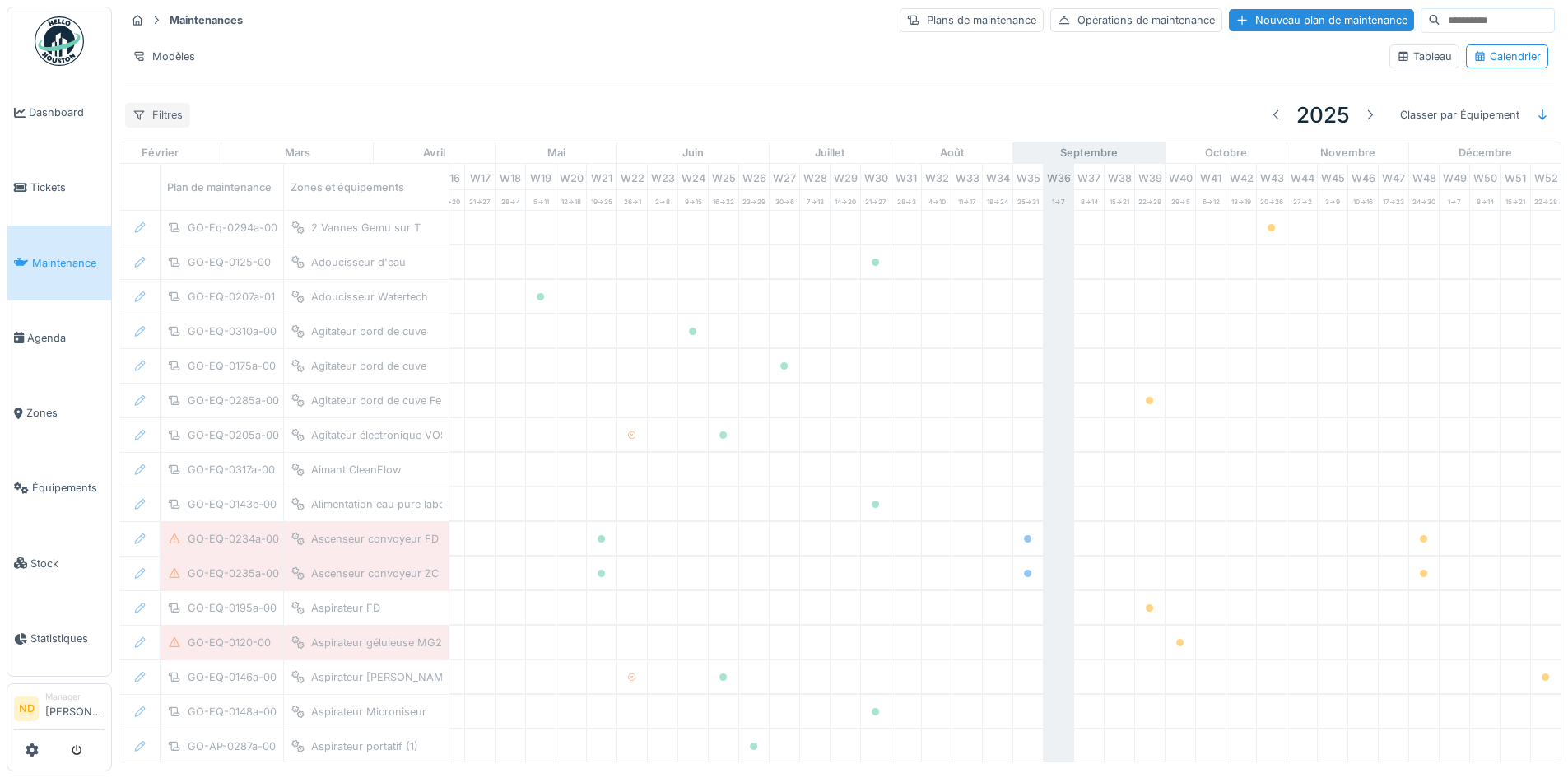
click at [176, 117] on div "Filtres" at bounding box center [158, 115] width 65 height 24
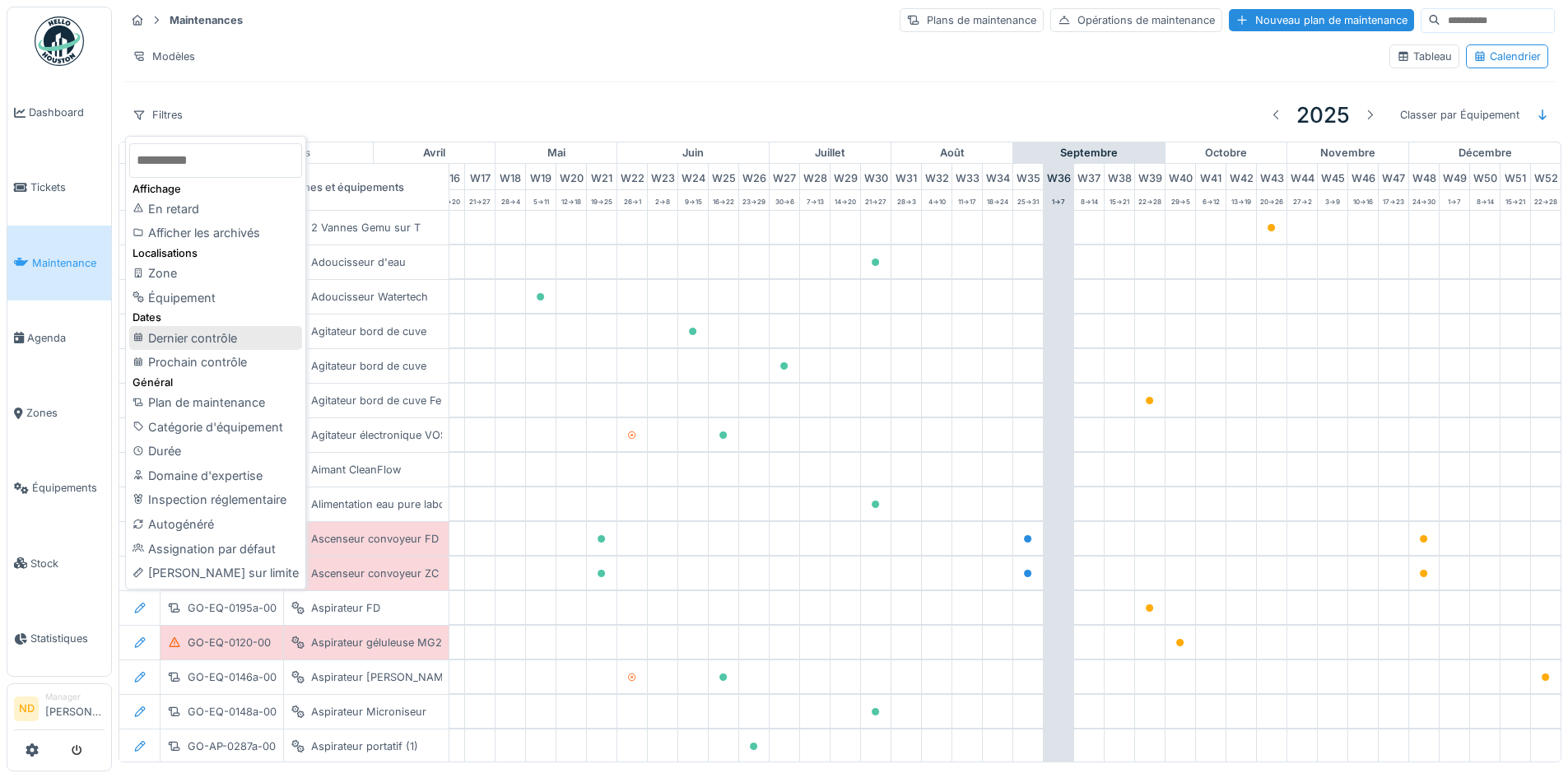
scroll to position [4, 0]
click at [323, 84] on div "Maintenances Plans de maintenance Opérations de maintenance Nouveau plan de mai…" at bounding box center [839, 70] width 1443 height 142
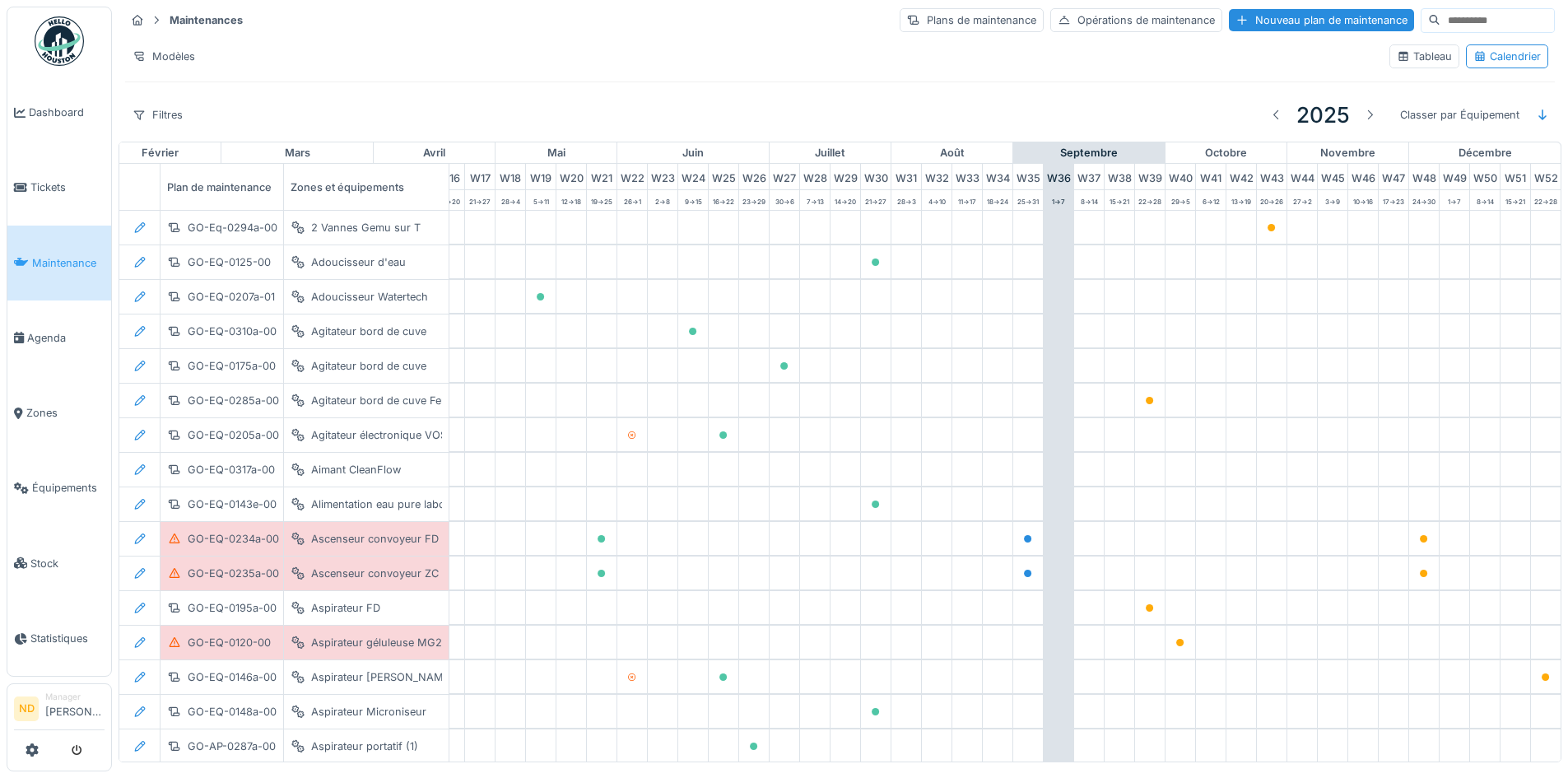
click at [1440, 21] on input at bounding box center [1497, 20] width 114 height 23
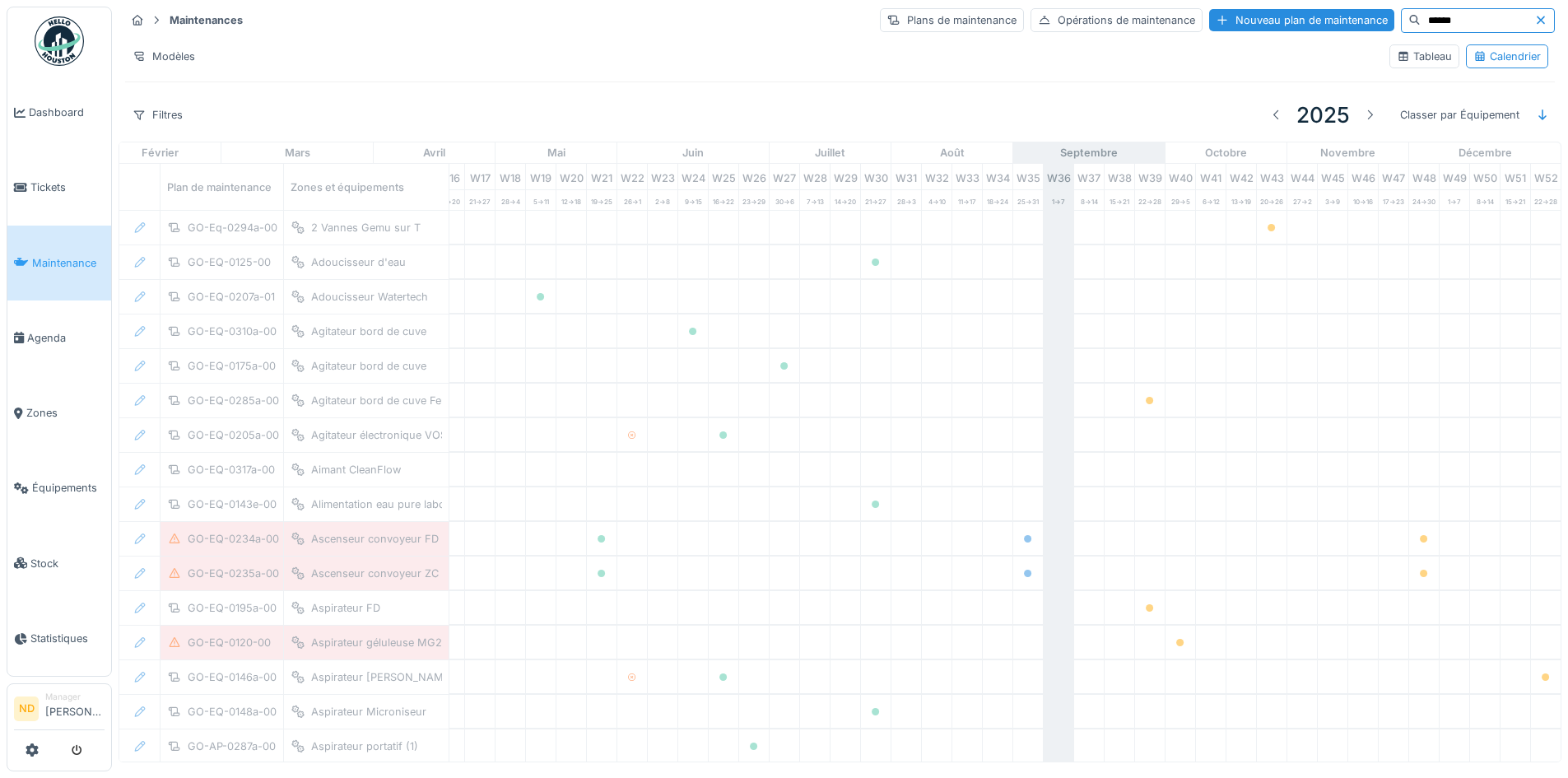
type input "******"
click at [1401, 58] on div "Tableau" at bounding box center [1424, 56] width 56 height 16
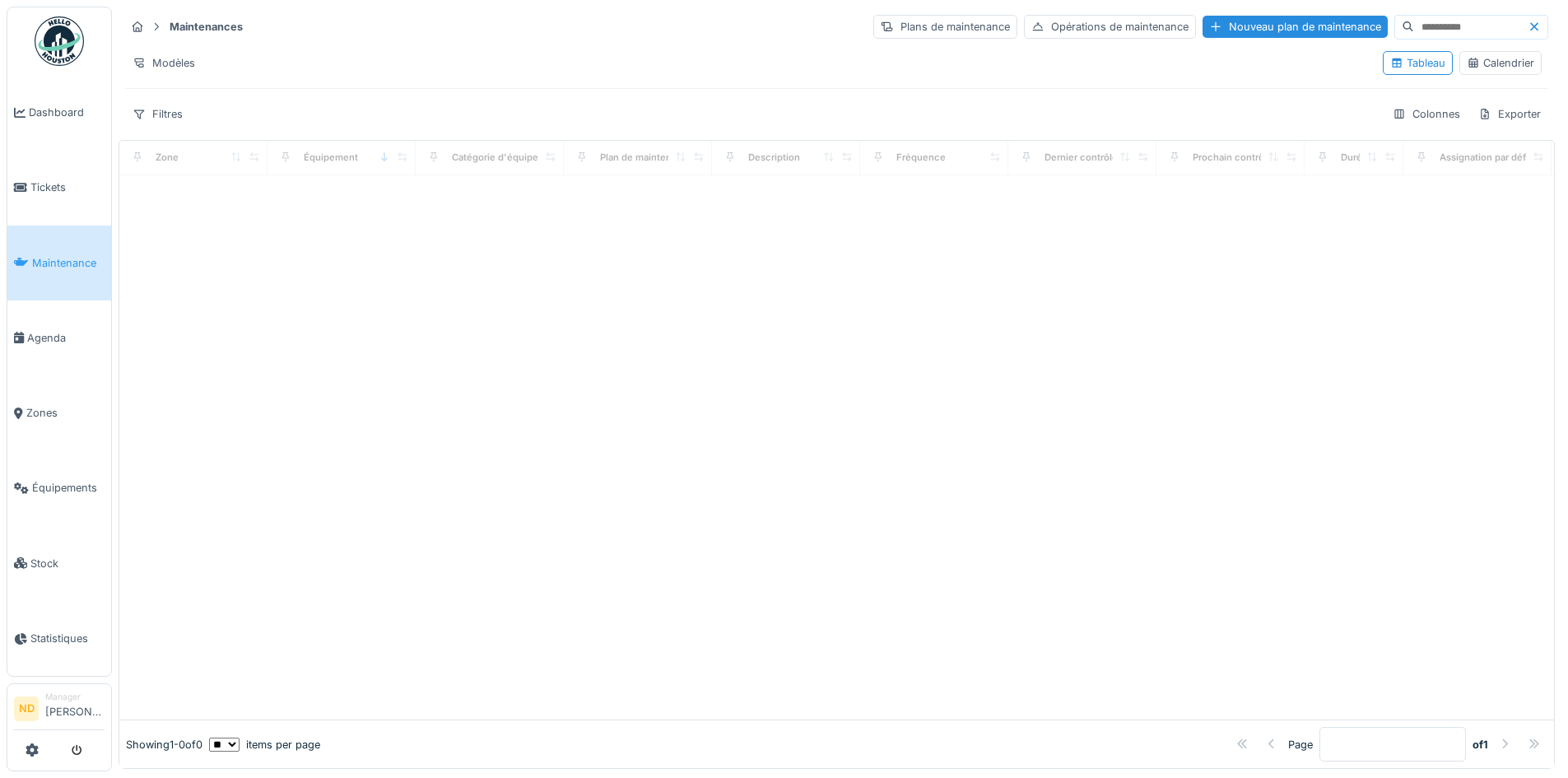
click at [1414, 16] on input at bounding box center [1470, 27] width 114 height 23
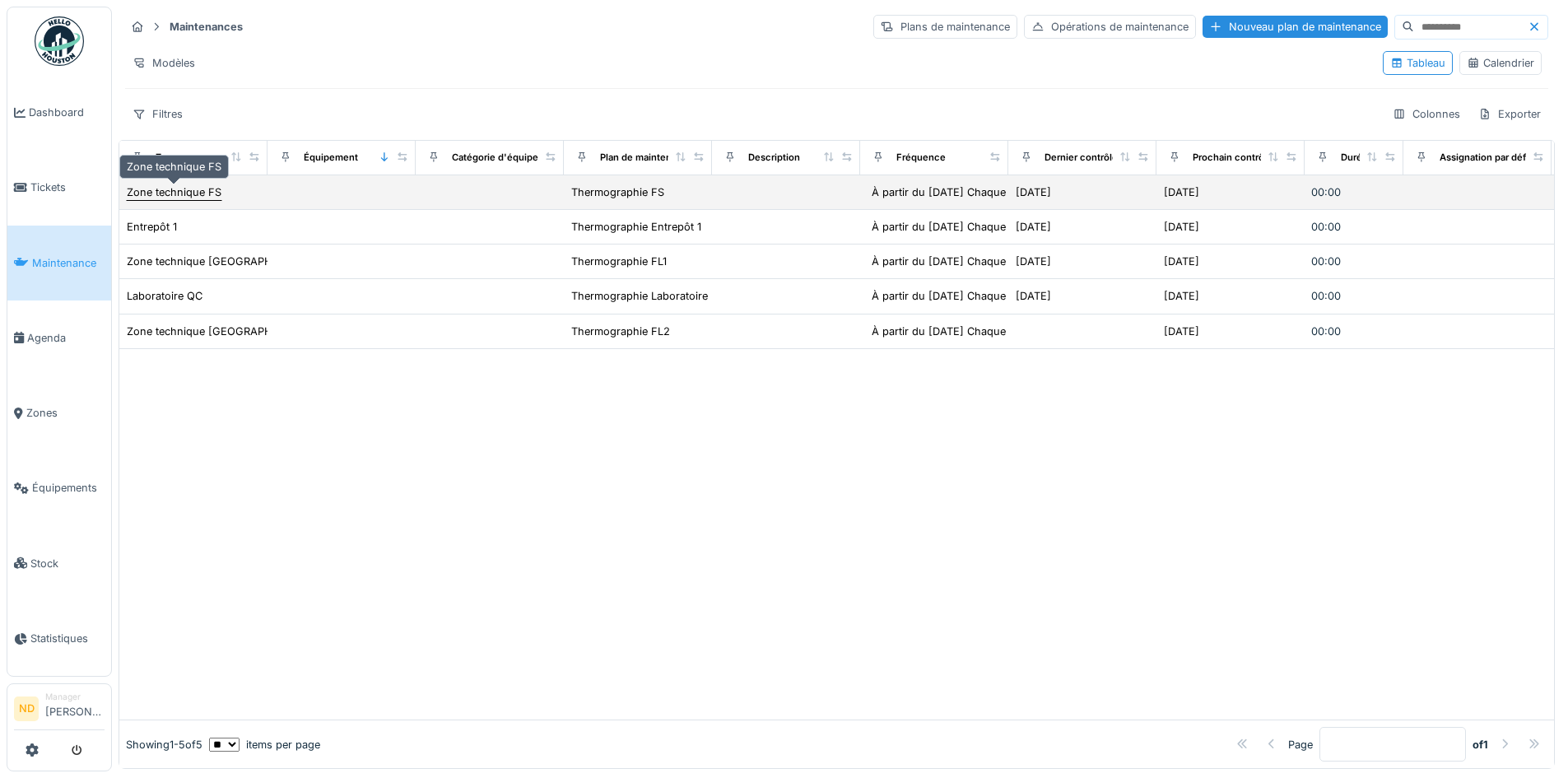
click at [174, 187] on div "Zone technique FS" at bounding box center [174, 192] width 94 height 16
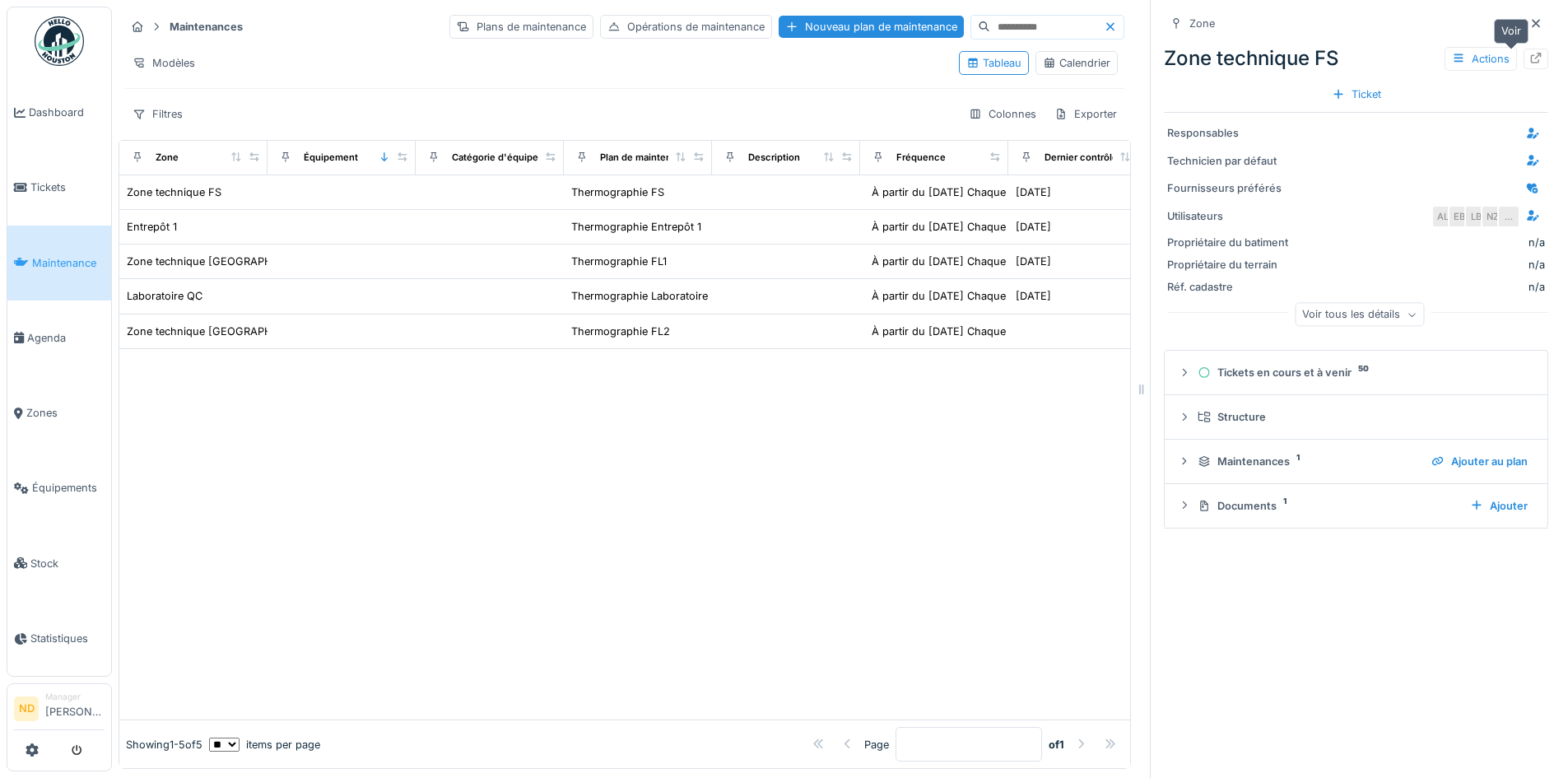
click at [1529, 51] on div at bounding box center [1535, 59] width 13 height 16
click at [1529, 19] on icon at bounding box center [1535, 24] width 13 height 11
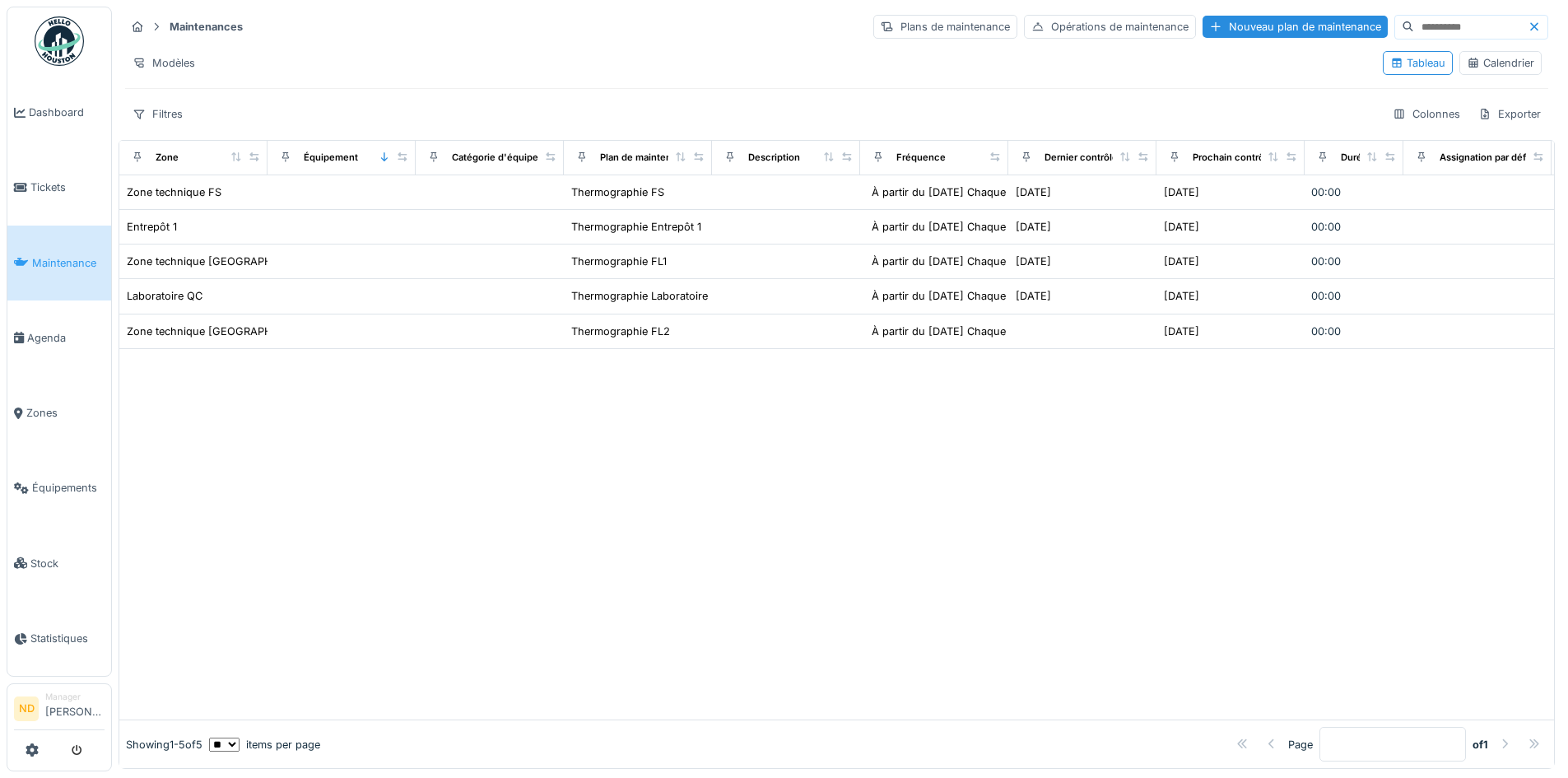
click at [1497, 60] on div "Calendrier" at bounding box center [1500, 63] width 68 height 16
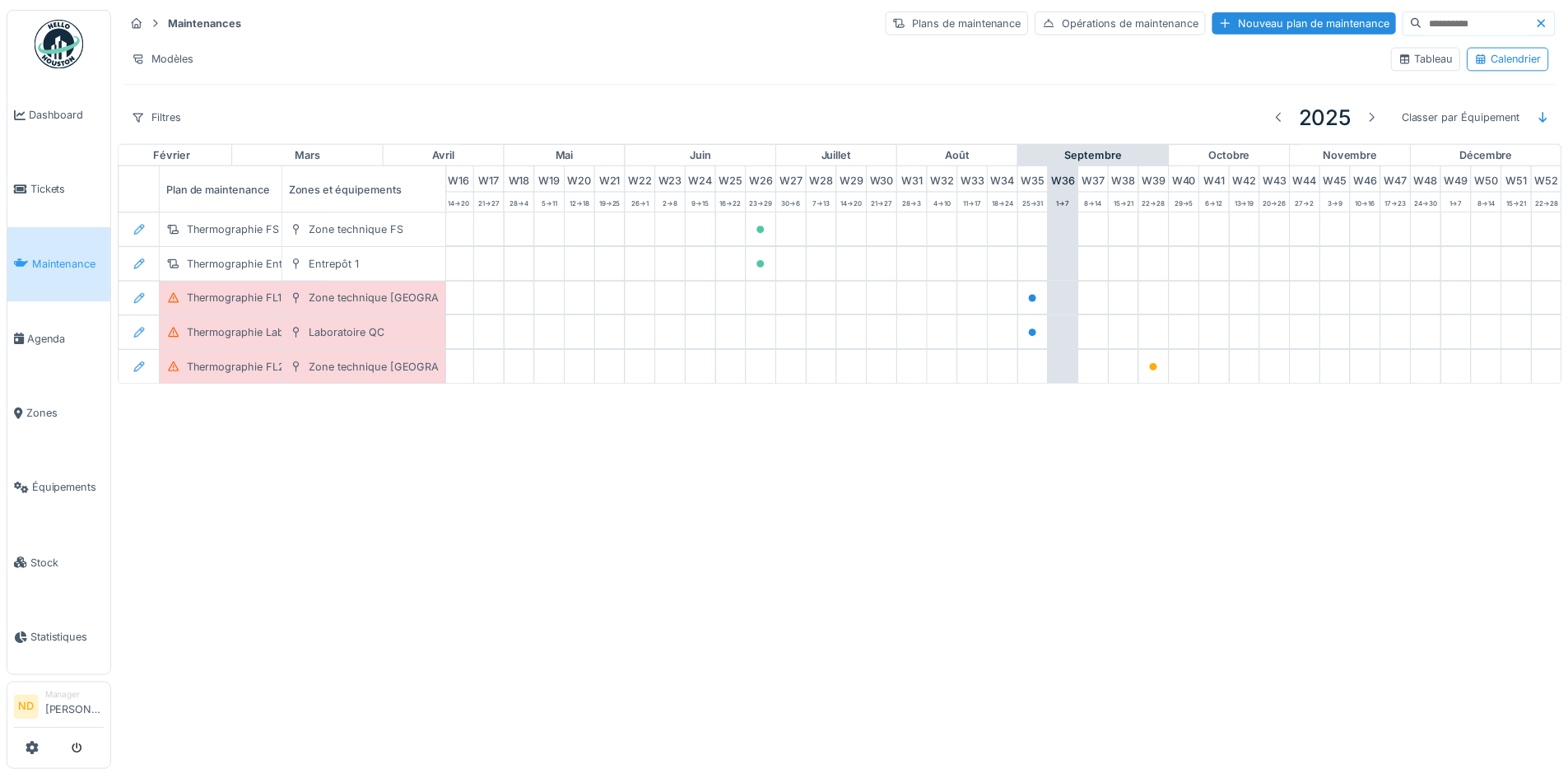
scroll to position [0, 539]
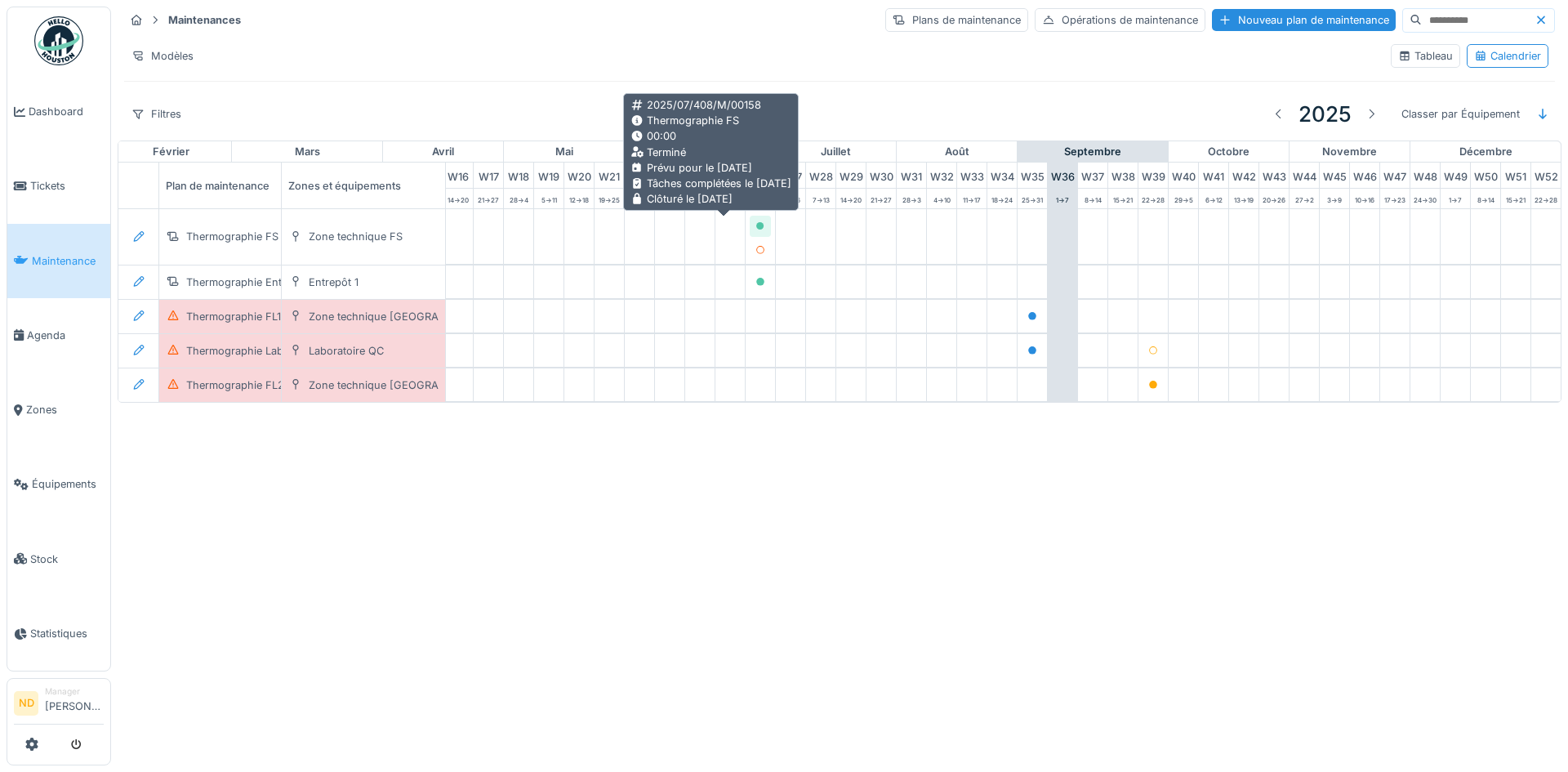
click at [756, 219] on div at bounding box center [760, 226] width 10 height 16
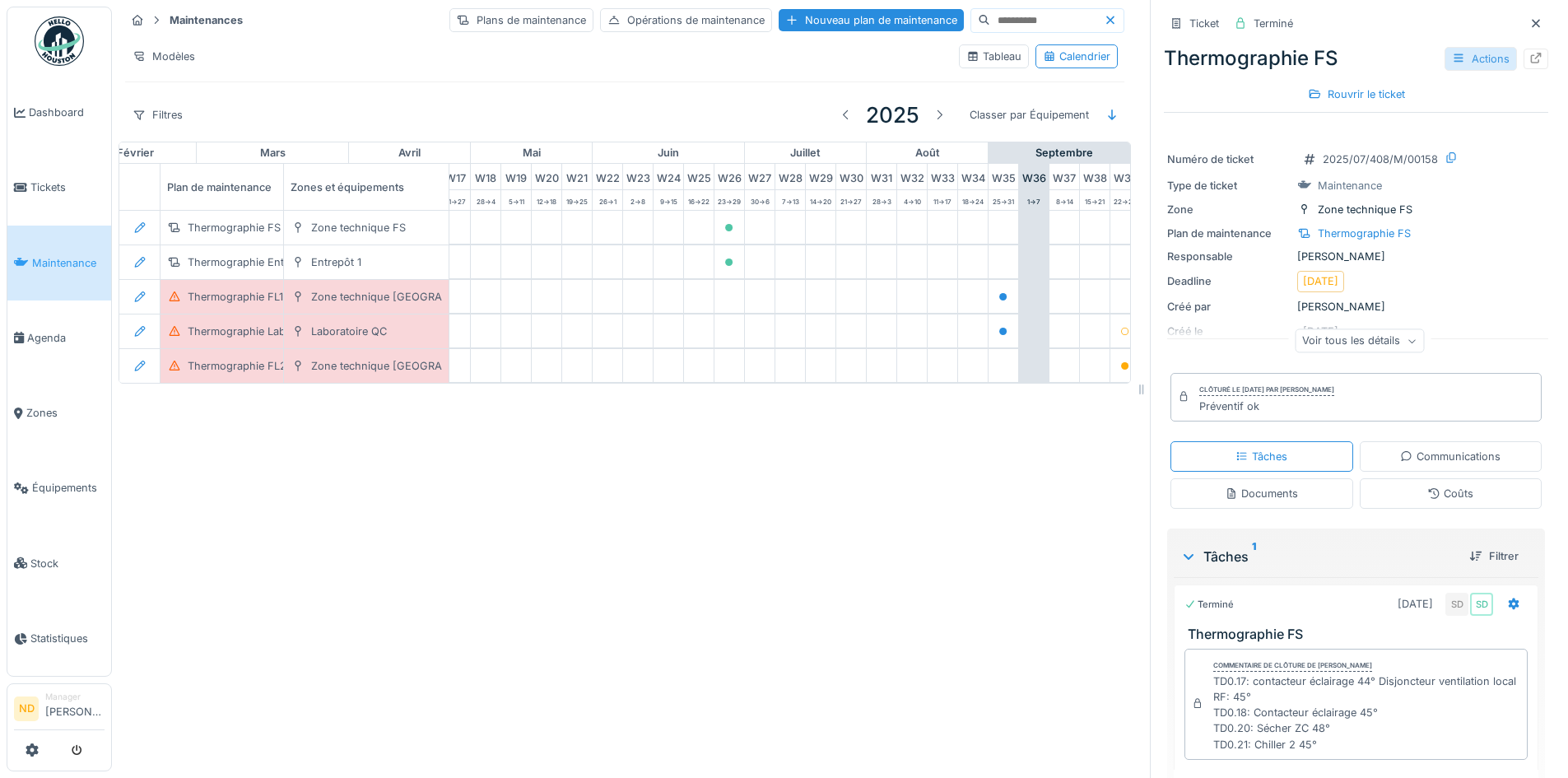
click at [1459, 59] on div "Actions" at bounding box center [1481, 58] width 72 height 24
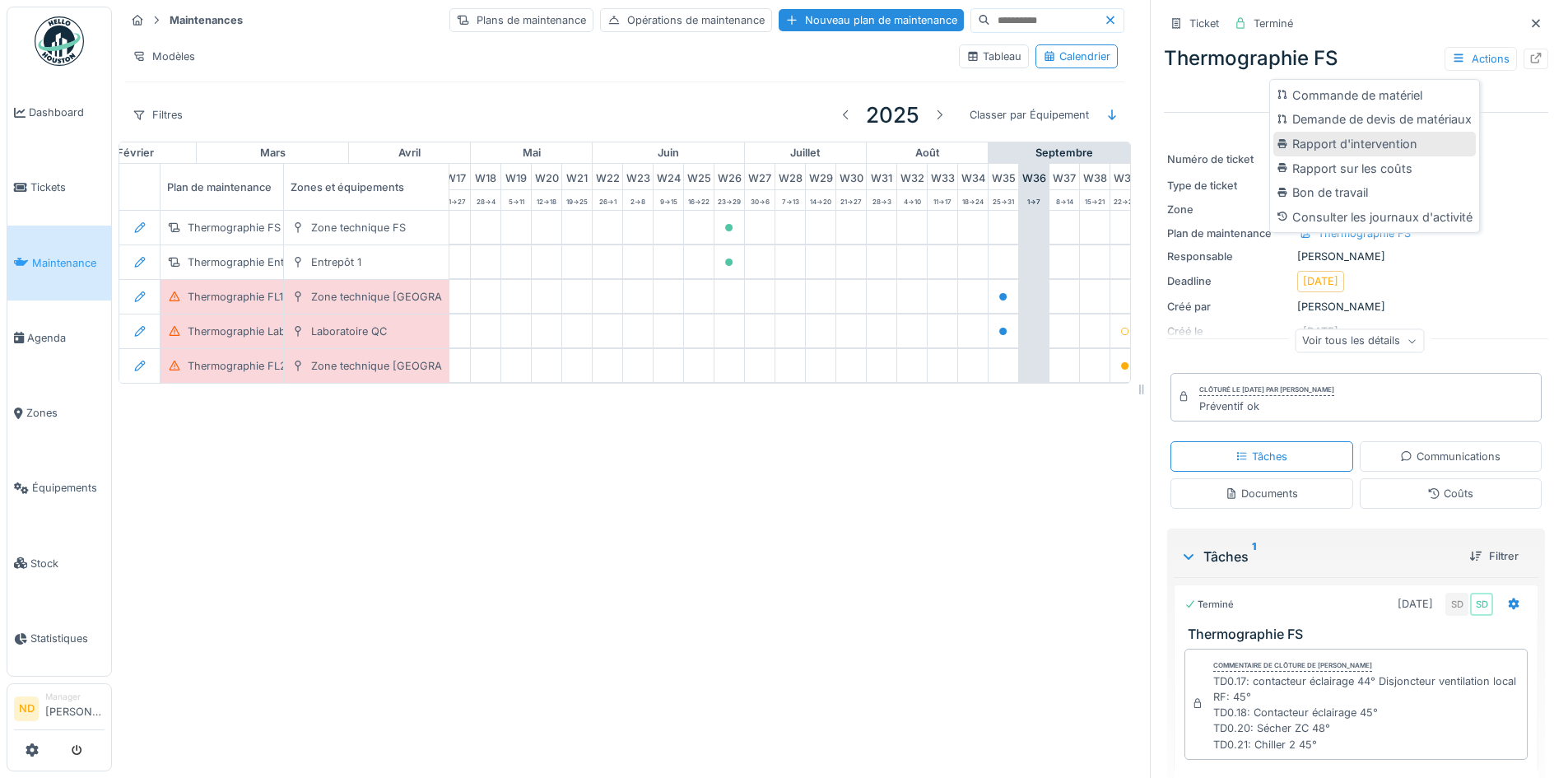
click at [1364, 140] on div "Rapport d'intervention" at bounding box center [1375, 144] width 203 height 25
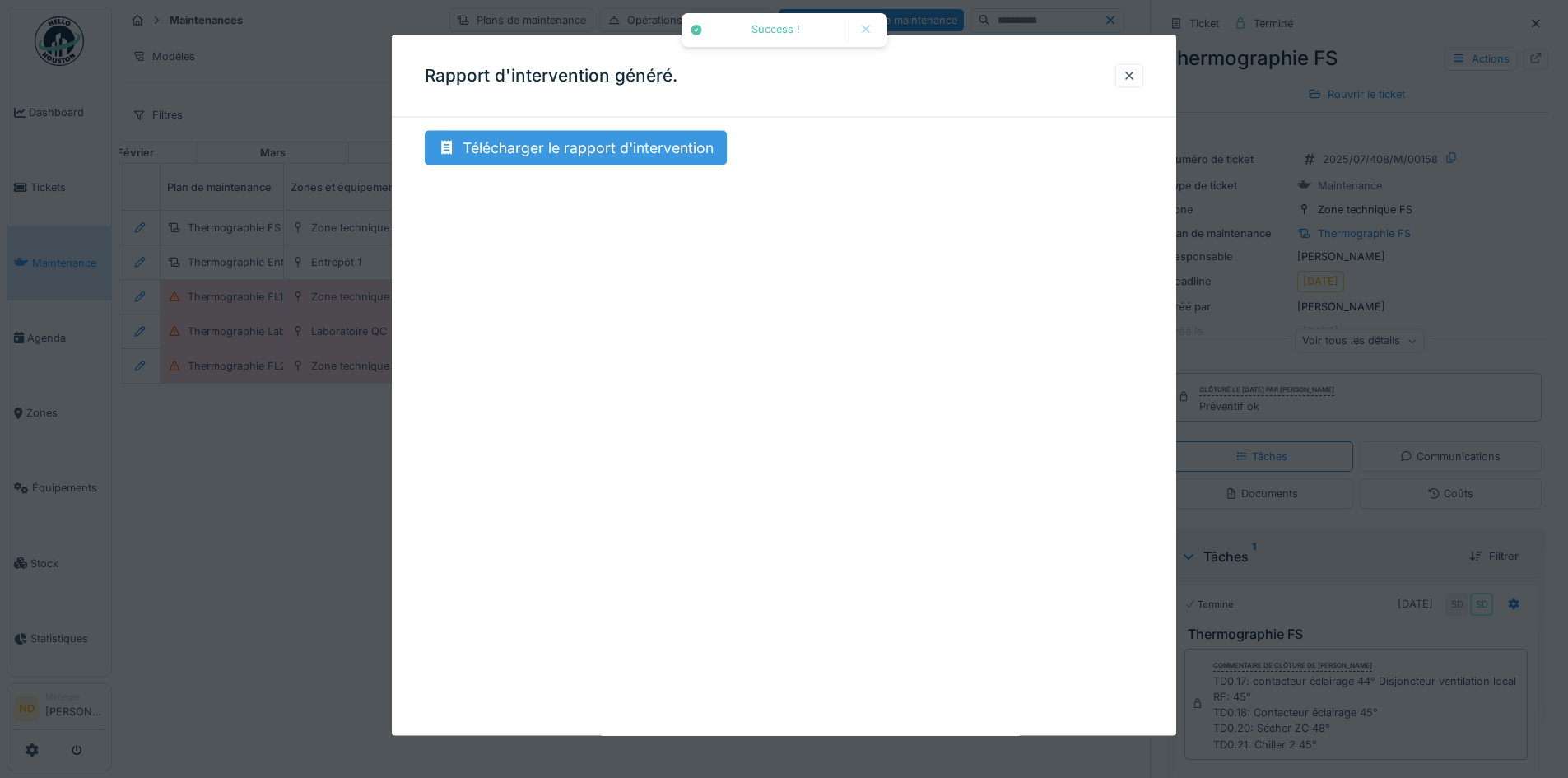
click at [641, 159] on div "Télécharger le rapport d'intervention" at bounding box center [576, 147] width 302 height 34
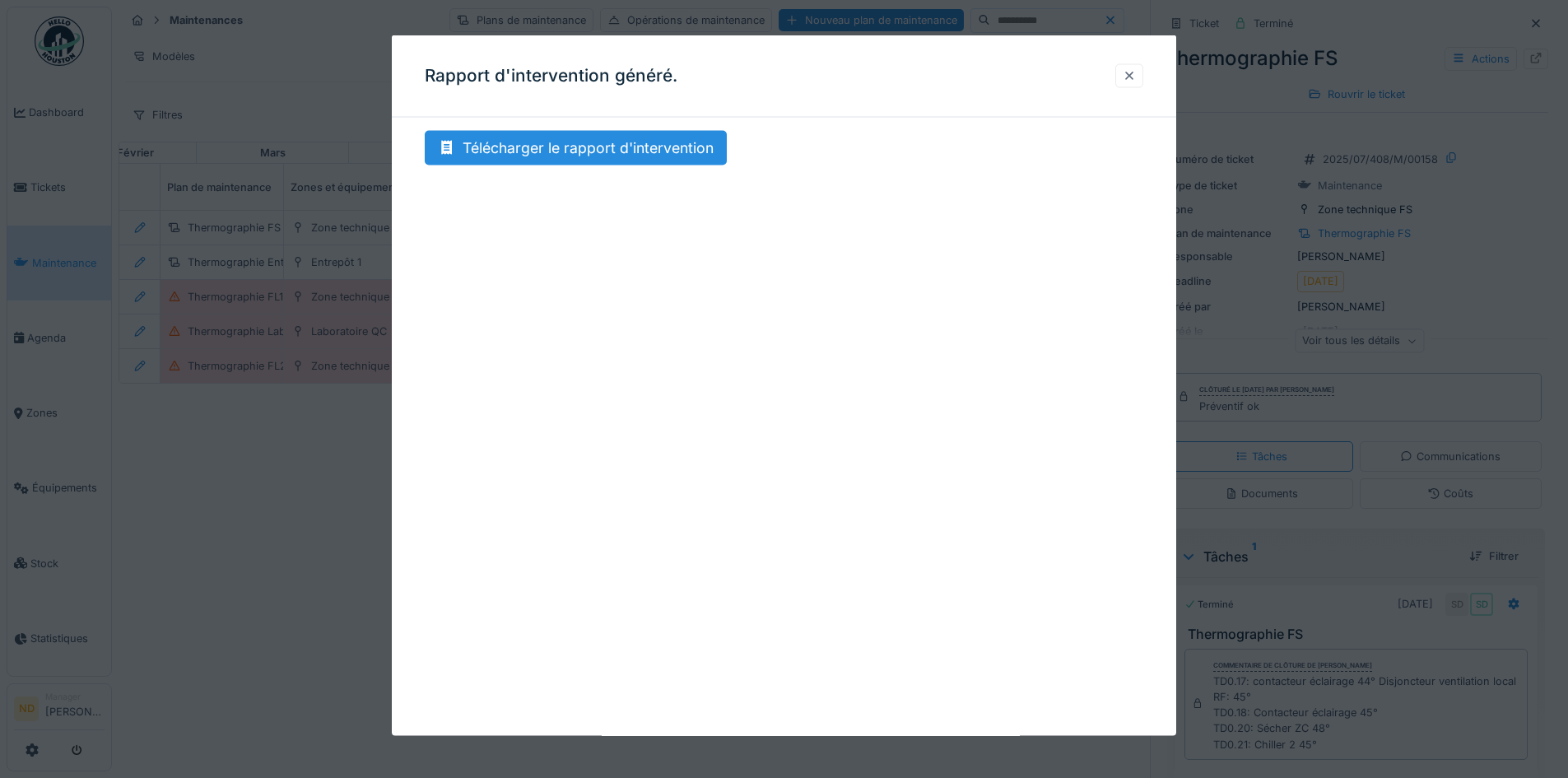
click at [1136, 70] on div at bounding box center [1129, 76] width 13 height 16
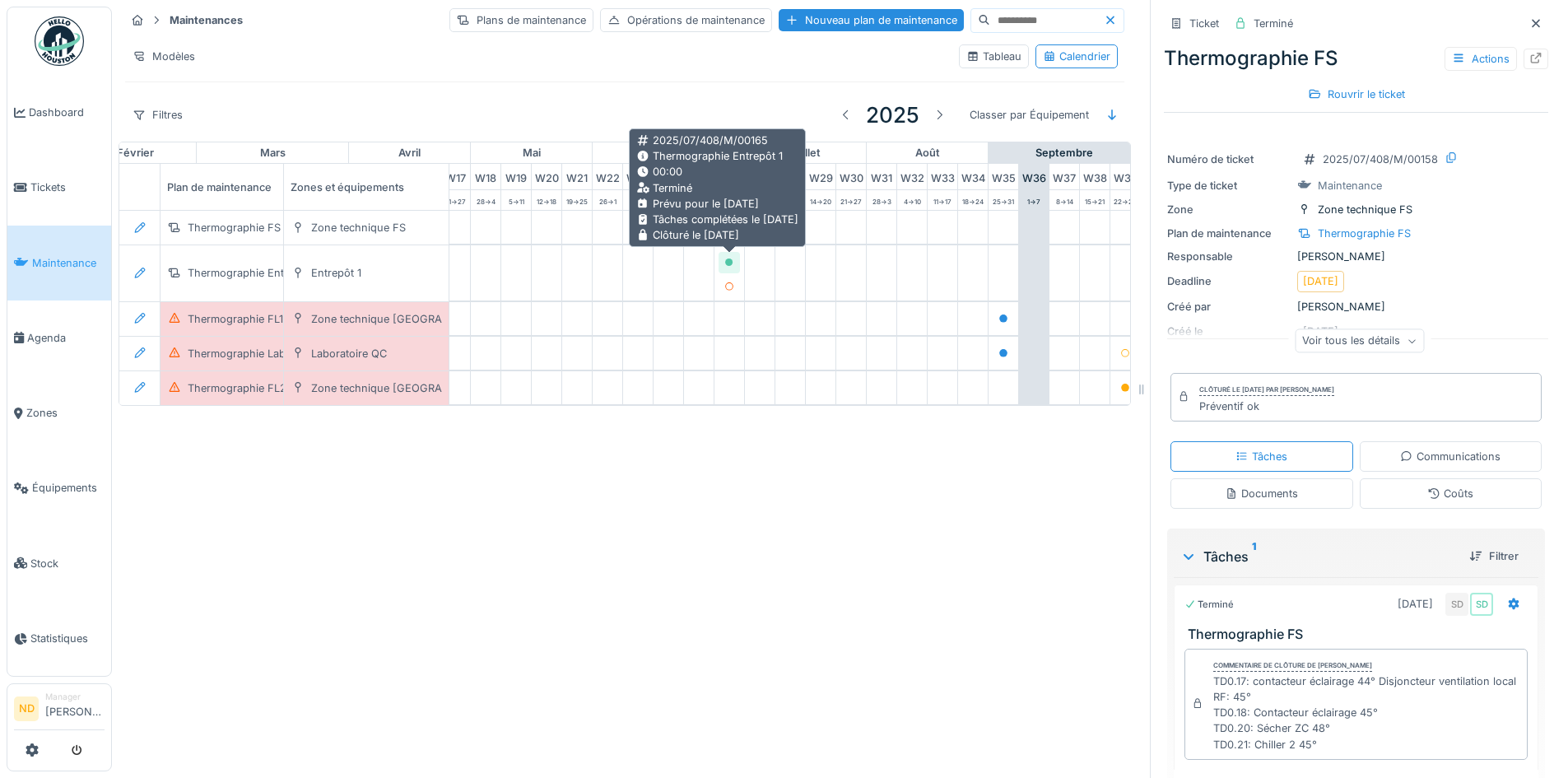
click at [731, 263] on icon at bounding box center [729, 262] width 8 height 8
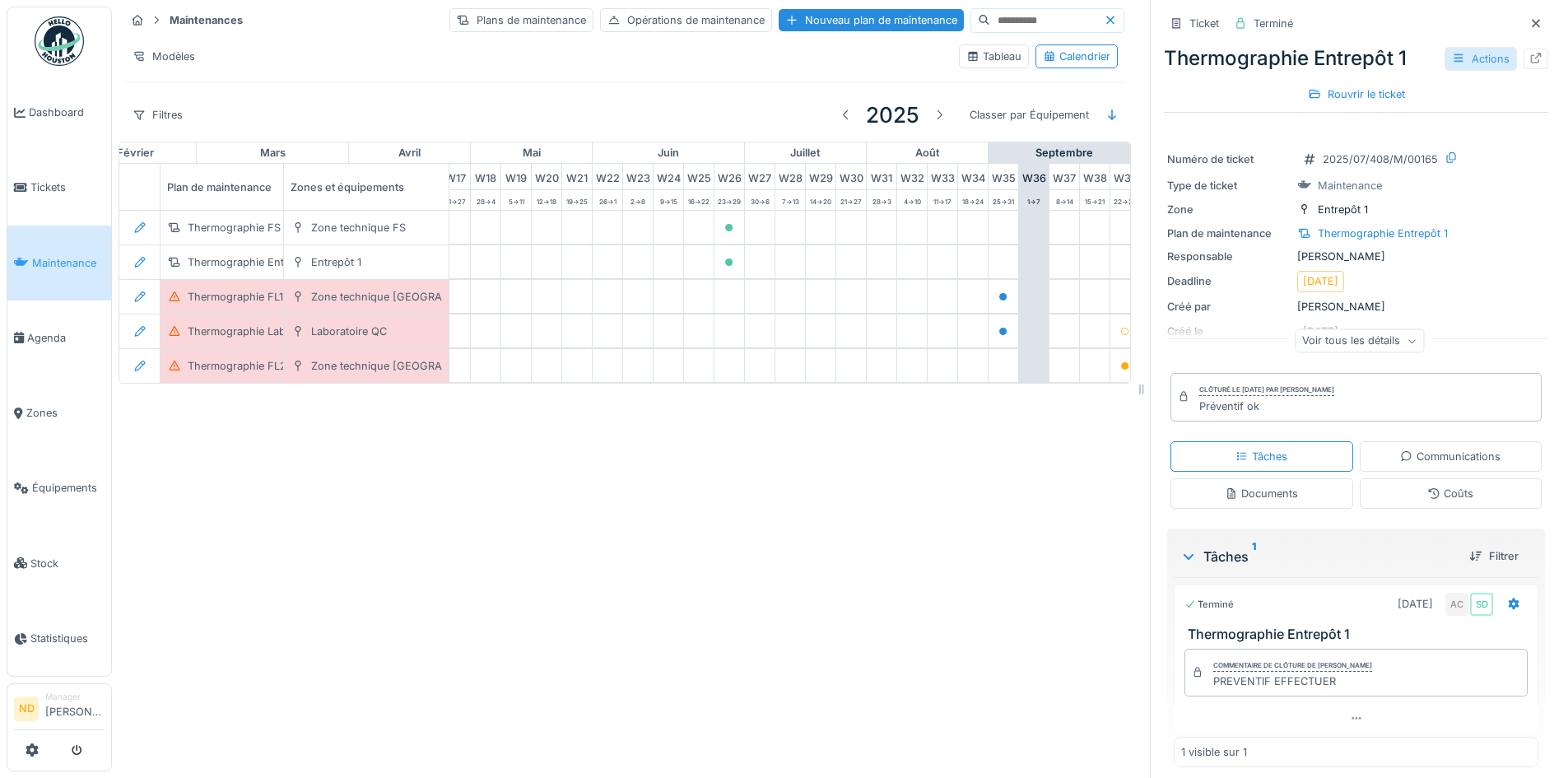
click at [1473, 57] on div "Actions" at bounding box center [1481, 58] width 72 height 24
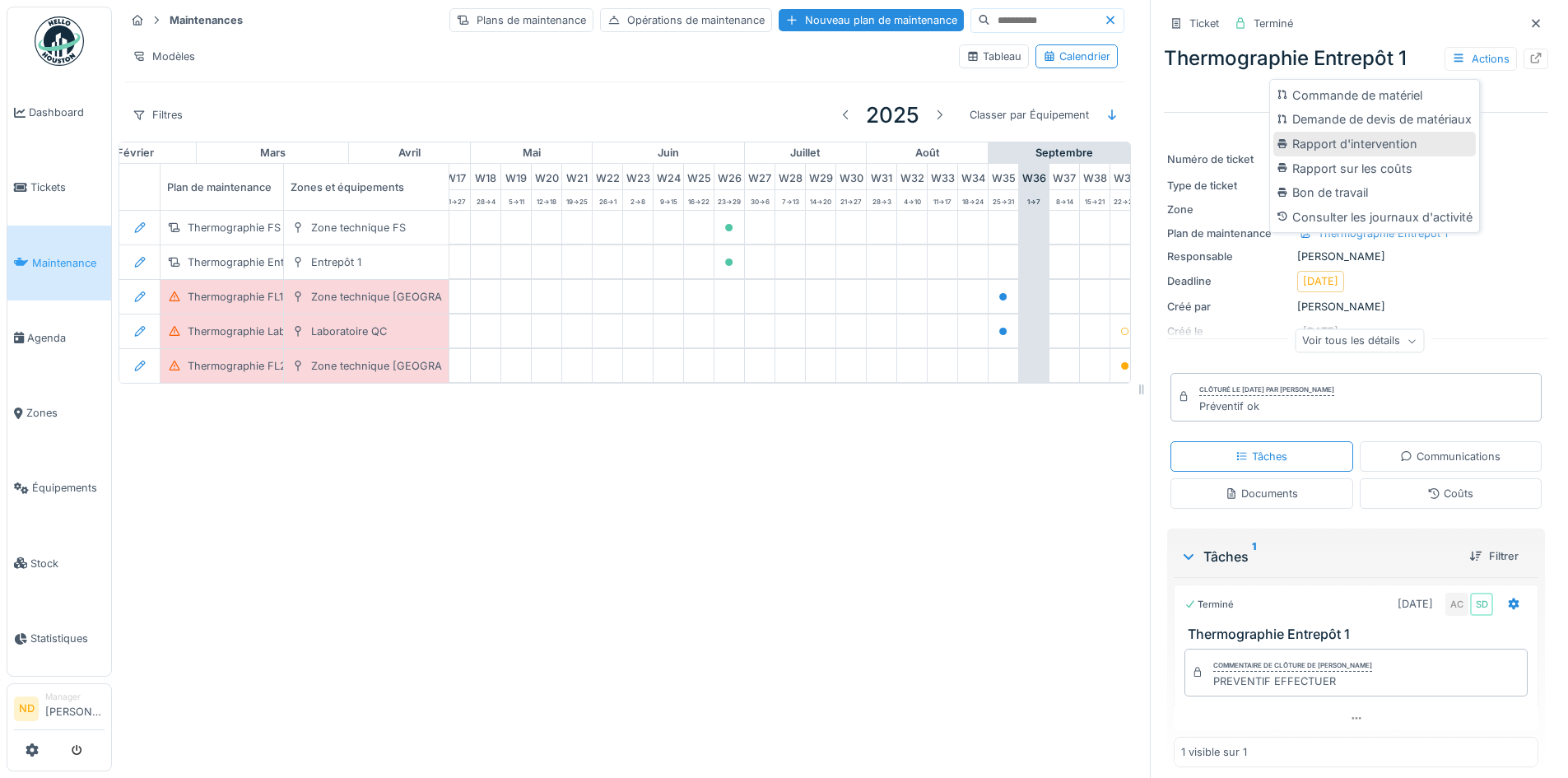
click at [1409, 141] on div "Rapport d'intervention" at bounding box center [1375, 144] width 203 height 25
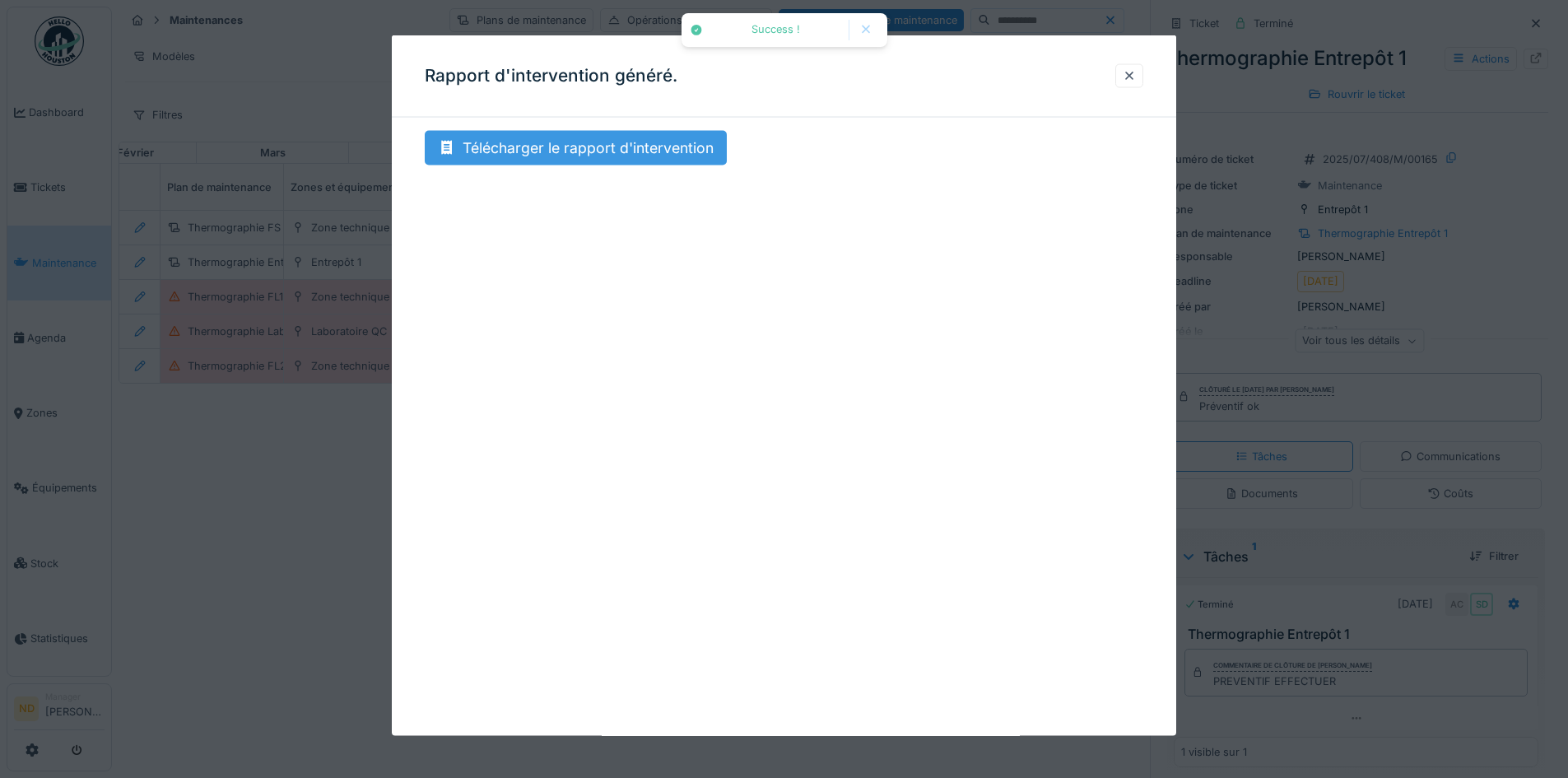
click at [591, 155] on div "Télécharger le rapport d'intervention" at bounding box center [576, 147] width 302 height 34
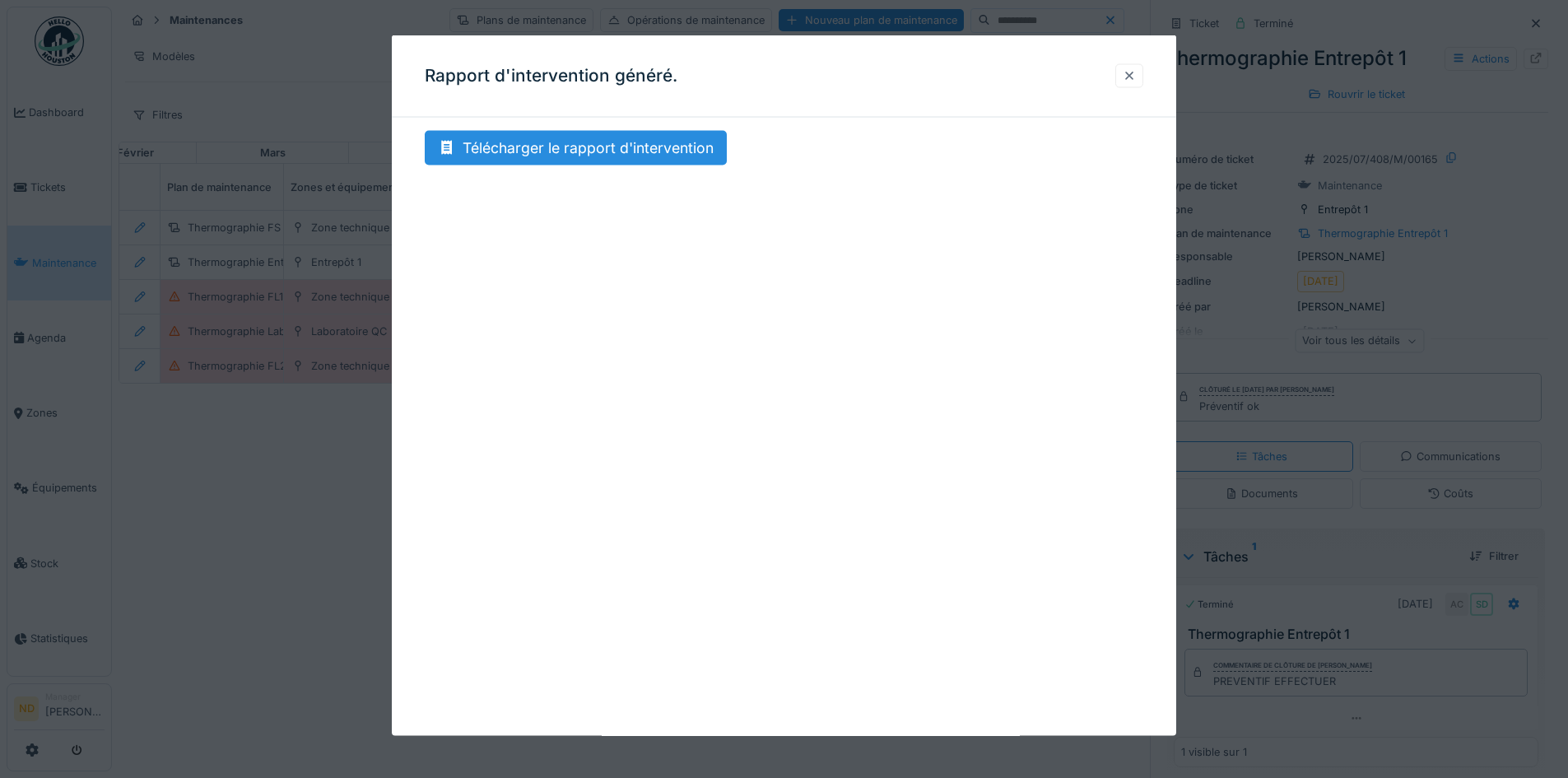
click at [1123, 76] on div at bounding box center [1129, 75] width 28 height 24
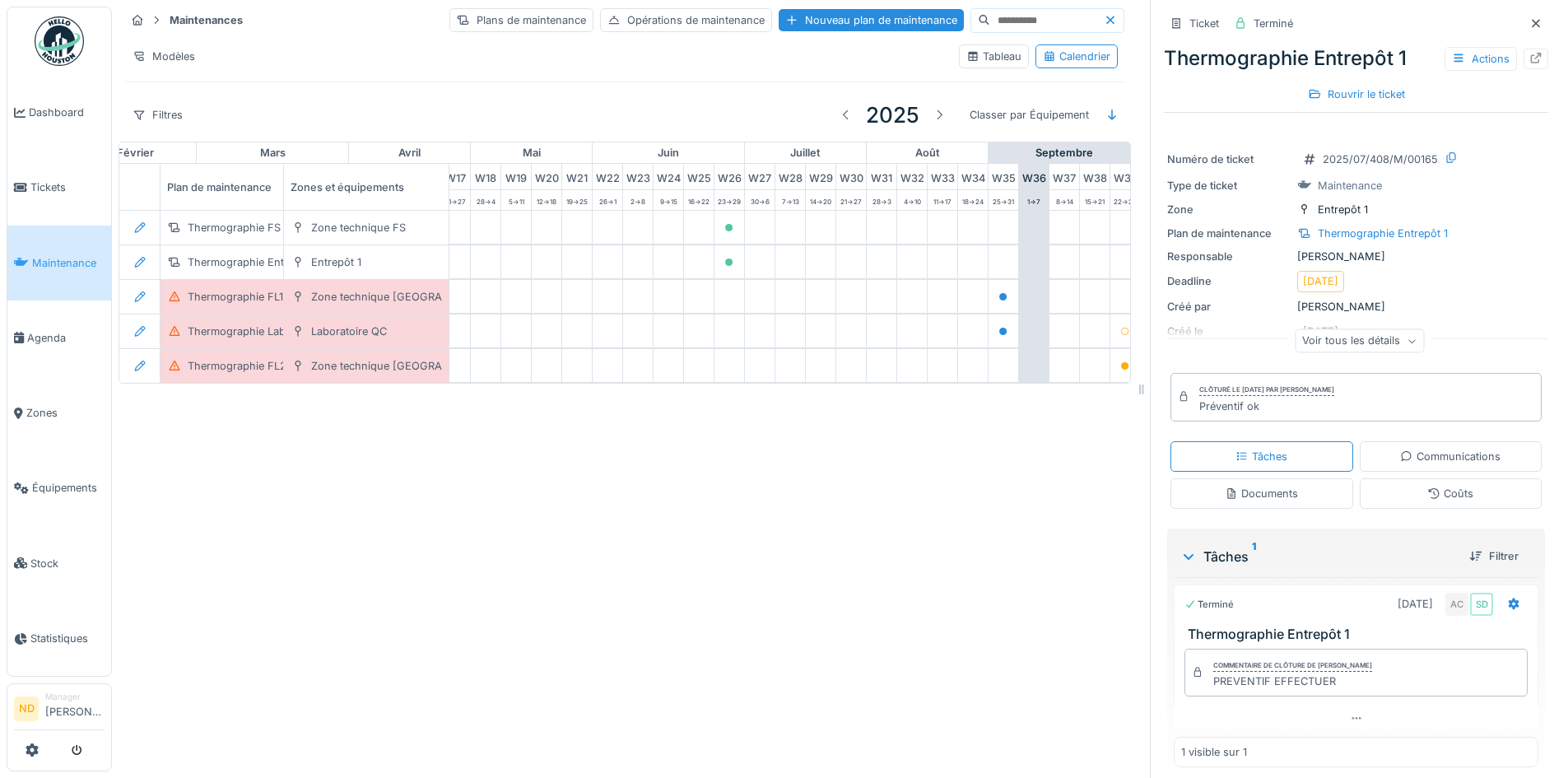
click at [1529, 21] on icon at bounding box center [1535, 24] width 13 height 11
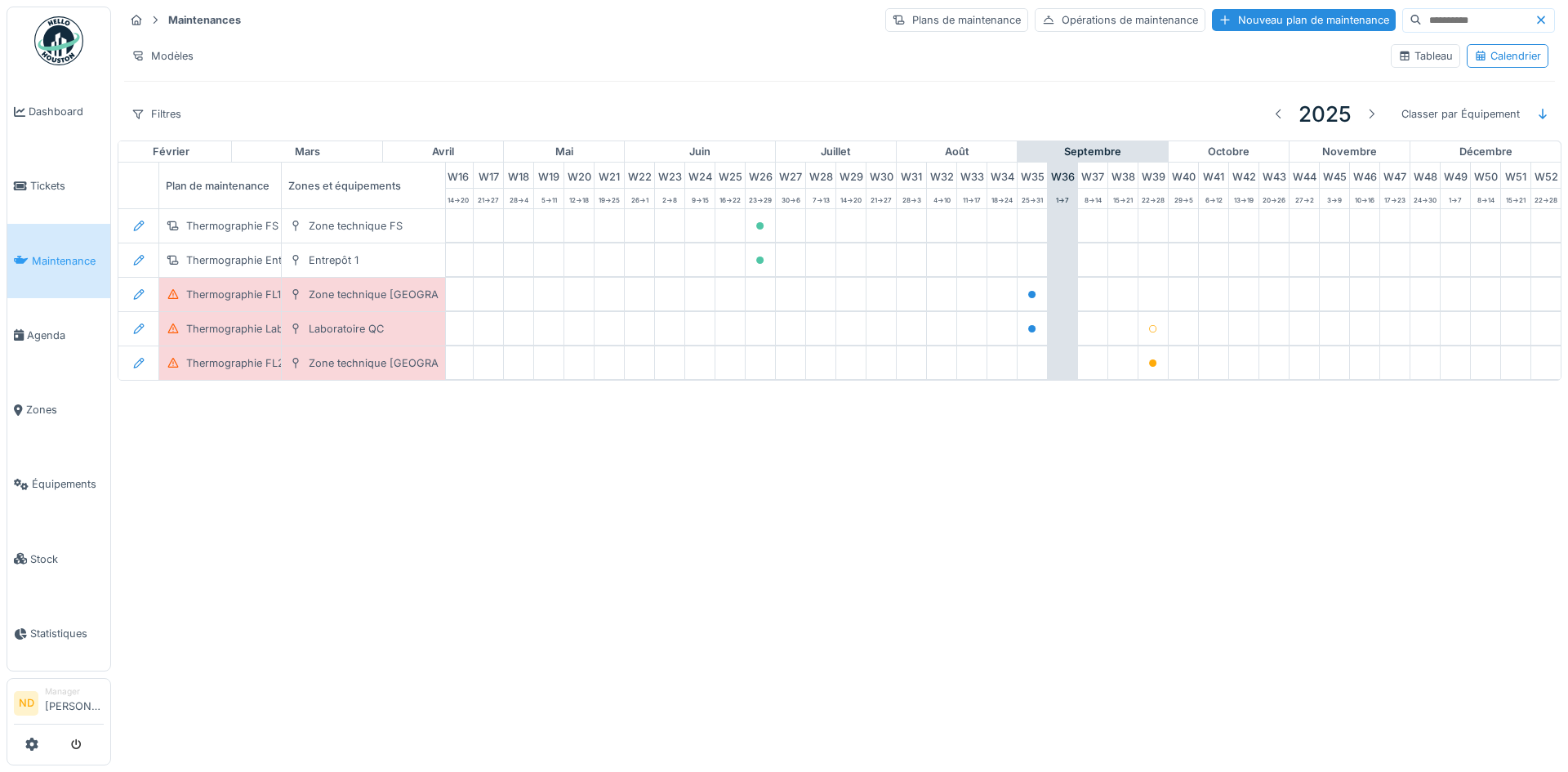
click at [1467, 24] on input at bounding box center [1478, 20] width 113 height 23
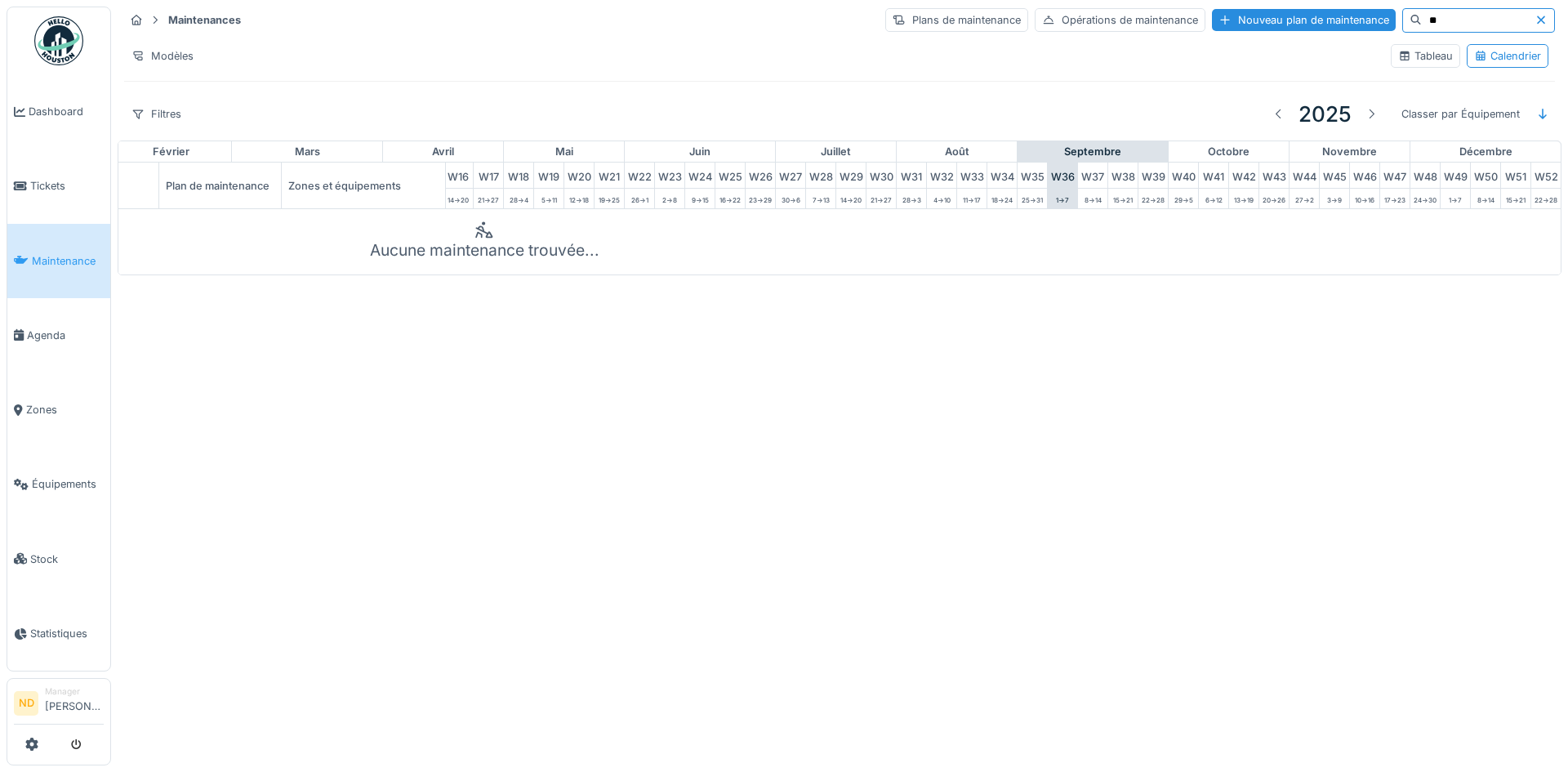
type input "*"
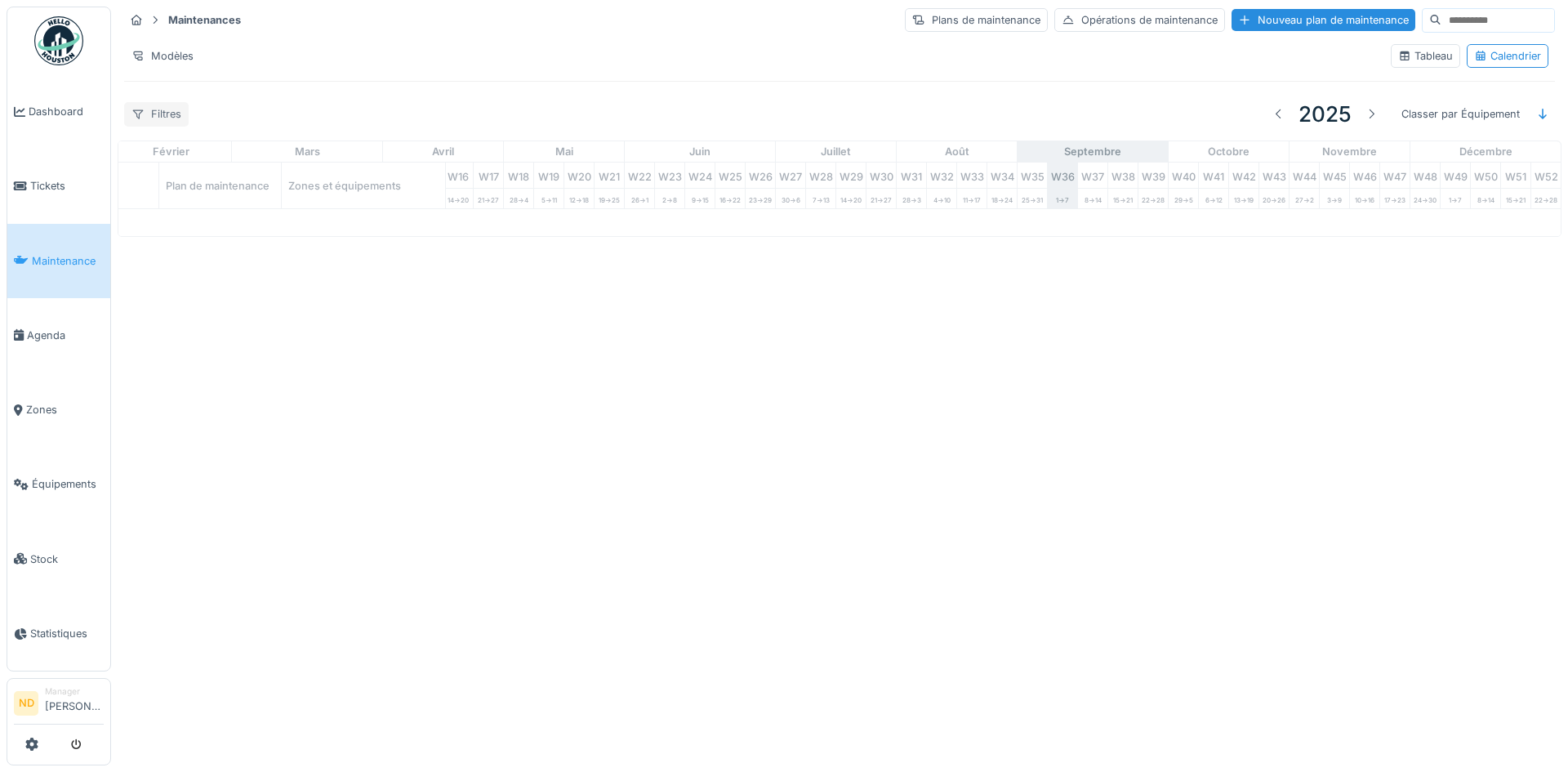
click at [168, 111] on div "Filtres" at bounding box center [157, 114] width 65 height 24
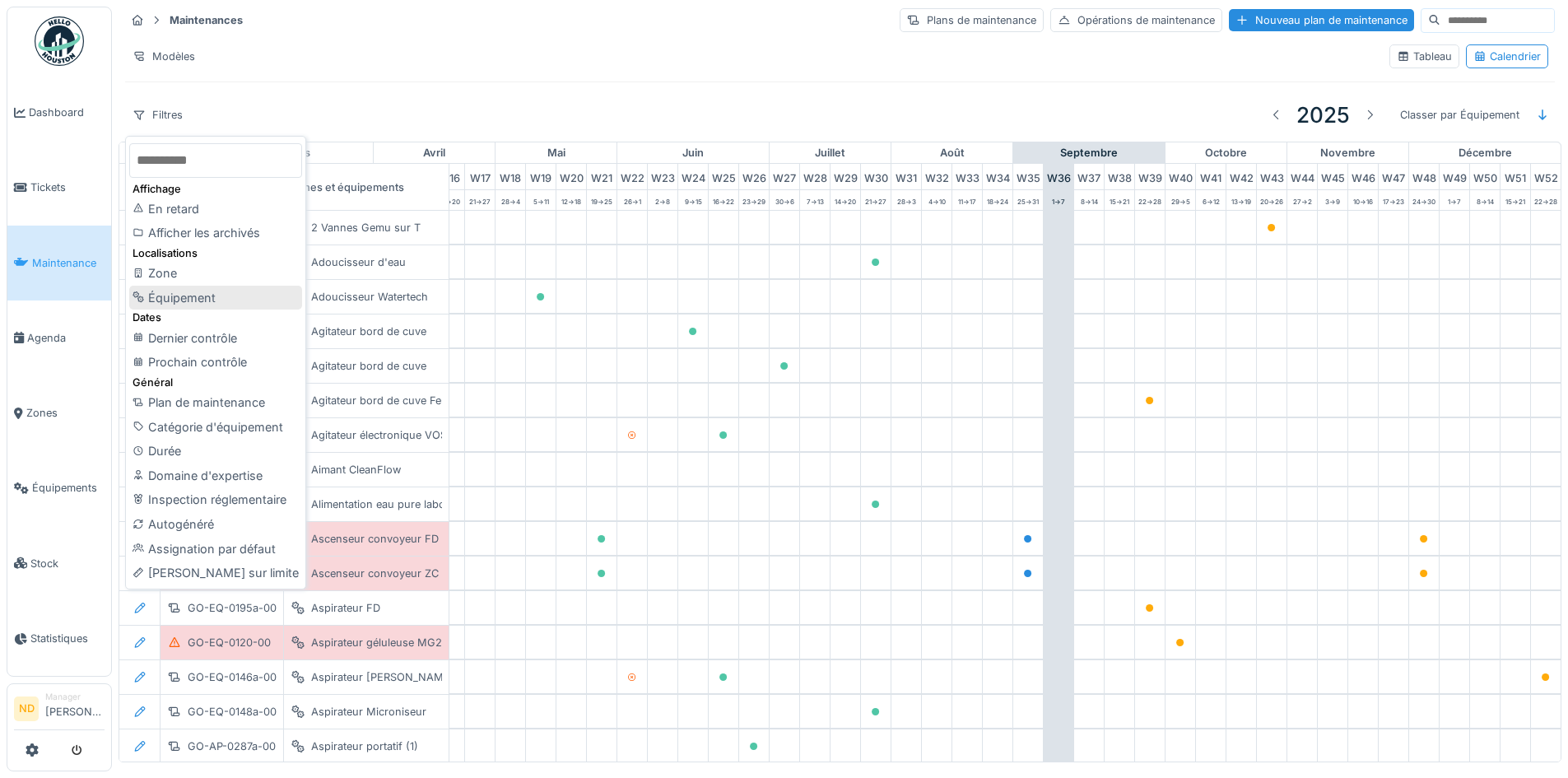
click at [218, 293] on div "Équipement" at bounding box center [216, 298] width 173 height 25
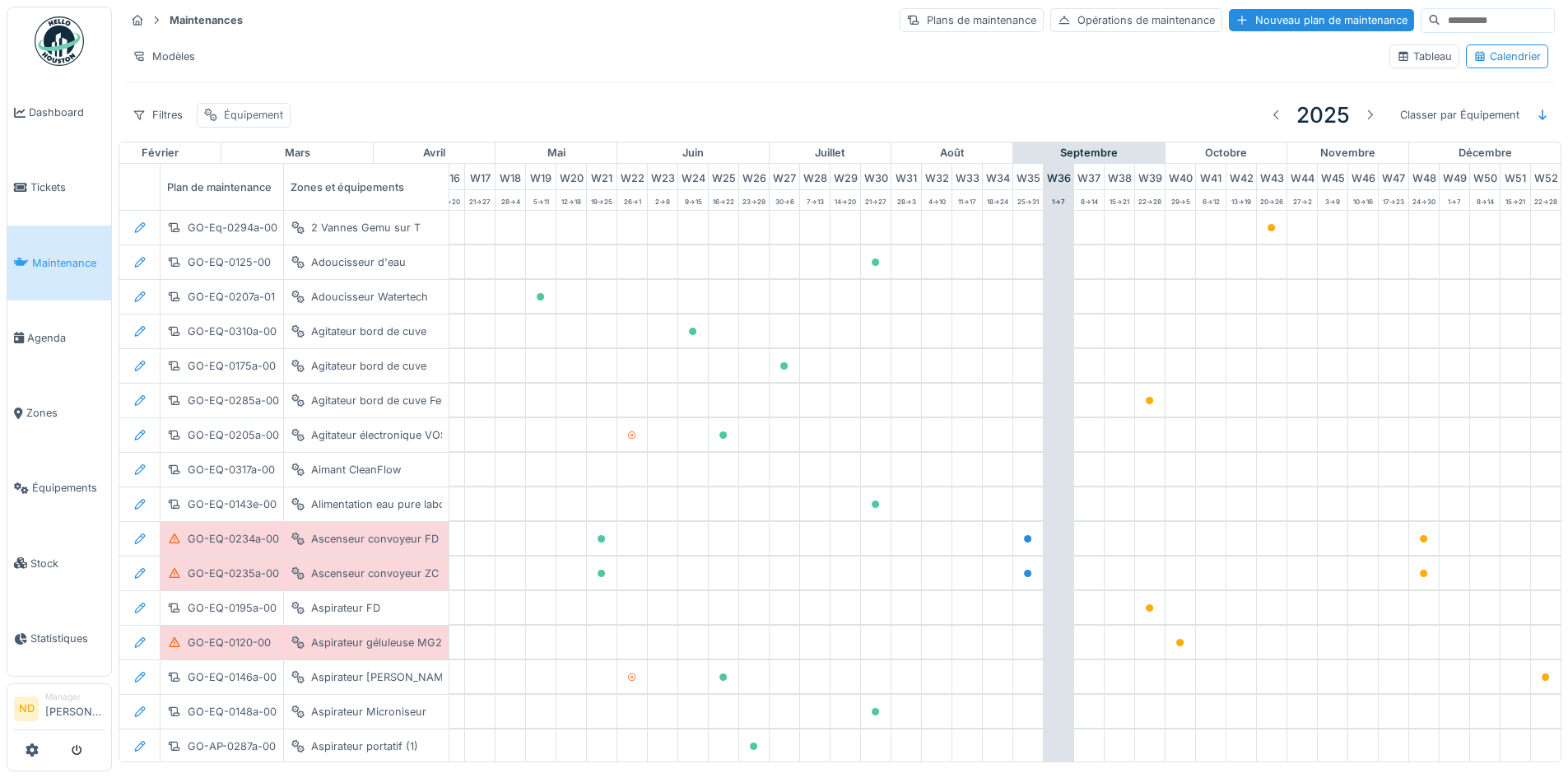
click at [271, 118] on div "Équipement" at bounding box center [253, 115] width 59 height 16
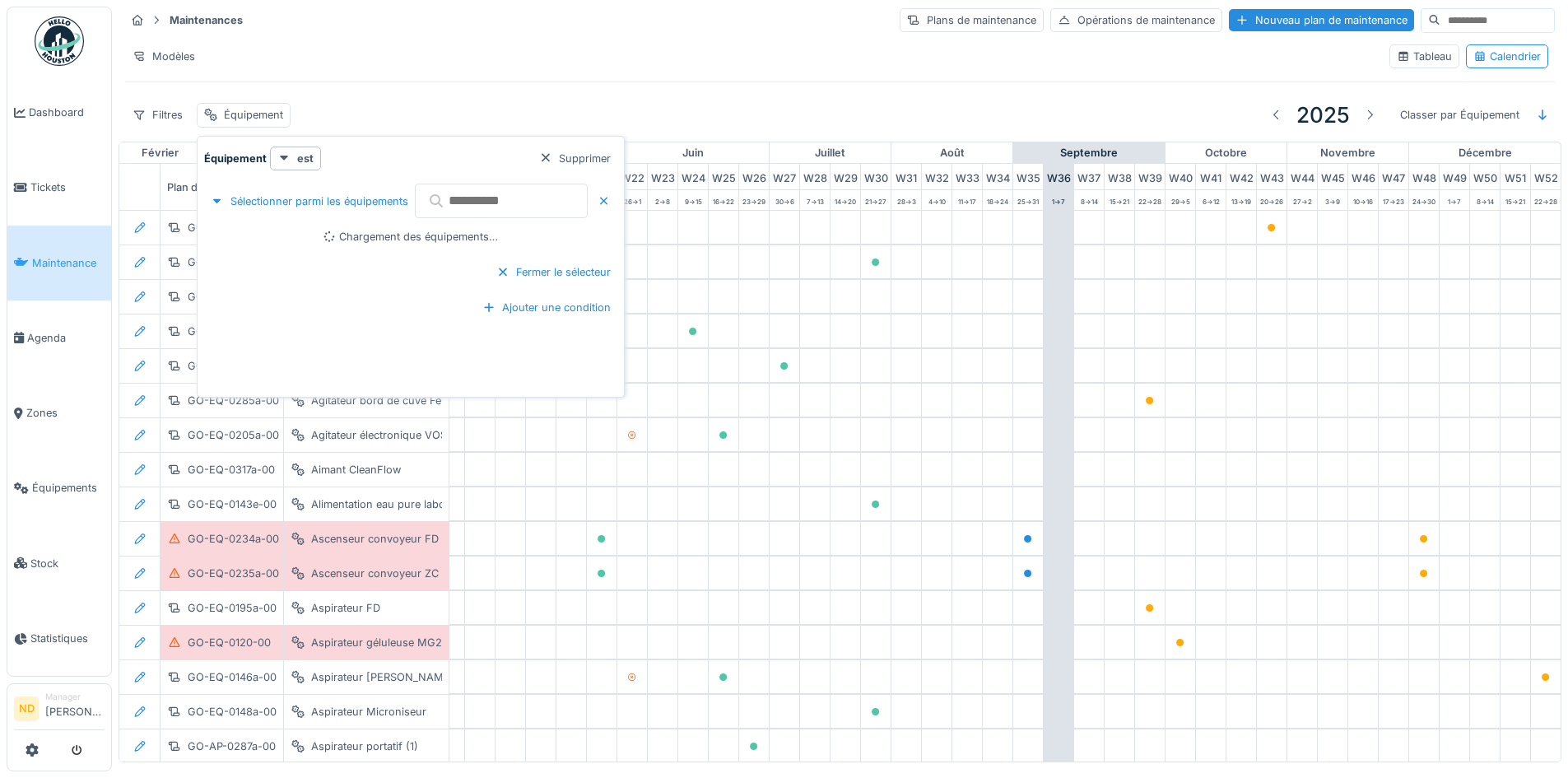
click at [447, 183] on div at bounding box center [516, 201] width 203 height 41
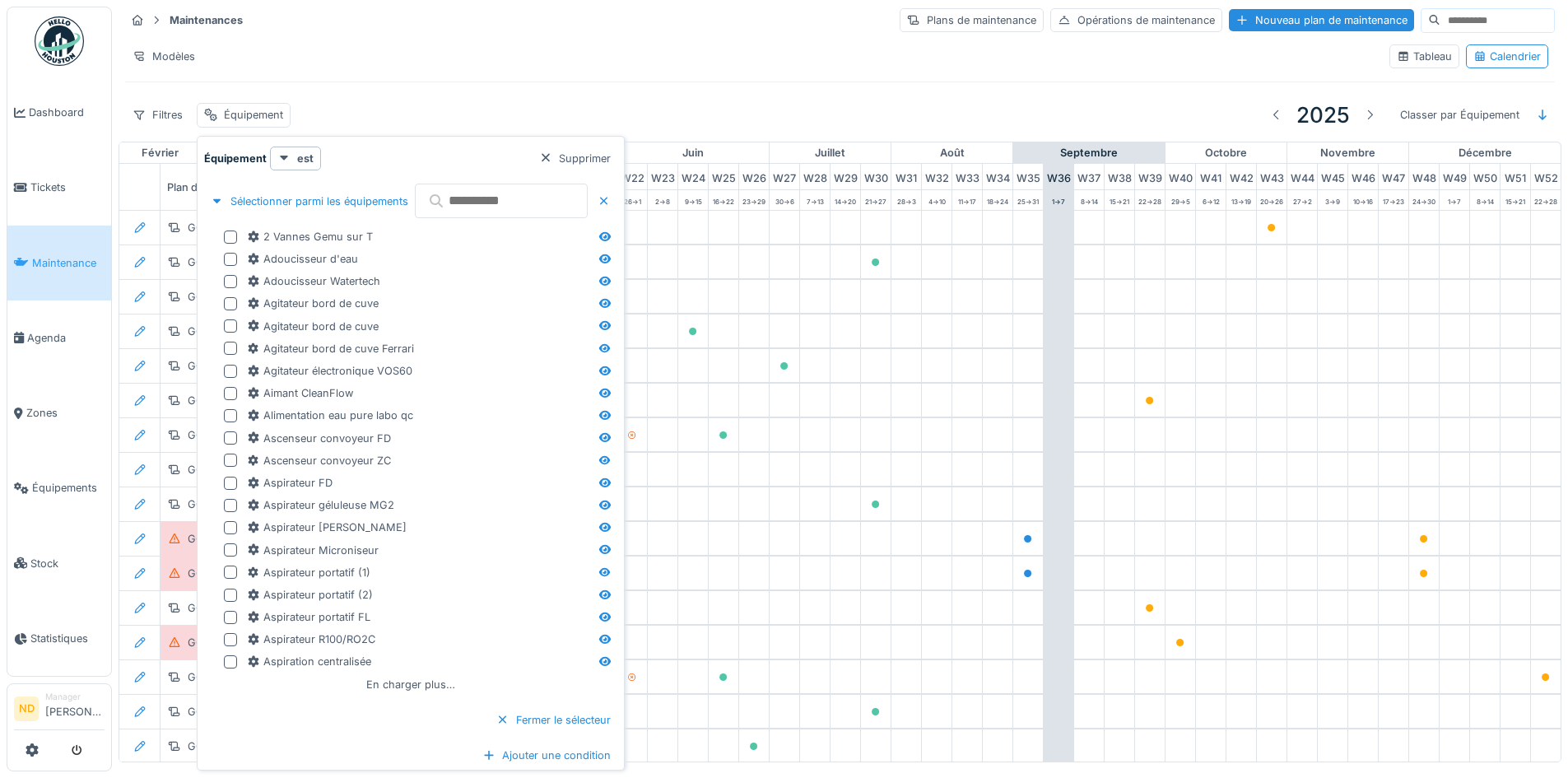
click at [455, 196] on input "text" at bounding box center [502, 200] width 173 height 34
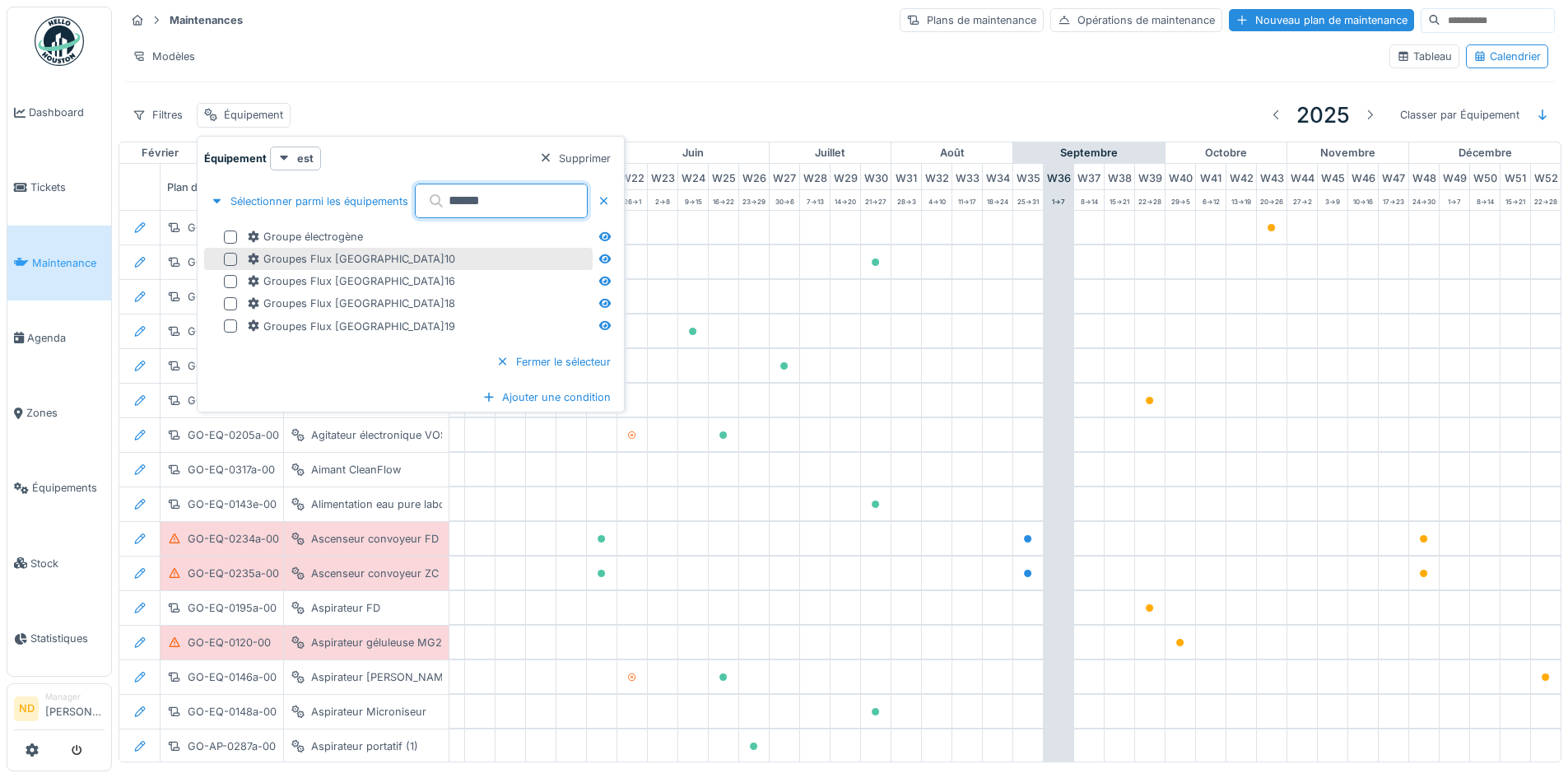
type input "******"
click at [231, 257] on div at bounding box center [230, 259] width 13 height 13
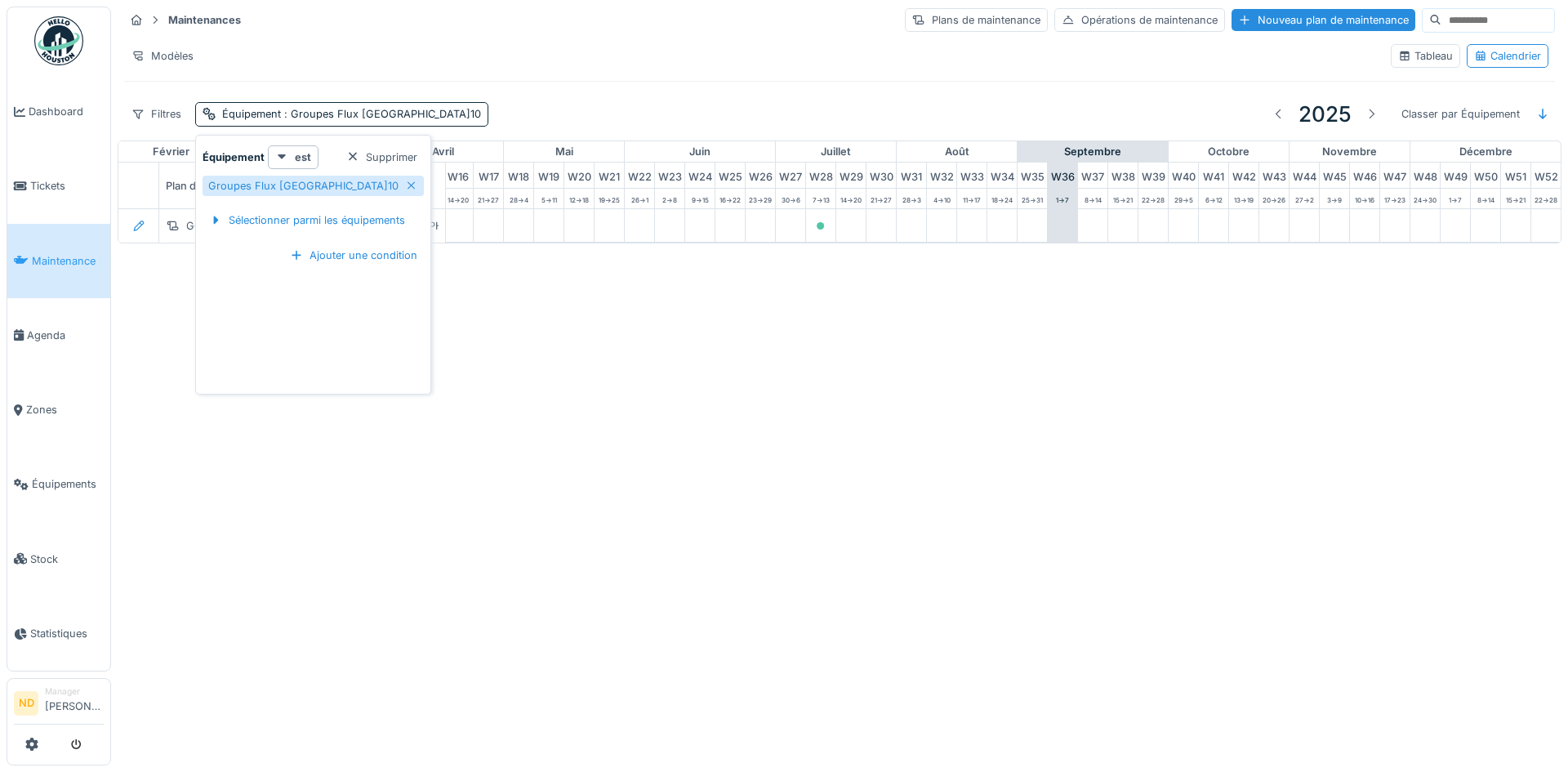
click at [349, 182] on div "Groupes Flux [GEOGRAPHIC_DATA]10" at bounding box center [313, 185] width 221 height 20
click at [359, 213] on div "Sélectionner parmi les équipements" at bounding box center [307, 219] width 209 height 22
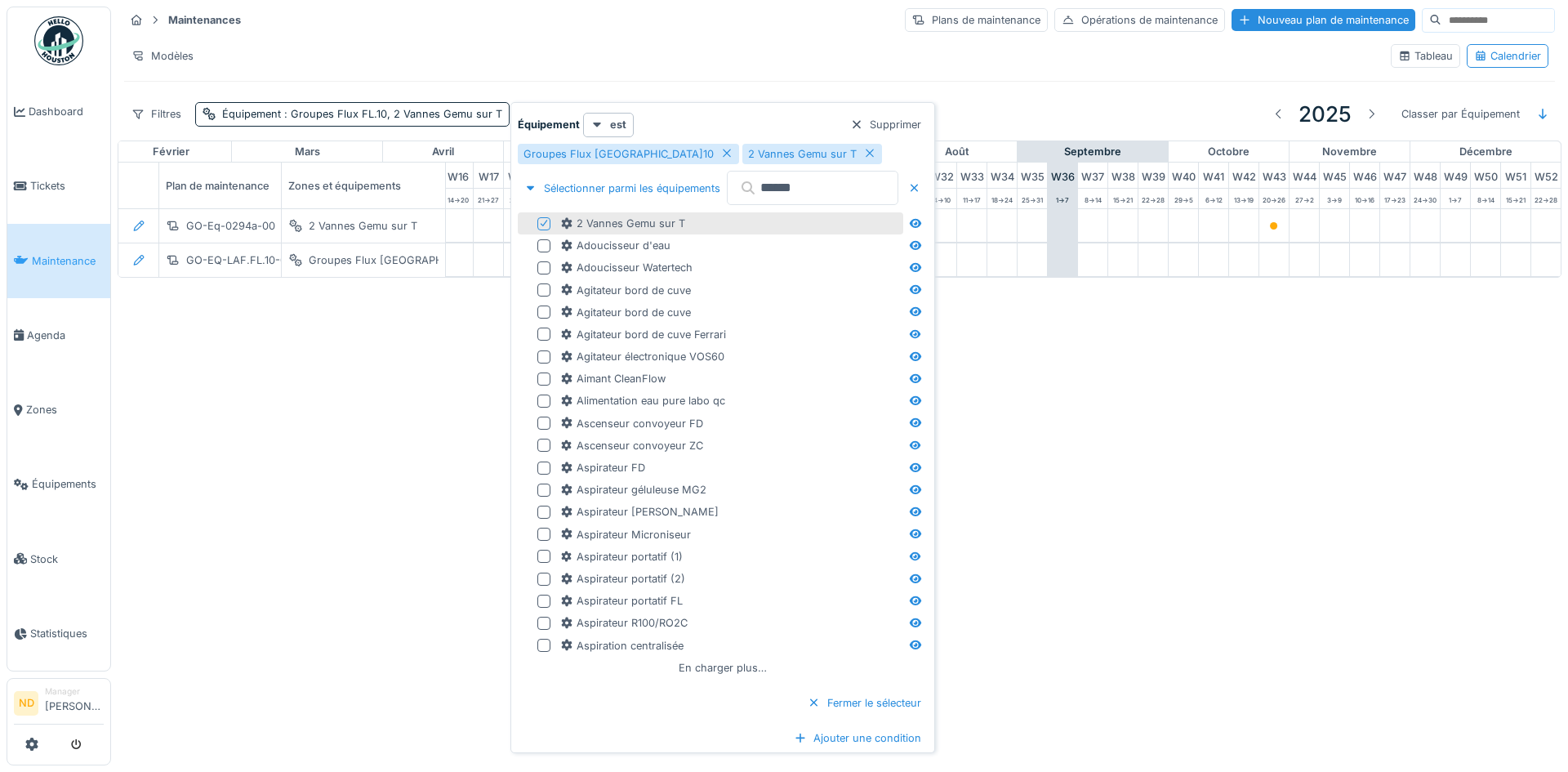
click at [540, 226] on icon at bounding box center [543, 222] width 10 height 8
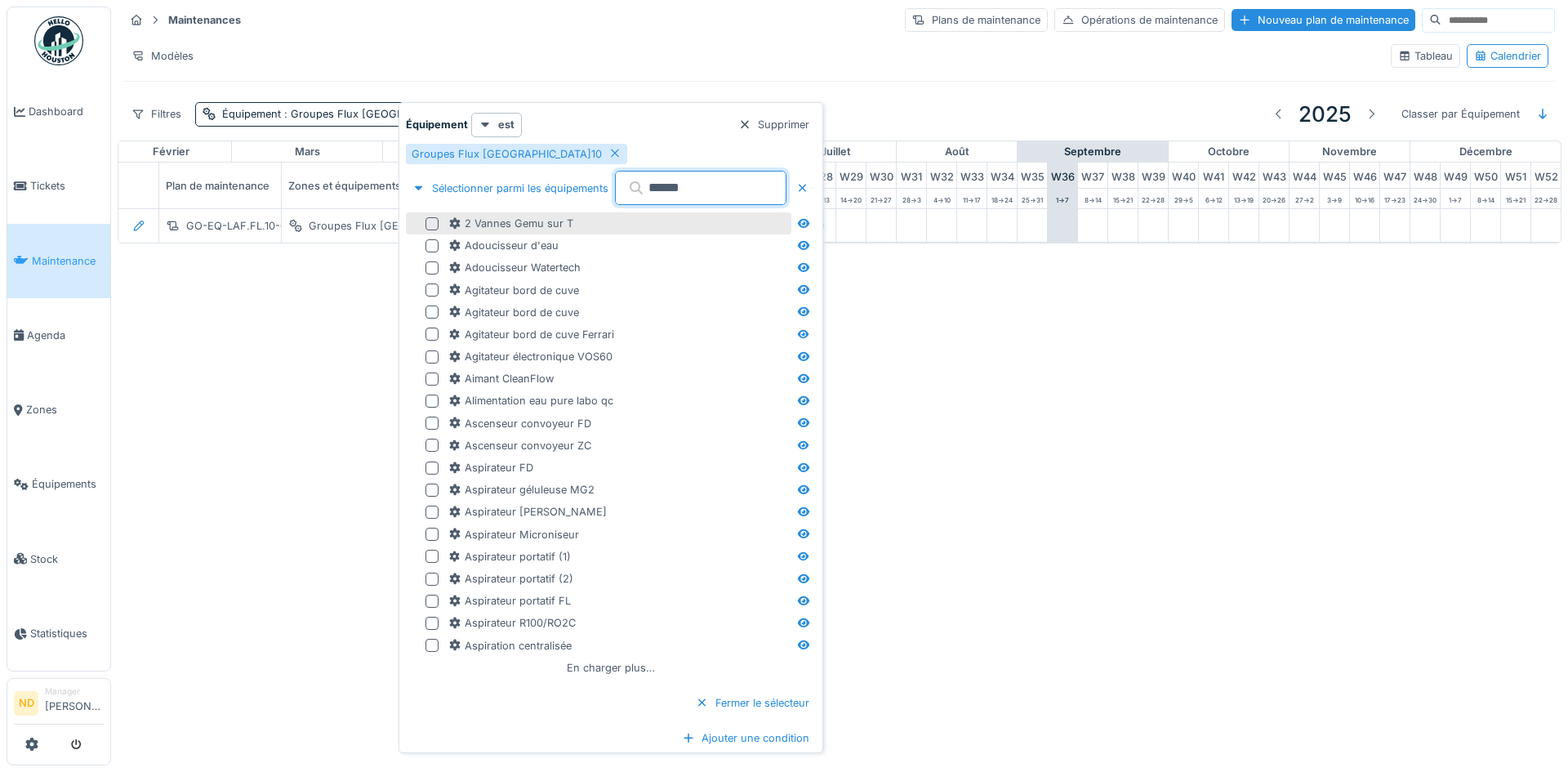
click at [710, 191] on input "******" at bounding box center [700, 187] width 171 height 34
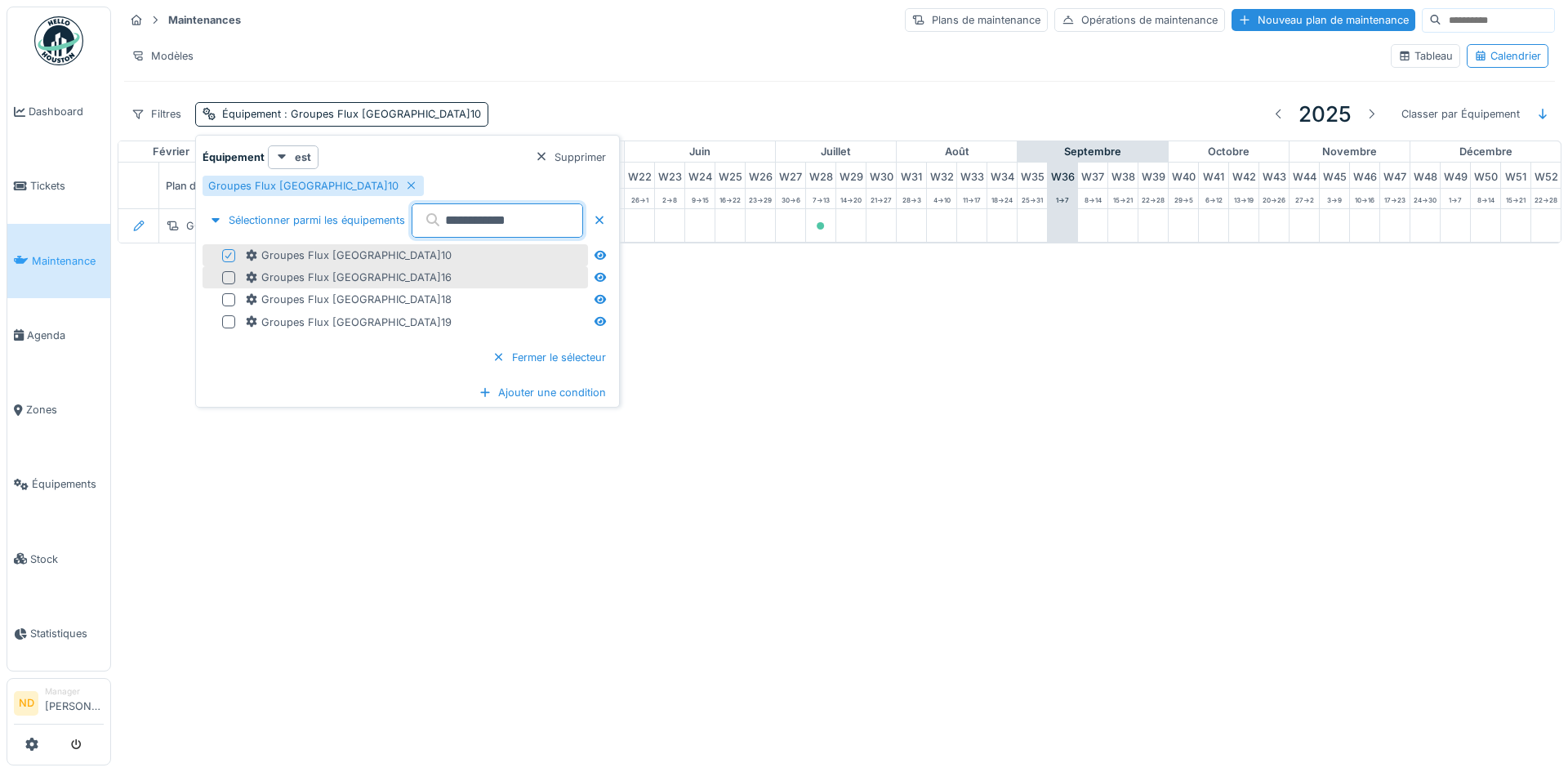
type input "**********"
click at [228, 277] on div at bounding box center [228, 277] width 13 height 13
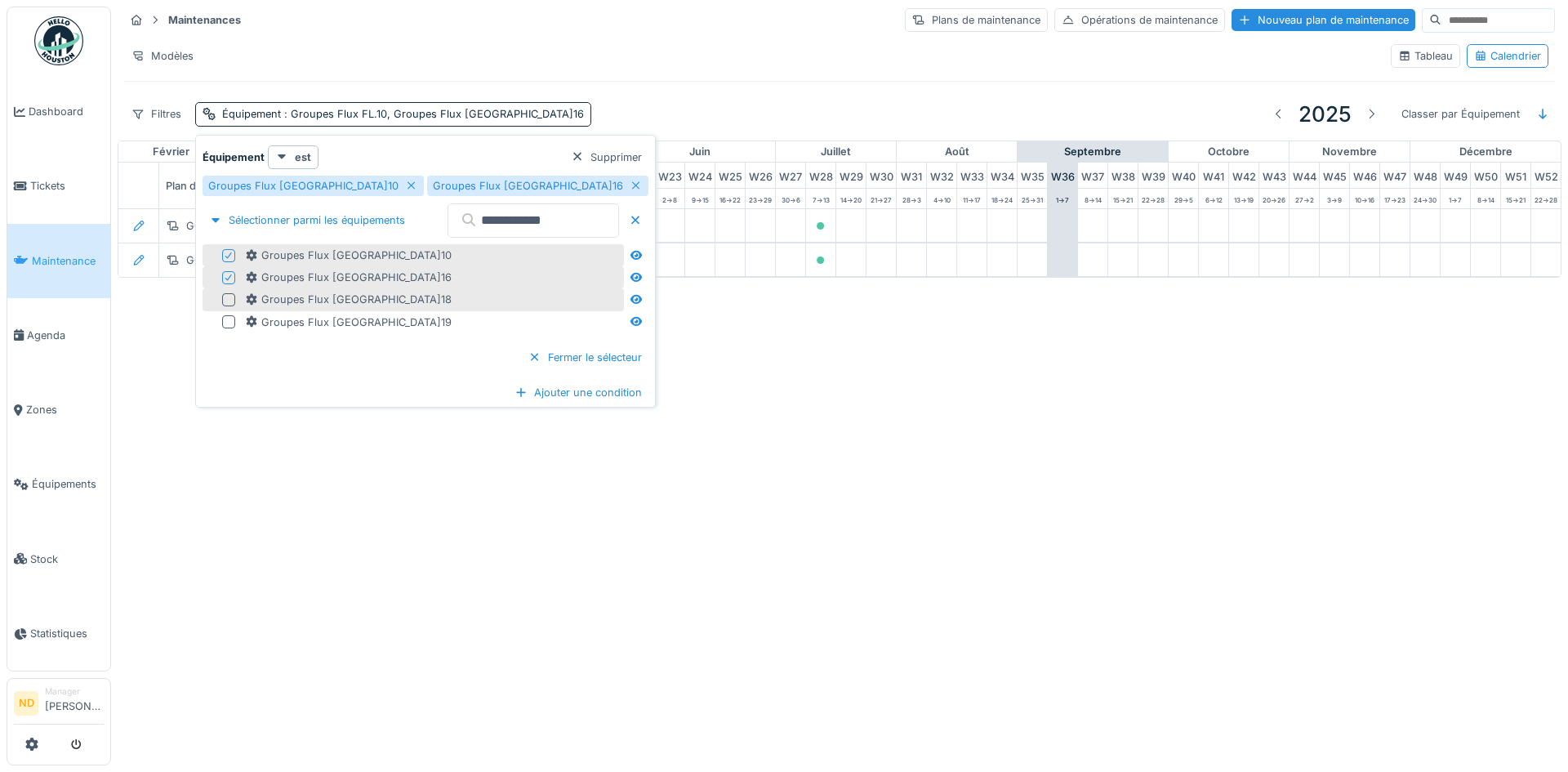
click at [228, 296] on div at bounding box center [228, 299] width 13 height 13
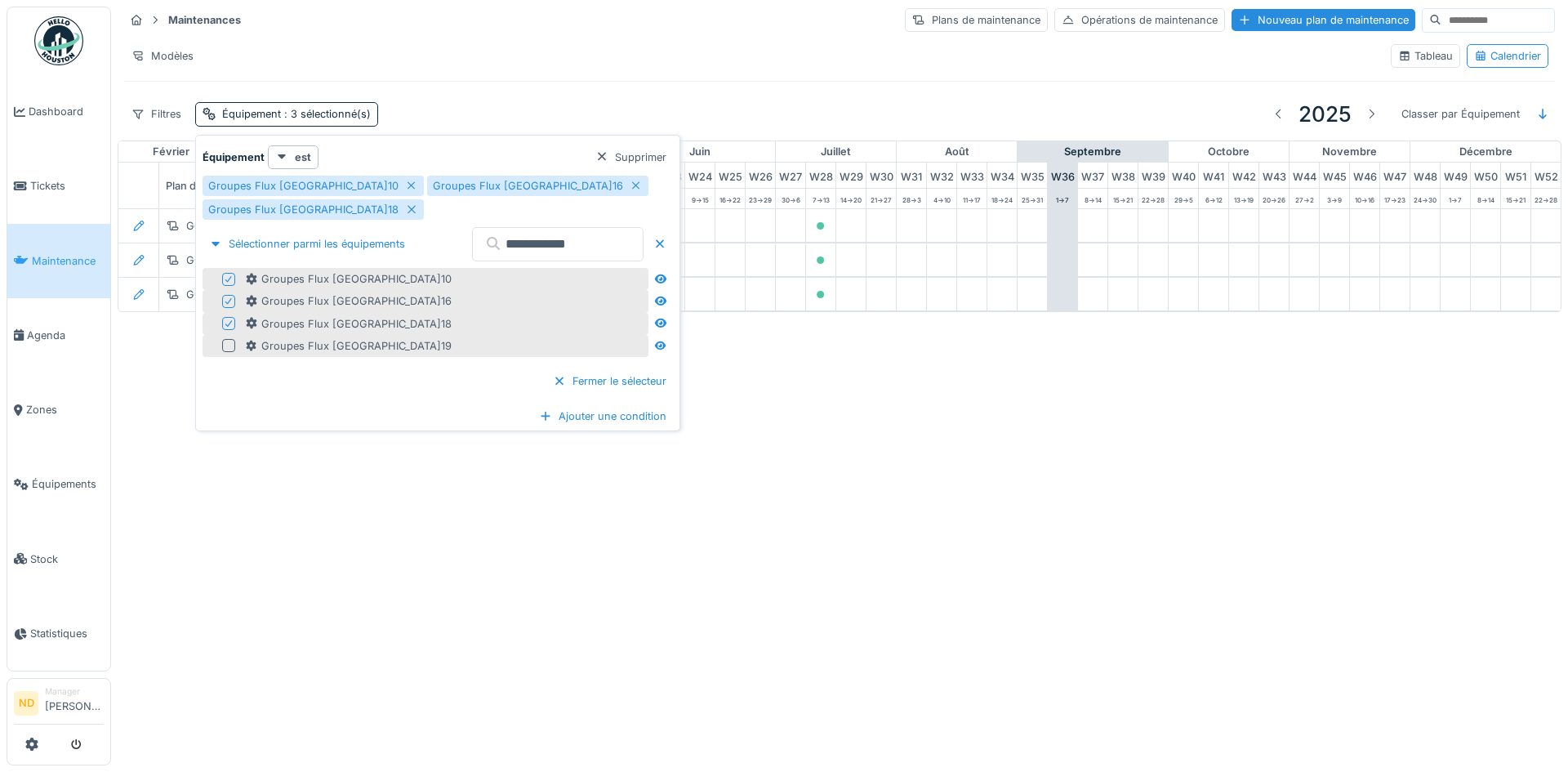
click at [229, 339] on div at bounding box center [228, 345] width 13 height 13
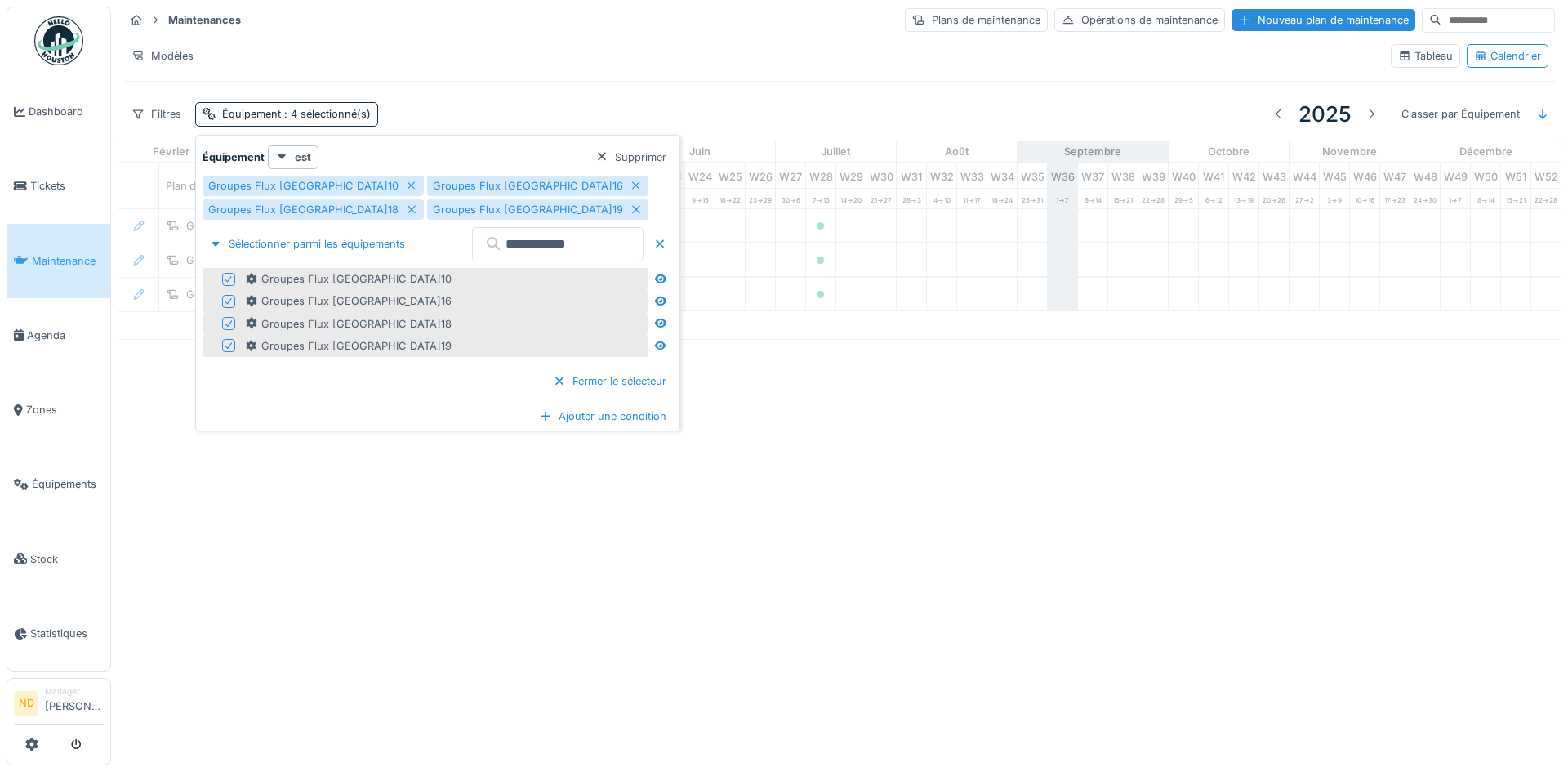
click at [789, 560] on div "Annuler Maintenances Plans de maintenance Opérations de maintenance Nouveau pla…" at bounding box center [784, 386] width 1568 height 772
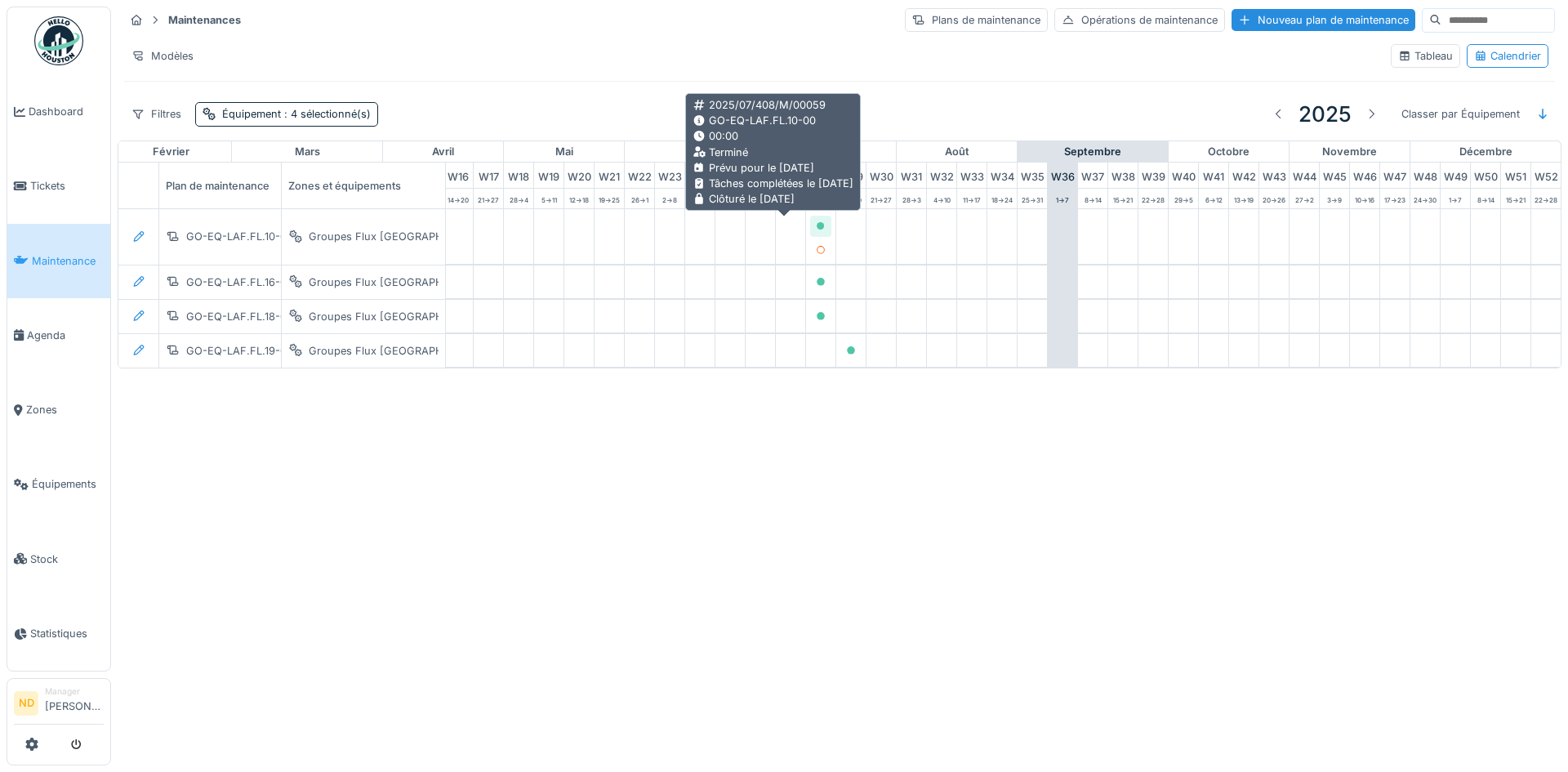
click at [817, 226] on icon at bounding box center [820, 226] width 8 height 8
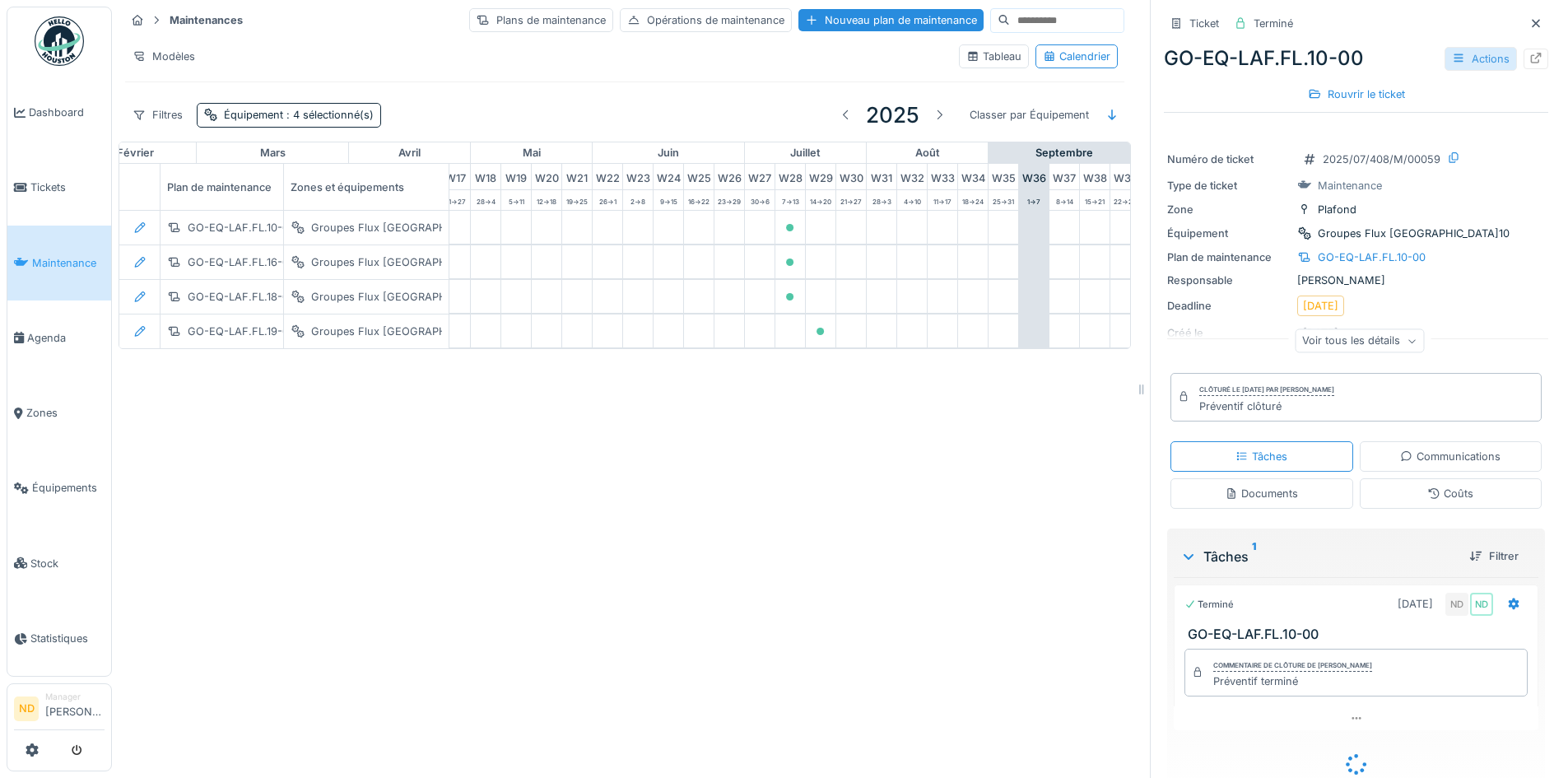
click at [1455, 64] on div "Actions" at bounding box center [1481, 58] width 72 height 24
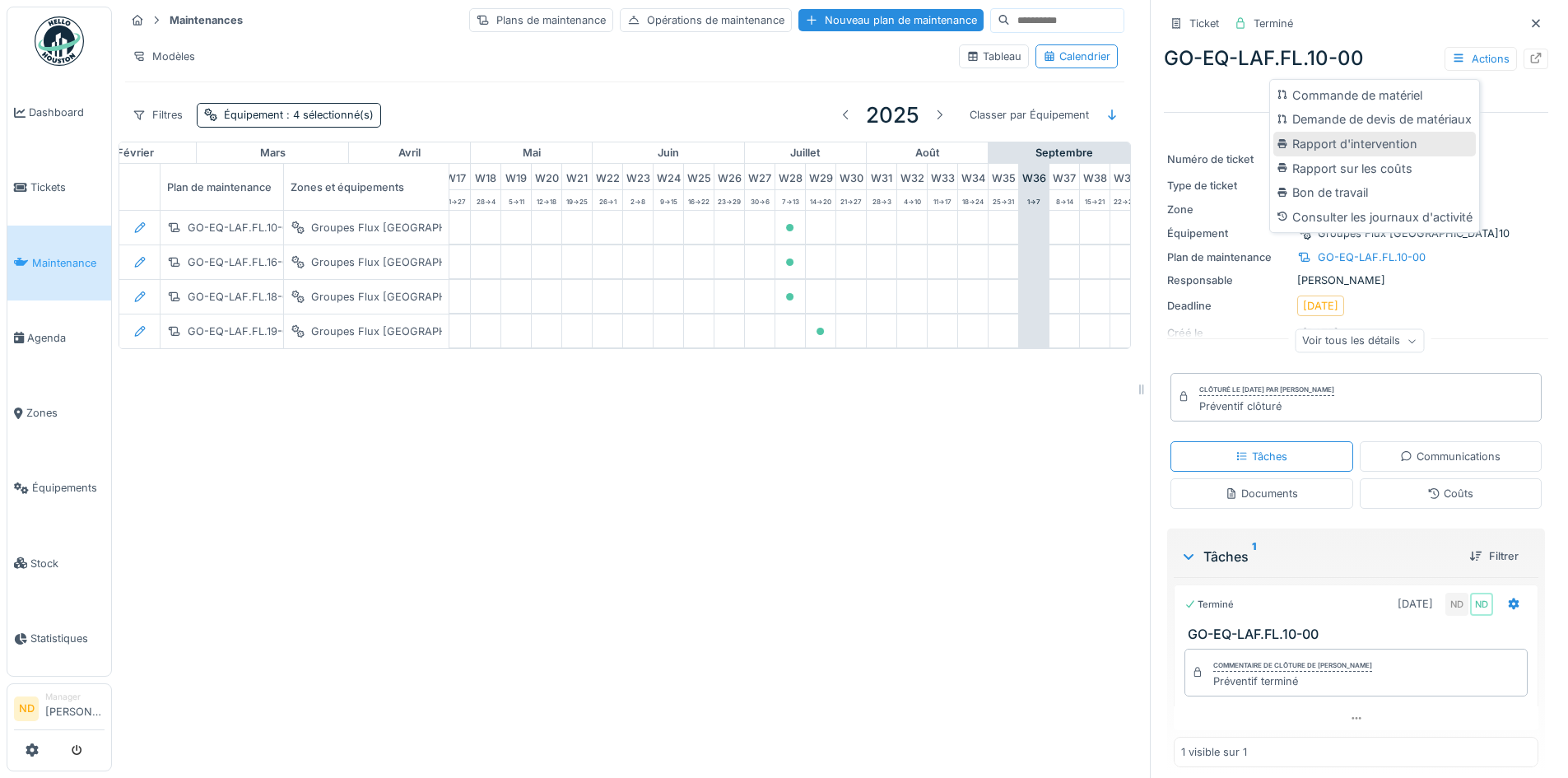
click at [1370, 149] on div "Rapport d'intervention" at bounding box center [1375, 144] width 203 height 25
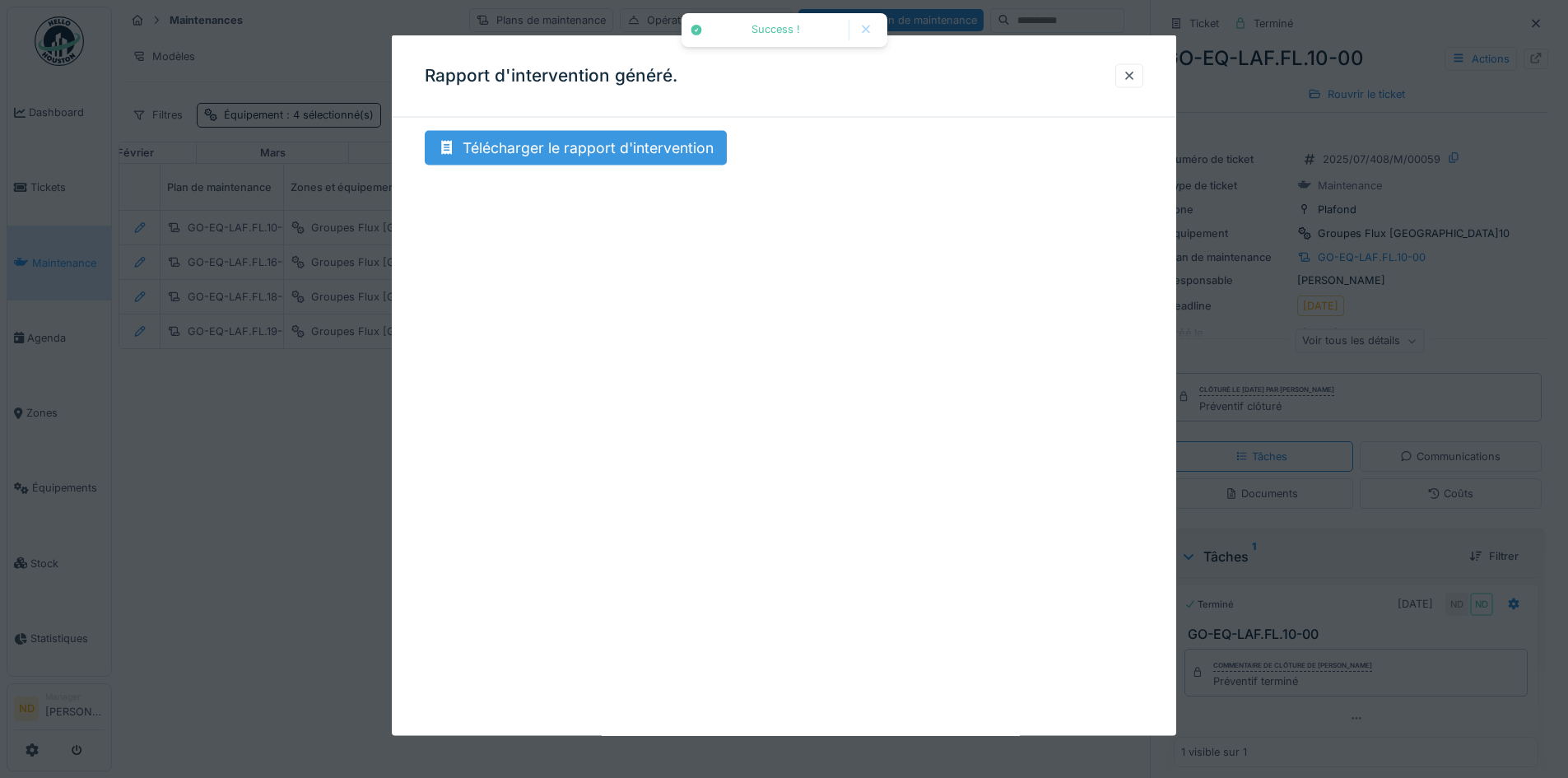
click at [646, 153] on div "Télécharger le rapport d'intervention" at bounding box center [576, 147] width 302 height 34
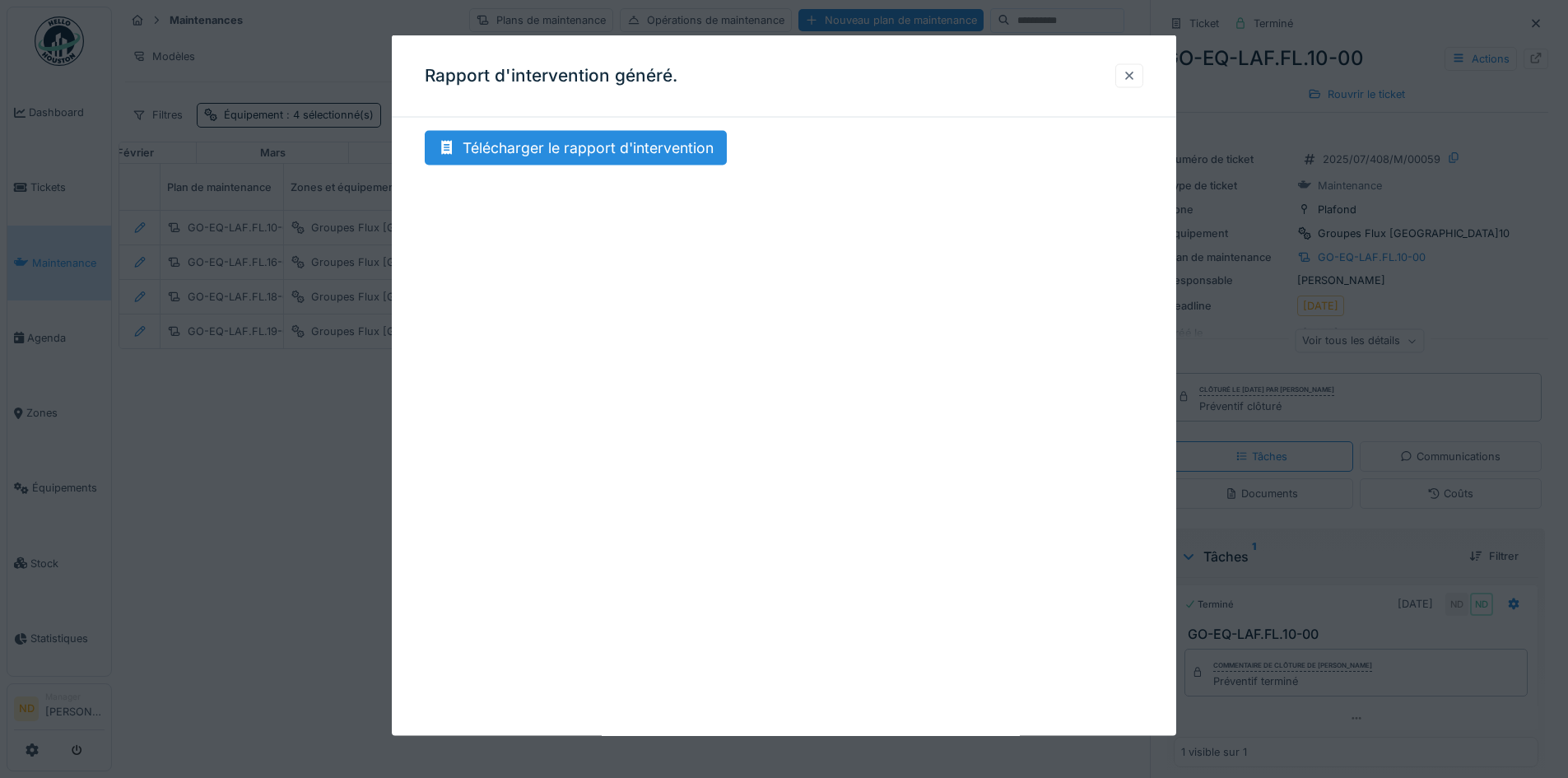
click at [1136, 75] on div at bounding box center [1129, 76] width 13 height 16
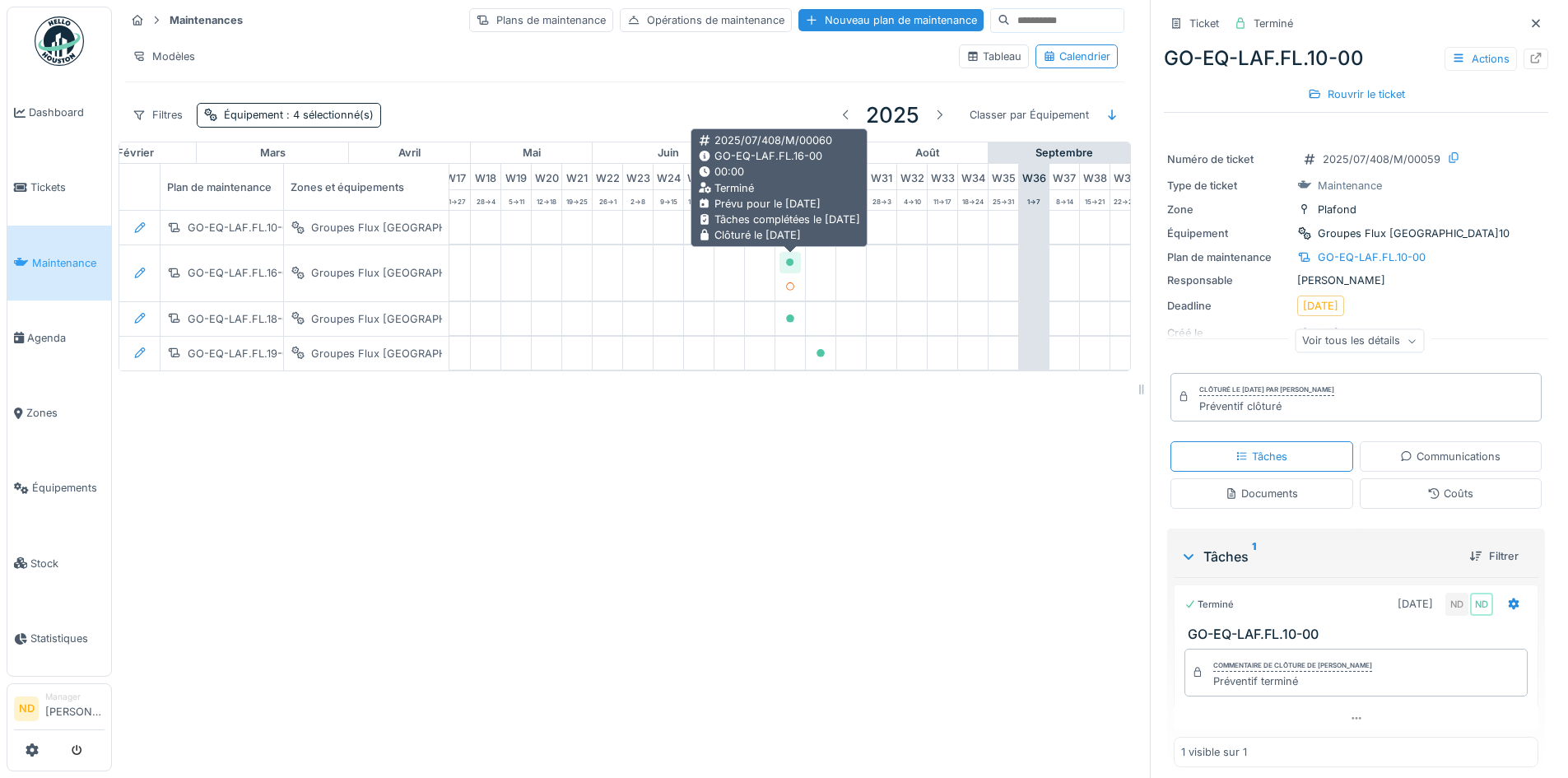
click at [791, 262] on icon at bounding box center [790, 262] width 8 height 8
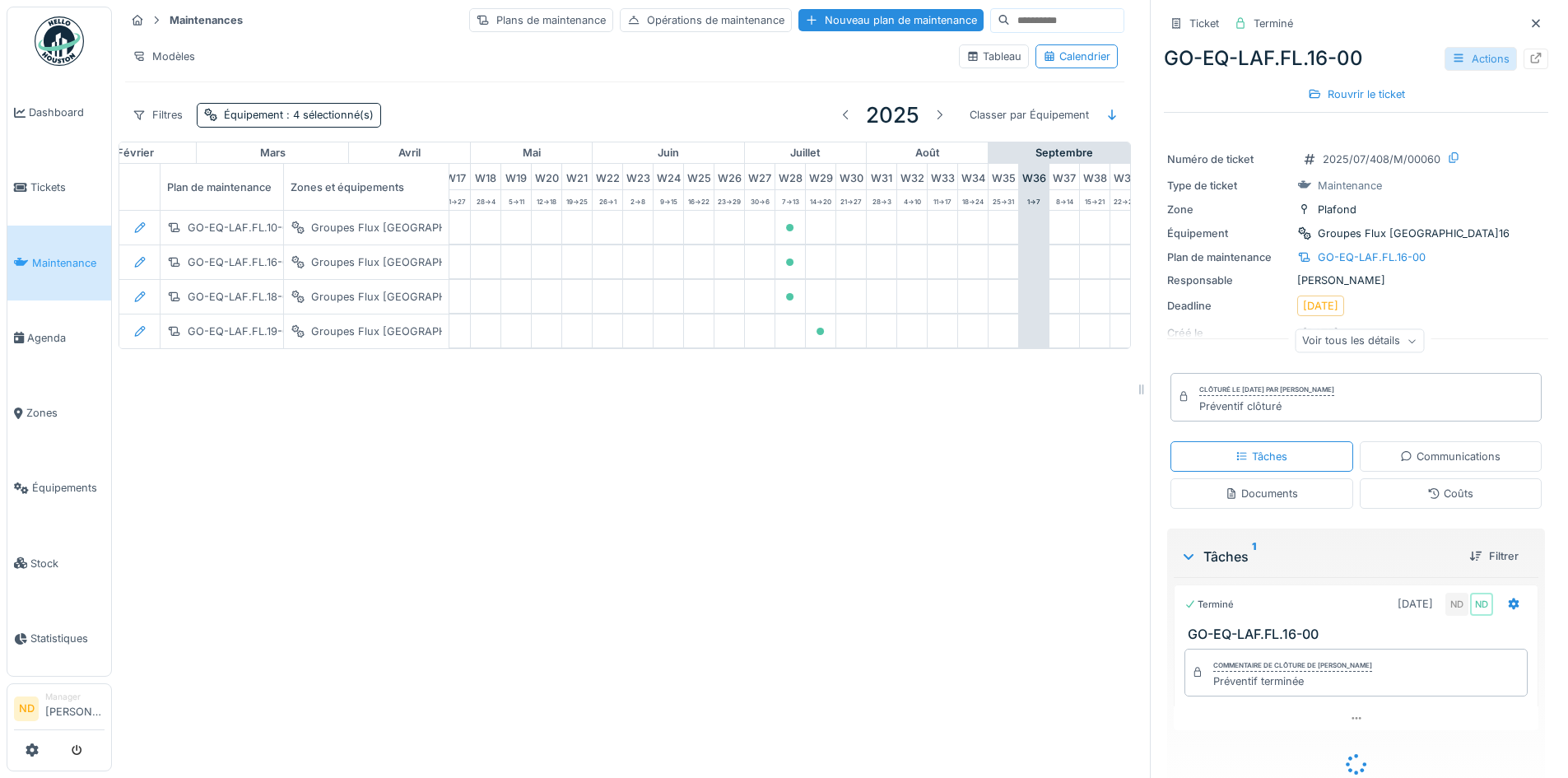
click at [1456, 56] on div "Actions" at bounding box center [1481, 58] width 72 height 24
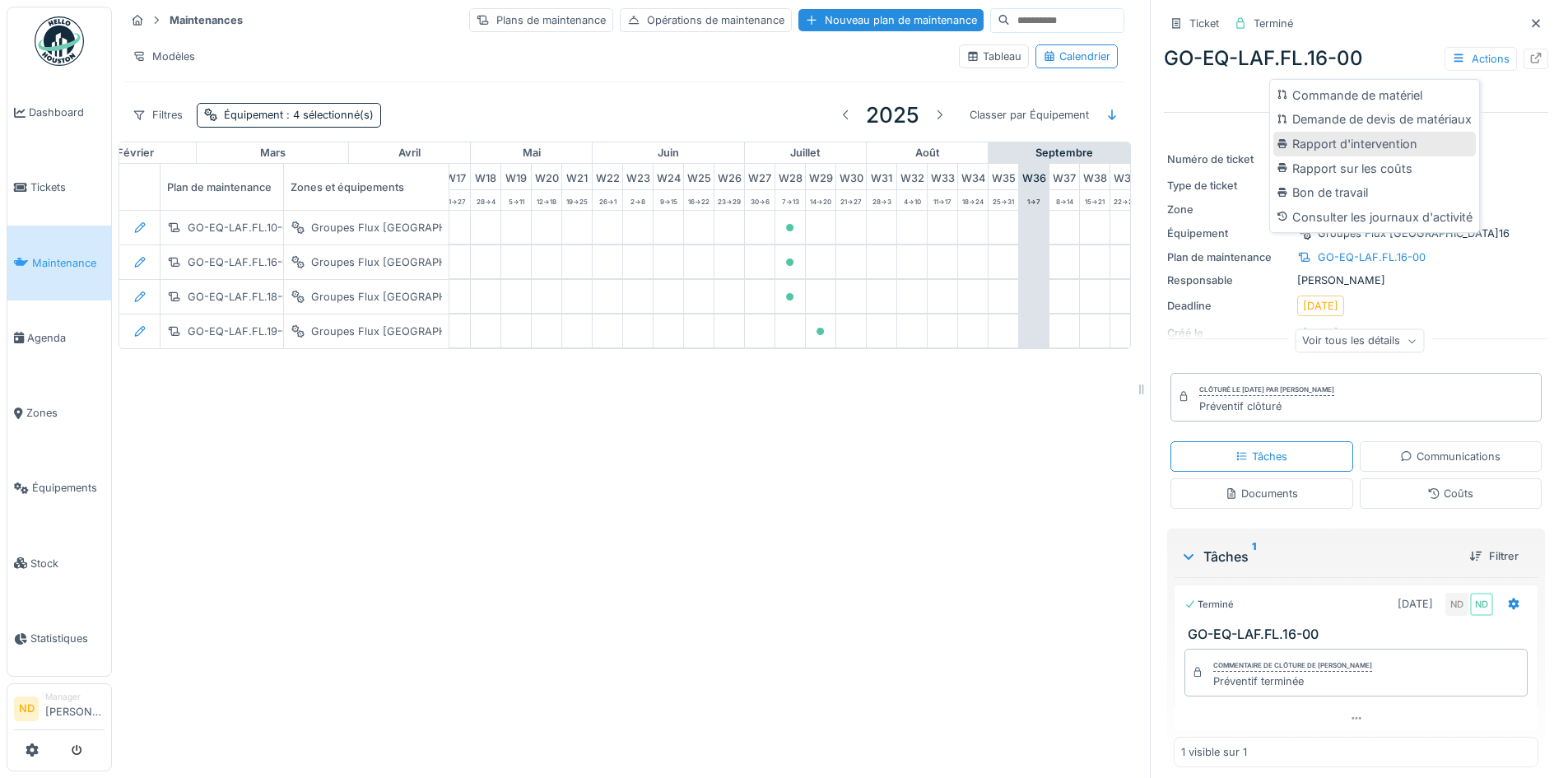
click at [1350, 149] on div "Rapport d'intervention" at bounding box center [1375, 144] width 203 height 25
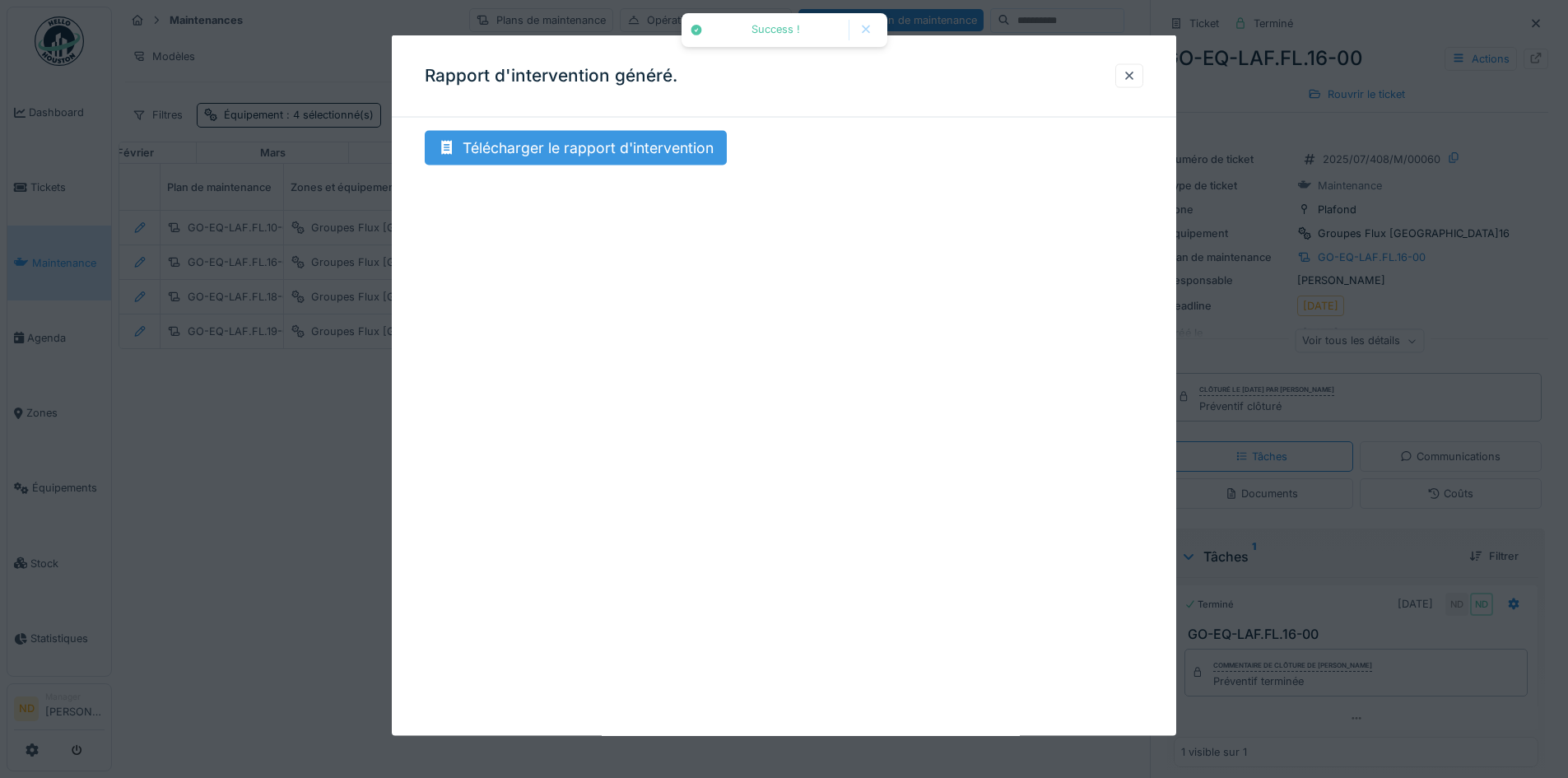
click at [667, 148] on div "Télécharger le rapport d'intervention" at bounding box center [576, 147] width 302 height 34
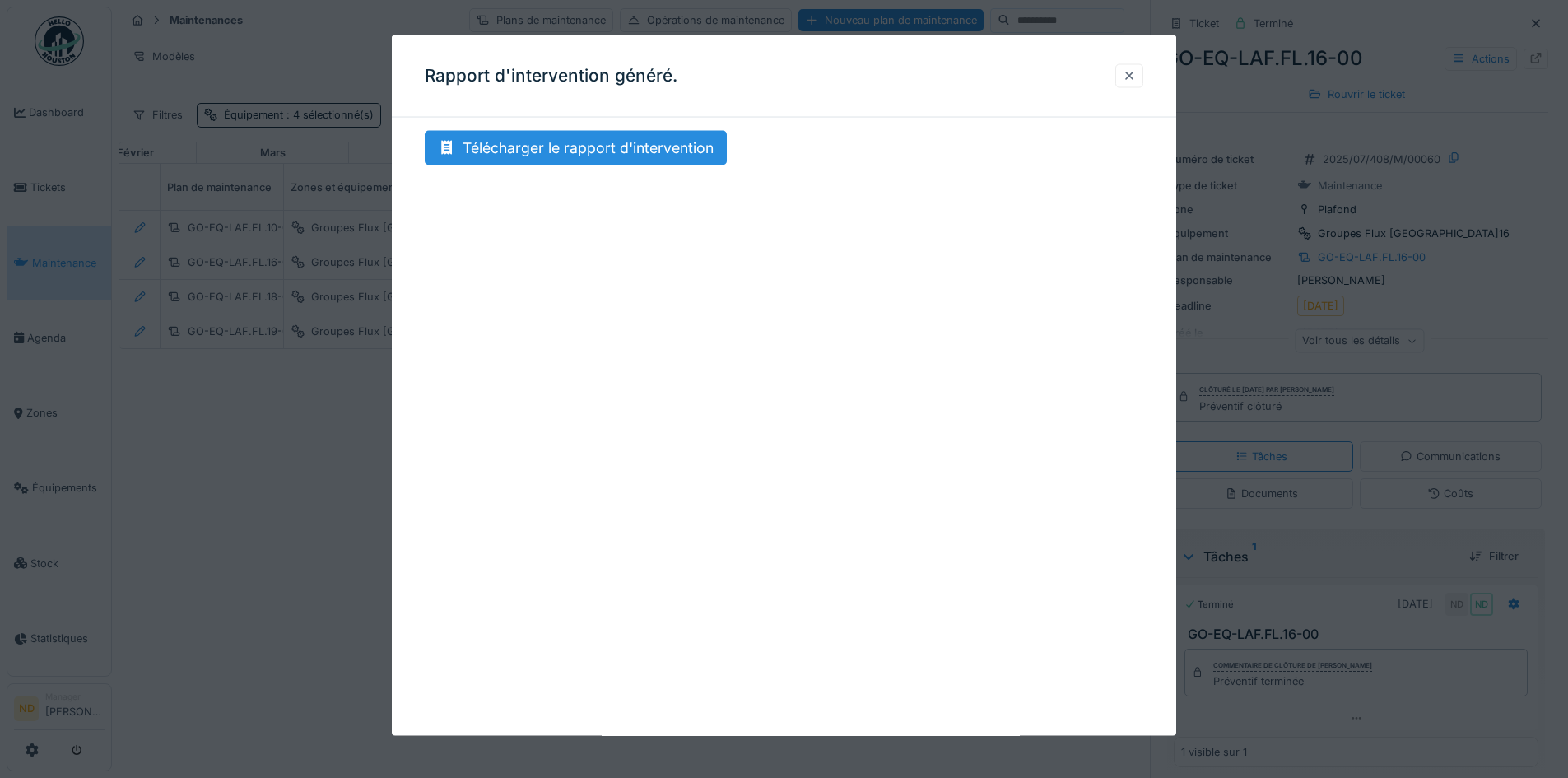
click at [1131, 73] on div at bounding box center [1129, 76] width 13 height 16
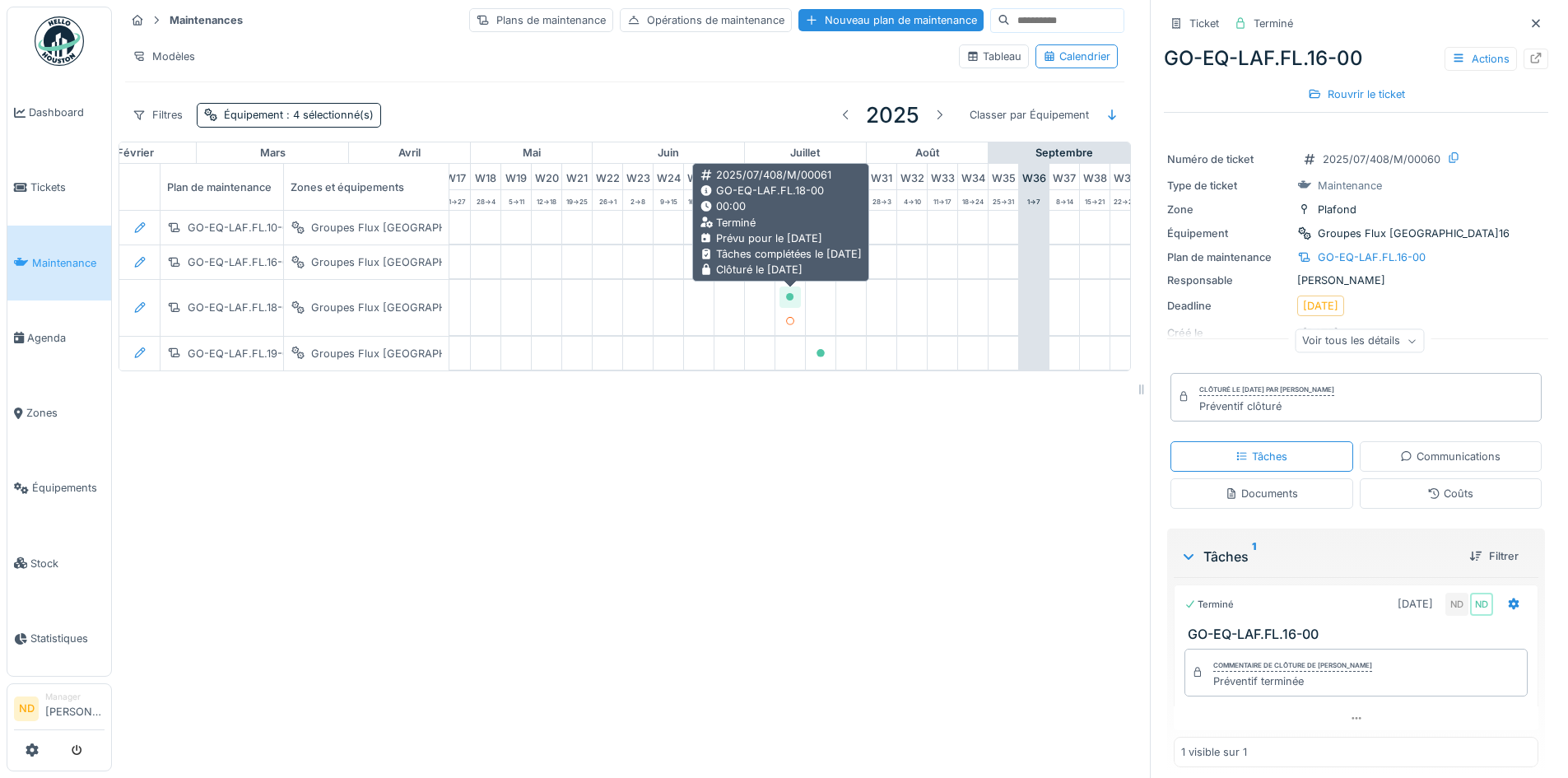
click at [789, 299] on icon at bounding box center [790, 296] width 8 height 8
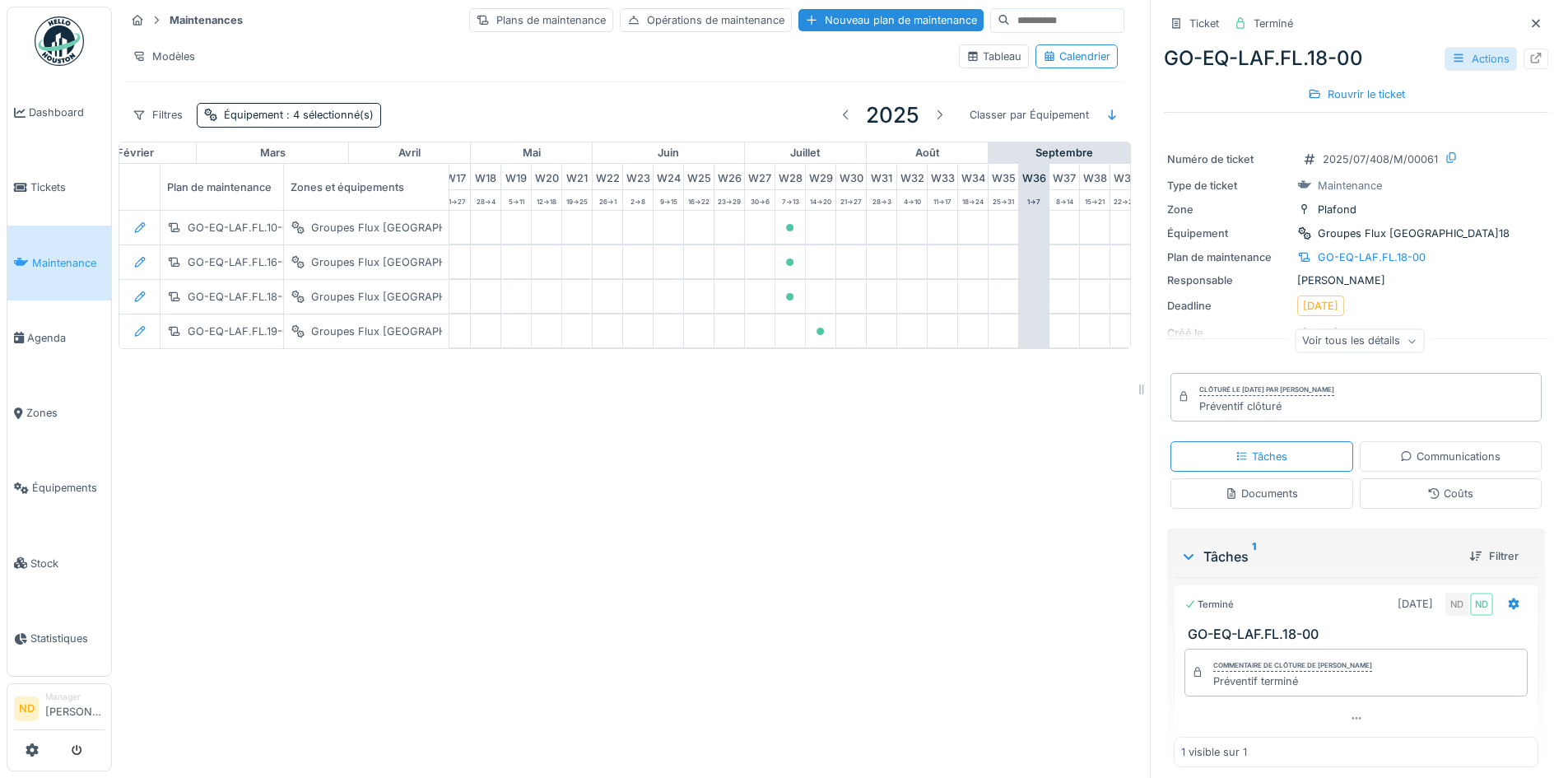
click at [1464, 55] on div "Actions" at bounding box center [1481, 58] width 72 height 24
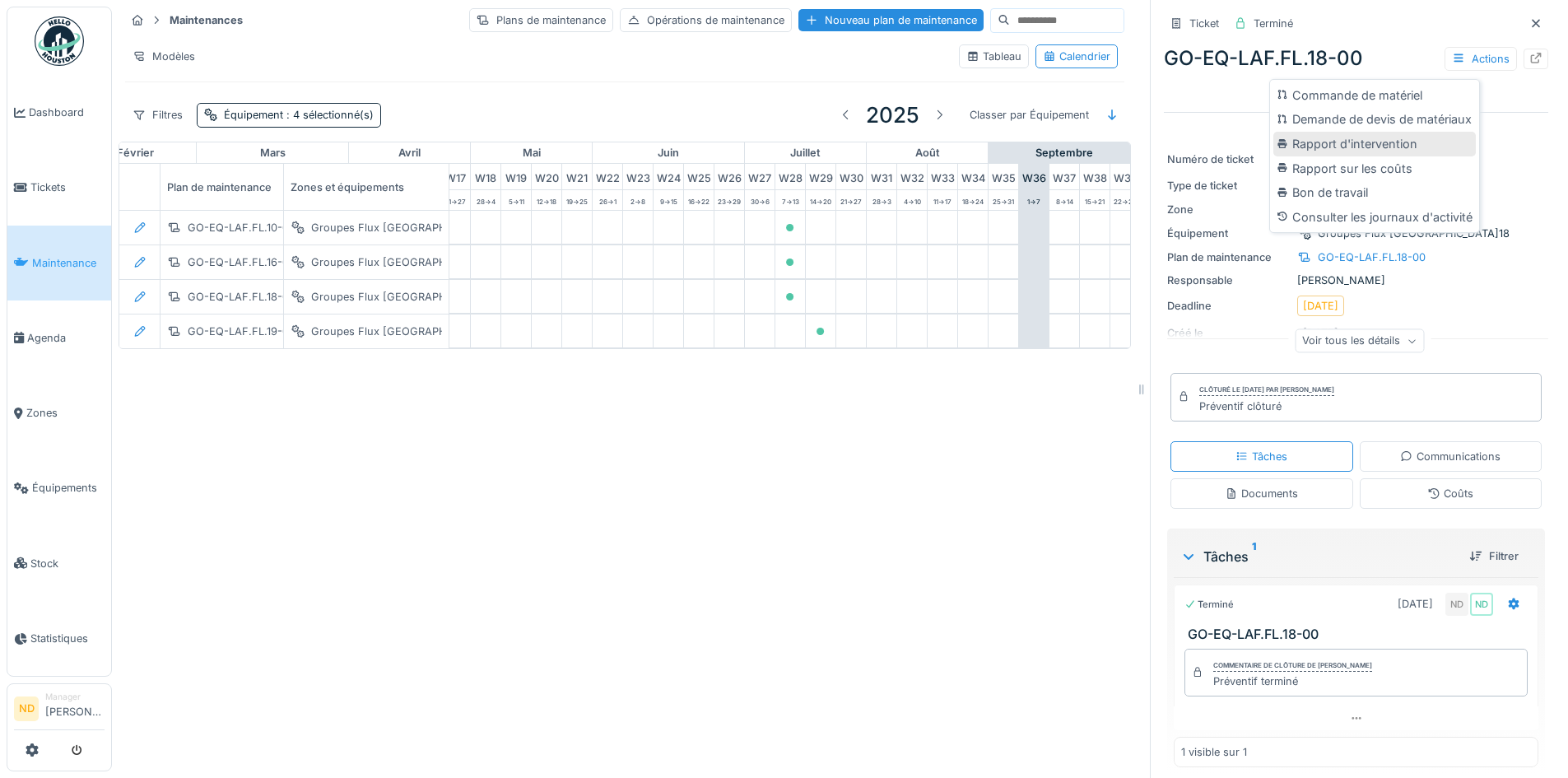
click at [1376, 149] on div "Rapport d'intervention" at bounding box center [1375, 144] width 203 height 25
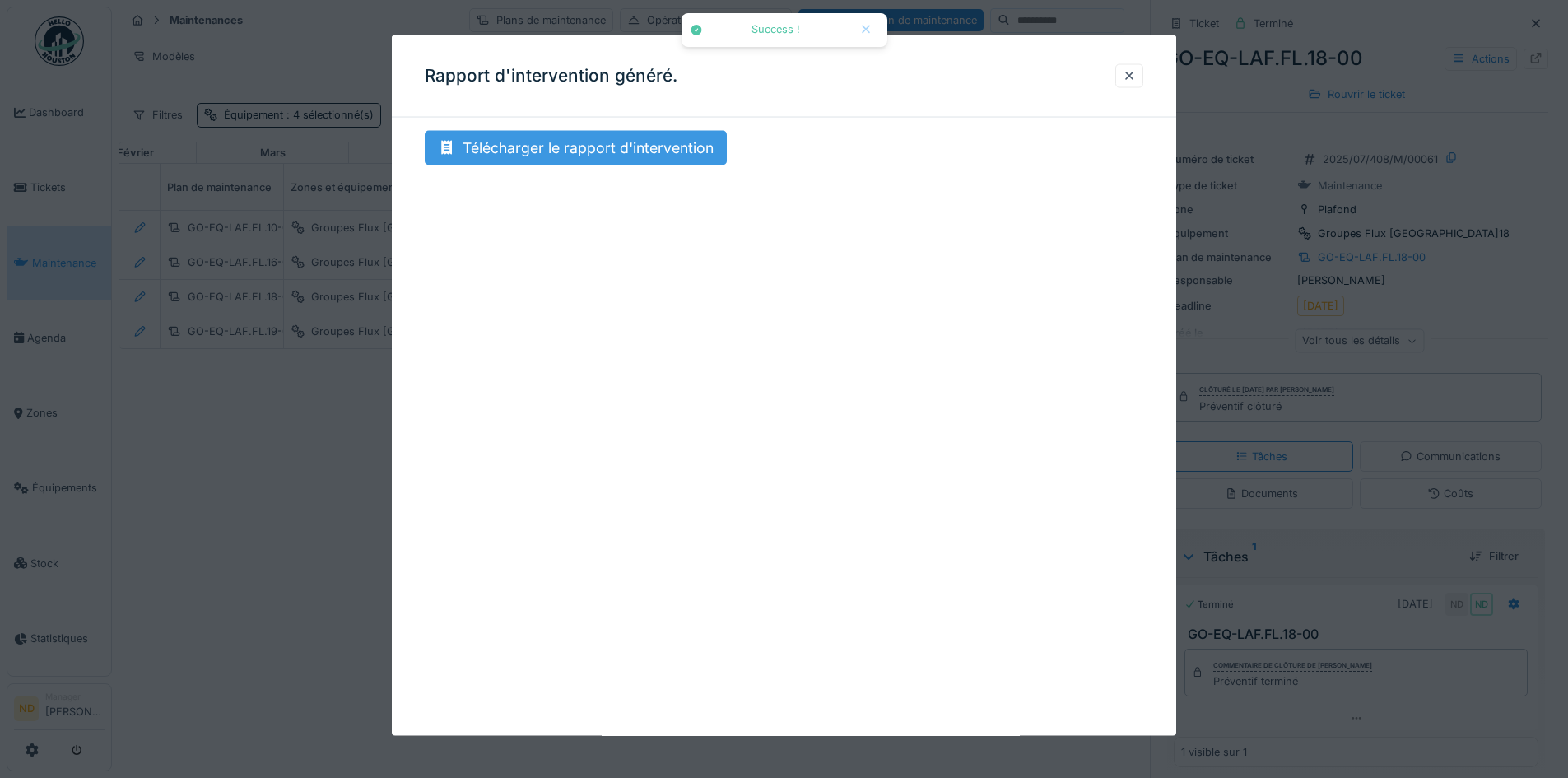
click at [591, 163] on div "Télécharger le rapport d'intervention" at bounding box center [576, 147] width 302 height 34
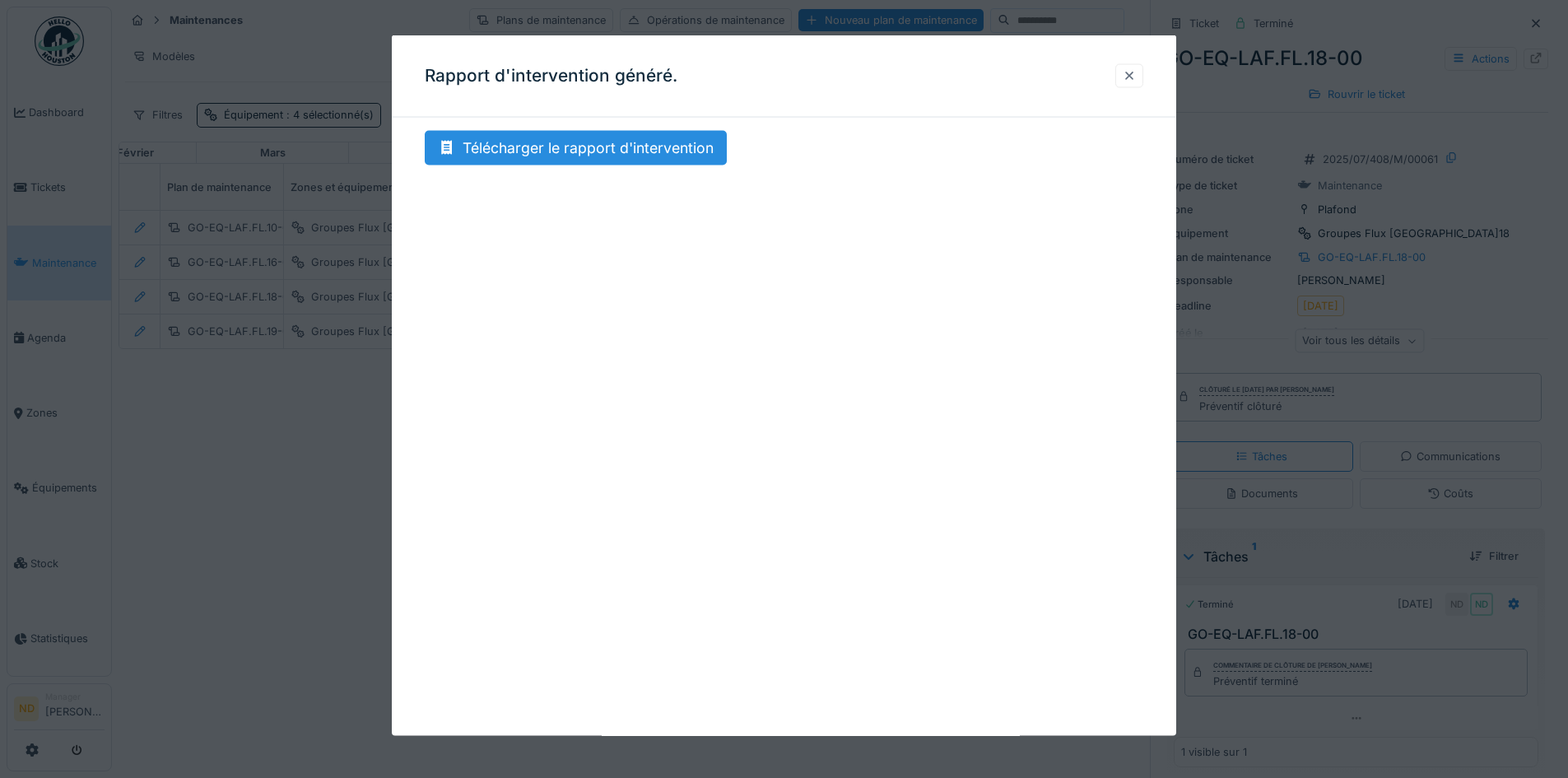
click at [1136, 78] on div at bounding box center [1129, 76] width 13 height 16
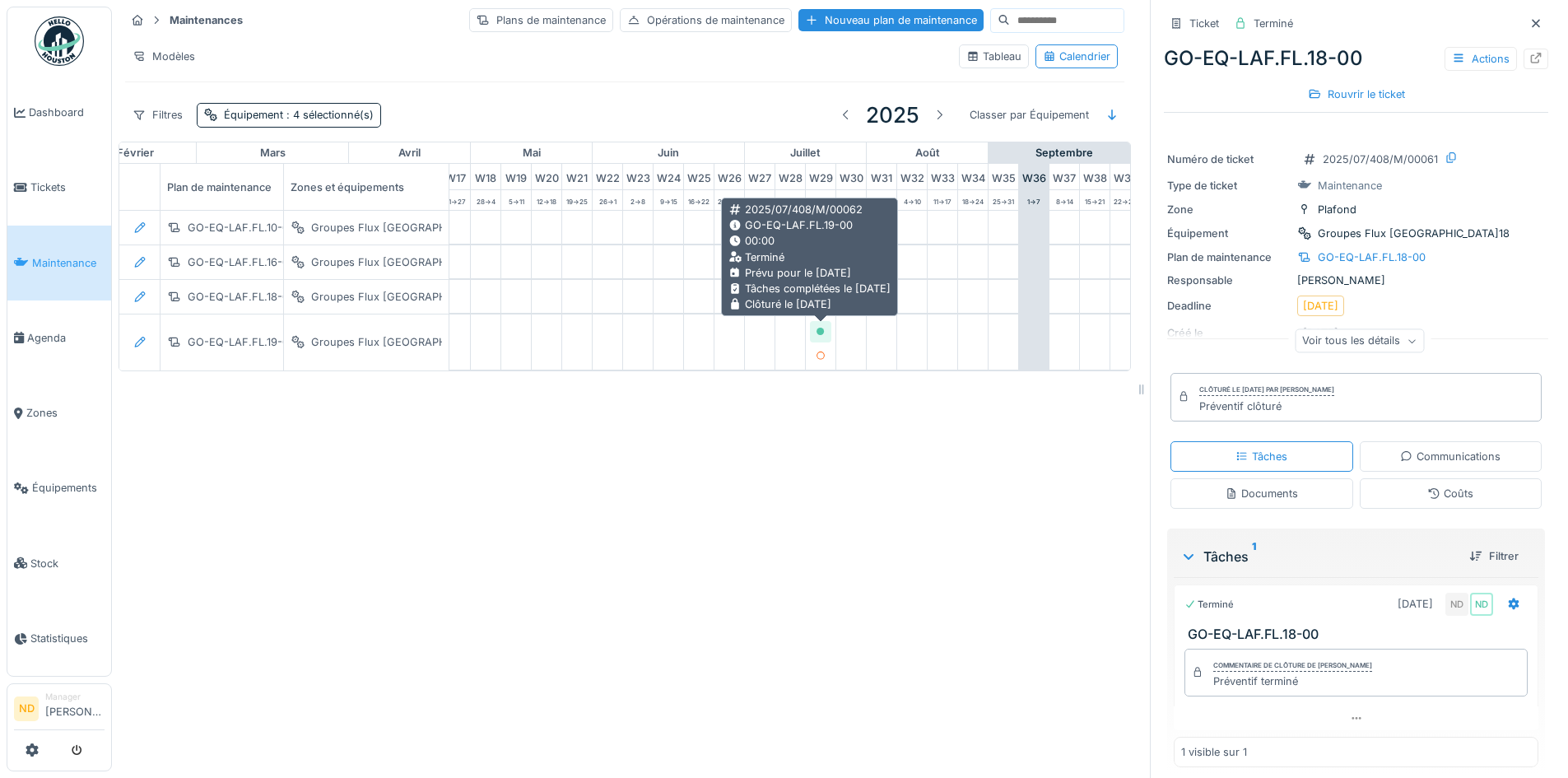
click at [818, 336] on div at bounding box center [820, 331] width 10 height 16
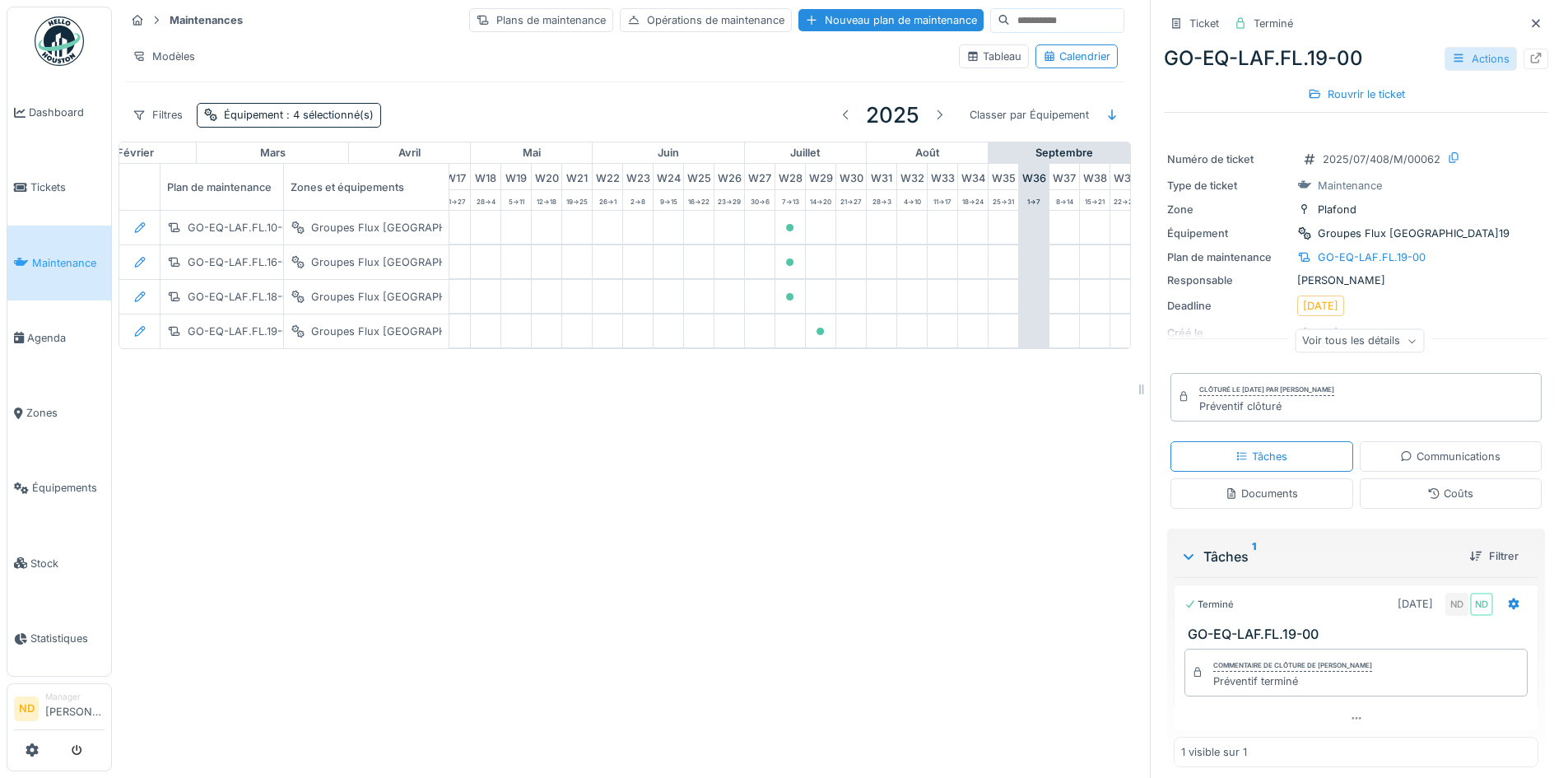
click at [1465, 59] on div "Actions" at bounding box center [1481, 58] width 72 height 24
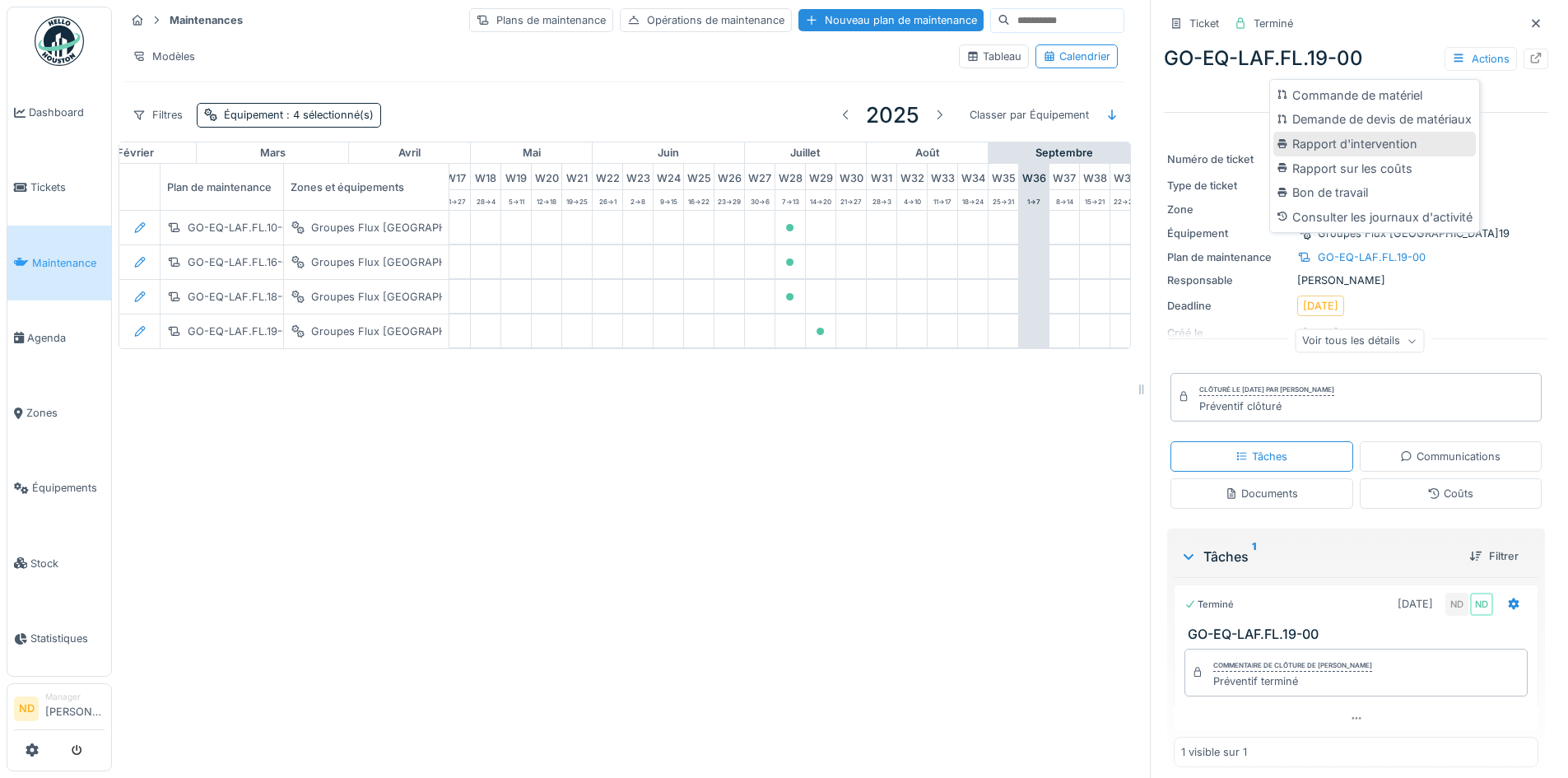
click at [1390, 145] on div "Rapport d'intervention" at bounding box center [1375, 144] width 203 height 25
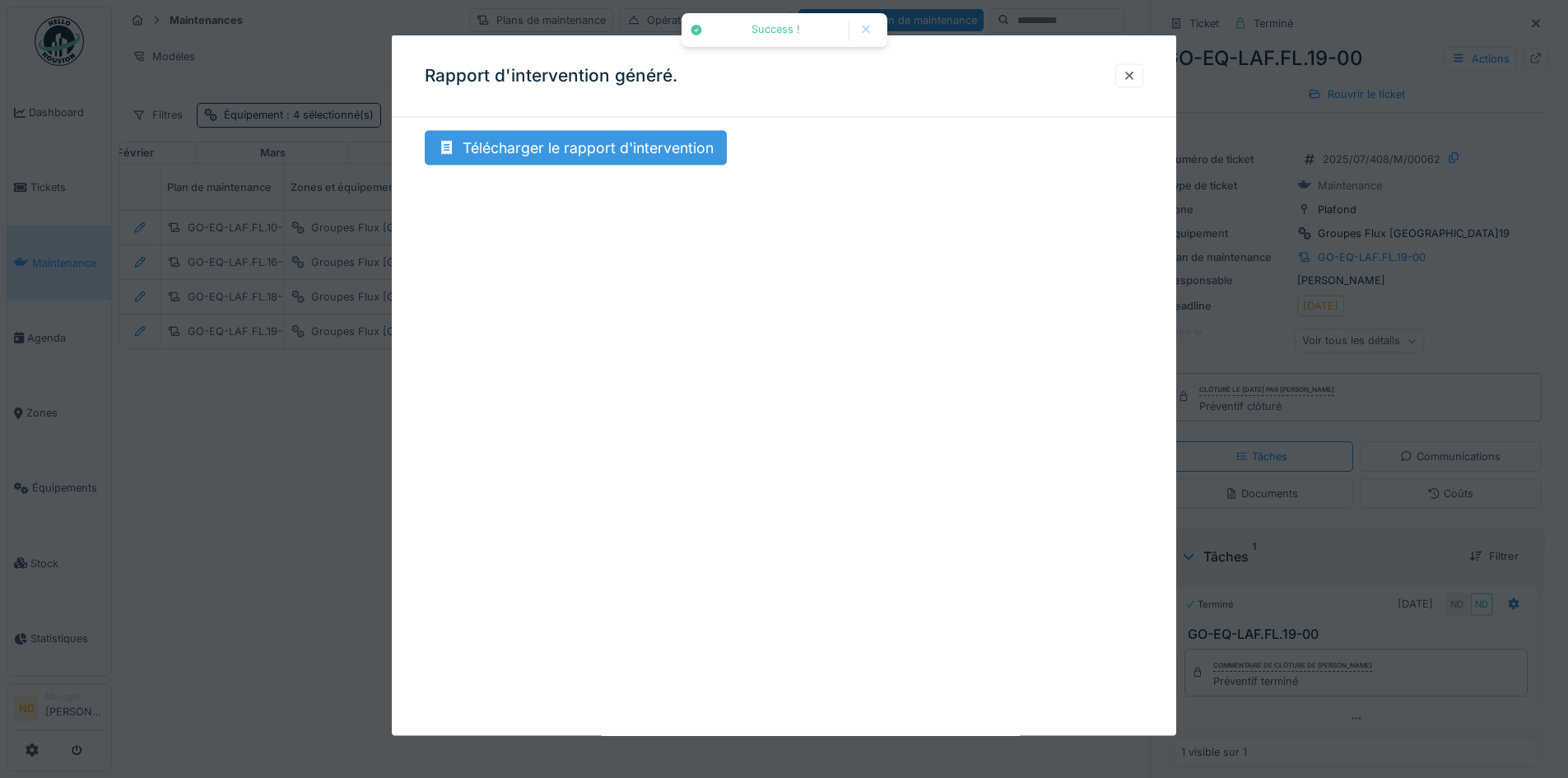
click at [629, 151] on div "Télécharger le rapport d'intervention" at bounding box center [576, 147] width 302 height 34
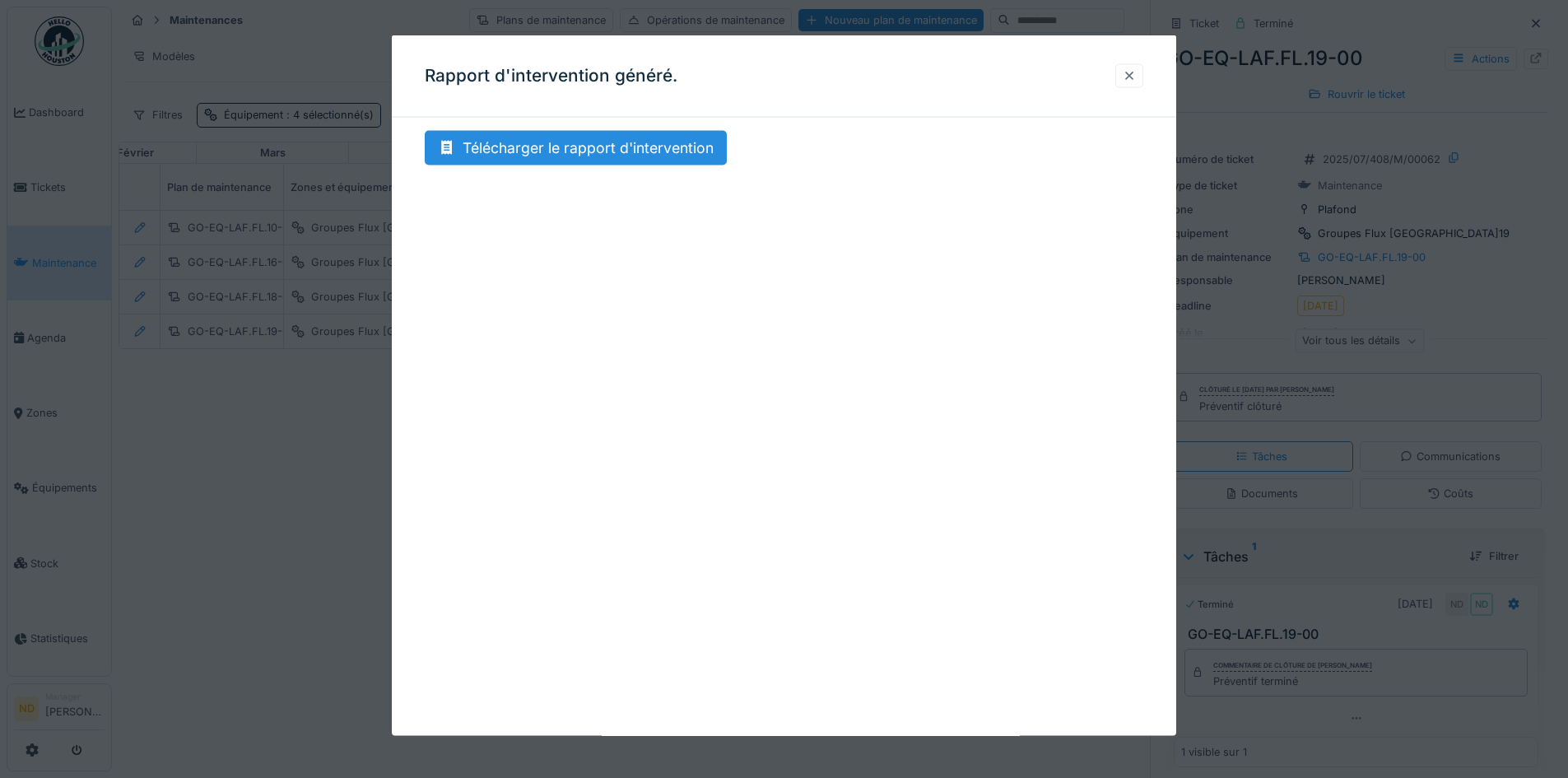
click at [1136, 69] on div at bounding box center [1129, 76] width 13 height 16
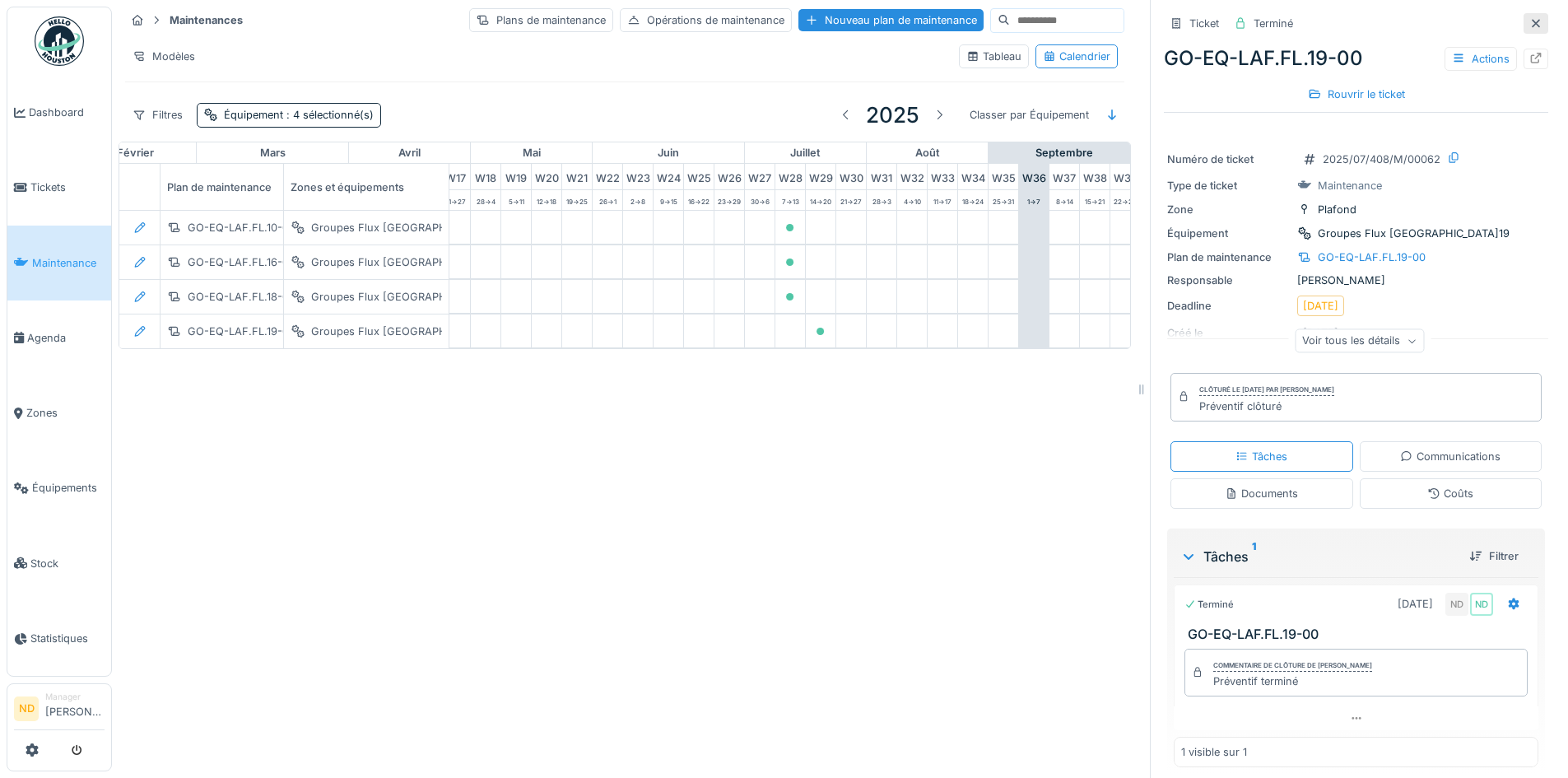
click at [1529, 19] on icon at bounding box center [1535, 24] width 13 height 11
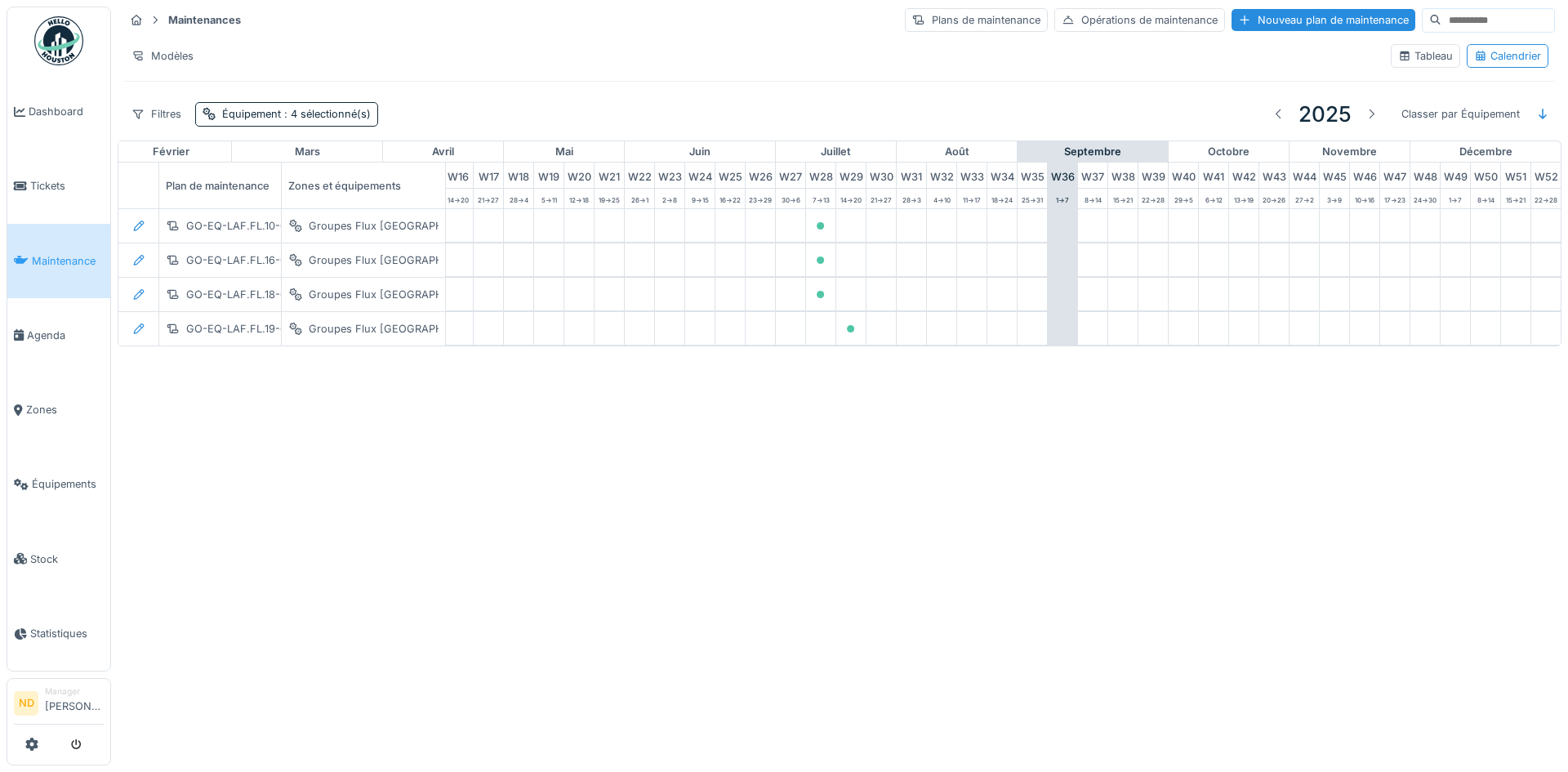
click at [1460, 19] on input at bounding box center [1497, 20] width 113 height 23
click at [322, 117] on span ": 4 sélectionné(s)" at bounding box center [325, 114] width 90 height 12
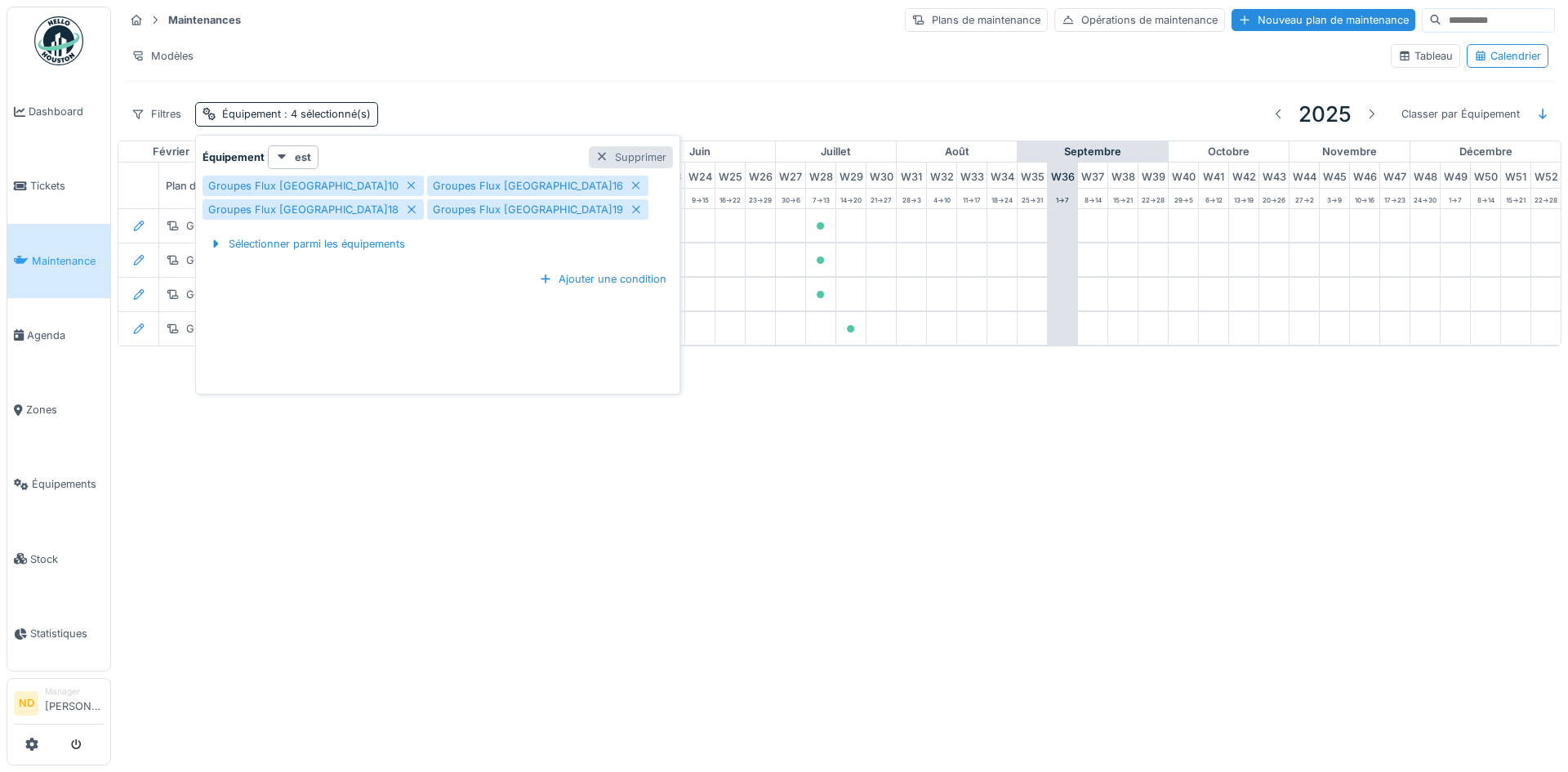
click at [639, 156] on div "Supprimer" at bounding box center [631, 156] width 84 height 22
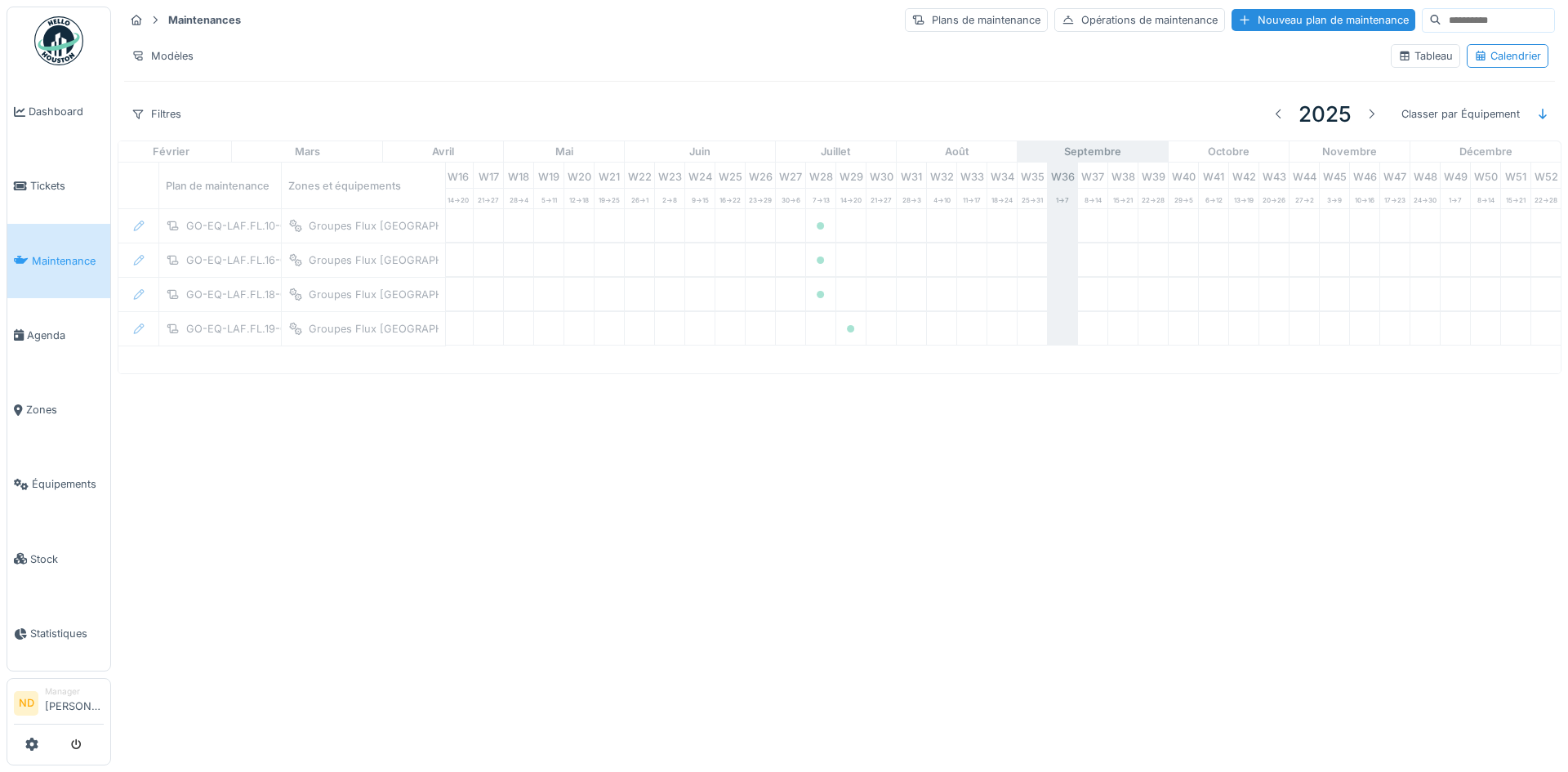
click at [1441, 24] on input at bounding box center [1497, 20] width 113 height 23
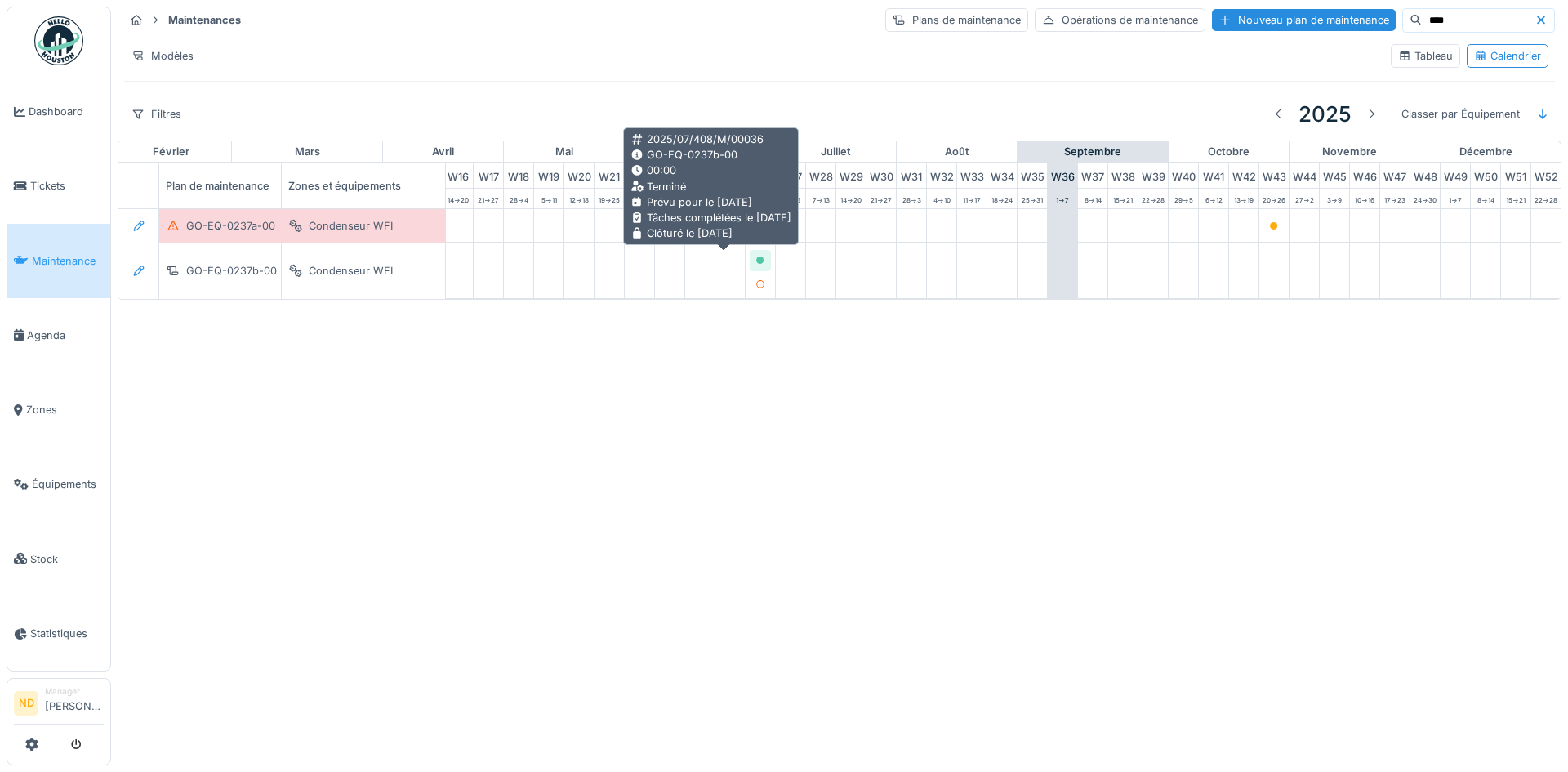
click at [749, 261] on div at bounding box center [760, 260] width 21 height 20
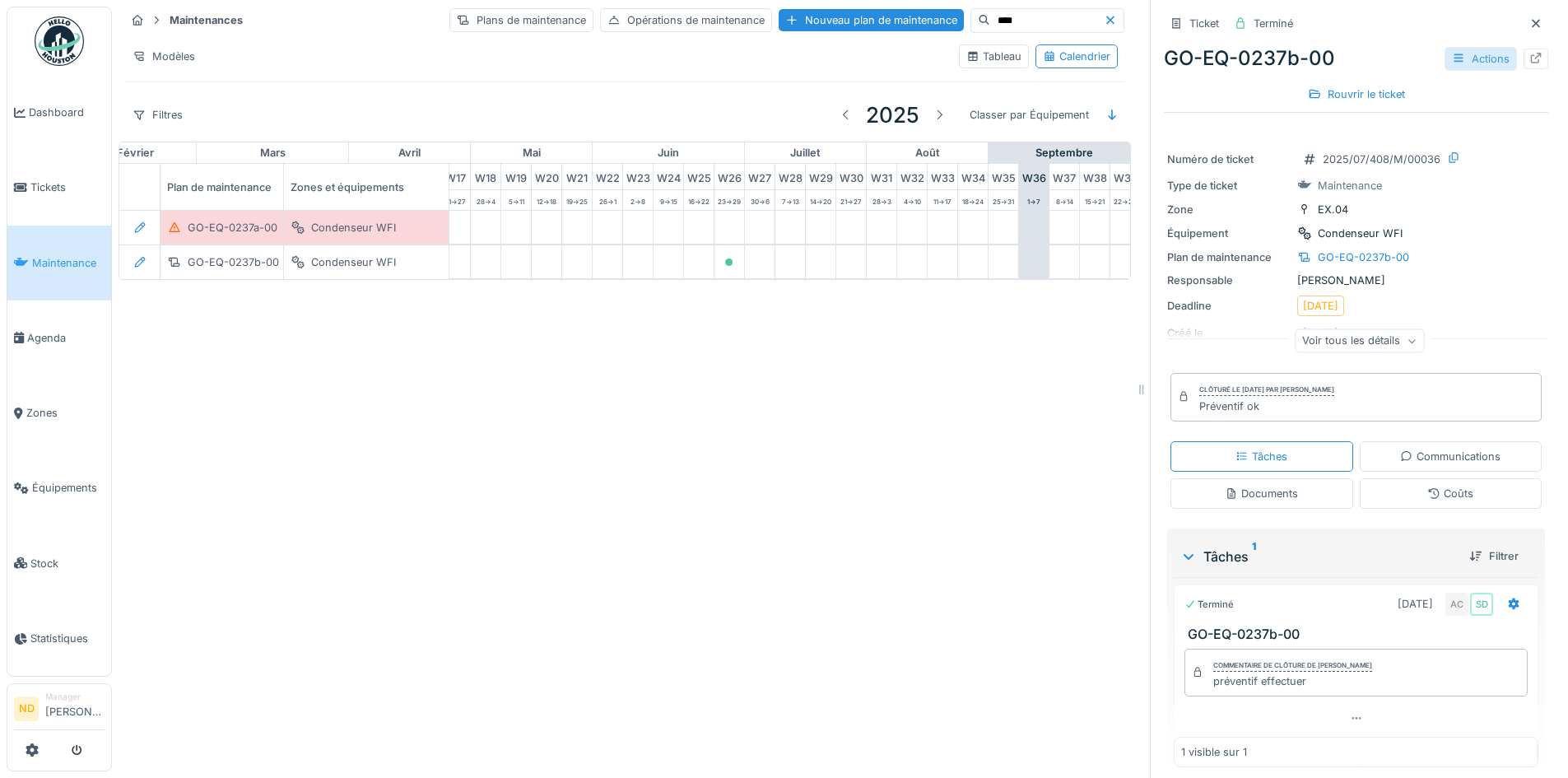
click at [1472, 59] on div "Actions" at bounding box center [1481, 58] width 72 height 24
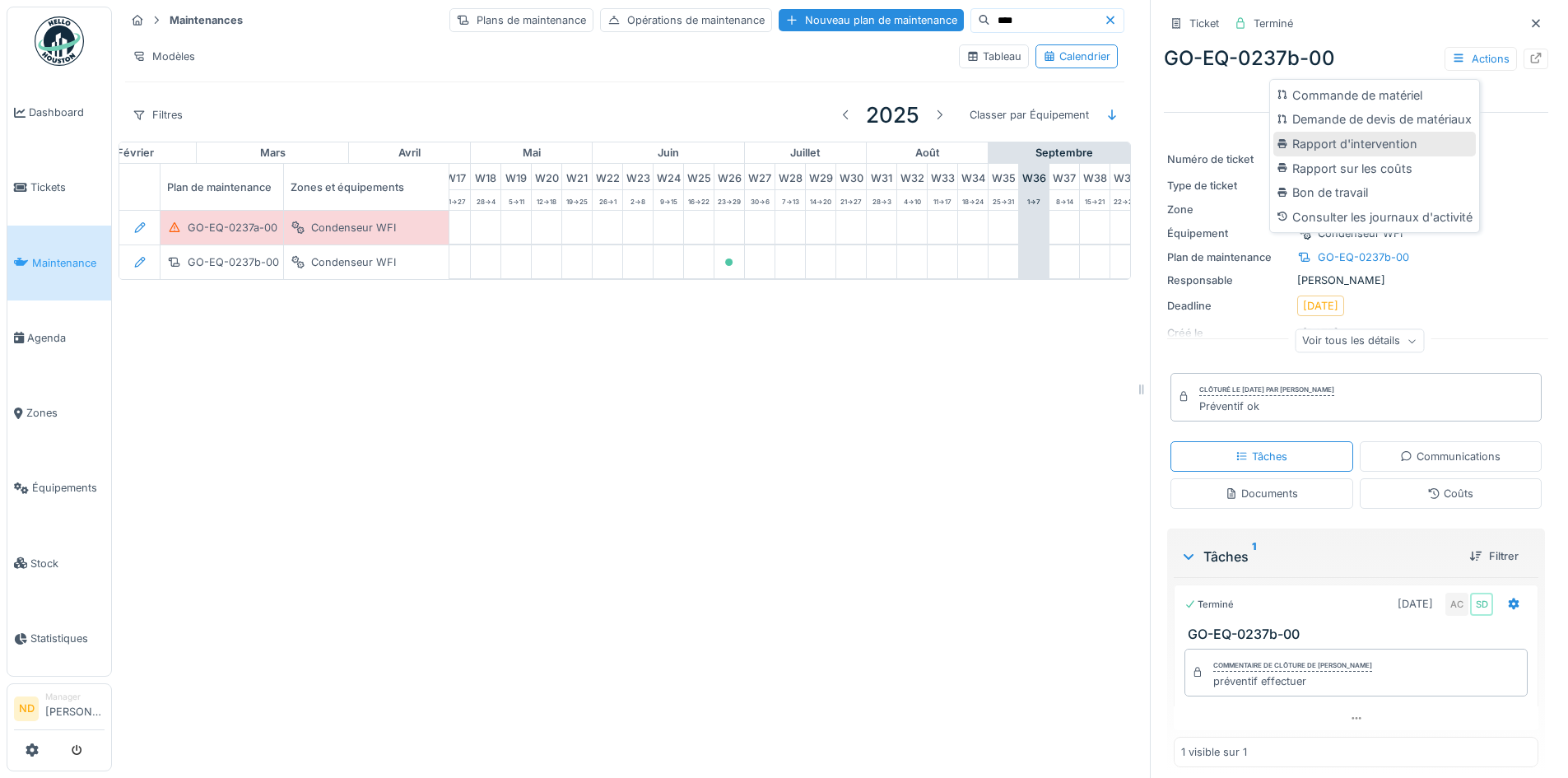
click at [1423, 138] on div "Rapport d'intervention" at bounding box center [1375, 144] width 203 height 25
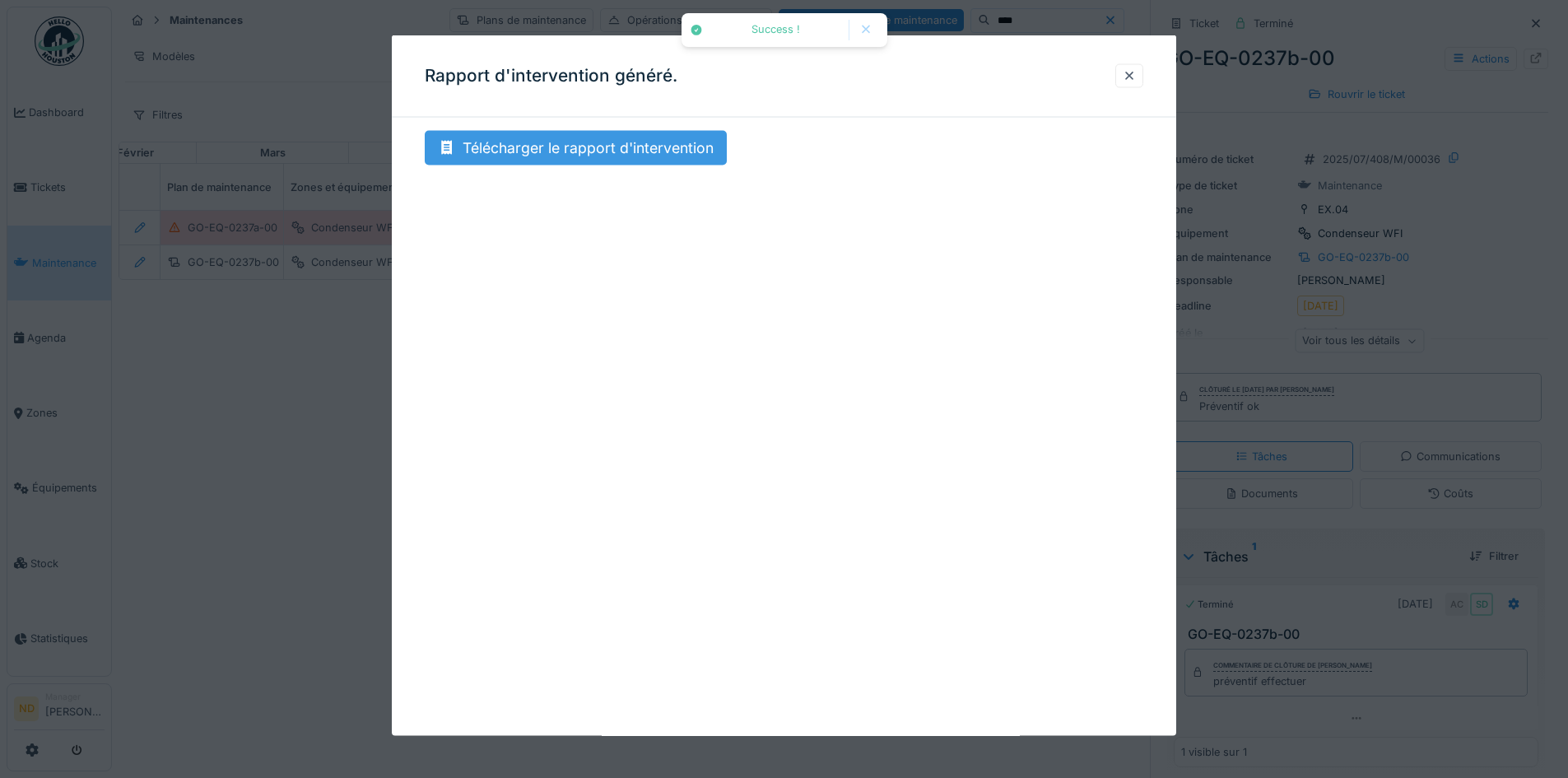
click at [655, 133] on div "Télécharger le rapport d'intervention" at bounding box center [576, 147] width 302 height 34
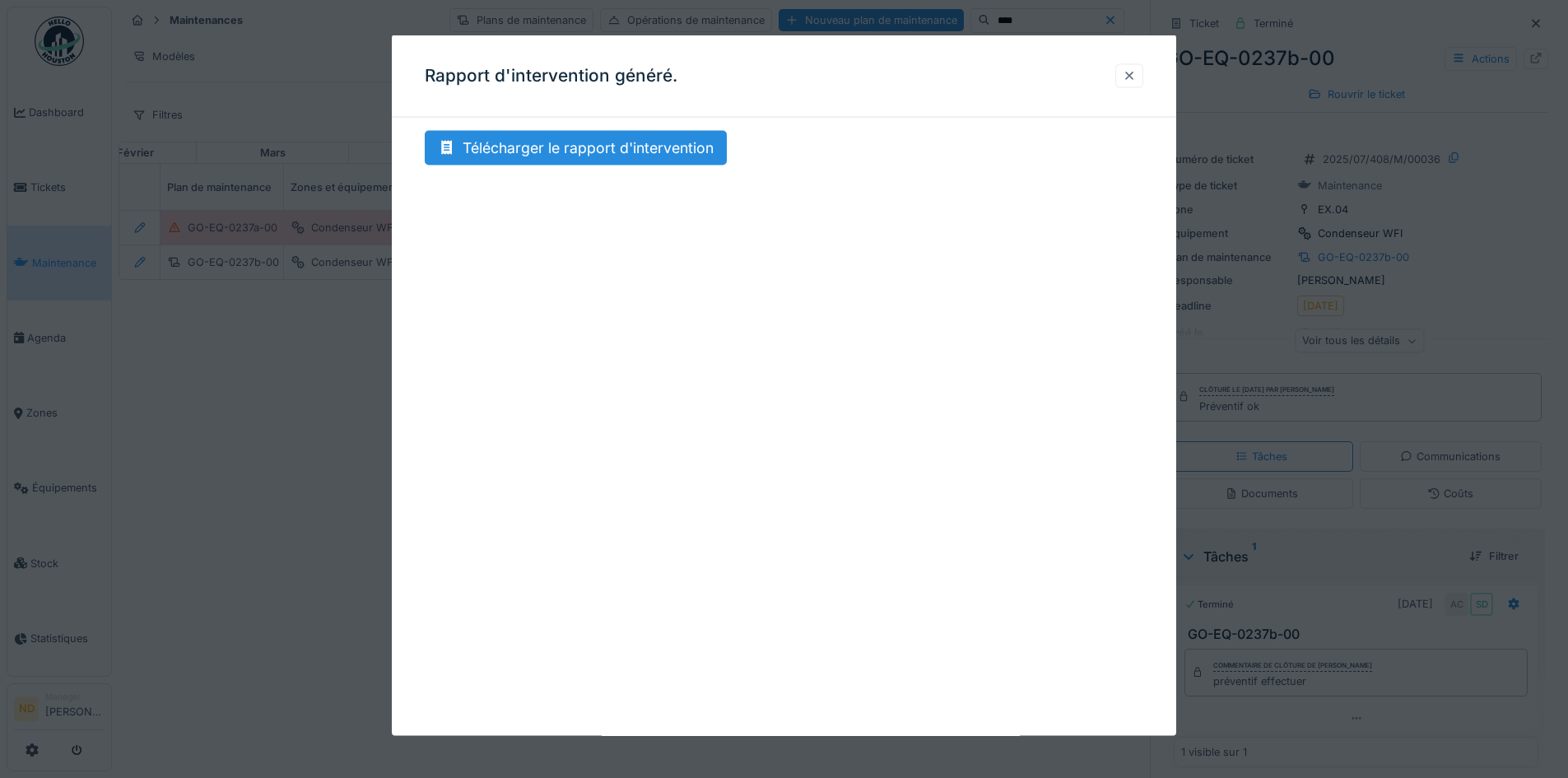
click at [1132, 71] on div at bounding box center [1129, 76] width 13 height 16
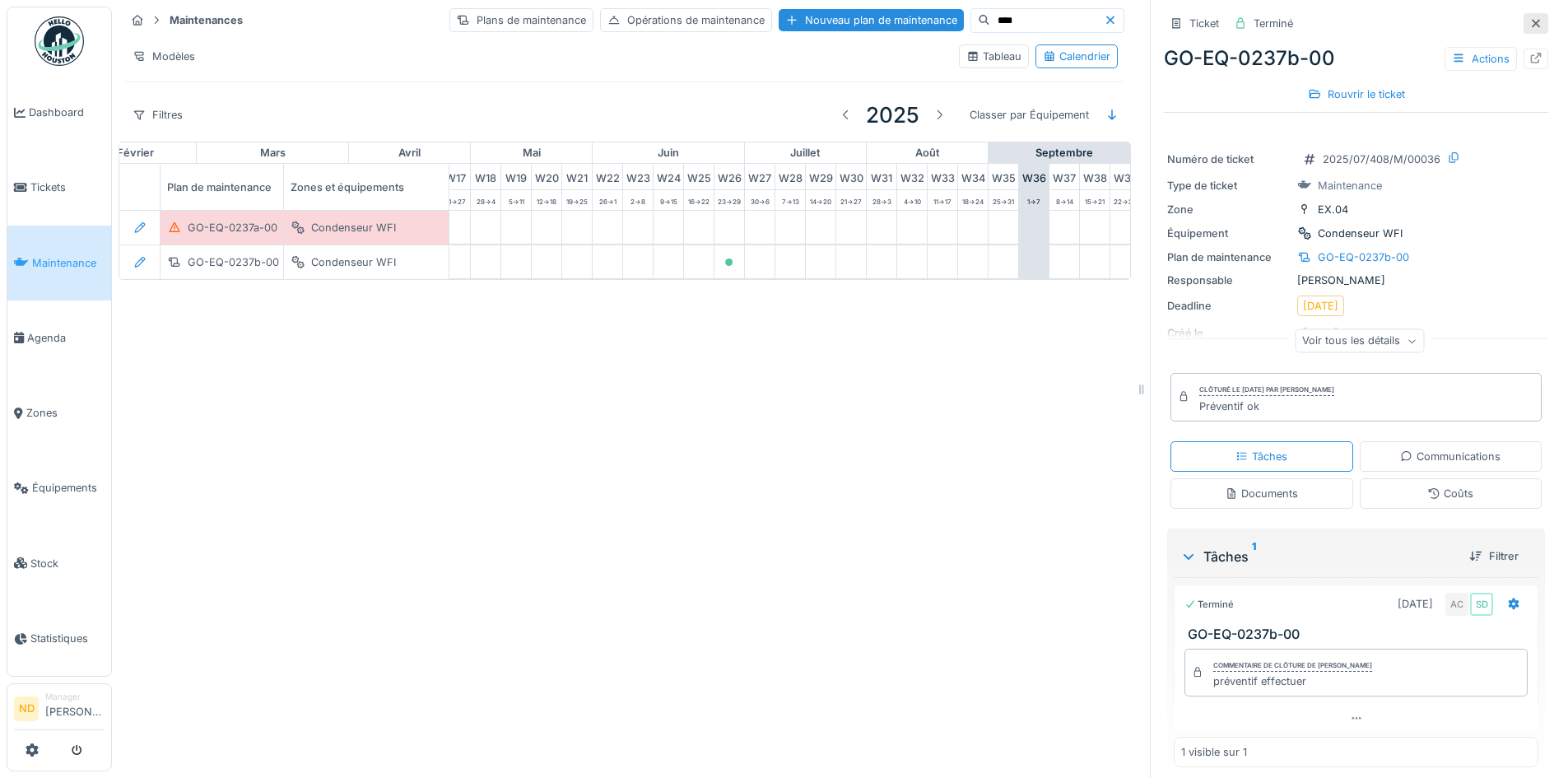
click at [1529, 19] on icon at bounding box center [1535, 24] width 13 height 11
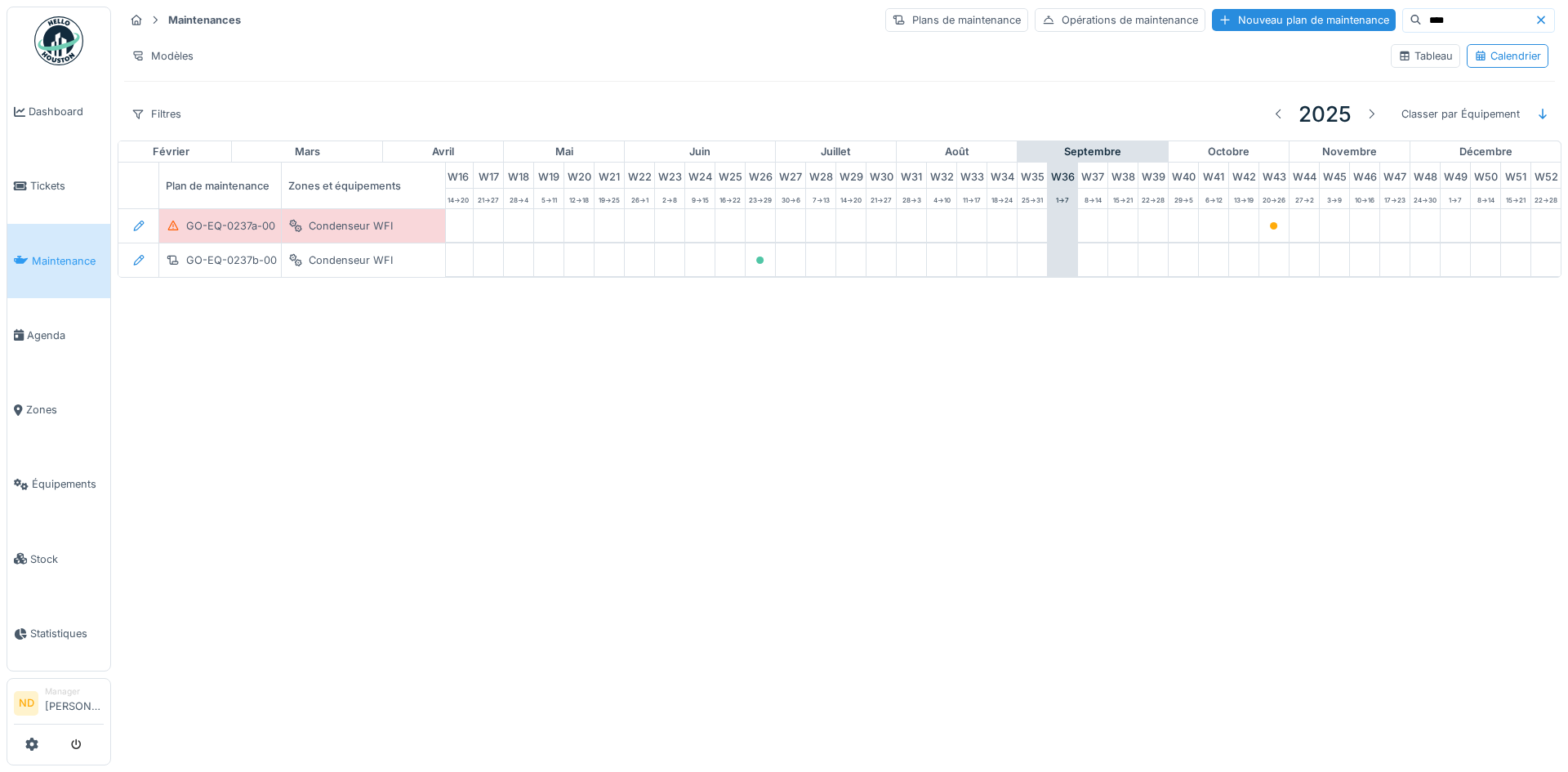
click at [1432, 20] on input "****" at bounding box center [1478, 20] width 113 height 23
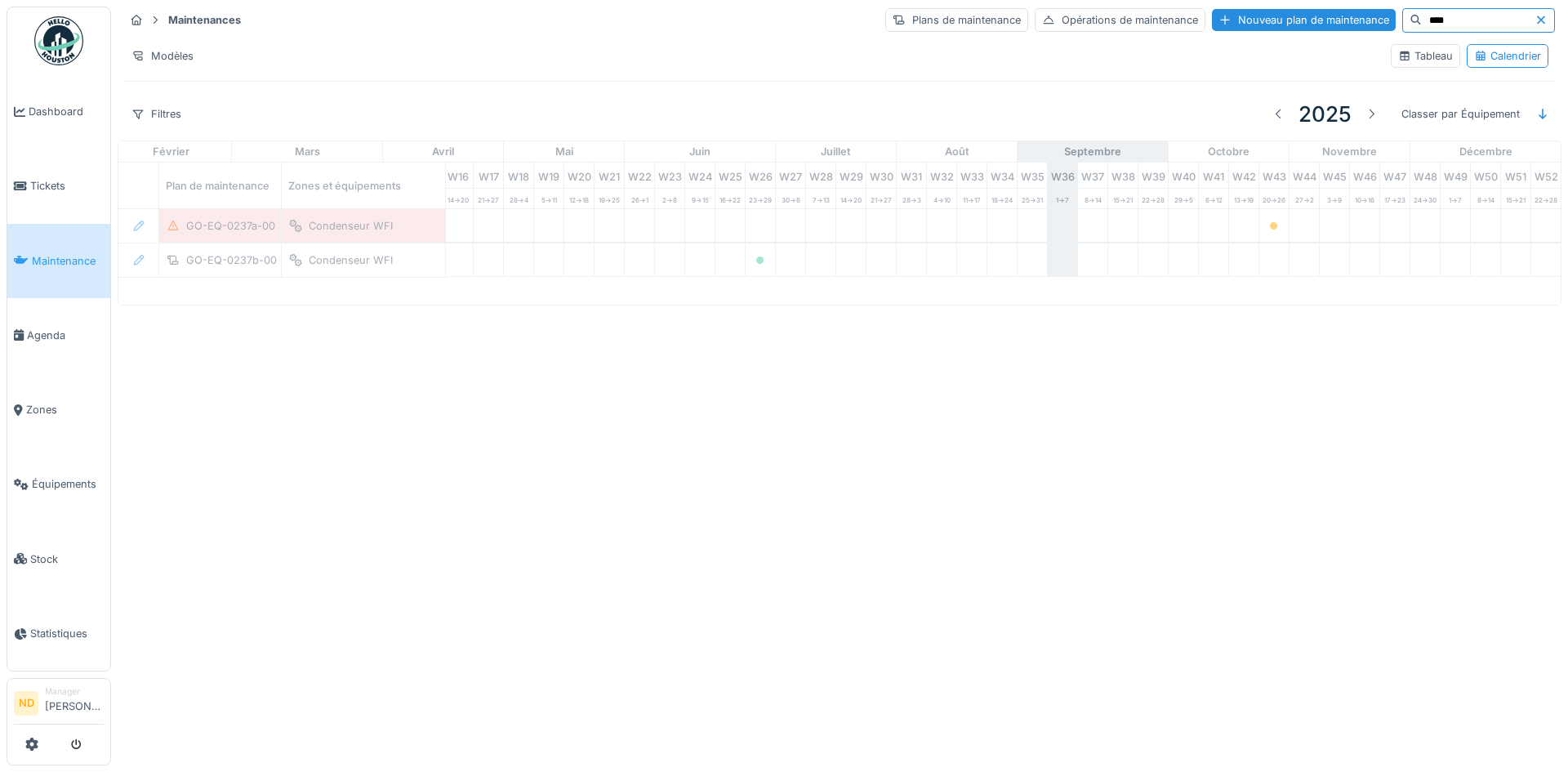
type input "****"
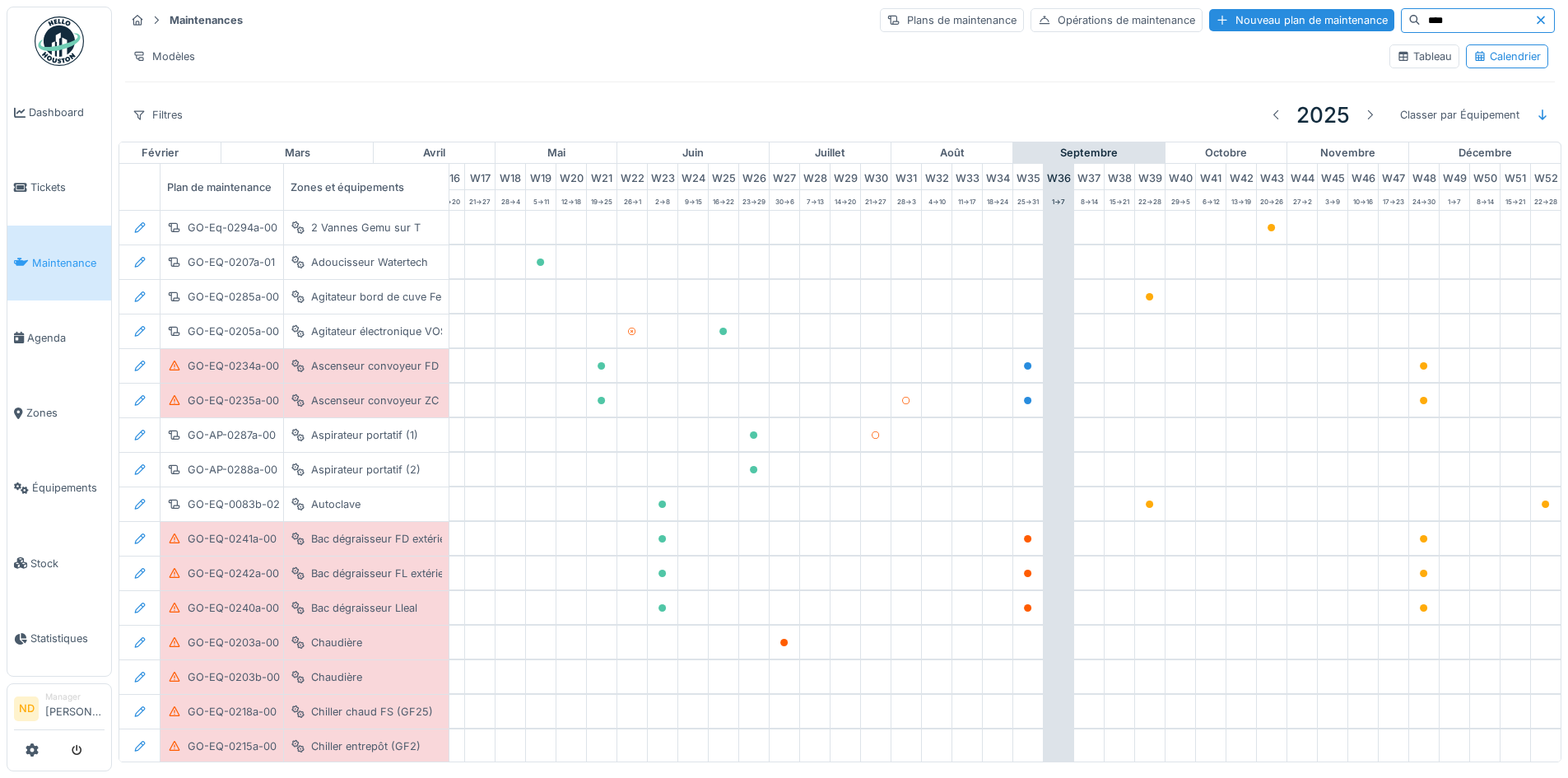
drag, startPoint x: 1460, startPoint y: 19, endPoint x: 1313, endPoint y: 6, distance: 147.6
click at [1313, 6] on div "Maintenances Plans de maintenance Opérations de maintenance Nouveau plan de mai…" at bounding box center [840, 19] width 1430 height 27
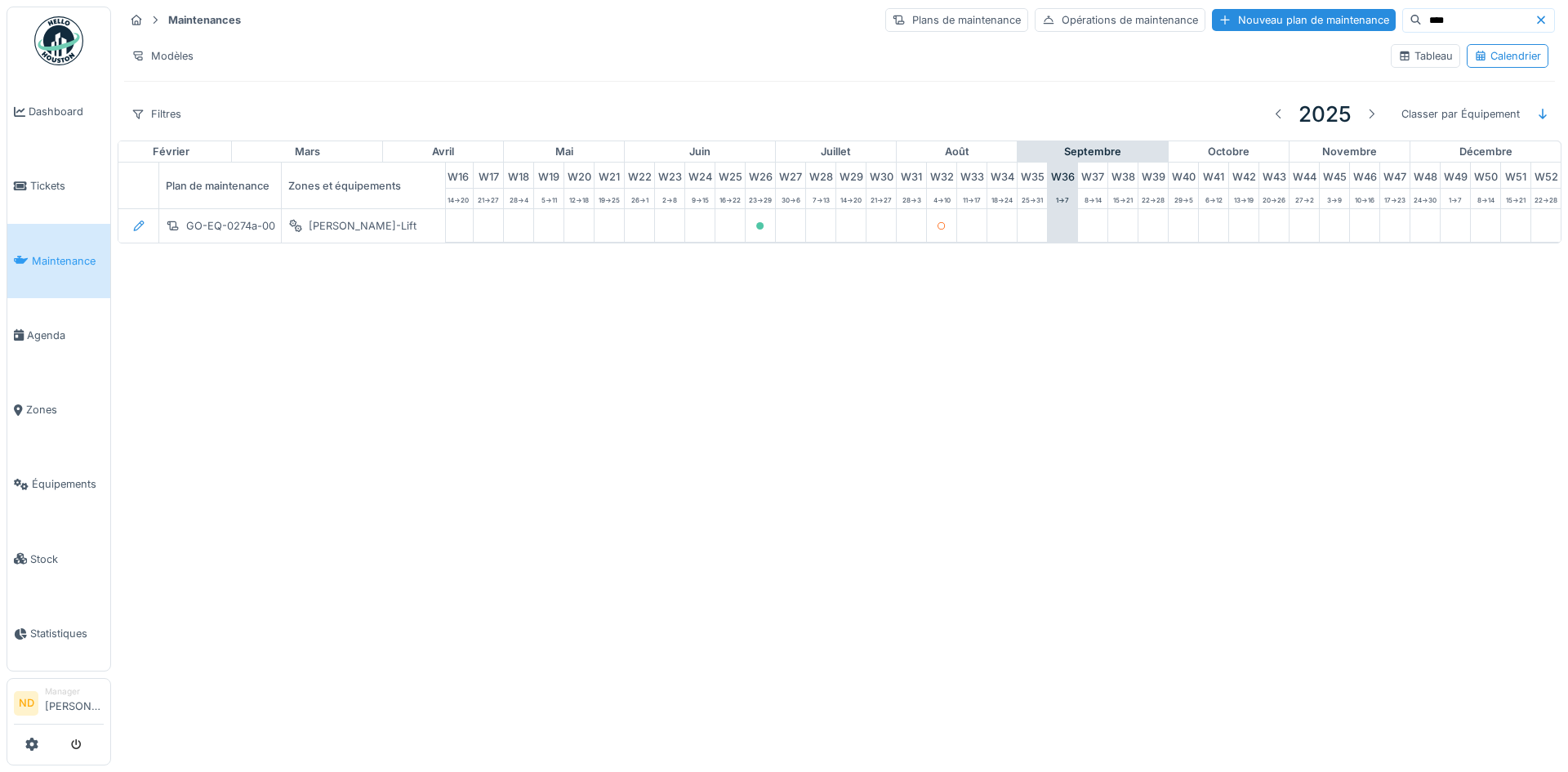
click at [1452, 22] on input "****" at bounding box center [1478, 20] width 113 height 23
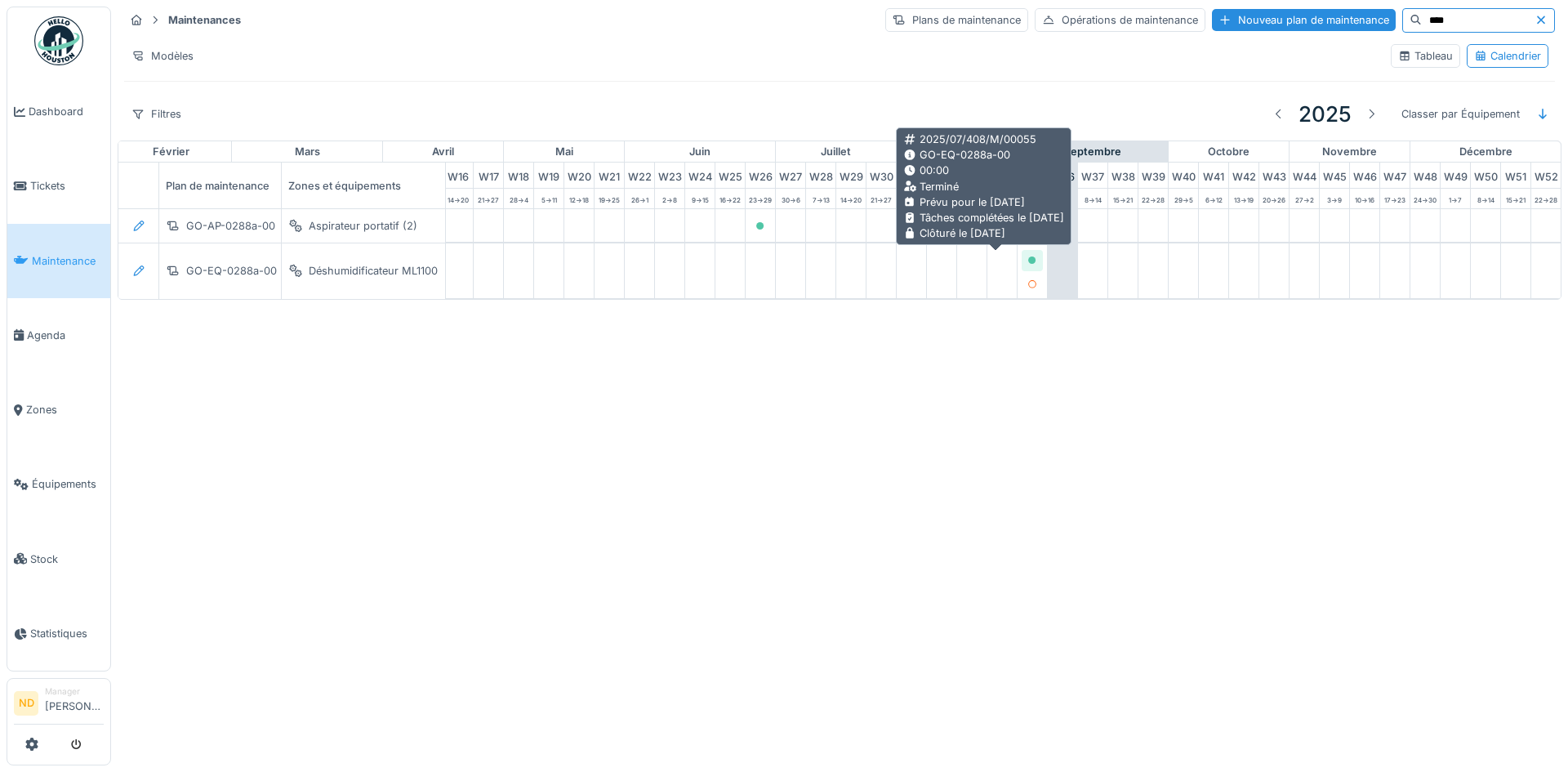
click at [1028, 256] on icon at bounding box center [1032, 260] width 10 height 8
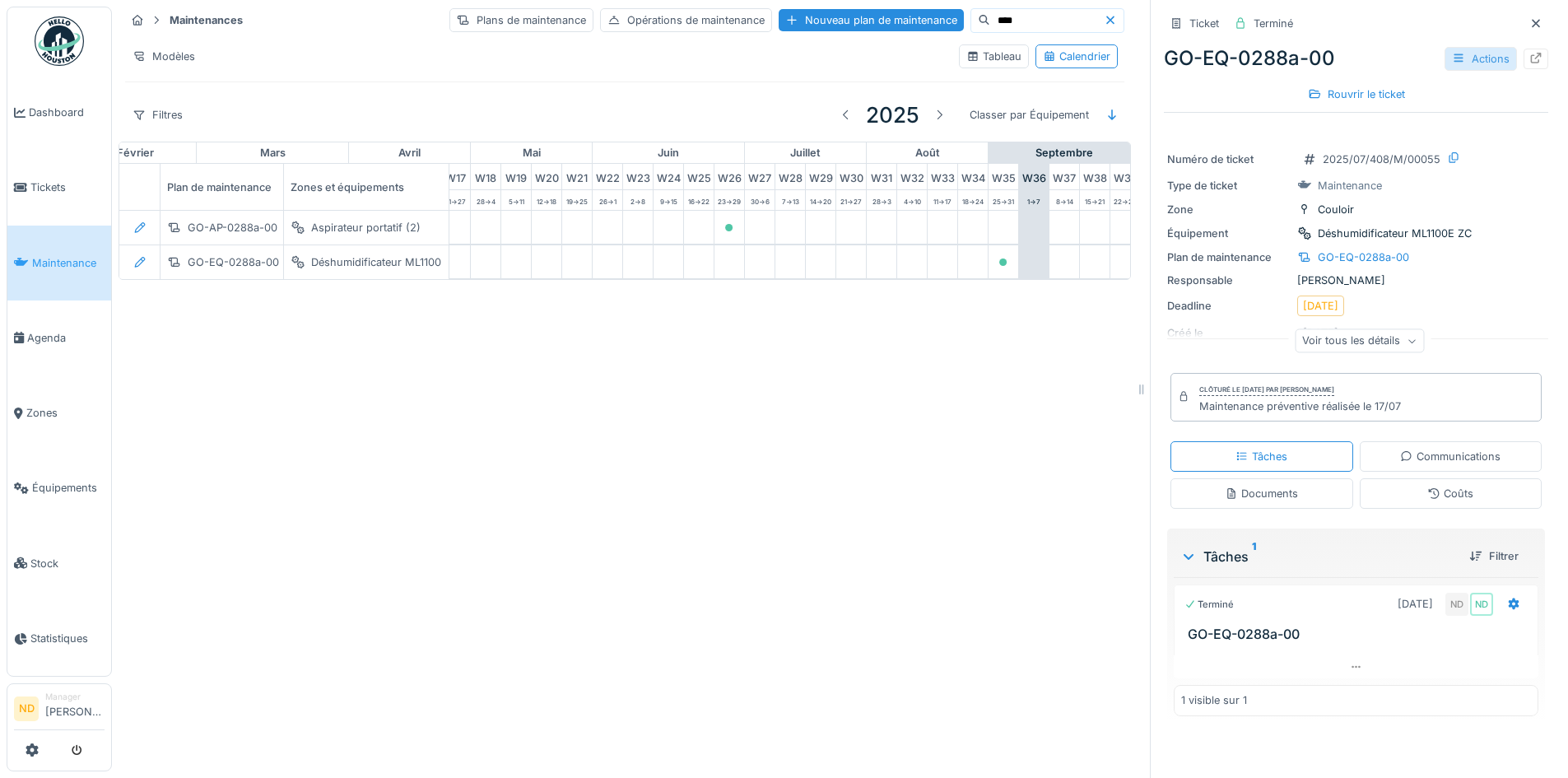
click at [1470, 63] on div "Actions" at bounding box center [1481, 58] width 72 height 24
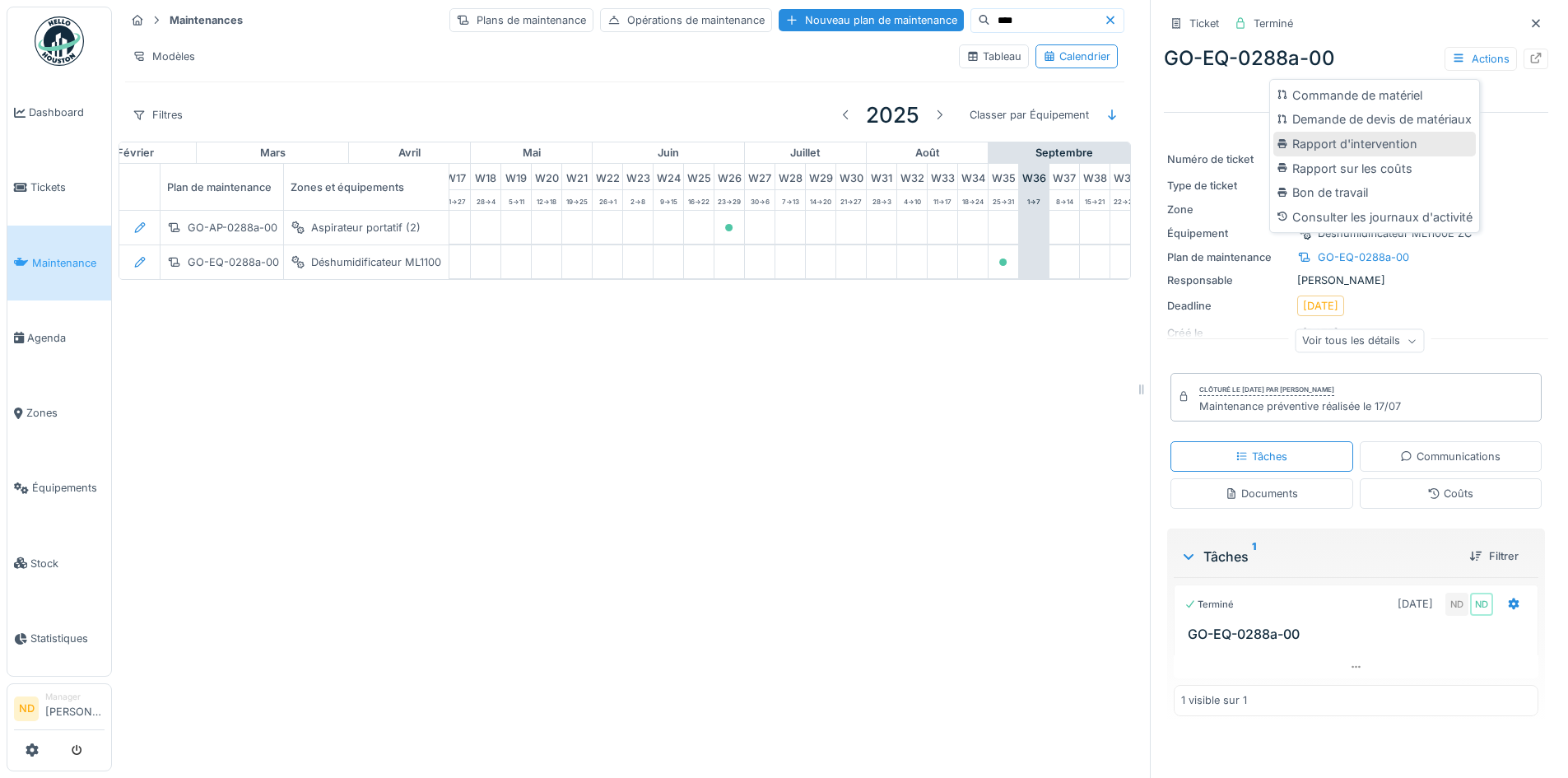
click at [1391, 142] on div "Rapport d'intervention" at bounding box center [1375, 144] width 203 height 25
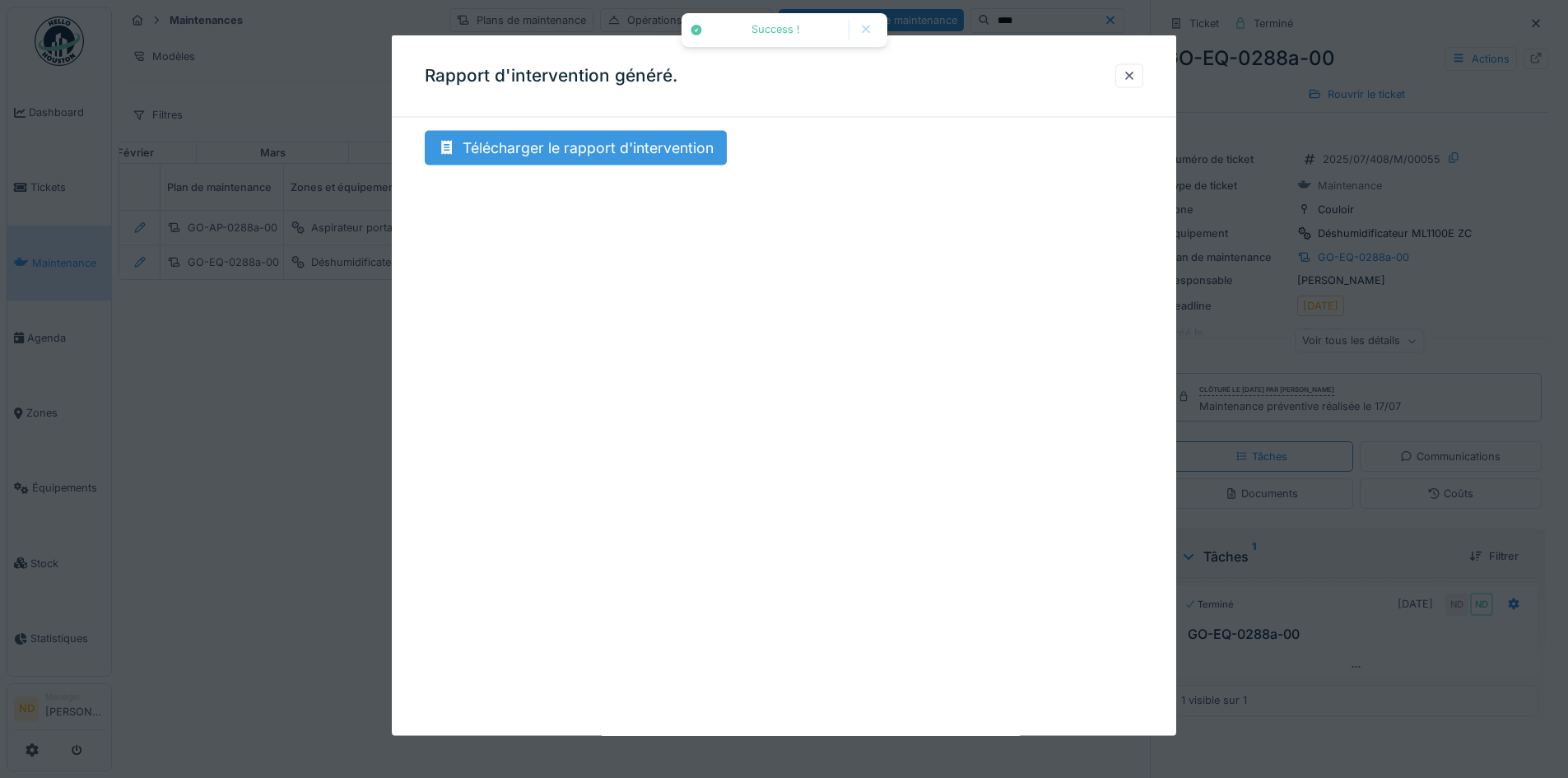
click at [572, 159] on div "Télécharger le rapport d'intervention" at bounding box center [576, 147] width 302 height 34
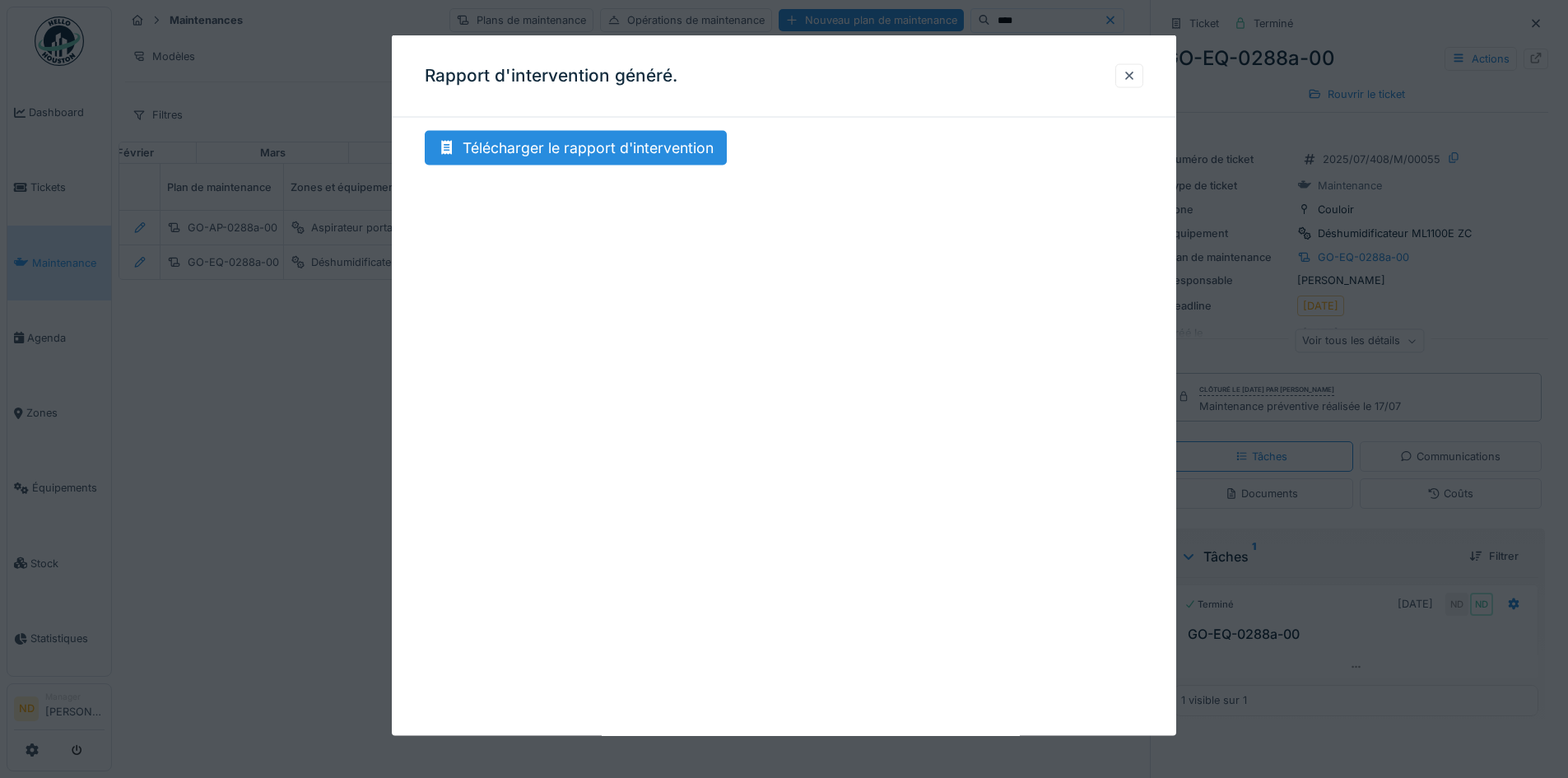
click at [1136, 77] on div at bounding box center [1129, 76] width 13 height 16
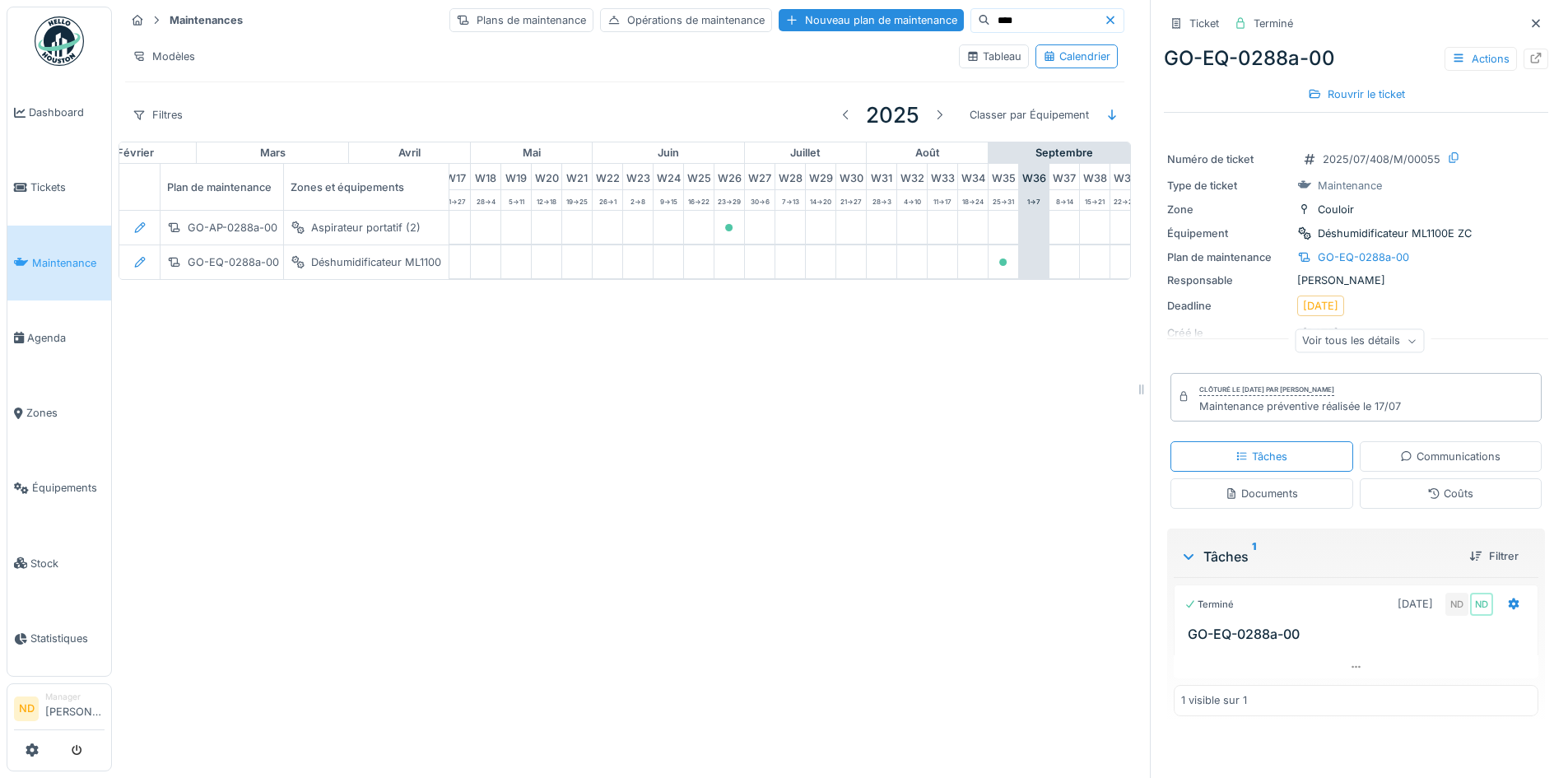
click at [990, 13] on input "****" at bounding box center [1046, 20] width 114 height 23
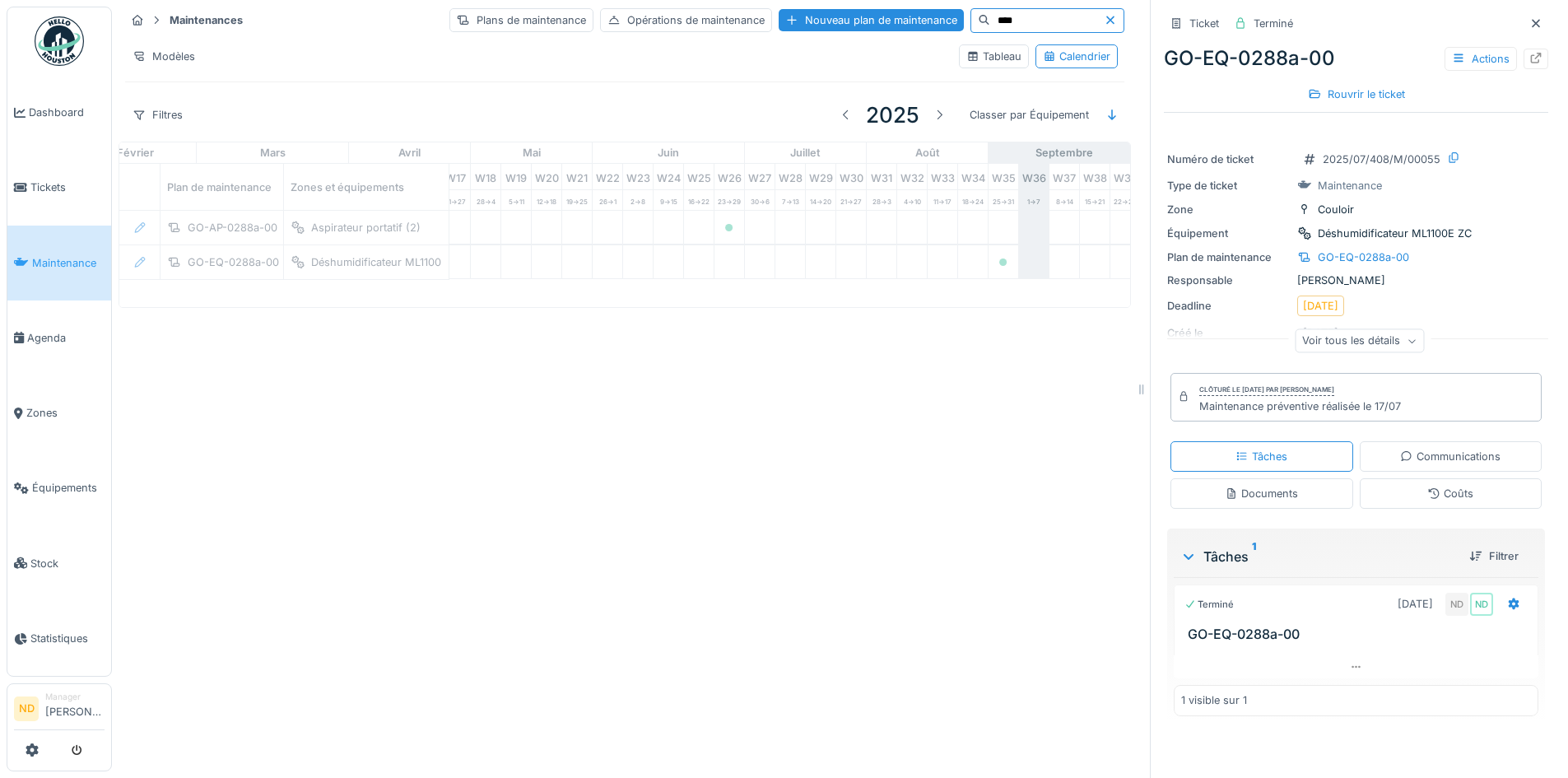
type input "****"
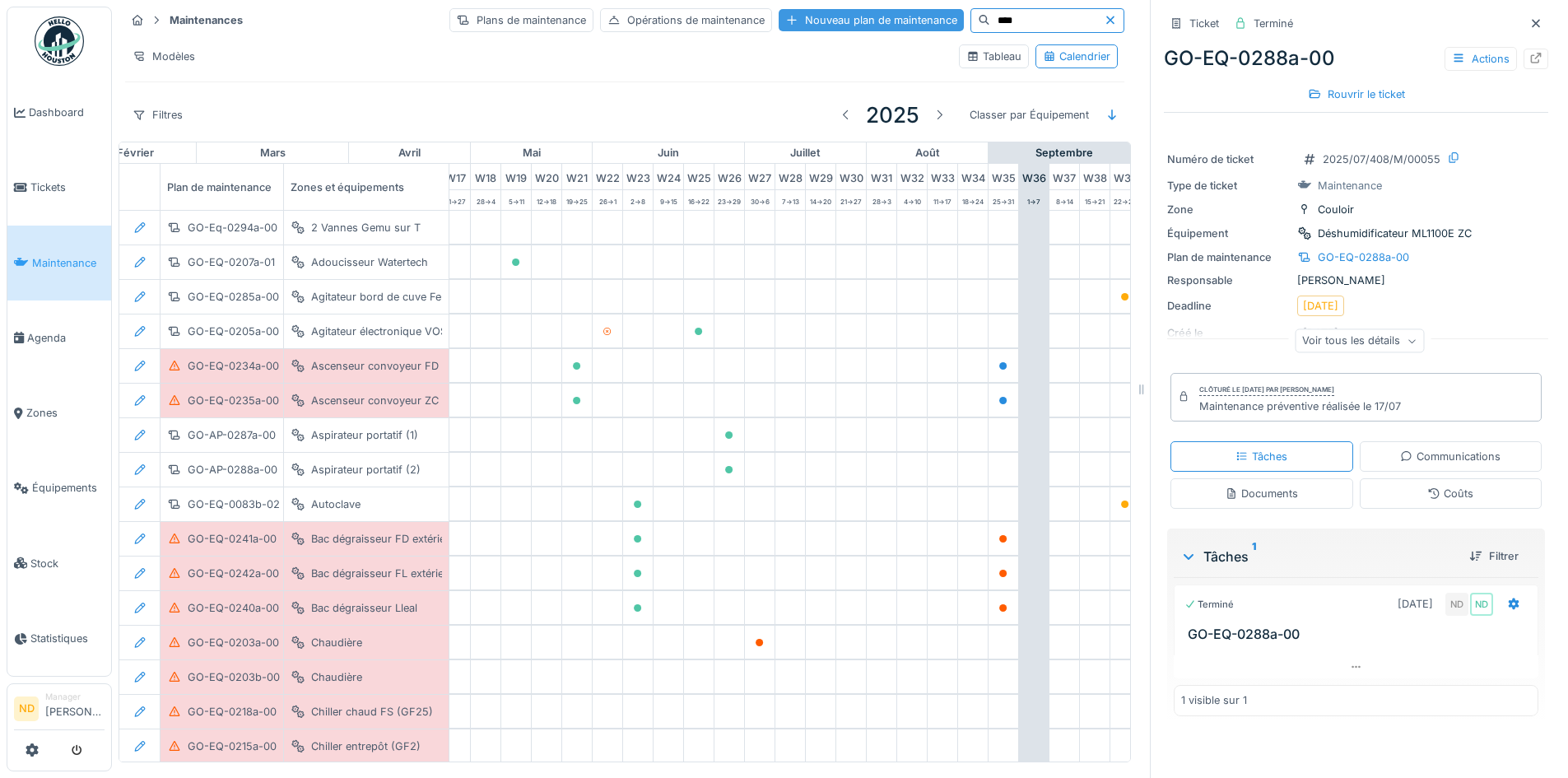
drag, startPoint x: 883, startPoint y: 16, endPoint x: 875, endPoint y: 15, distance: 8.1
click at [875, 15] on div "Plans de maintenance Opérations de maintenance Nouveau plan de maintenance ****" at bounding box center [787, 20] width 675 height 25
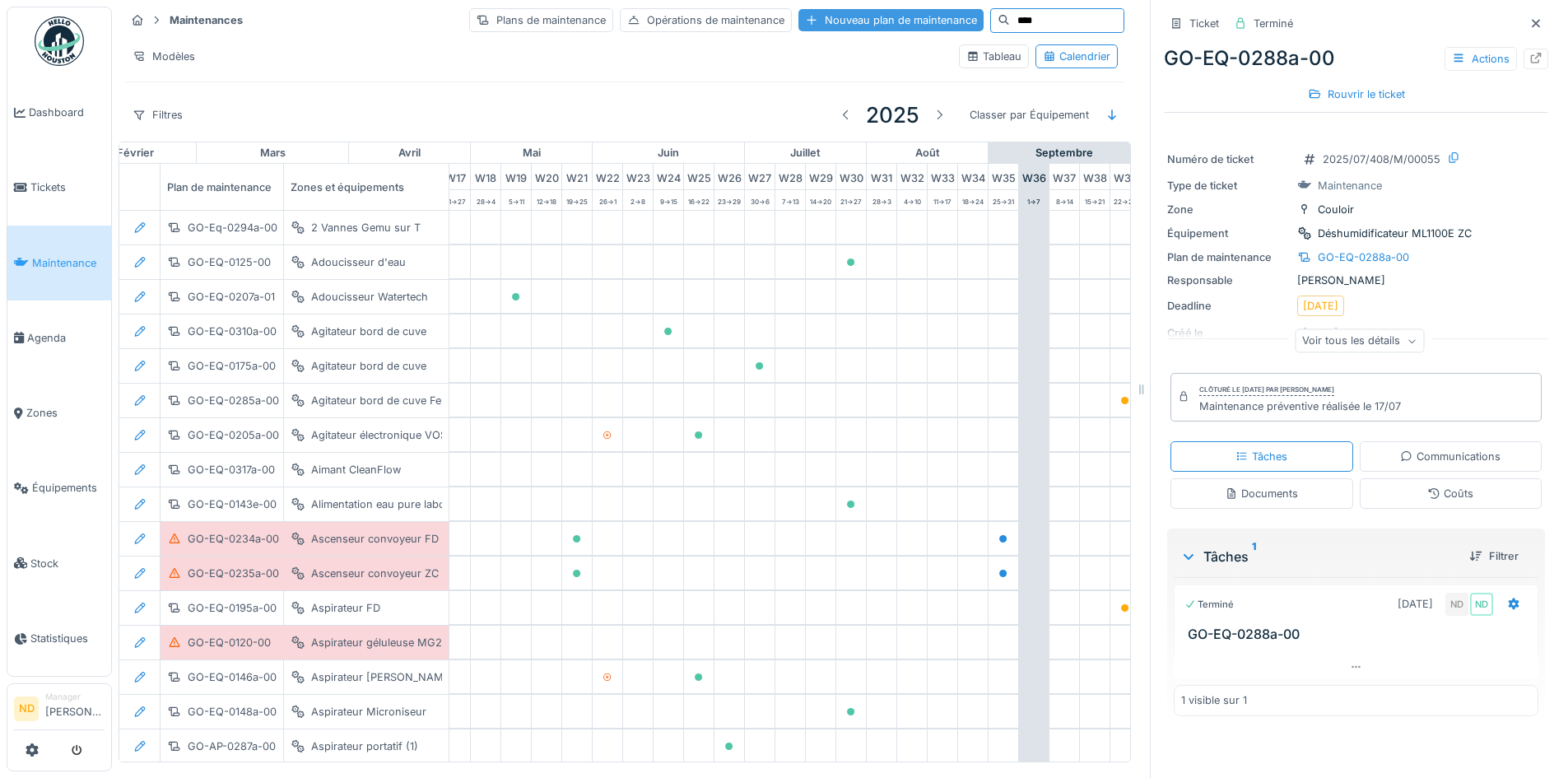
type input "****"
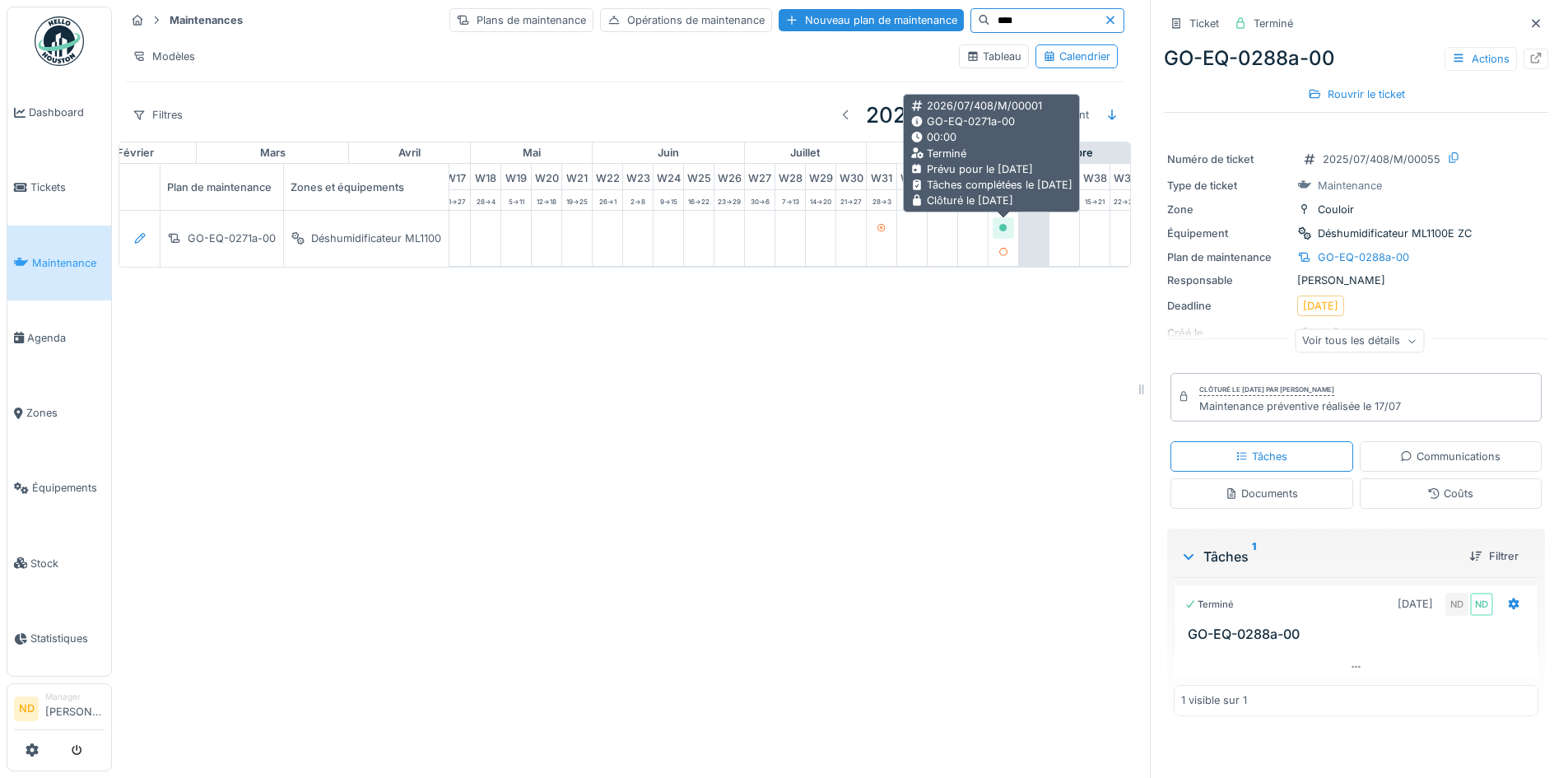
click at [1006, 230] on icon at bounding box center [1003, 227] width 8 height 8
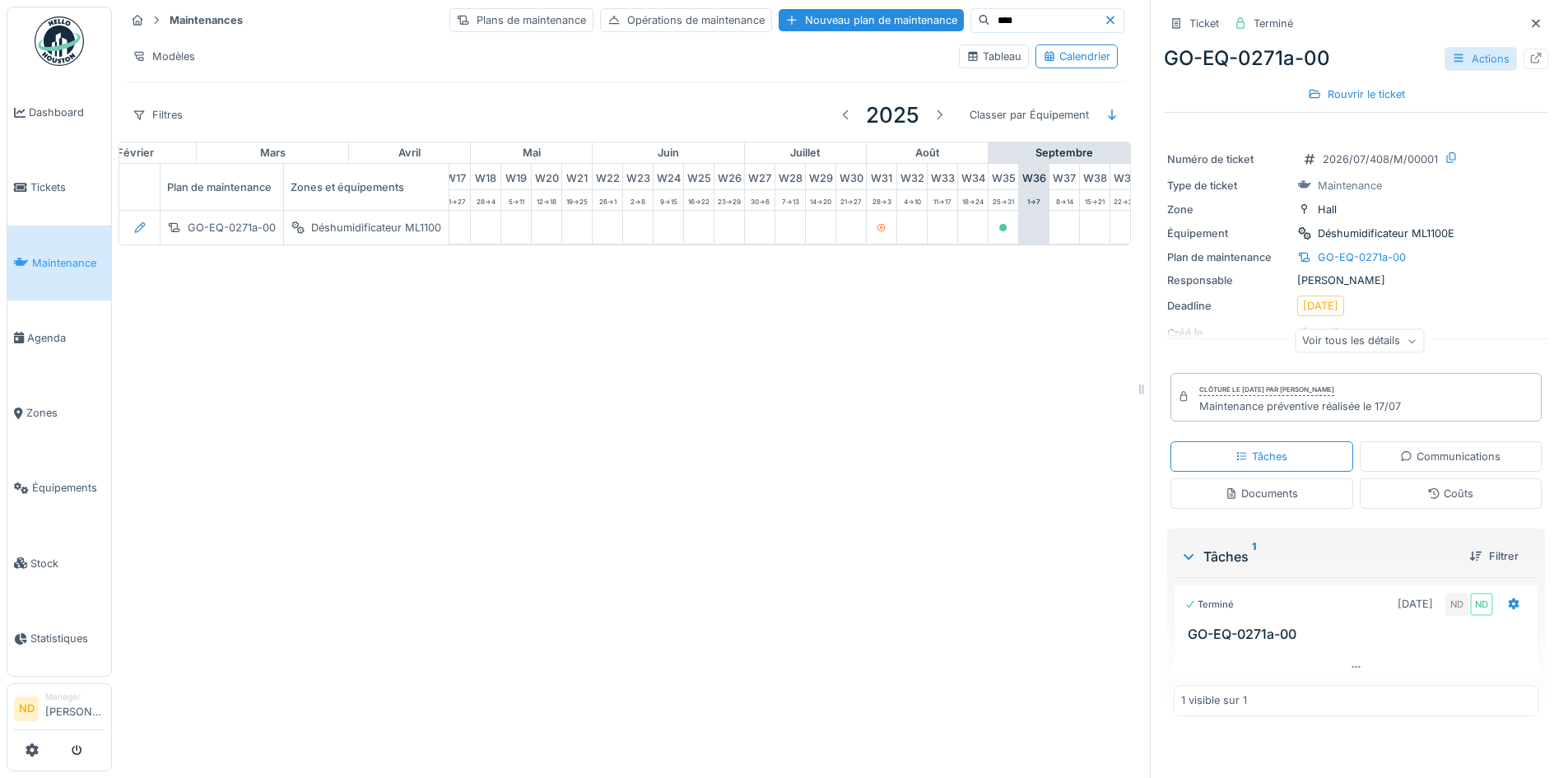
click at [1458, 67] on div "Actions" at bounding box center [1481, 58] width 72 height 24
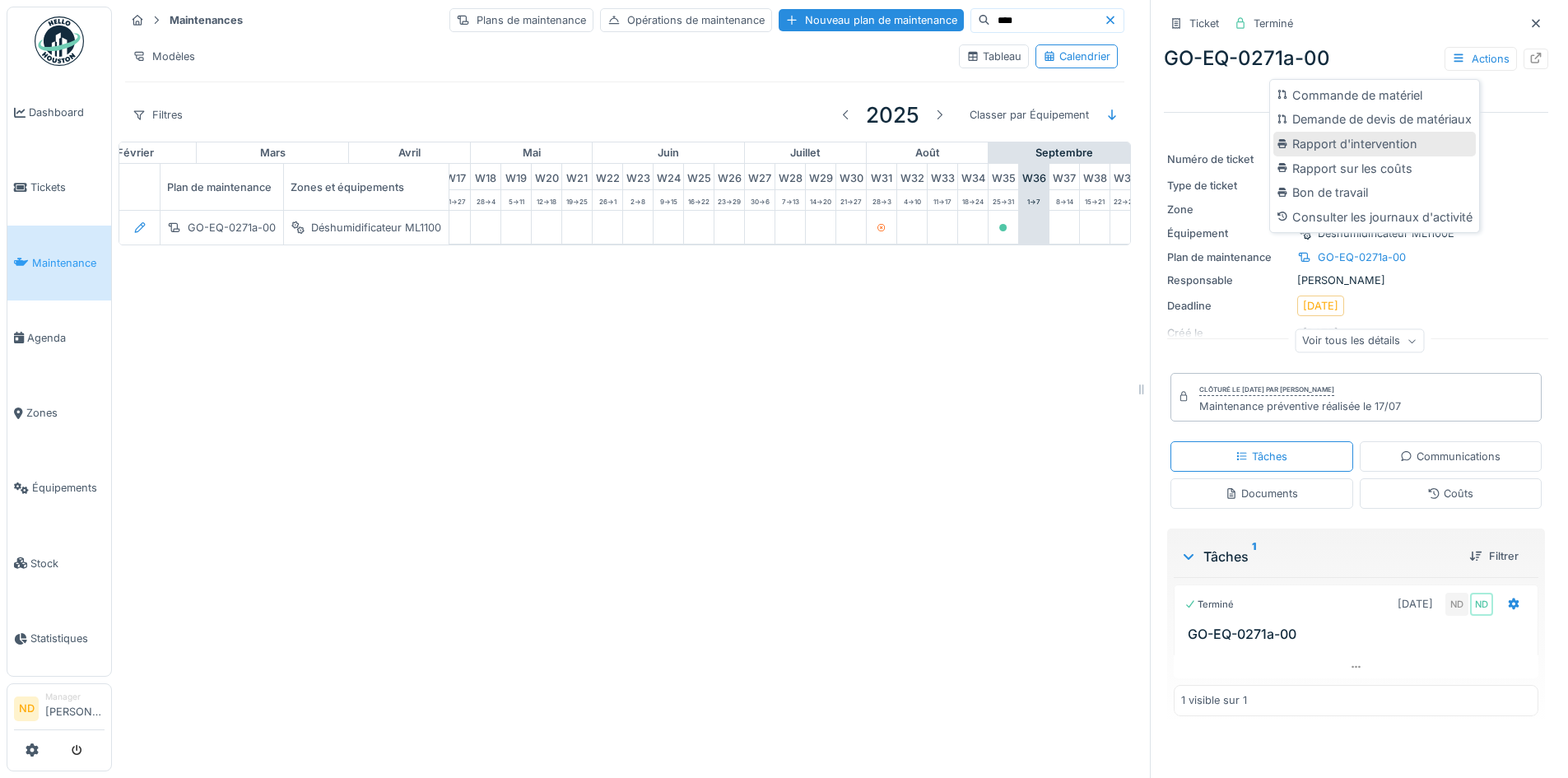
click at [1432, 143] on div "Rapport d'intervention" at bounding box center [1375, 144] width 203 height 25
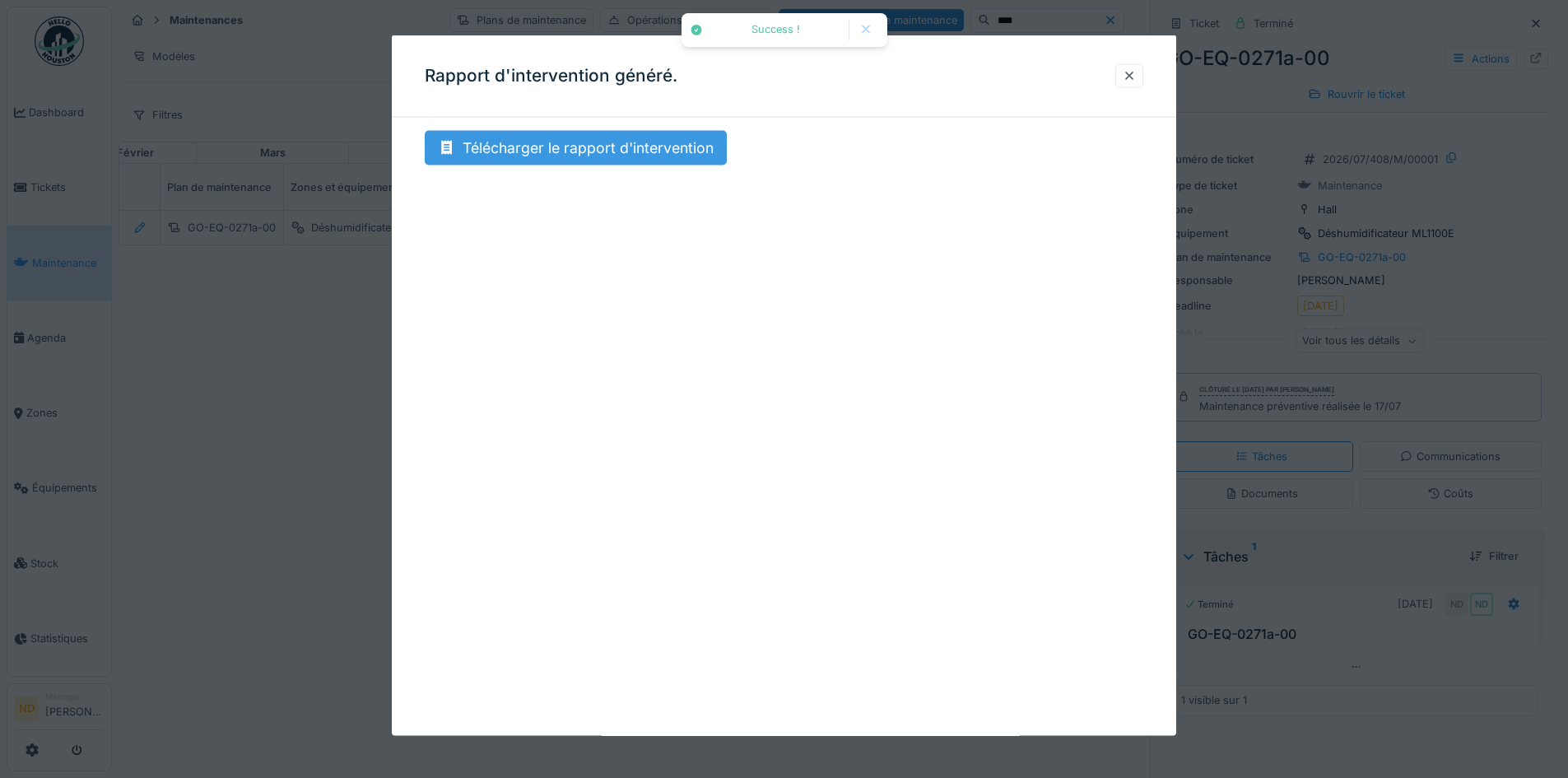
click at [639, 162] on div "Télécharger le rapport d'intervention" at bounding box center [576, 147] width 302 height 34
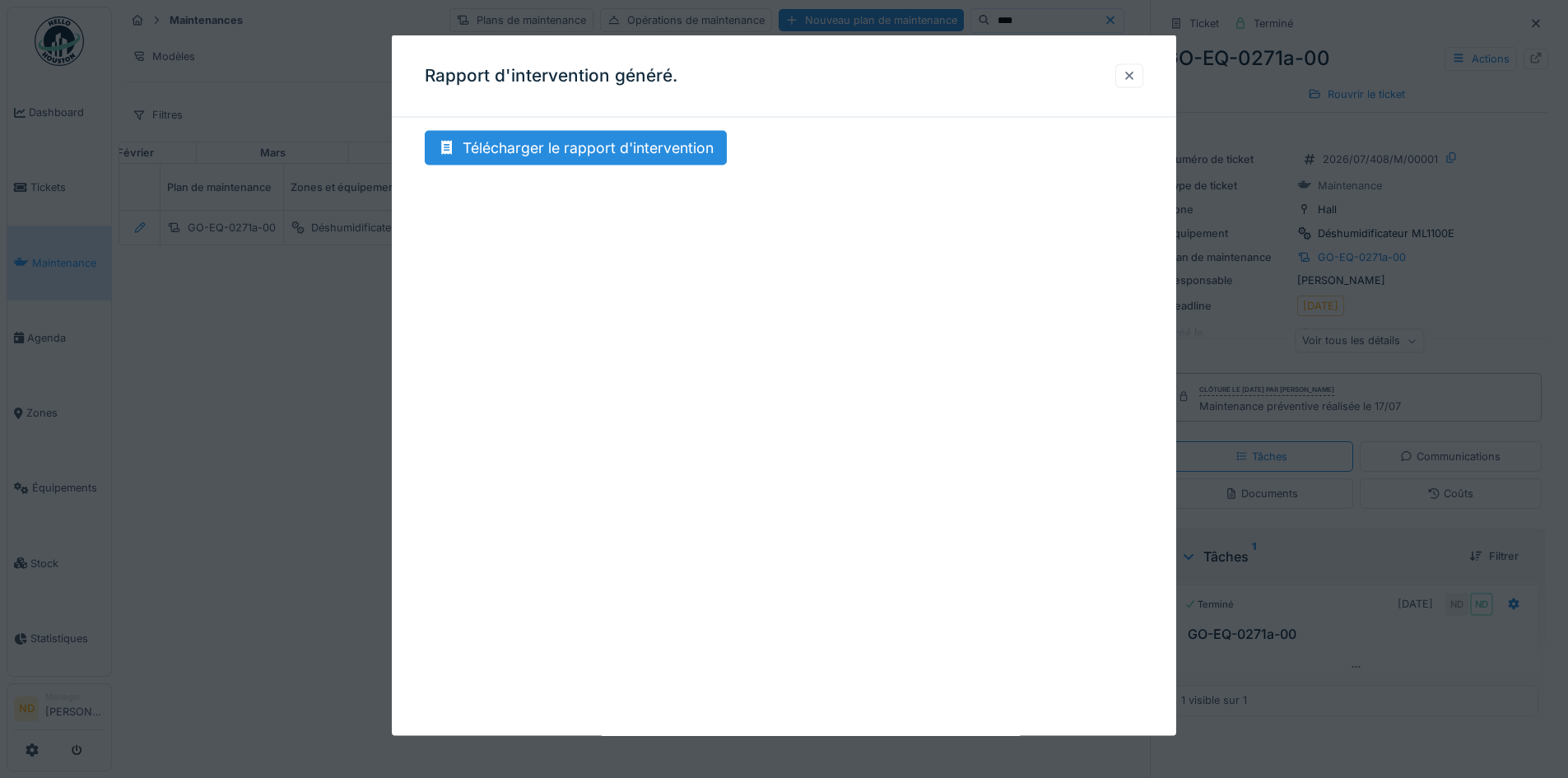
click at [1143, 78] on div at bounding box center [1129, 75] width 28 height 24
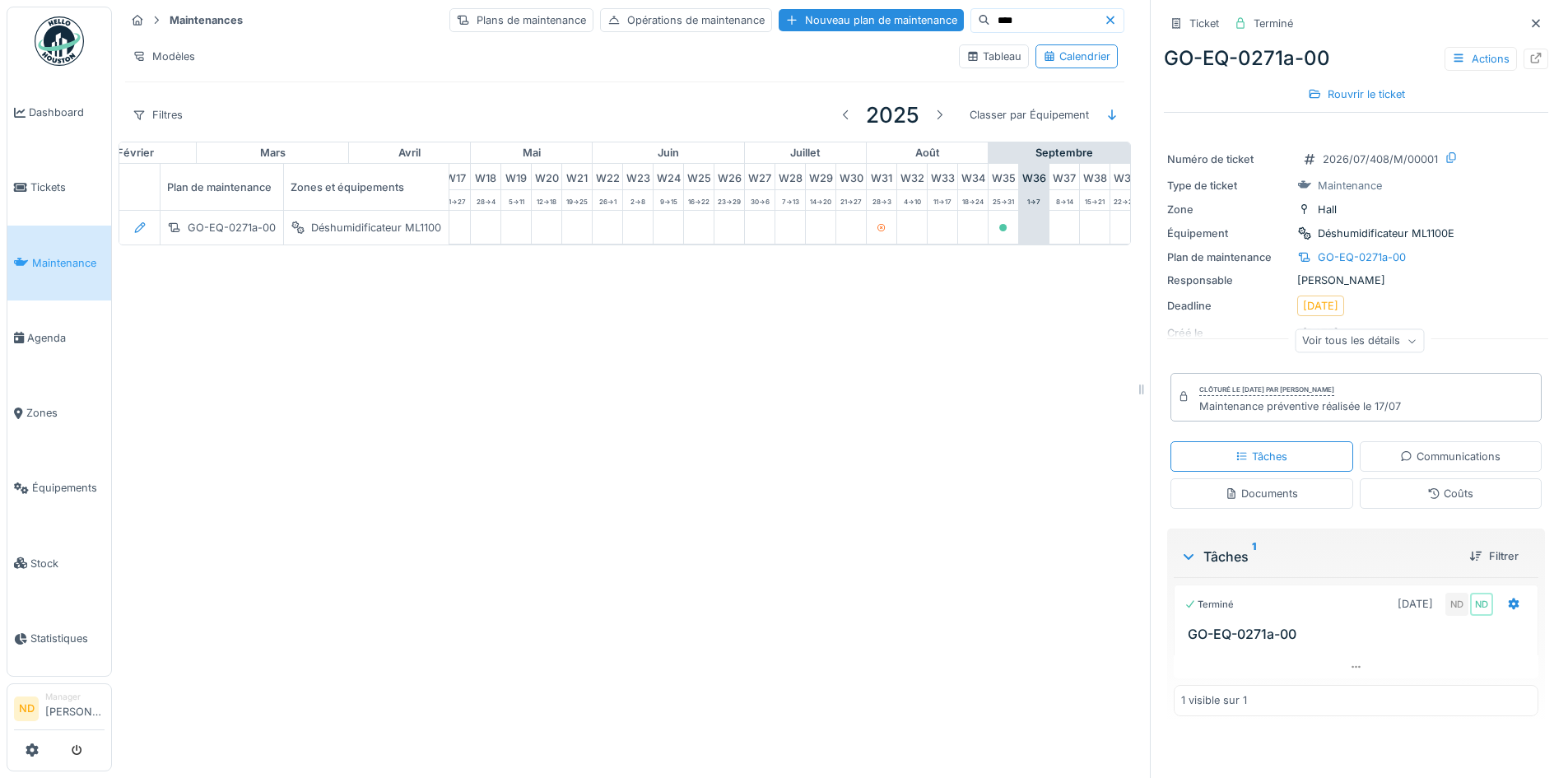
click at [1104, 17] on div at bounding box center [1113, 20] width 19 height 16
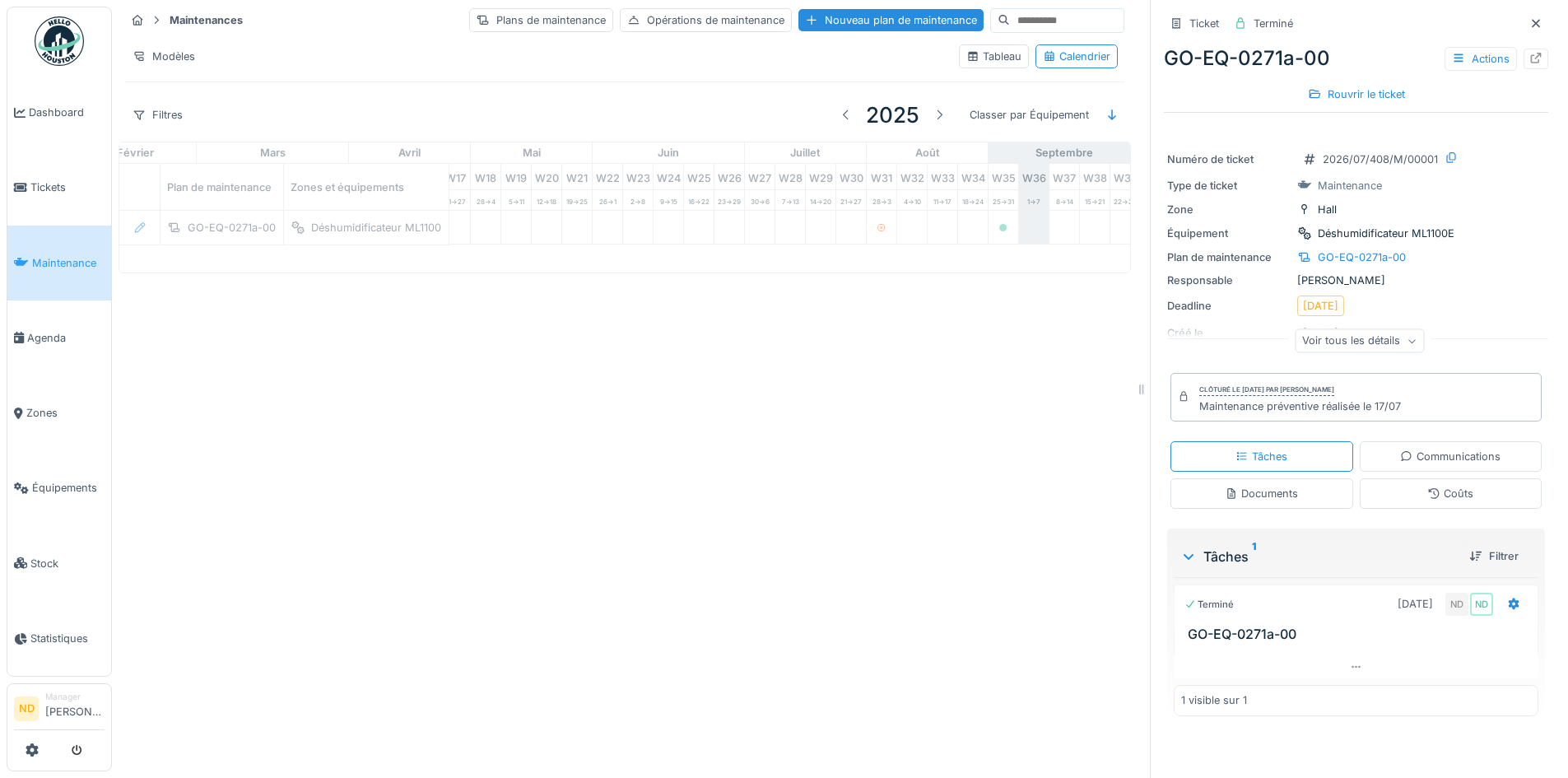
click at [1010, 20] on input at bounding box center [1066, 20] width 114 height 23
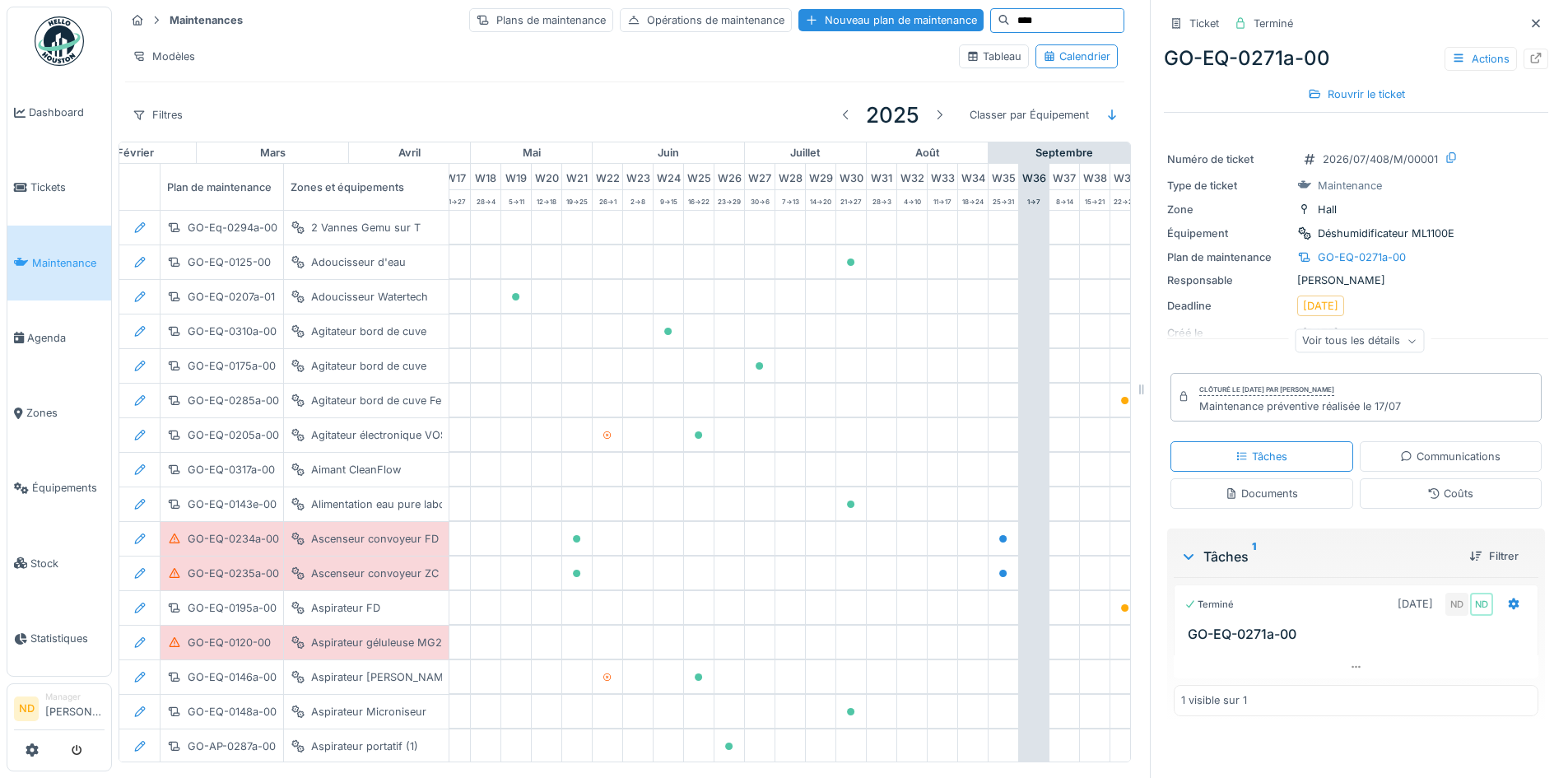
type input "****"
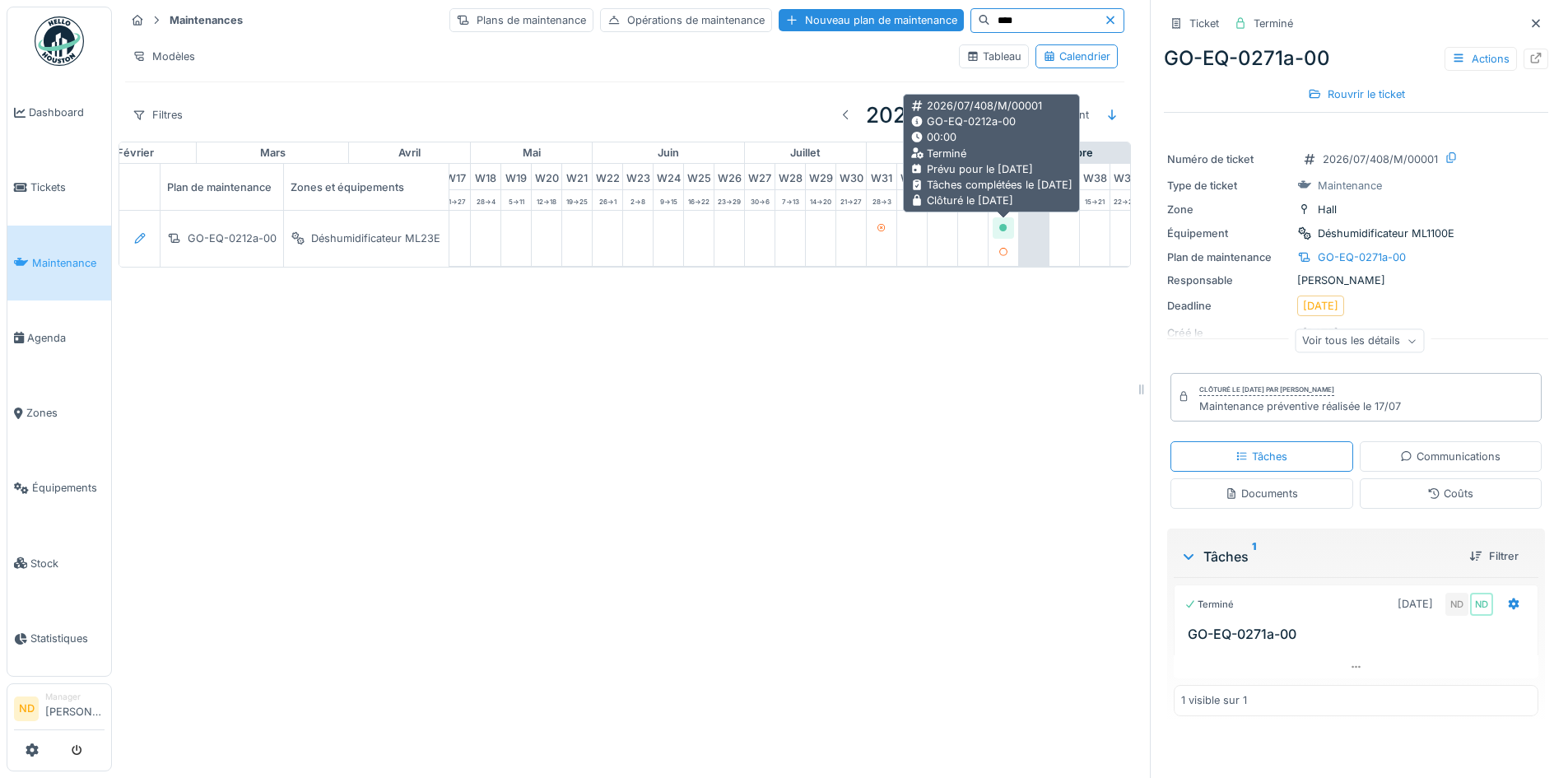
click at [1007, 228] on icon at bounding box center [1003, 227] width 10 height 8
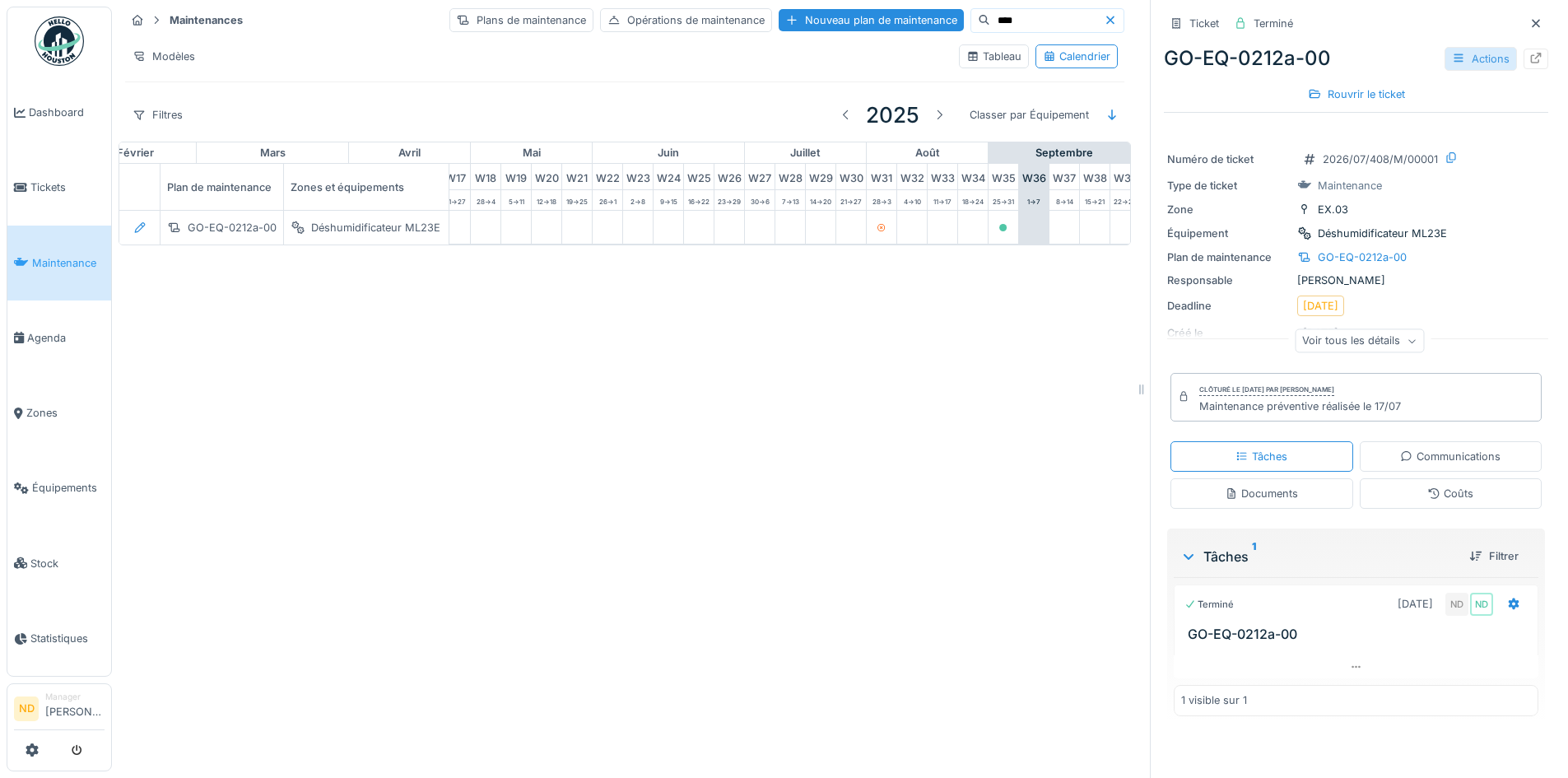
click at [1472, 58] on div "Actions" at bounding box center [1481, 58] width 72 height 24
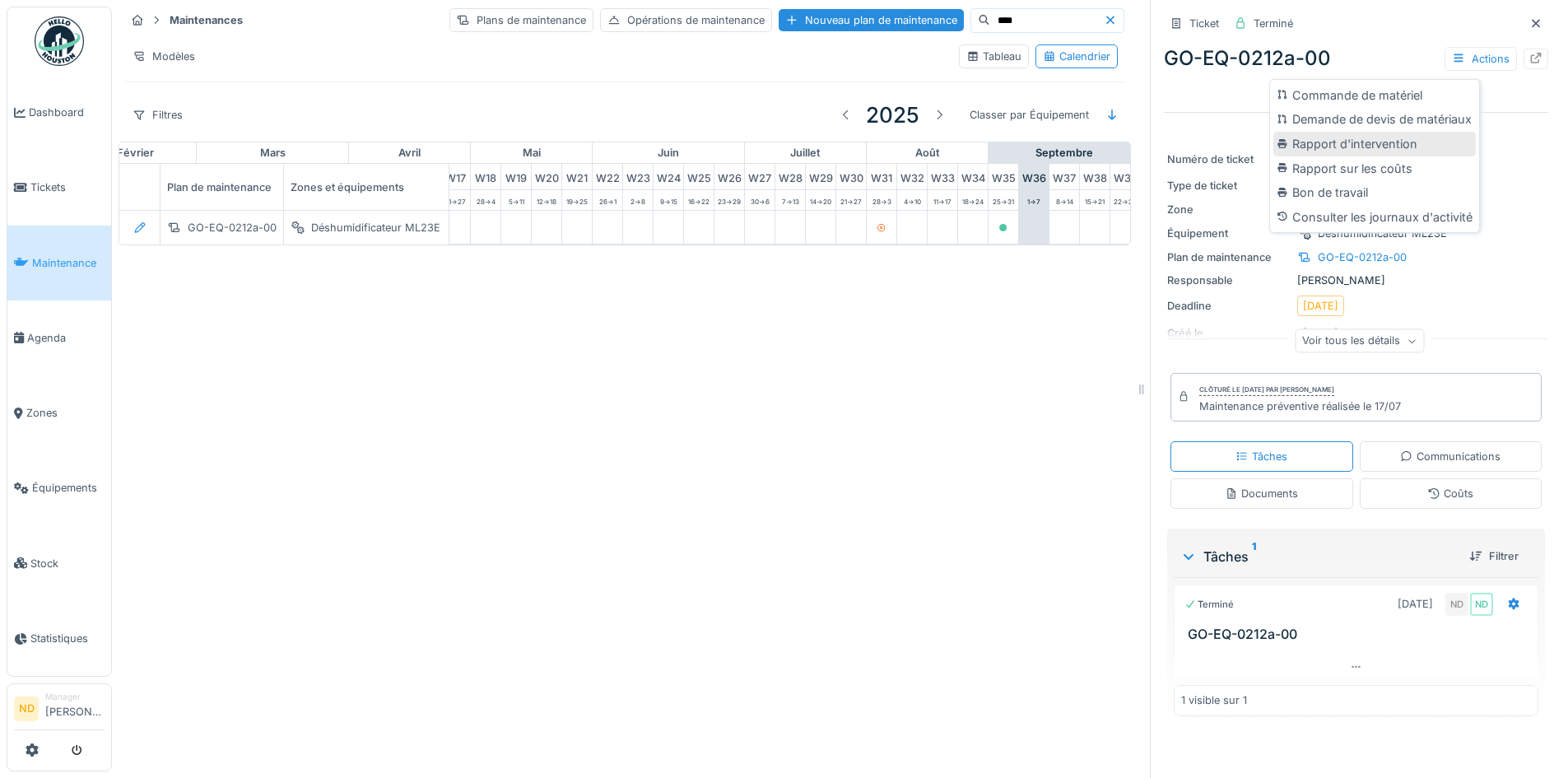
click at [1418, 143] on div "Rapport d'intervention" at bounding box center [1375, 144] width 203 height 25
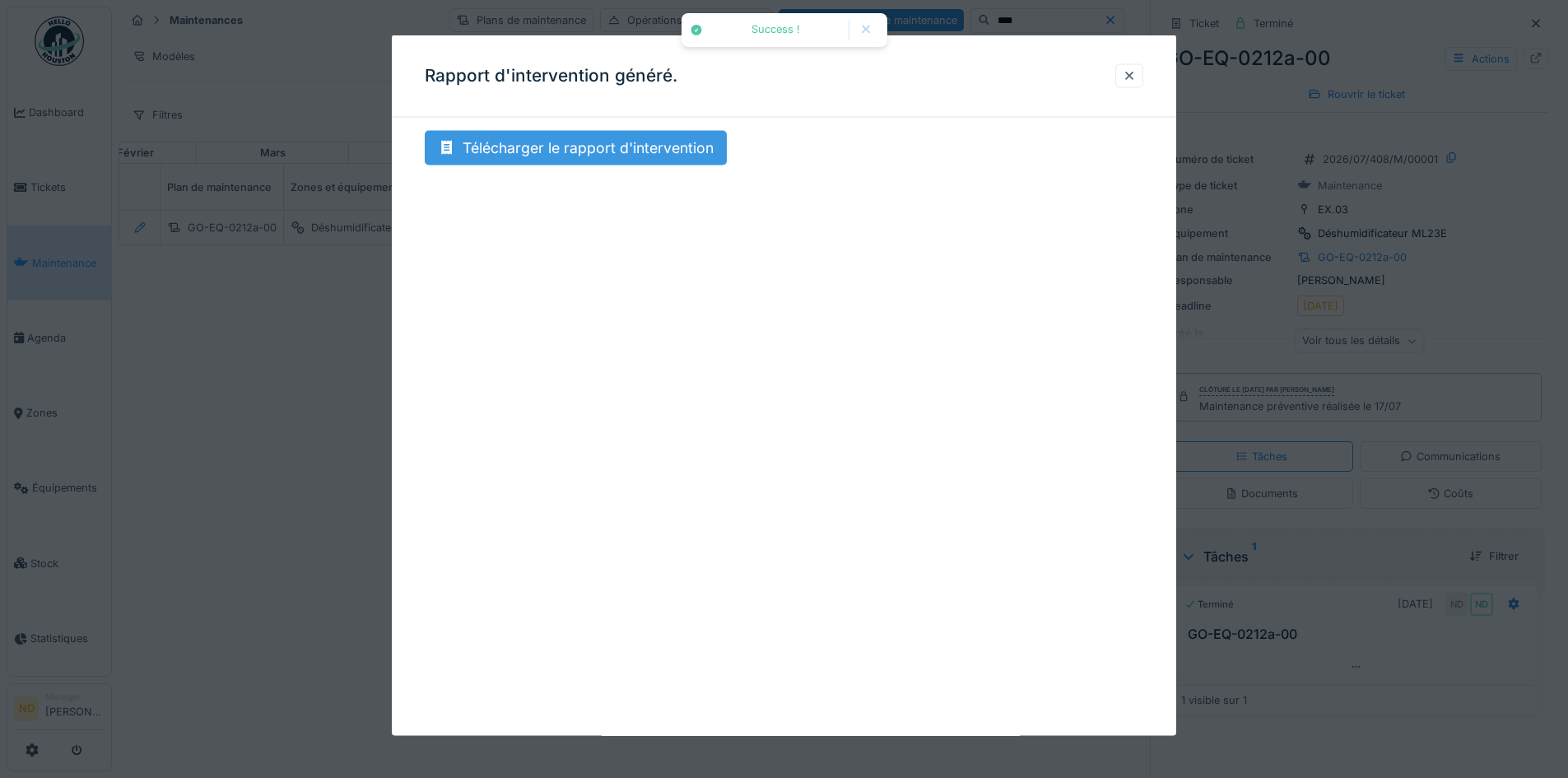
click at [562, 161] on div "Télécharger le rapport d'intervention" at bounding box center [576, 147] width 302 height 34
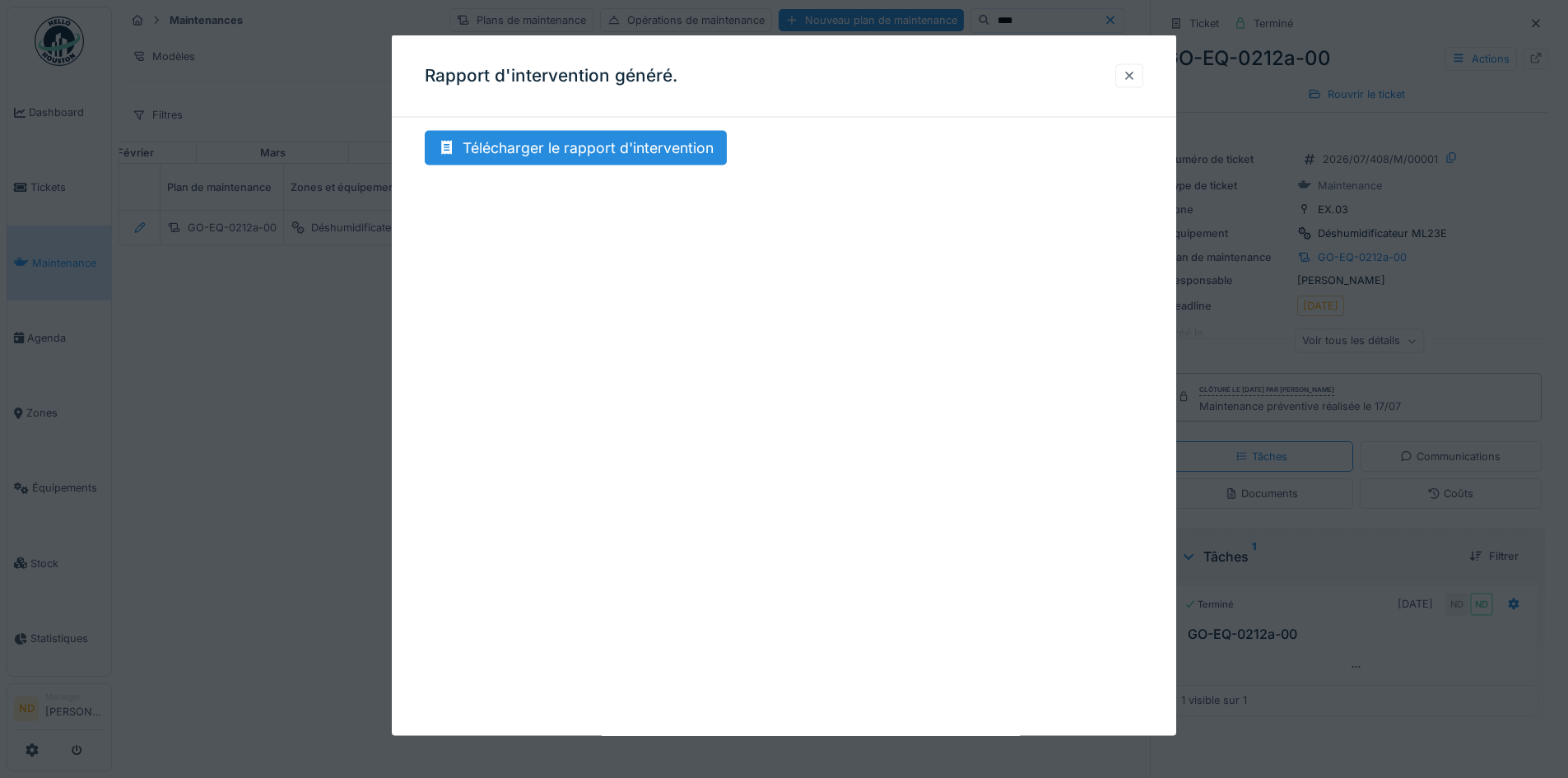
click at [1143, 80] on div at bounding box center [1129, 75] width 28 height 24
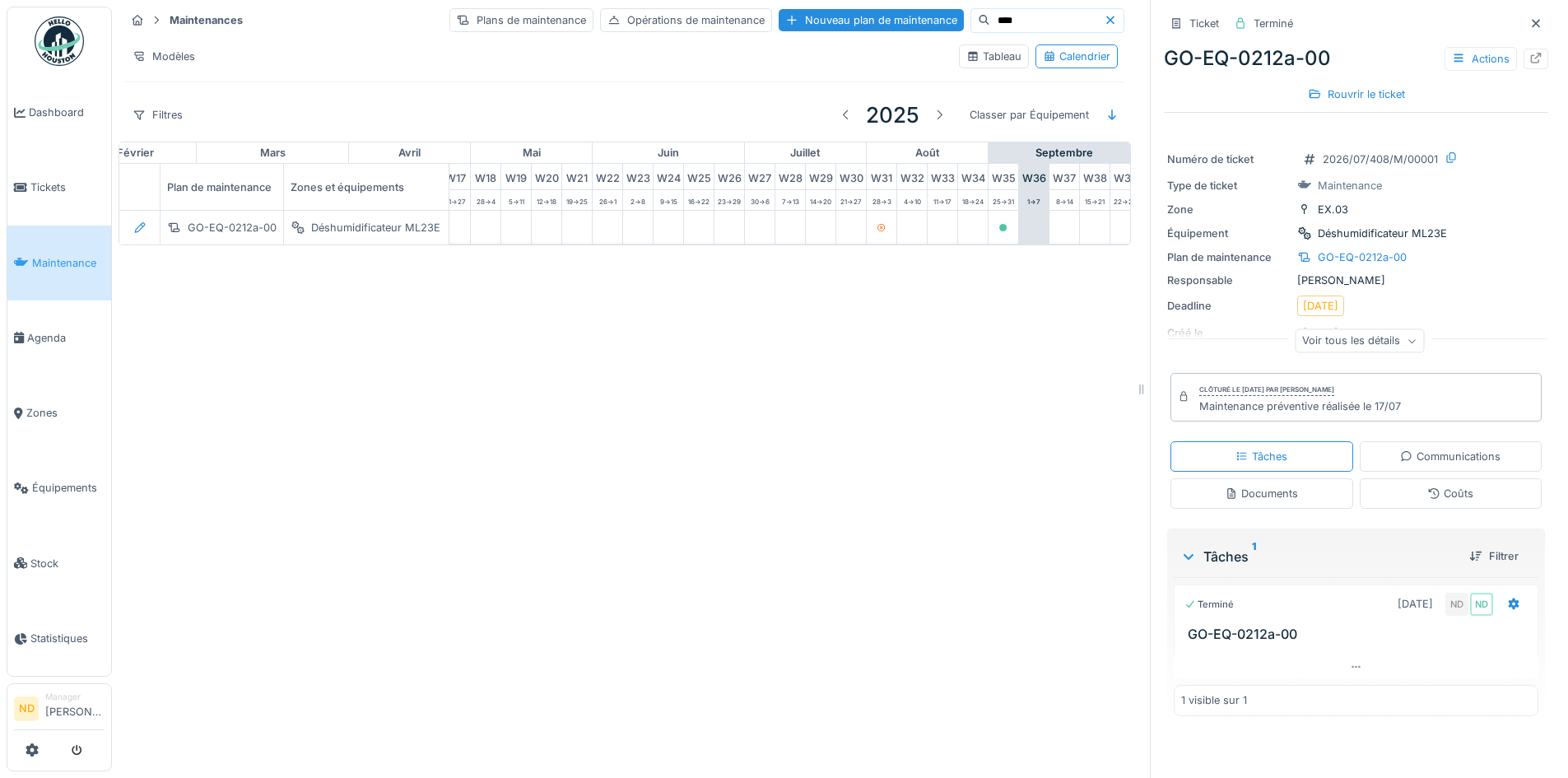
click at [93, 72] on ul "Dashboard Tickets Maintenance [GEOGRAPHIC_DATA] Zones Équipements Stock Statist…" at bounding box center [59, 341] width 106 height 670
click at [72, 48] on img at bounding box center [59, 41] width 49 height 49
